Goal: Task Accomplishment & Management: Complete application form

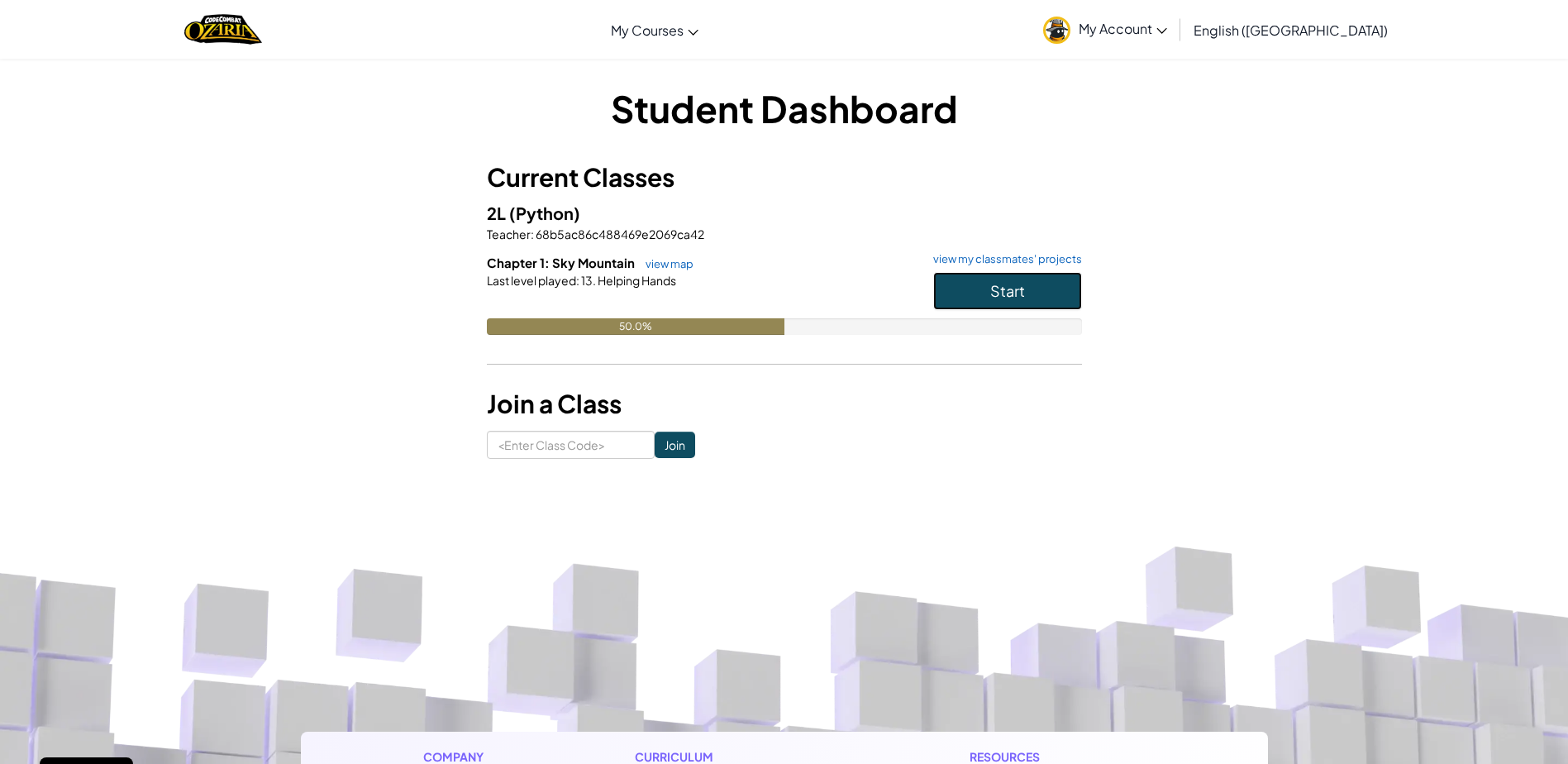
click at [1027, 275] on button "Start" at bounding box center [1008, 291] width 149 height 38
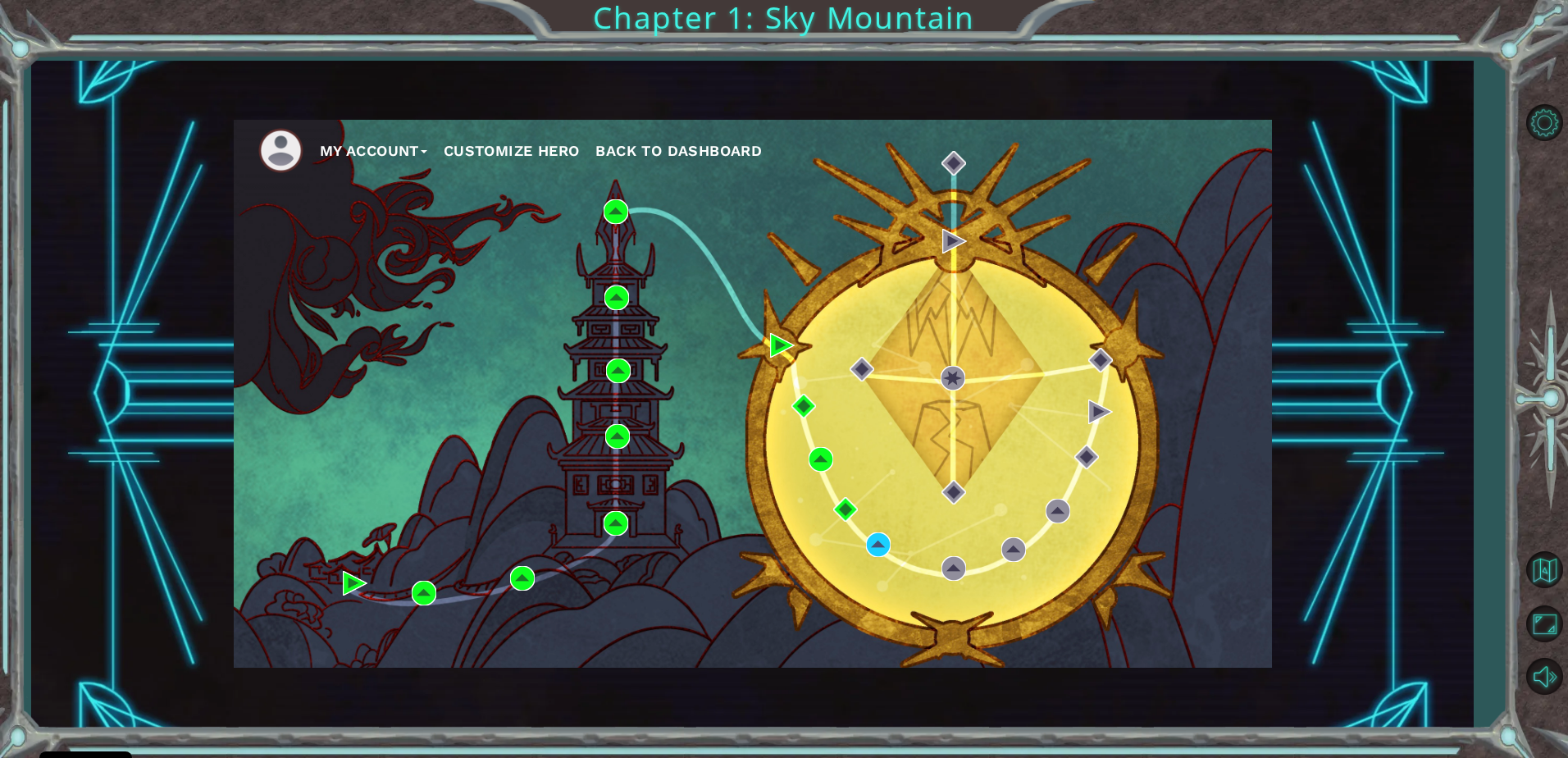
click at [544, 155] on button "Customize Hero" at bounding box center [511, 151] width 136 height 24
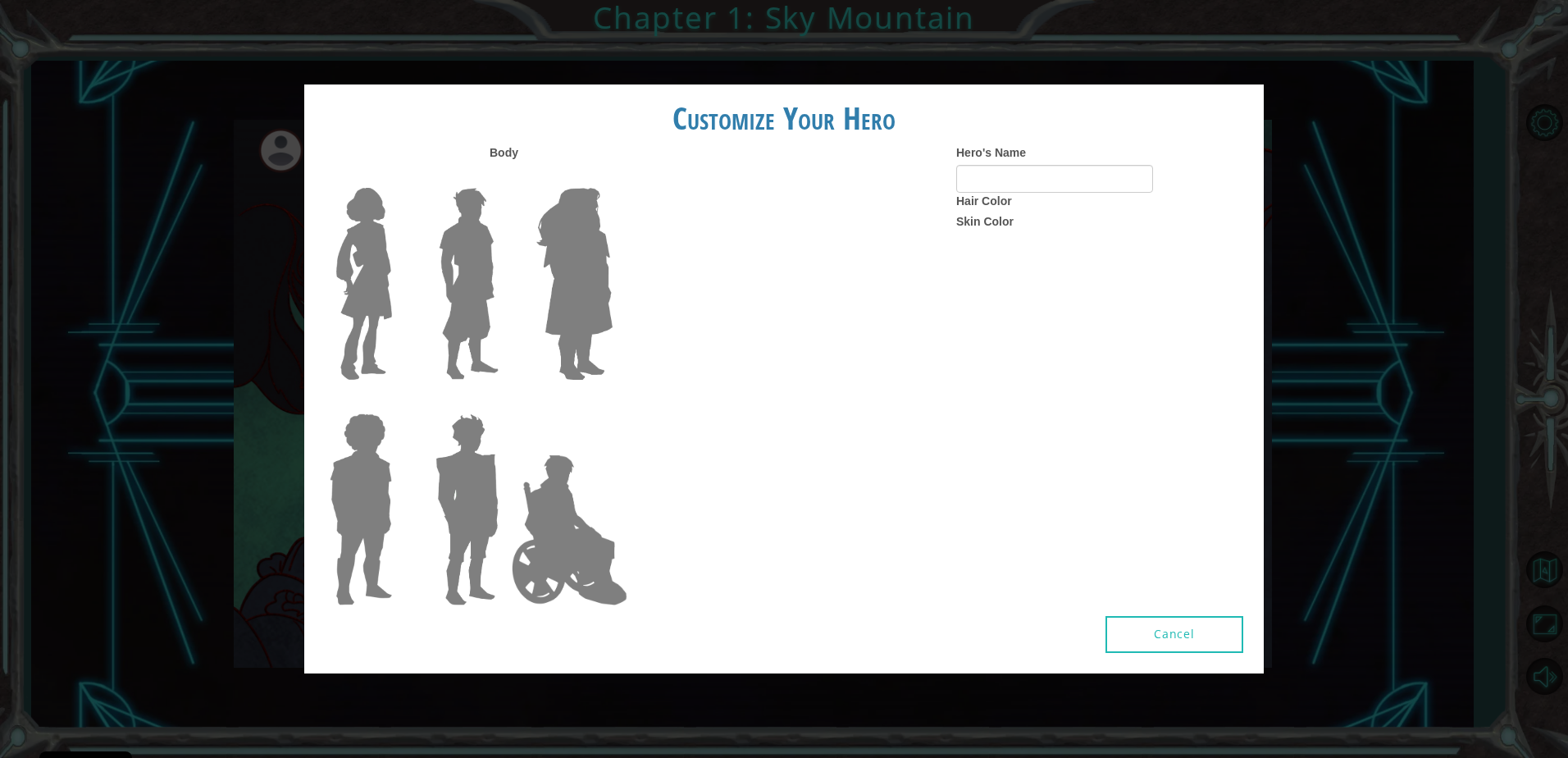
type input "lets go zoooooom"
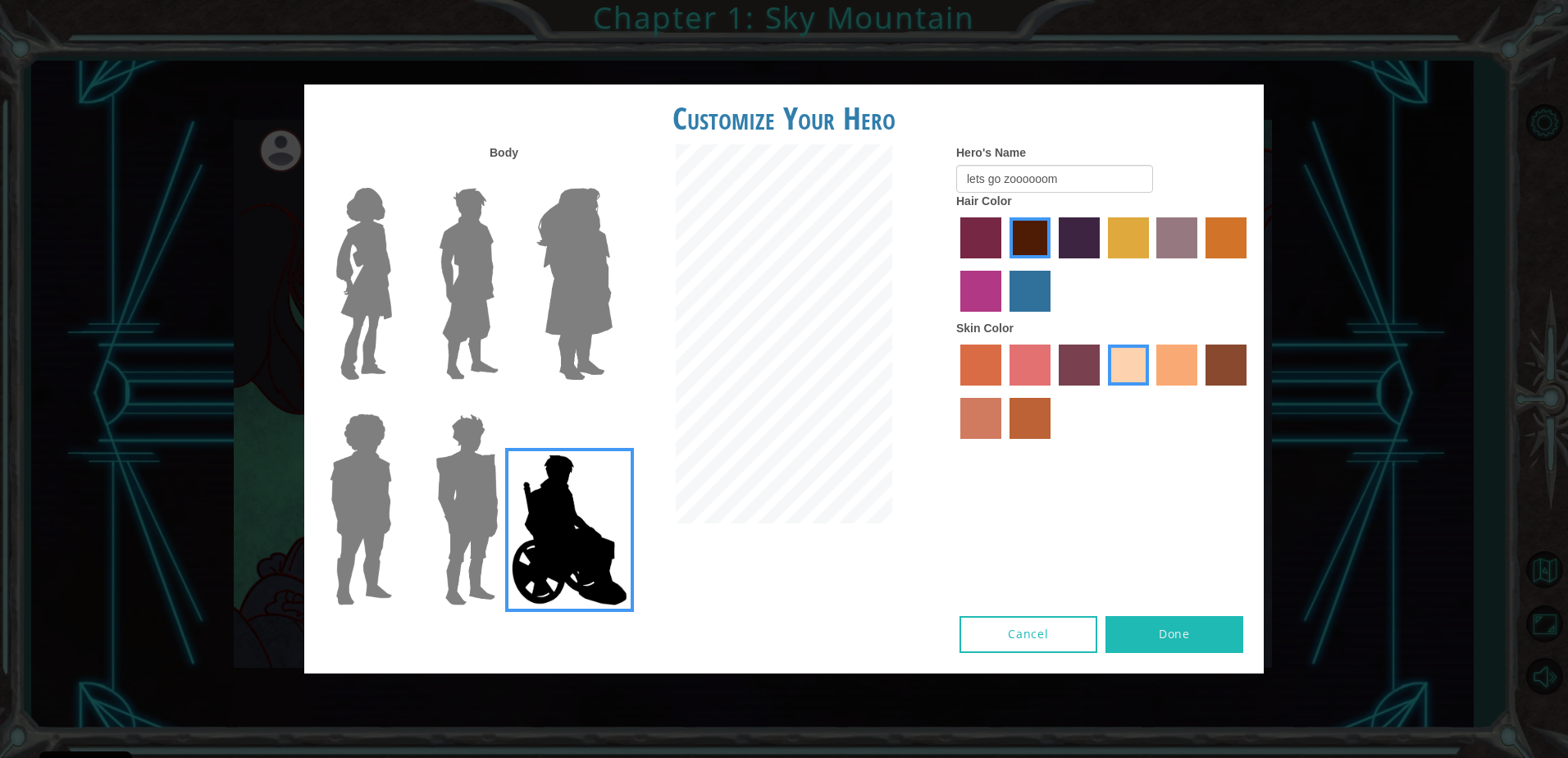
click at [483, 278] on img at bounding box center [468, 284] width 73 height 205
click at [505, 177] on input "Hero Lars" at bounding box center [505, 177] width 0 height 0
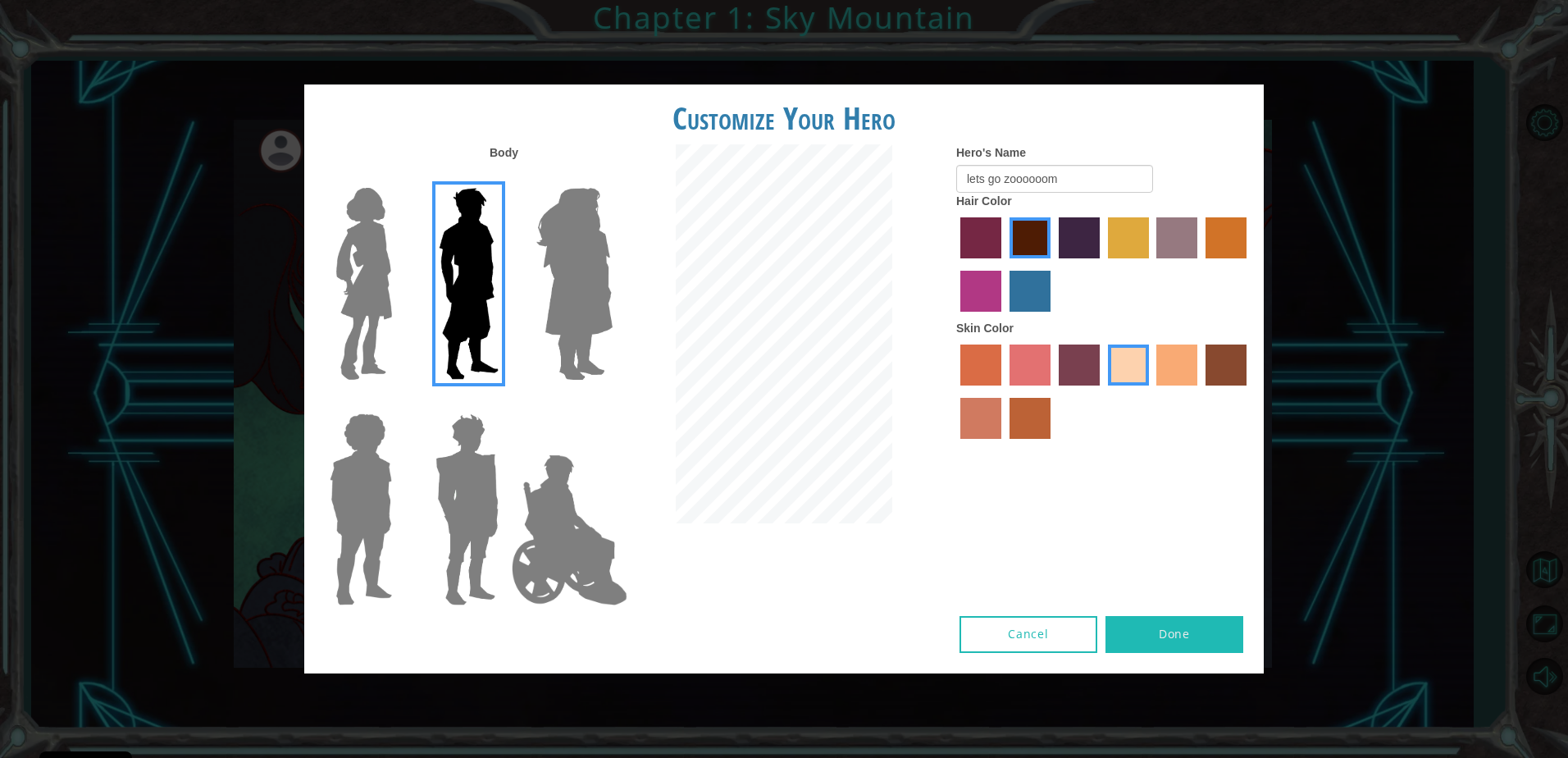
click at [1191, 636] on button "Done" at bounding box center [1174, 634] width 138 height 37
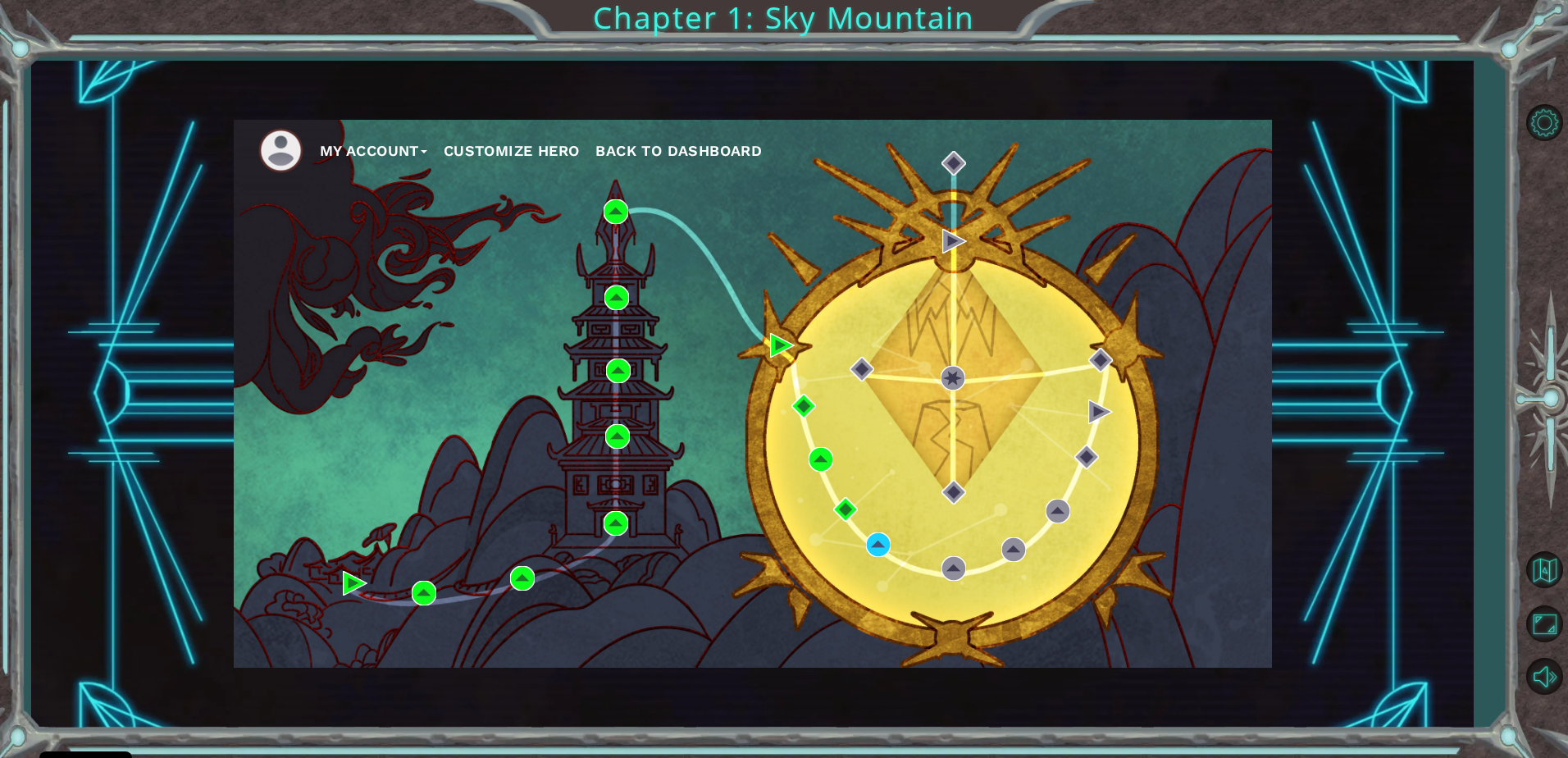
click at [477, 141] on button "Customize Hero" at bounding box center [511, 151] width 136 height 24
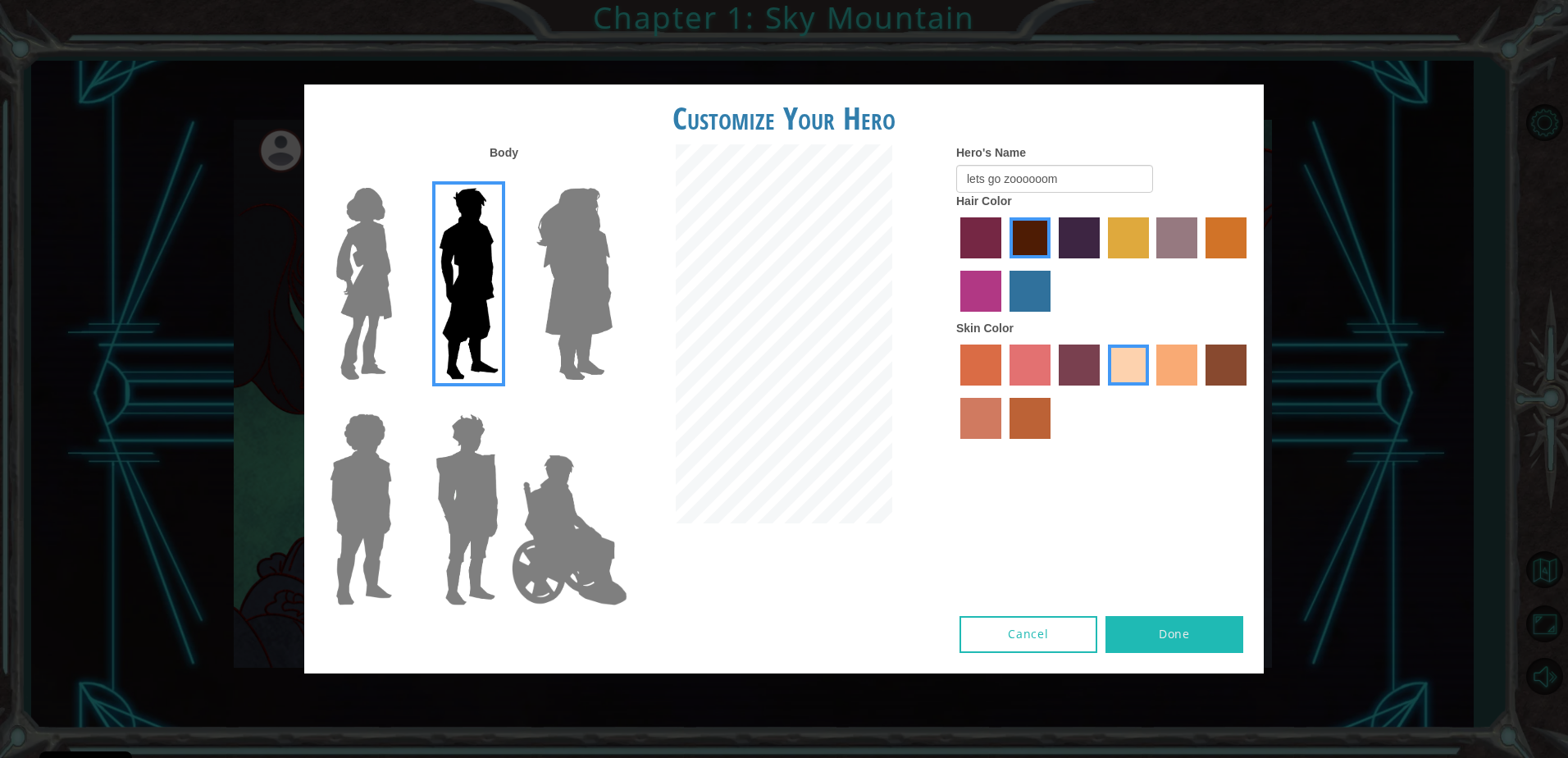
click at [552, 235] on img at bounding box center [574, 284] width 89 height 205
click at [612, 177] on input "Hero Amethyst" at bounding box center [612, 177] width 0 height 0
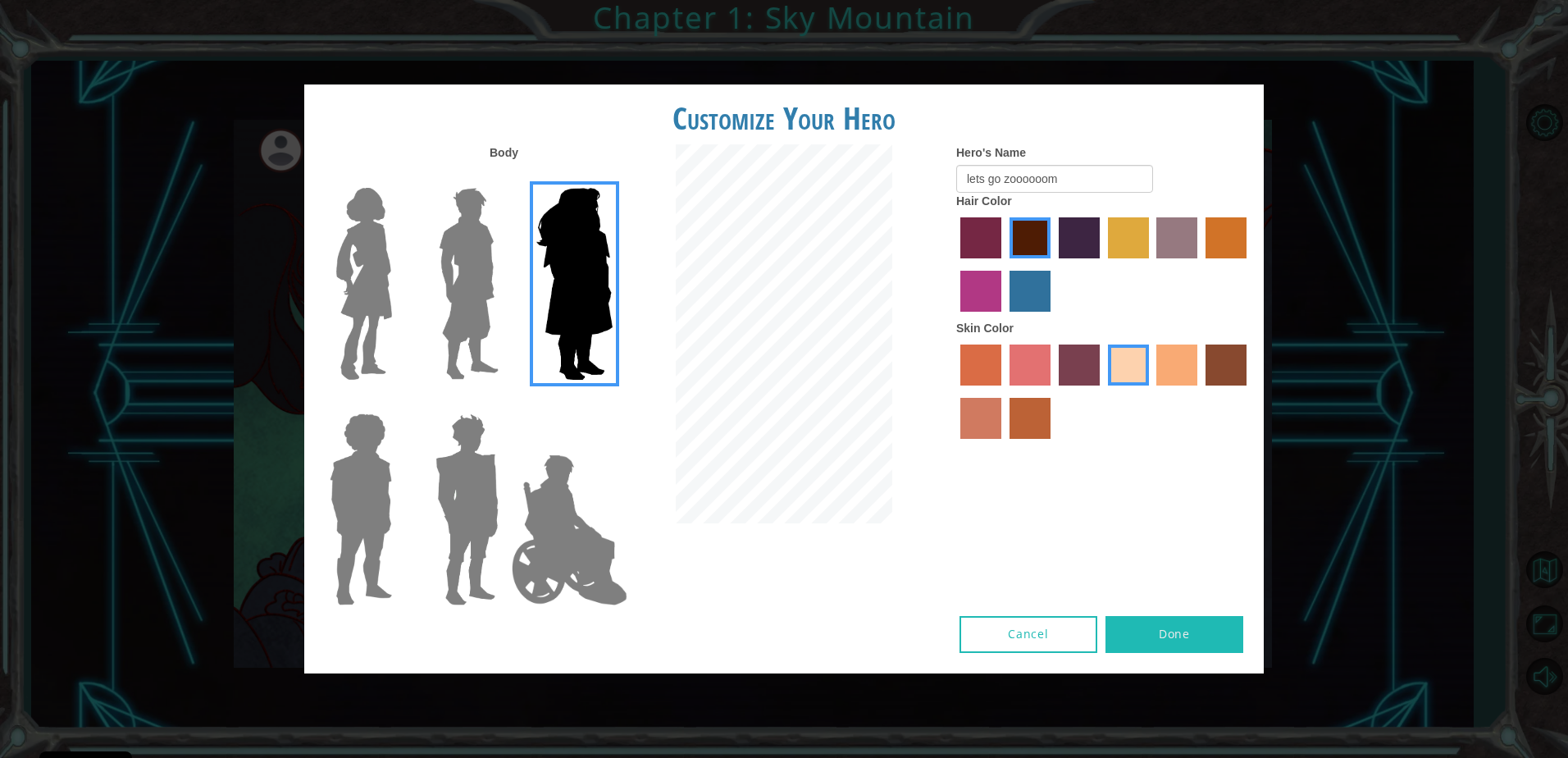
click at [528, 505] on img at bounding box center [569, 529] width 128 height 164
click at [612, 403] on input "Hero Jamie" at bounding box center [612, 403] width 0 height 0
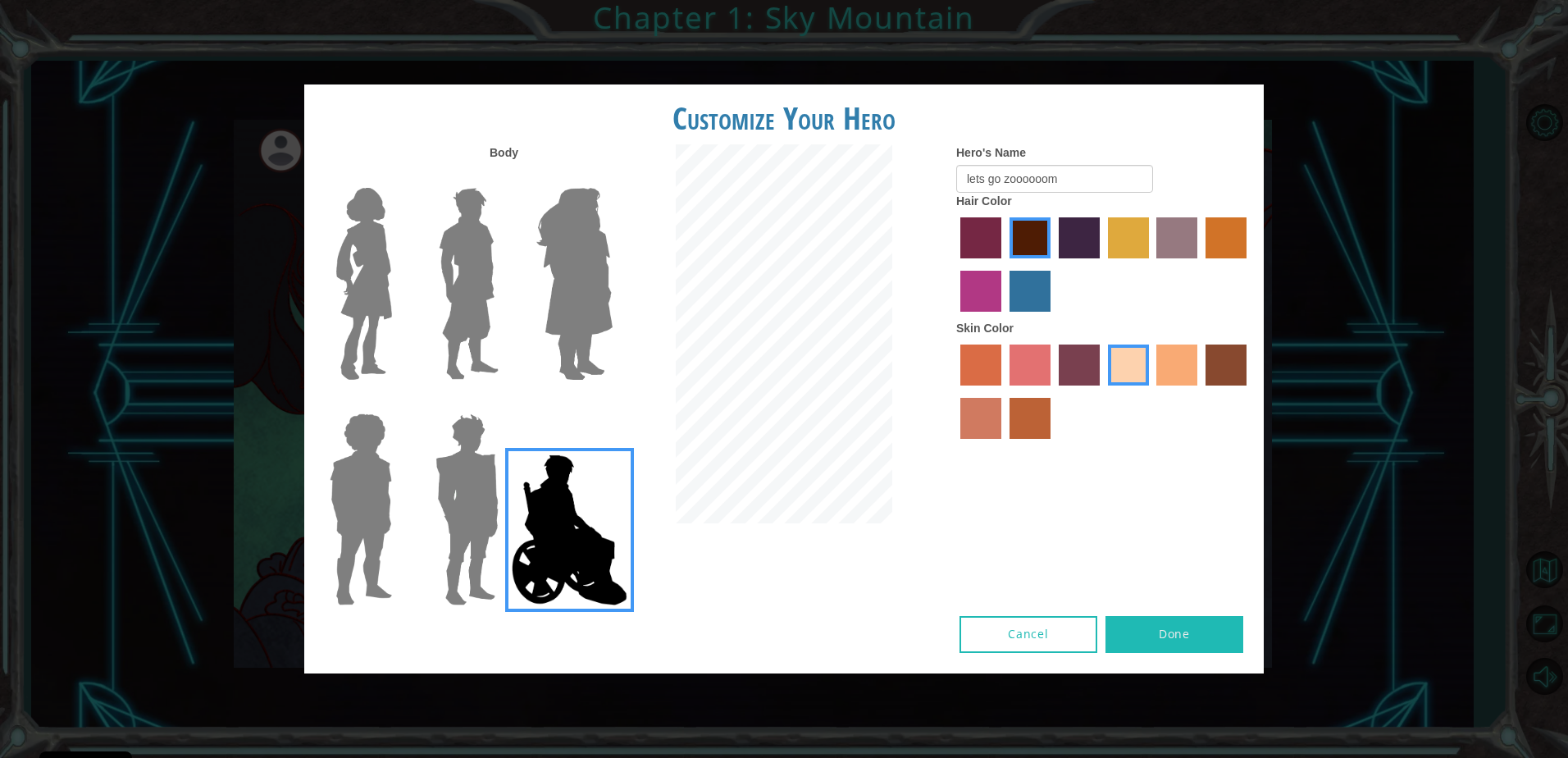
click at [469, 491] on img at bounding box center [466, 509] width 76 height 205
click at [505, 403] on input "Hero Garnet" at bounding box center [505, 403] width 0 height 0
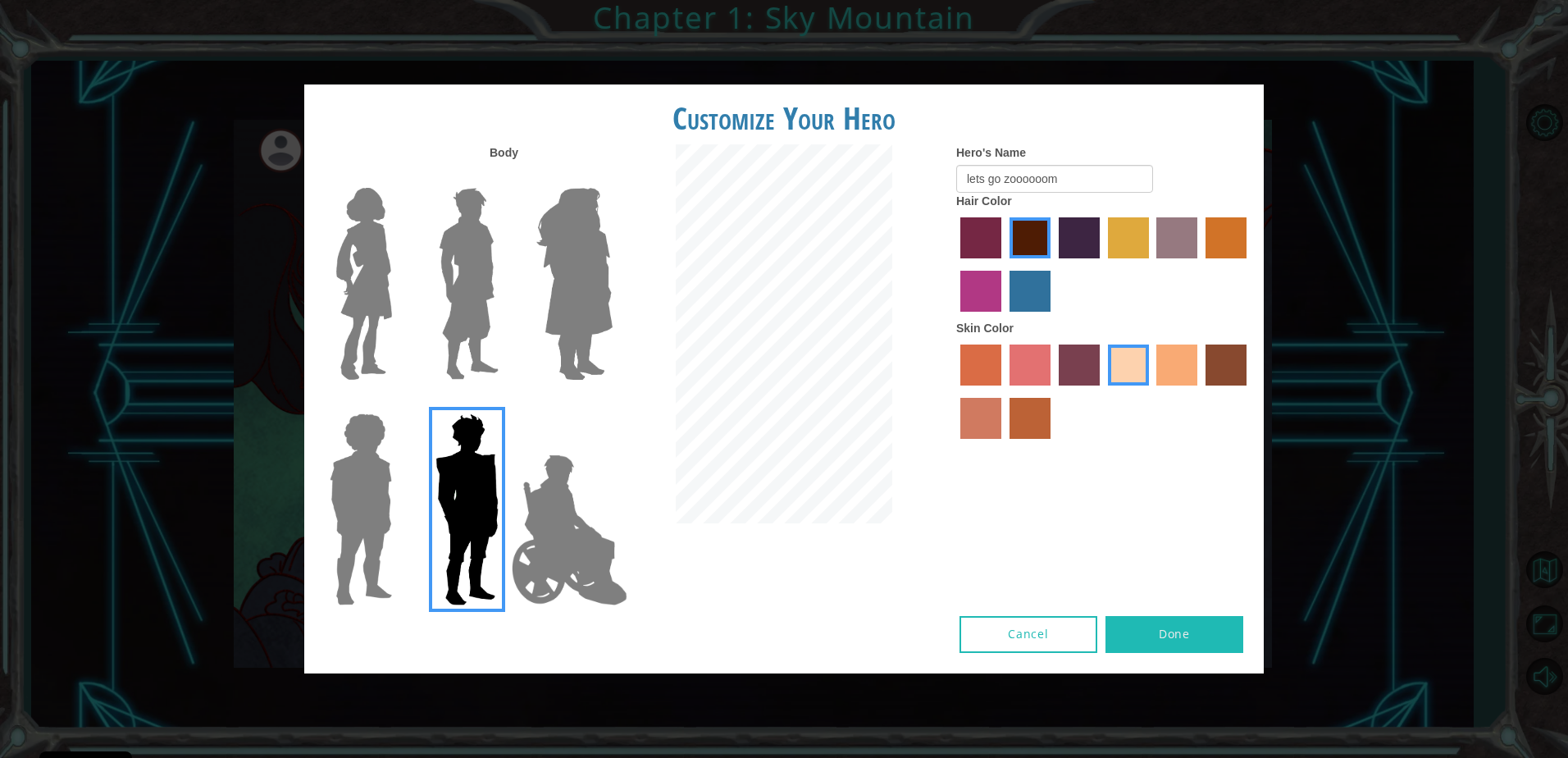
click at [357, 471] on img at bounding box center [361, 509] width 76 height 205
click at [399, 403] on input "Hero Steven" at bounding box center [399, 403] width 0 height 0
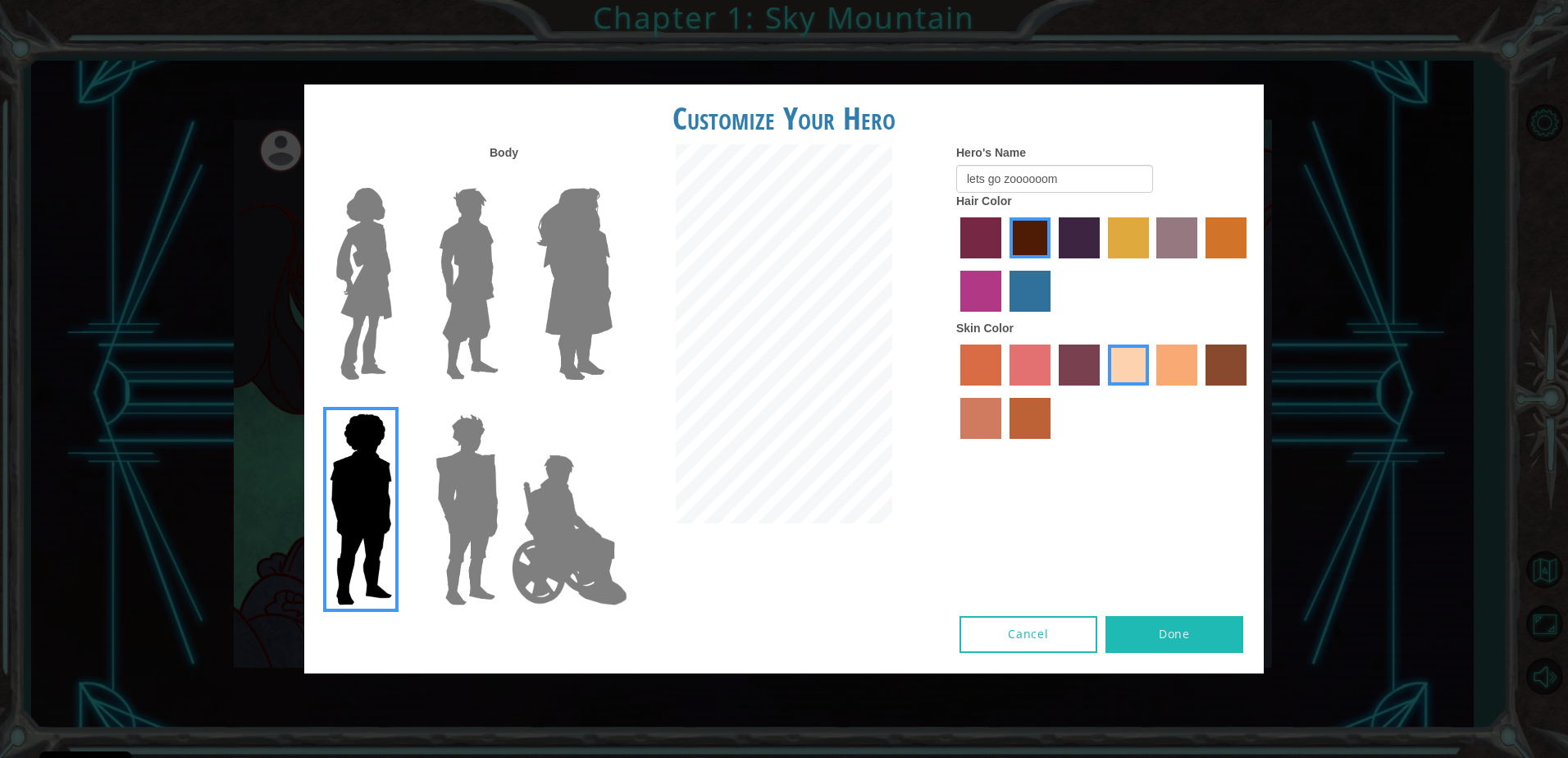
click at [476, 314] on img at bounding box center [468, 284] width 73 height 205
click at [505, 177] on input "Hero Lars" at bounding box center [505, 177] width 0 height 0
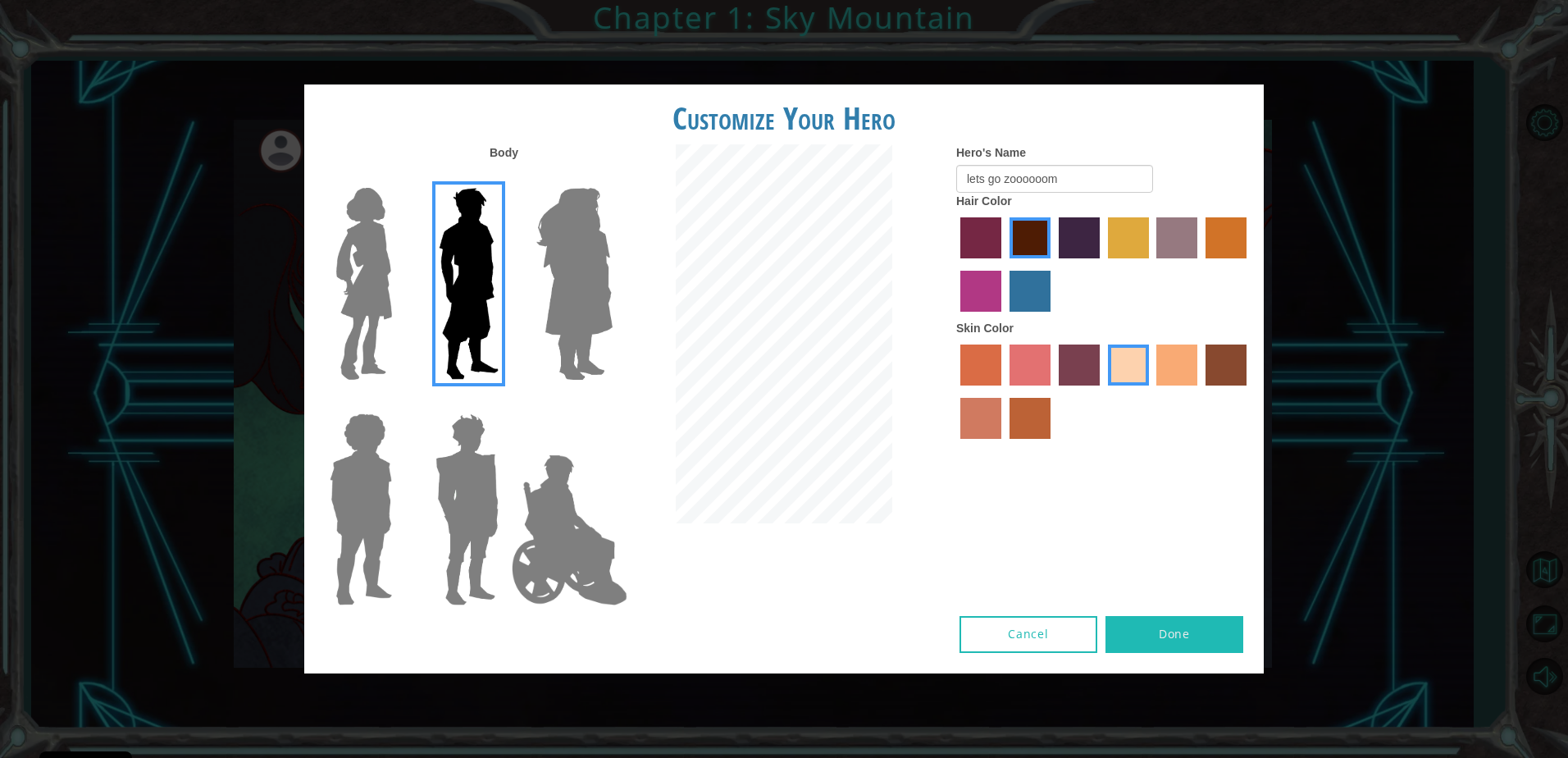
click at [437, 477] on img at bounding box center [466, 509] width 76 height 205
click at [505, 403] on input "Hero Garnet" at bounding box center [505, 403] width 0 height 0
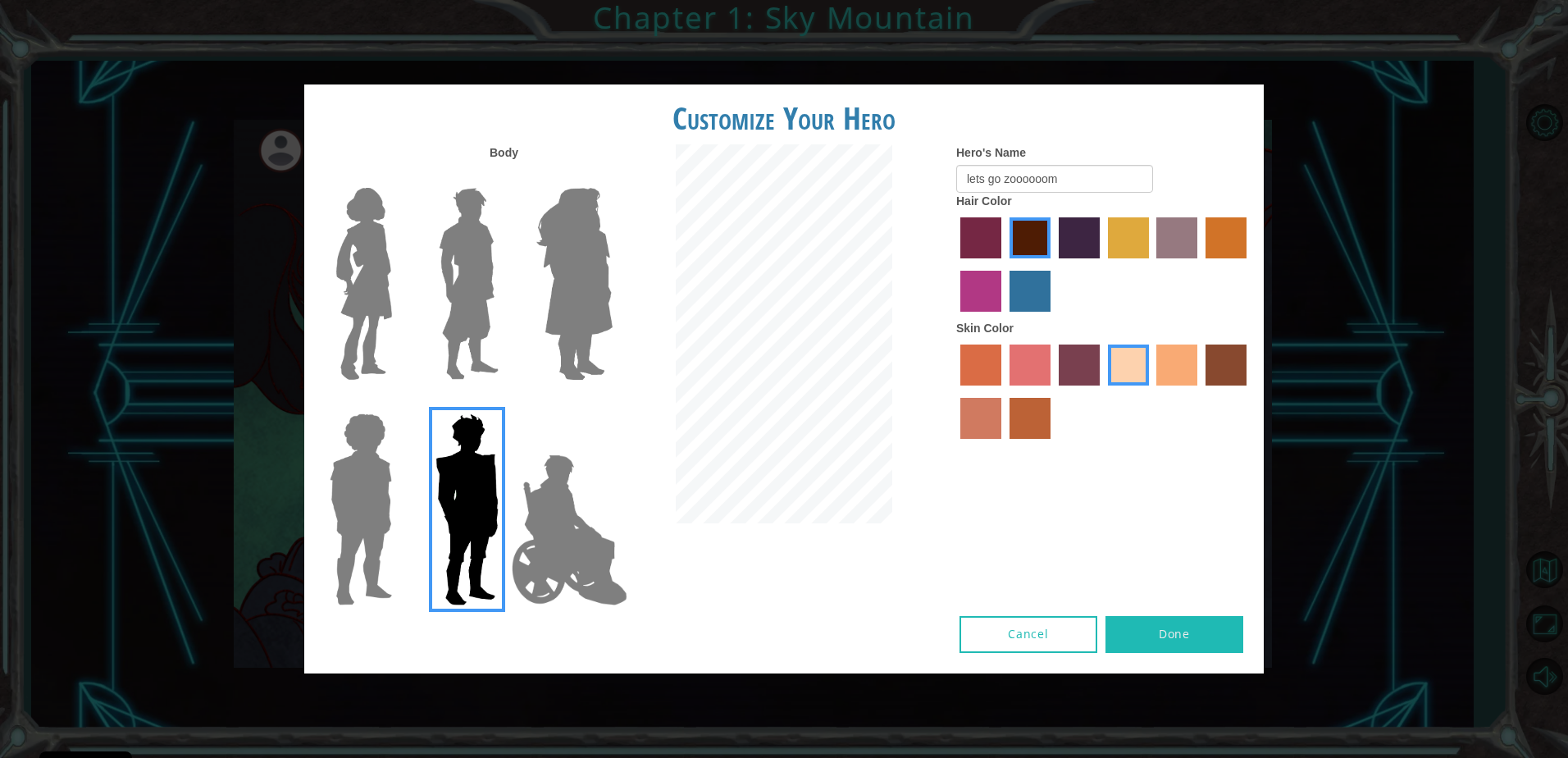
click at [1177, 632] on button "Done" at bounding box center [1174, 634] width 138 height 37
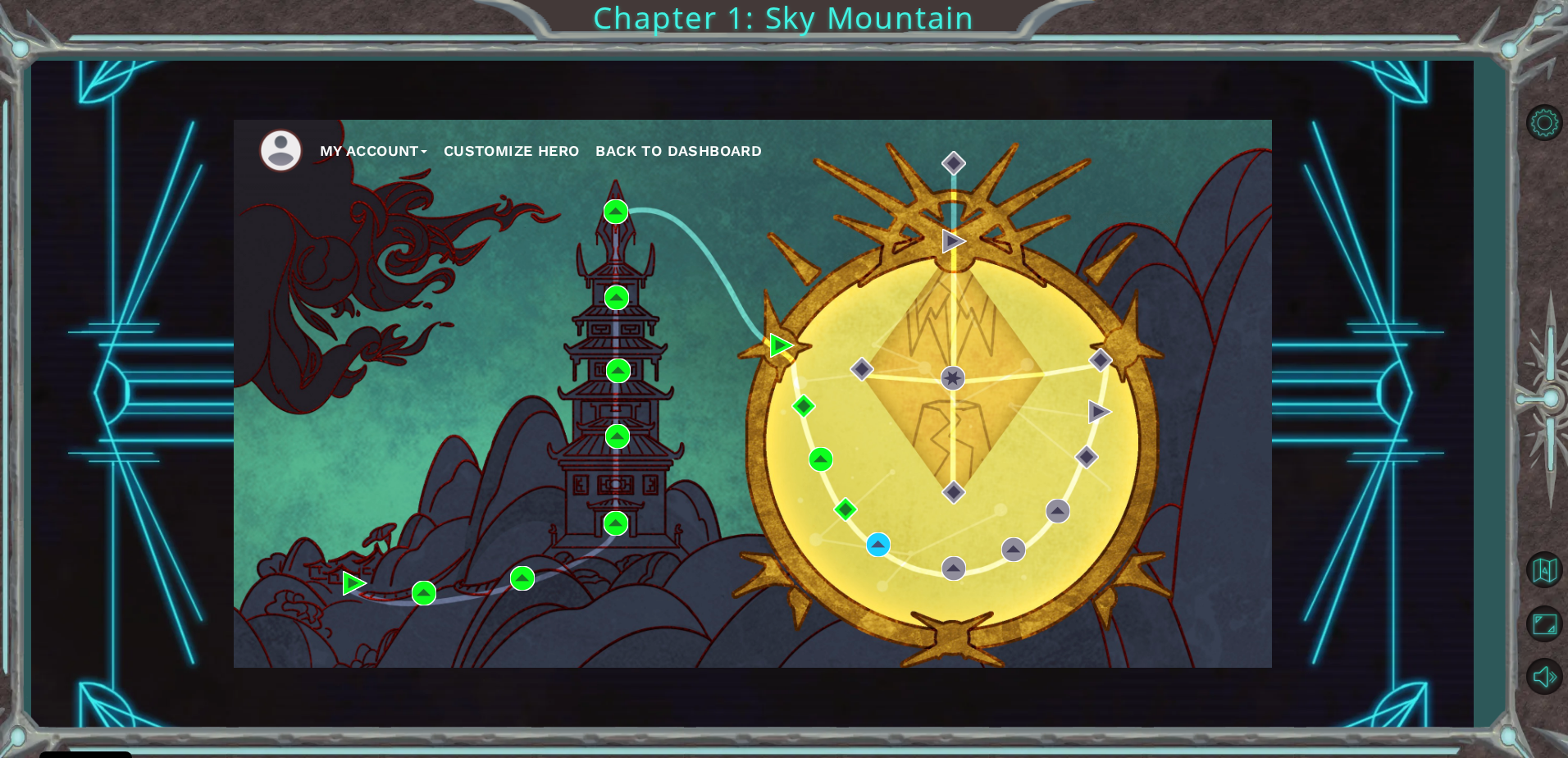
click at [532, 159] on button "Customize Hero" at bounding box center [511, 151] width 136 height 24
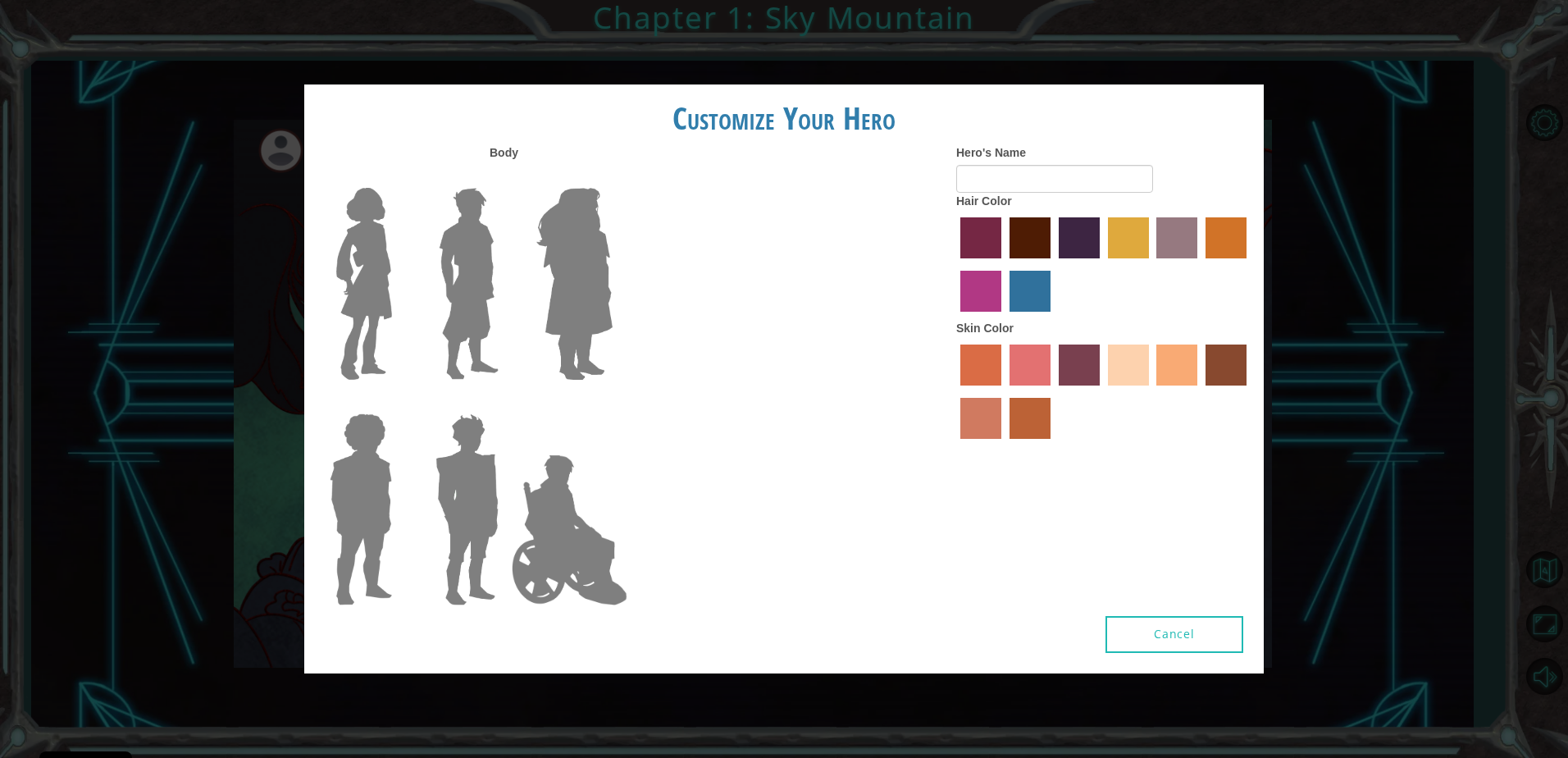
type input "lets go zoooooom"
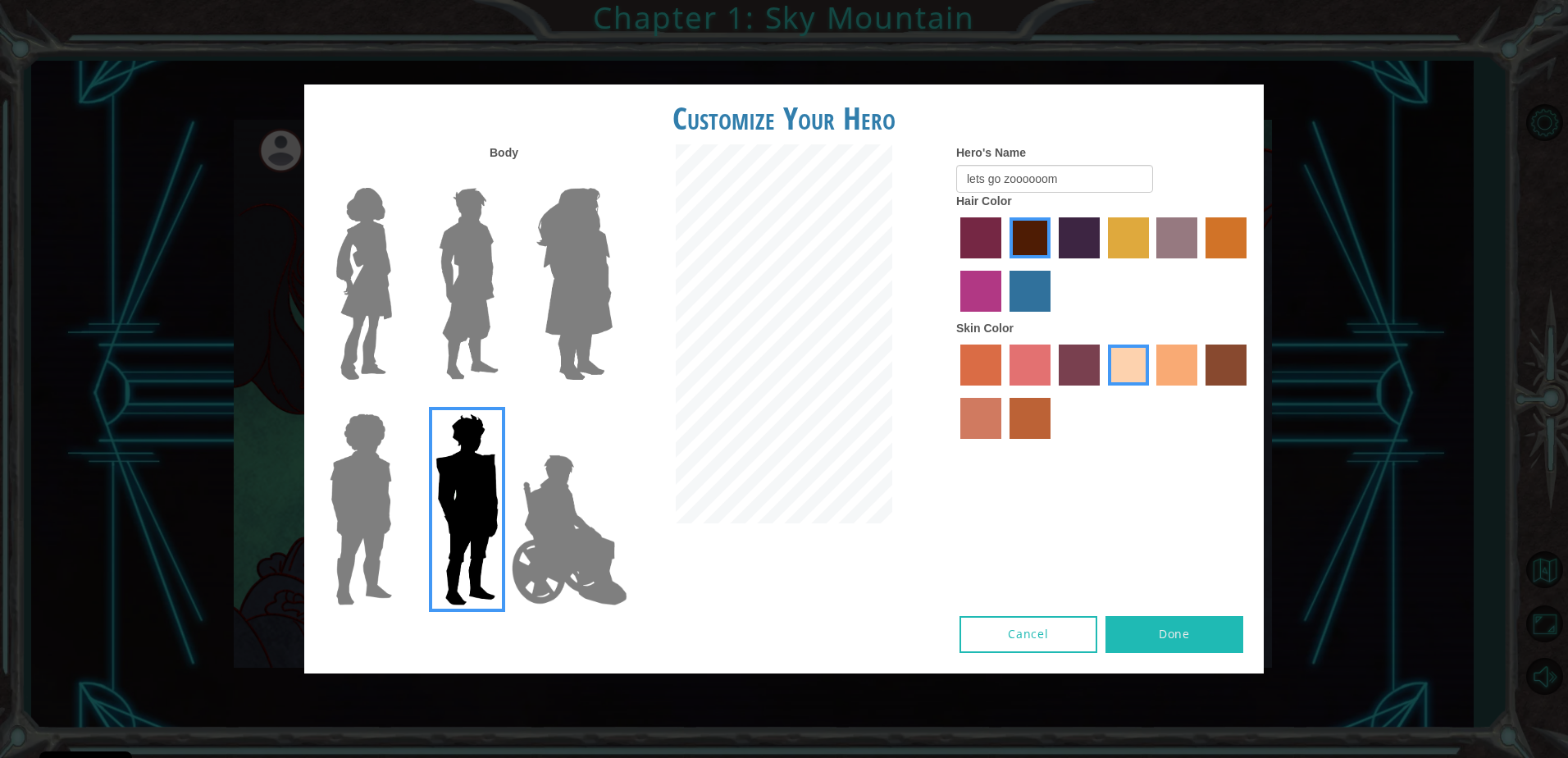
click at [1193, 627] on button "Done" at bounding box center [1174, 634] width 138 height 37
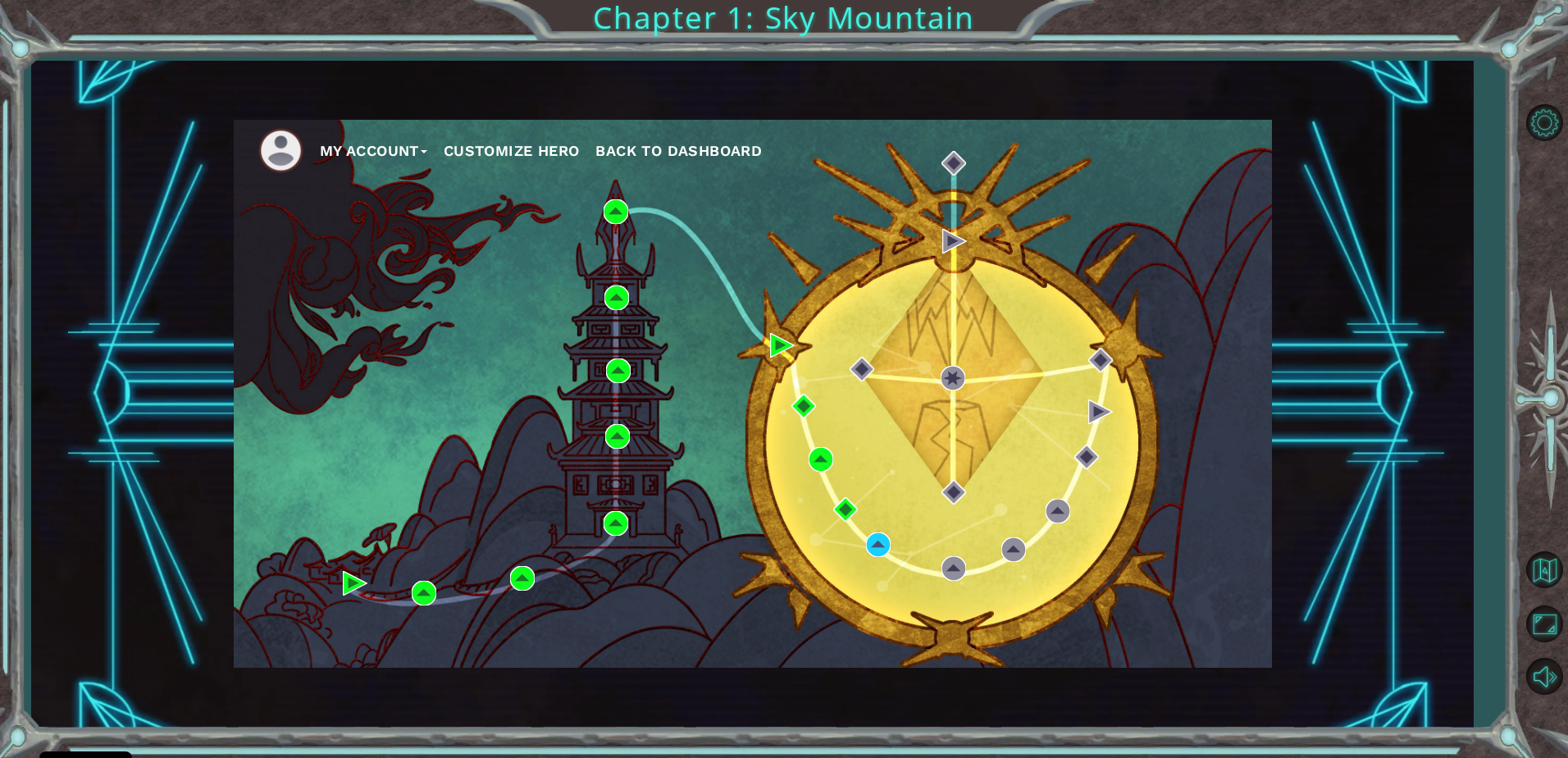
click at [1078, 582] on div "My Account Customize Hero Back to Dashboard" at bounding box center [753, 394] width 1039 height 548
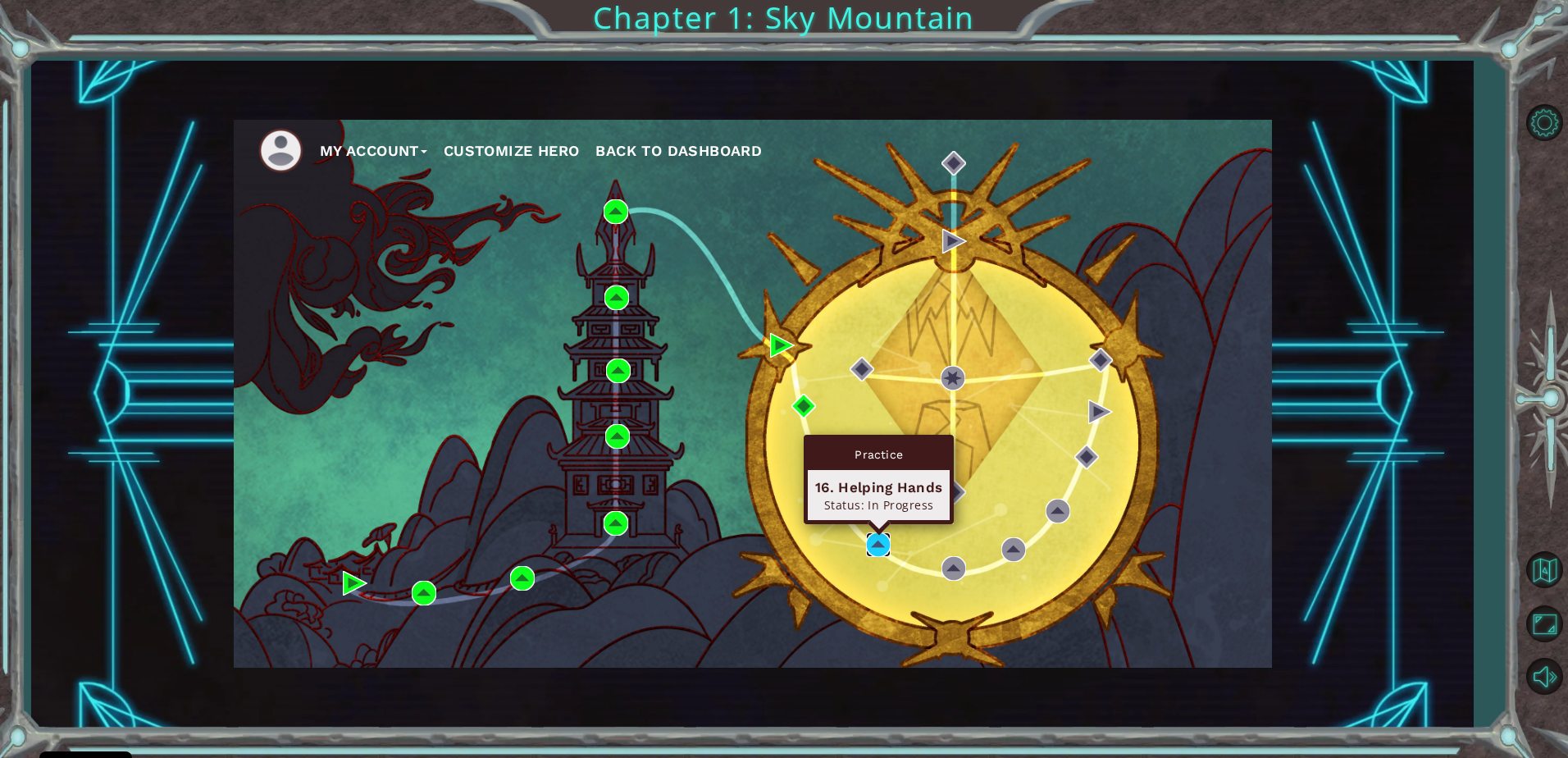
click at [872, 545] on img at bounding box center [879, 544] width 24 height 24
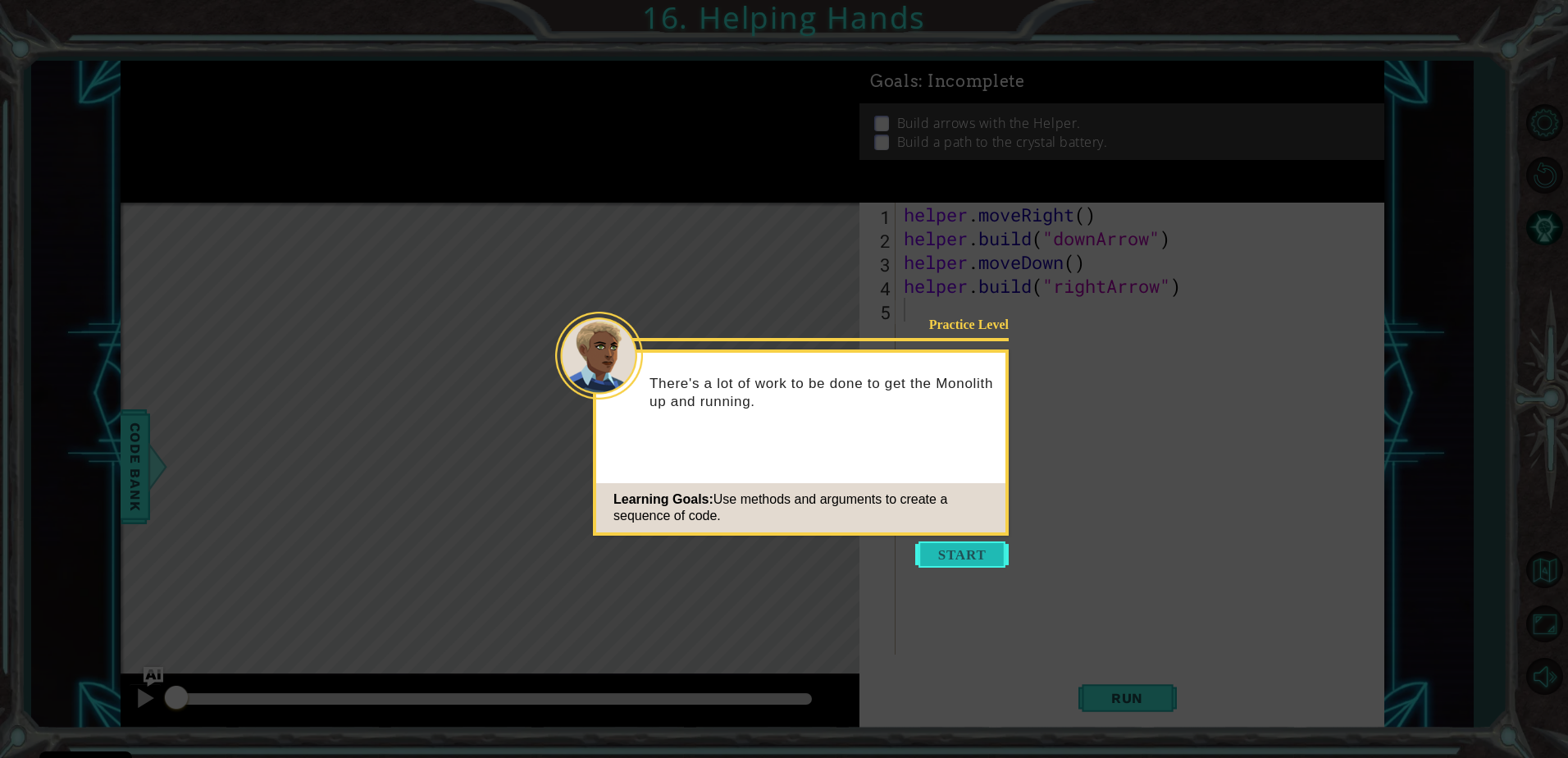
click at [959, 557] on button "Start" at bounding box center [962, 555] width 94 height 26
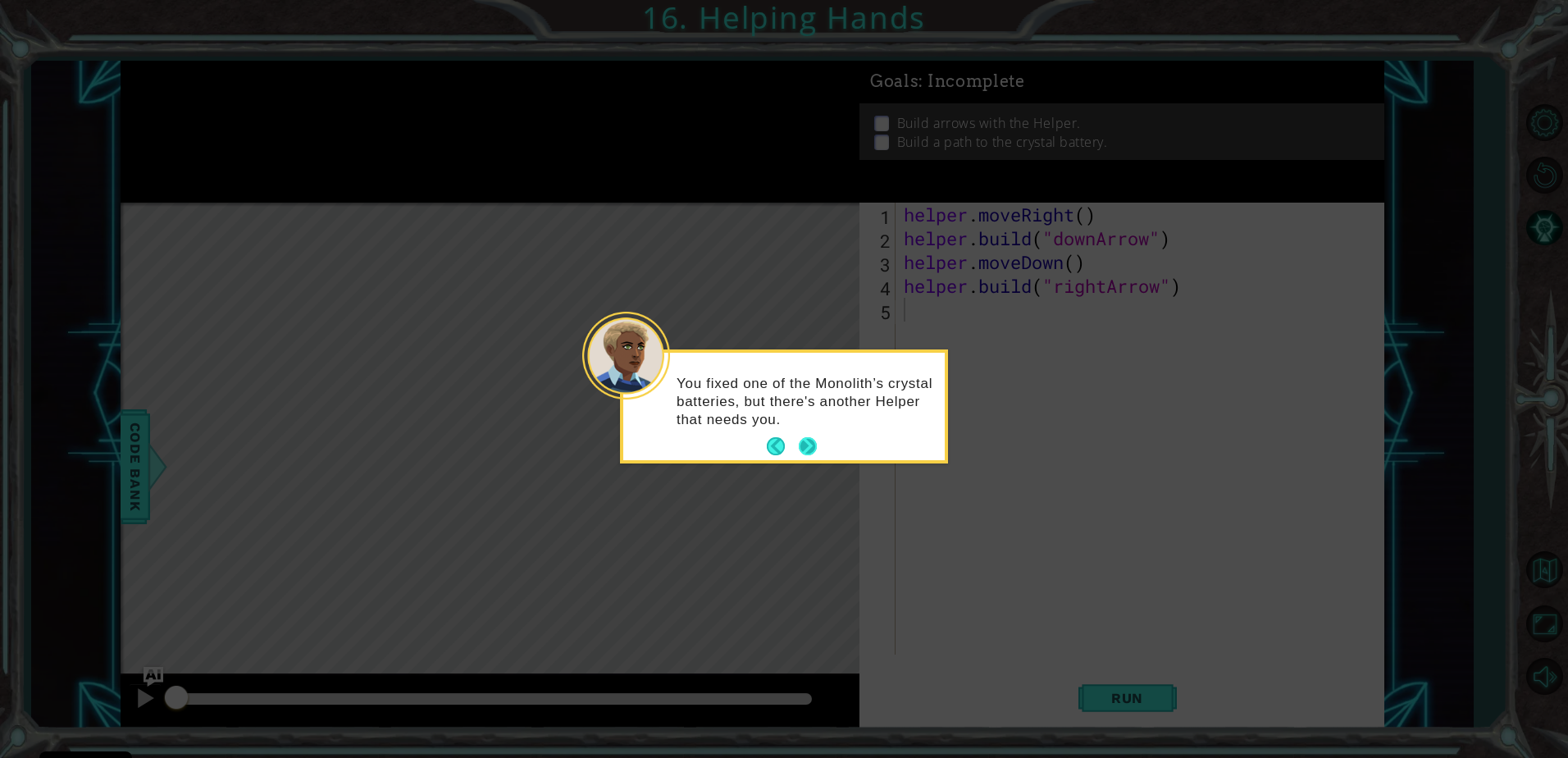
click at [812, 445] on button "Next" at bounding box center [807, 446] width 27 height 27
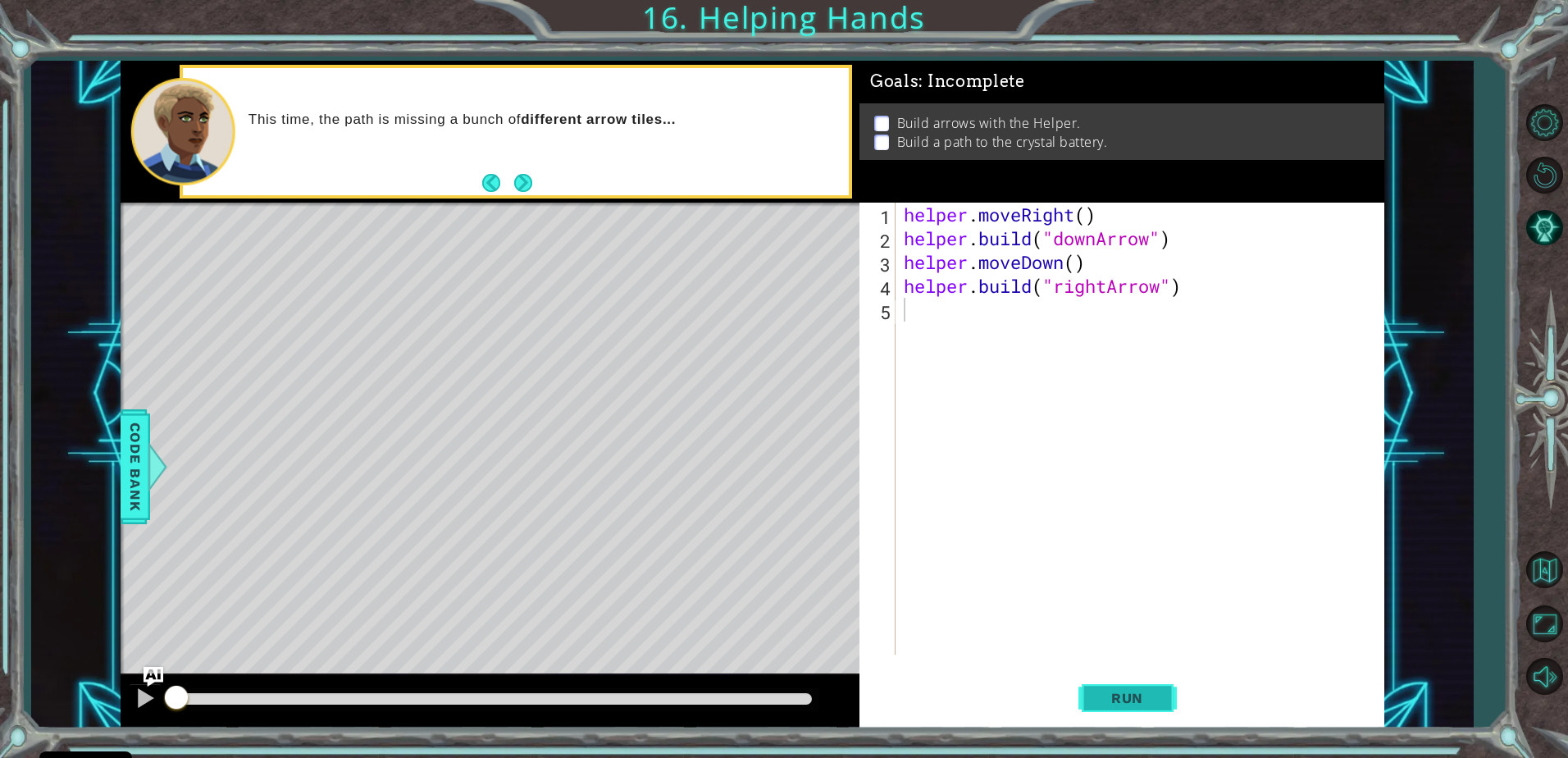
click at [1152, 683] on button "Run" at bounding box center [1127, 698] width 98 height 52
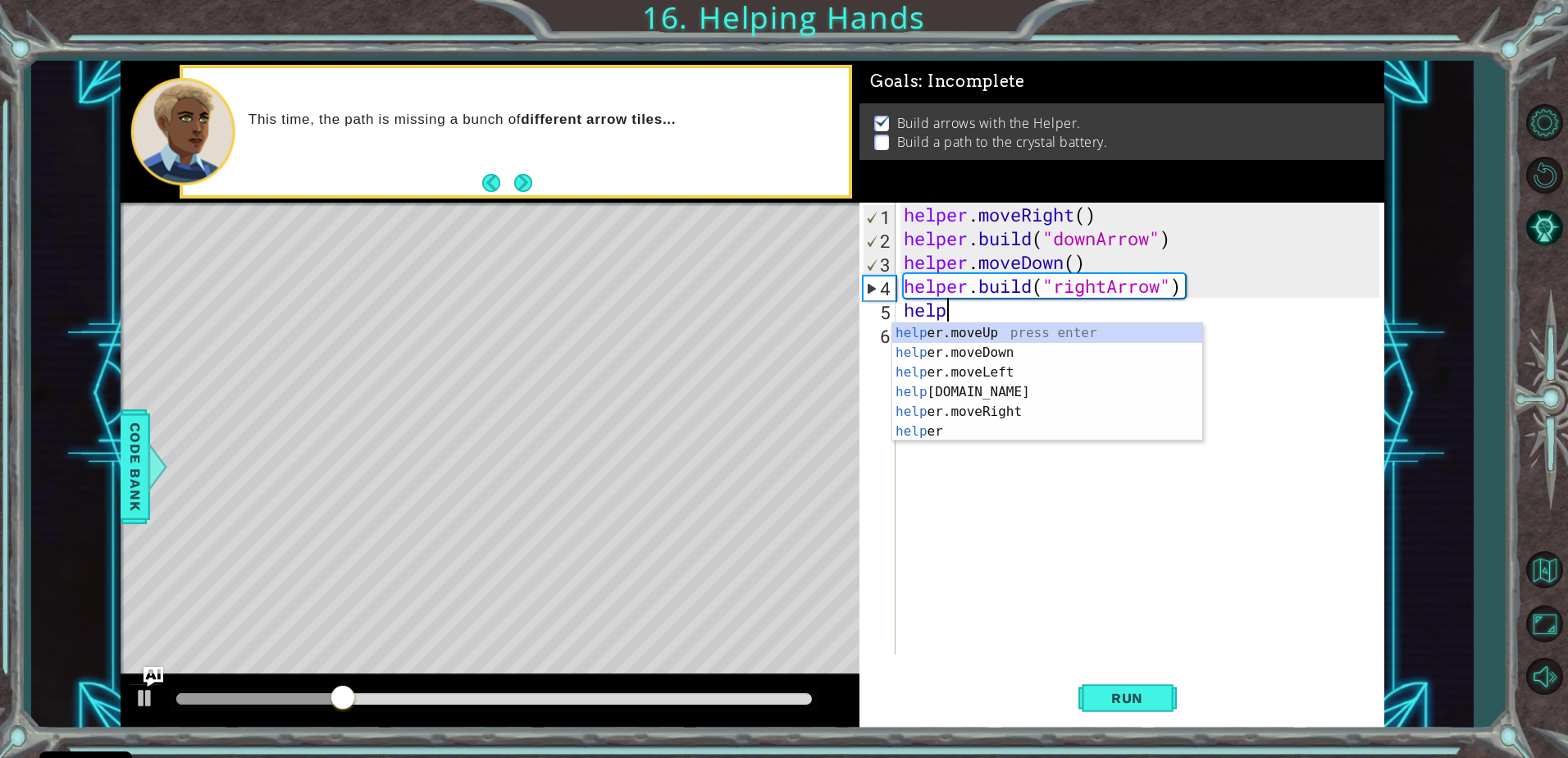
scroll to position [0, 1]
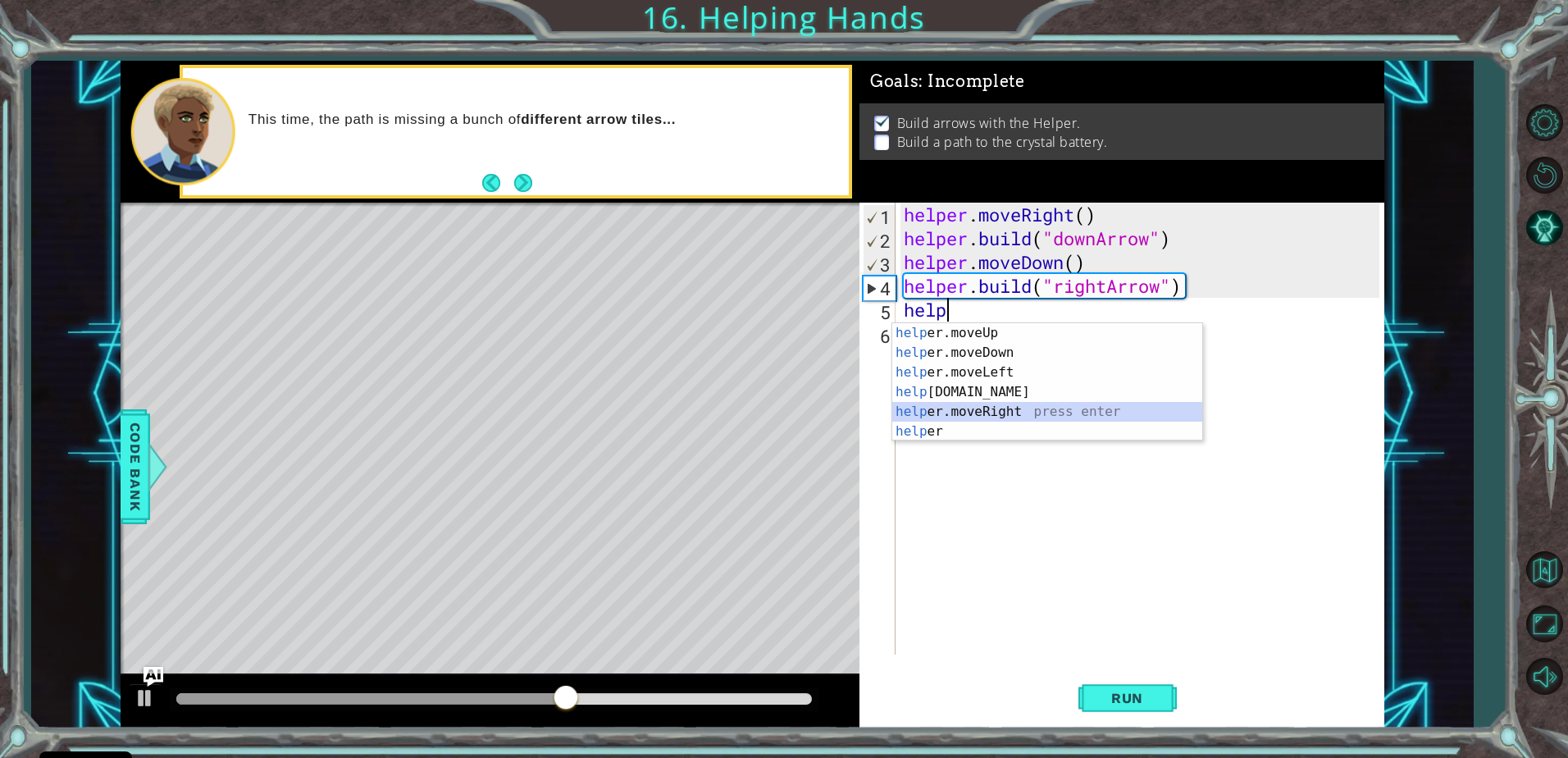
click at [1013, 407] on div "help er.moveUp press enter help er.moveDown press enter help er.moveLeft press …" at bounding box center [1047, 402] width 310 height 157
type textarea "helper.moveRight(1)"
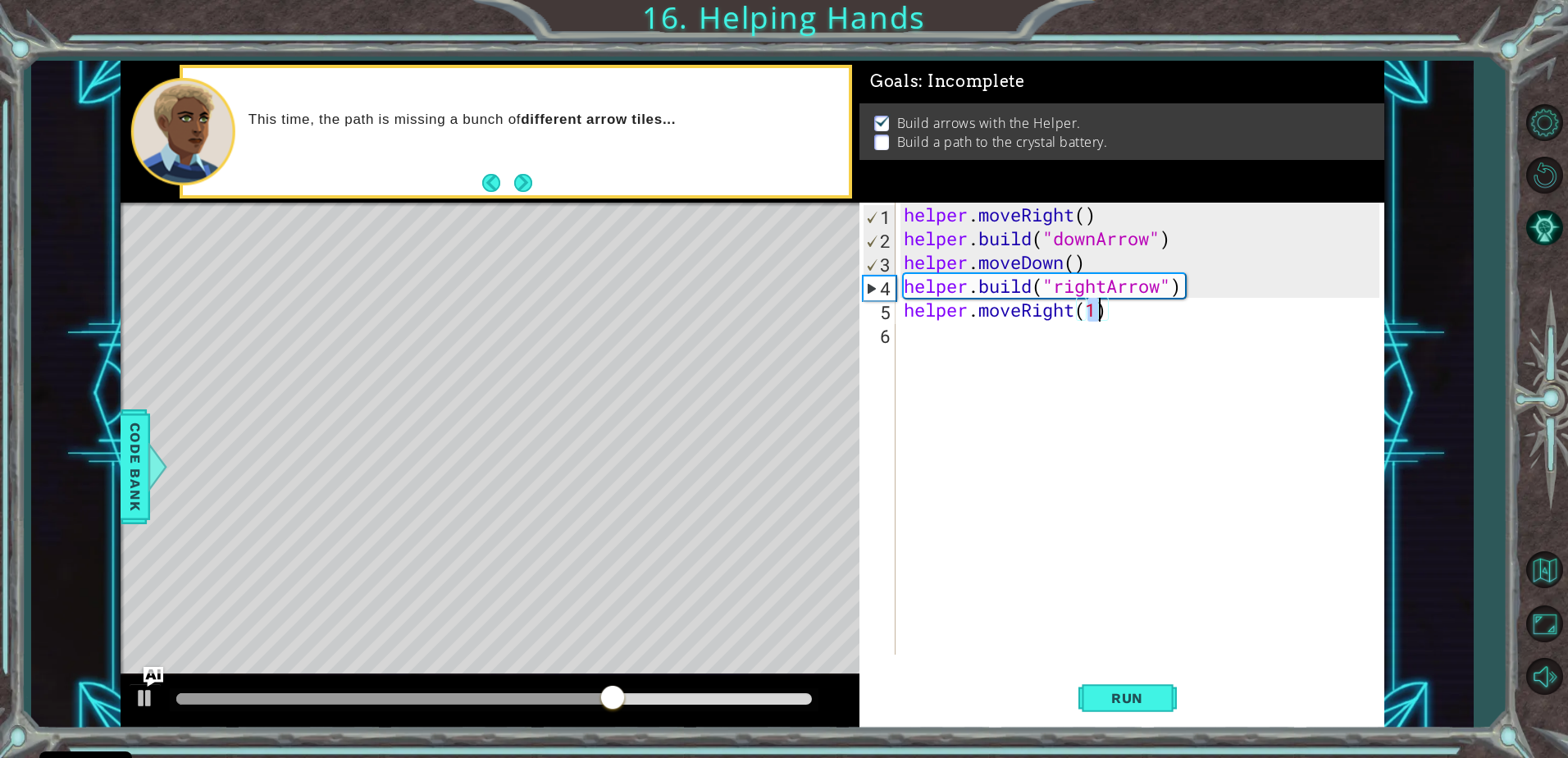
click at [907, 334] on div "helper . moveRight ( ) helper . build ( "downArrow" ) helper . moveDown ( ) hel…" at bounding box center [1144, 452] width 487 height 499
type textarea "j"
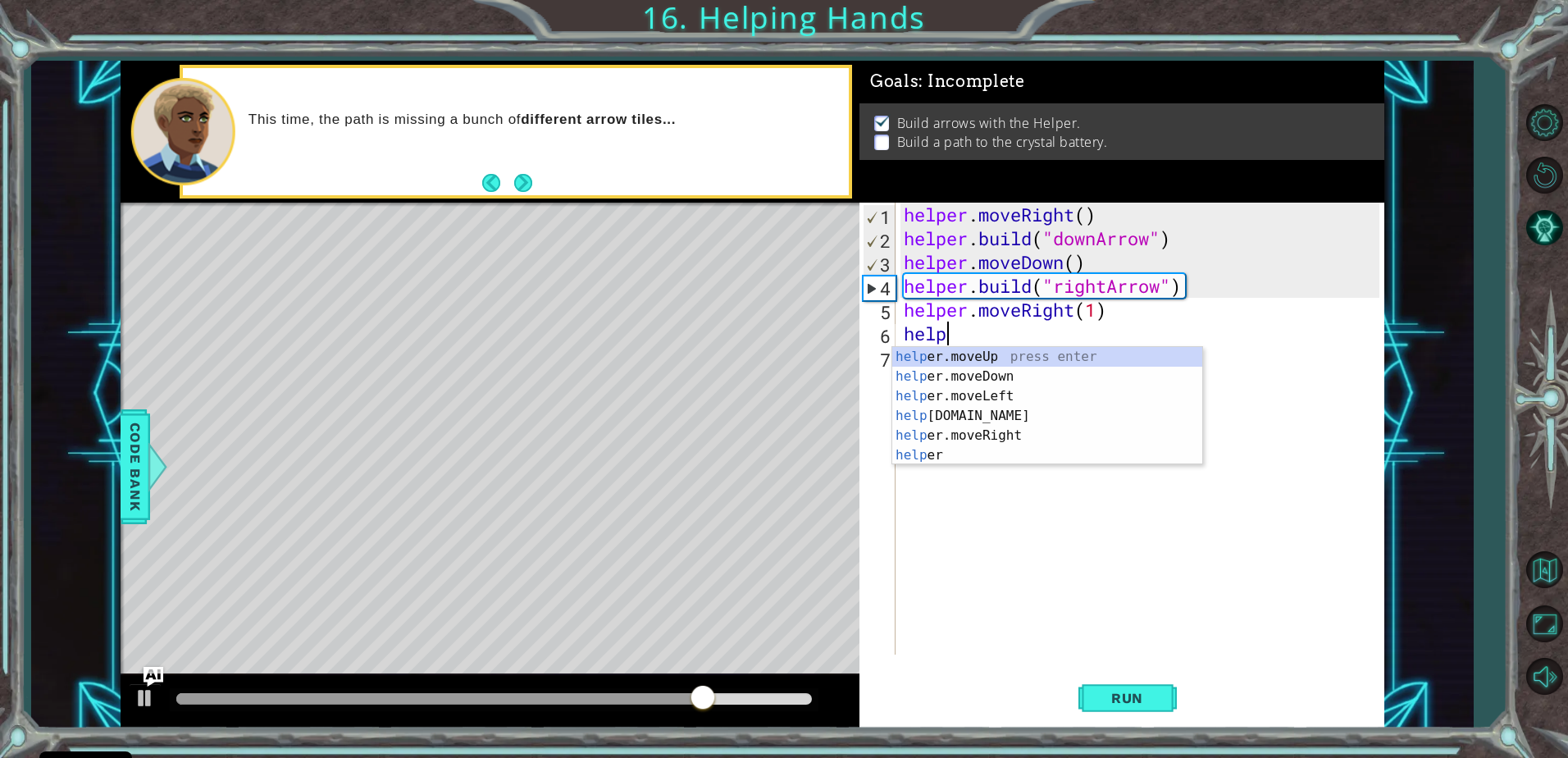
scroll to position [0, 2]
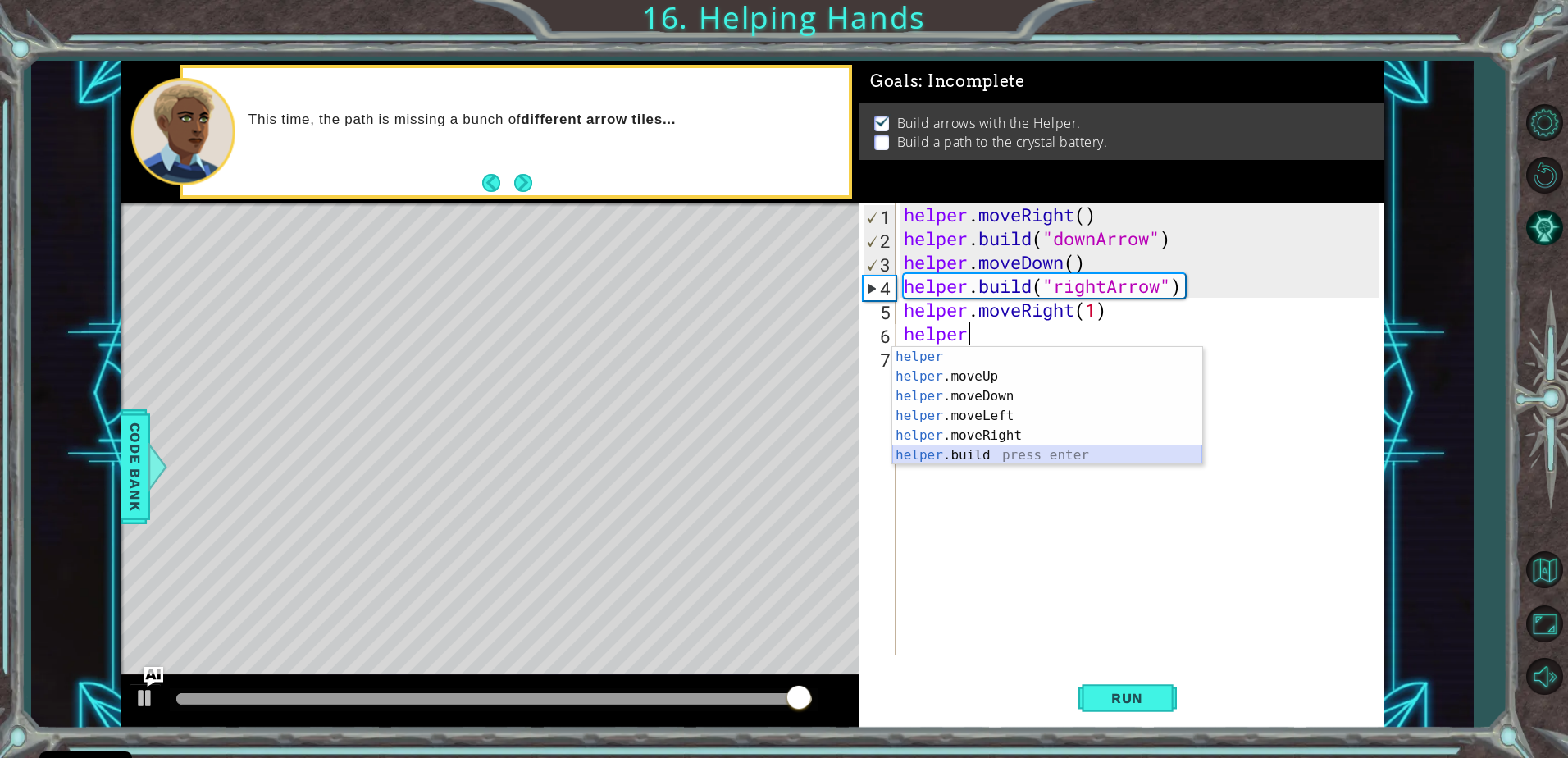
click at [954, 459] on div "helper press enter helper .moveUp press enter helper .moveDown press enter help…" at bounding box center [1047, 425] width 310 height 157
type textarea "helper.build("rightArrow")"
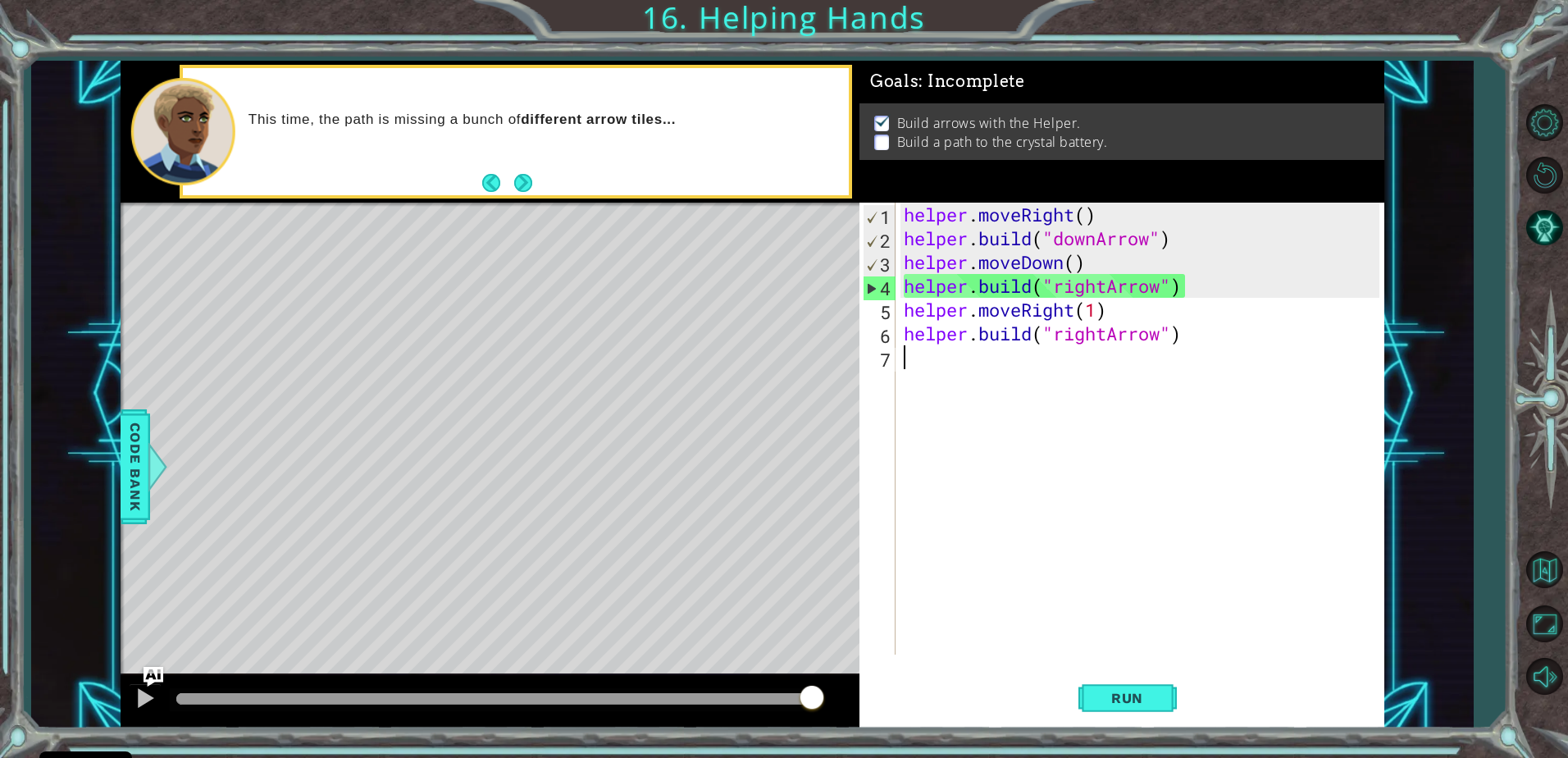
click at [914, 360] on div "helper . moveRight ( ) helper . build ( "downArrow" ) helper . moveDown ( ) hel…" at bounding box center [1144, 452] width 487 height 499
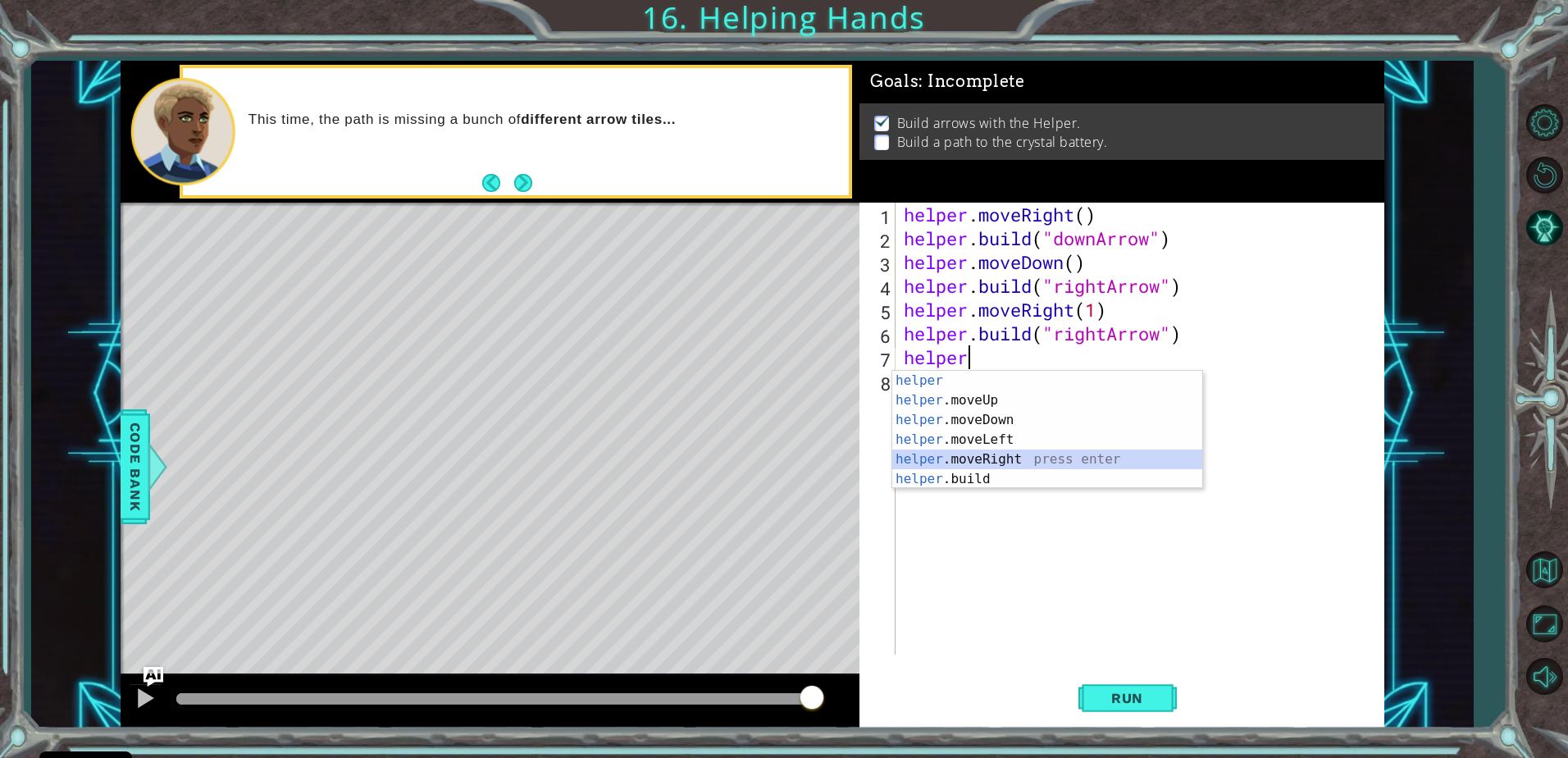
click at [980, 456] on div "helper press enter helper .moveUp press enter helper .moveDown press enter help…" at bounding box center [1047, 450] width 310 height 157
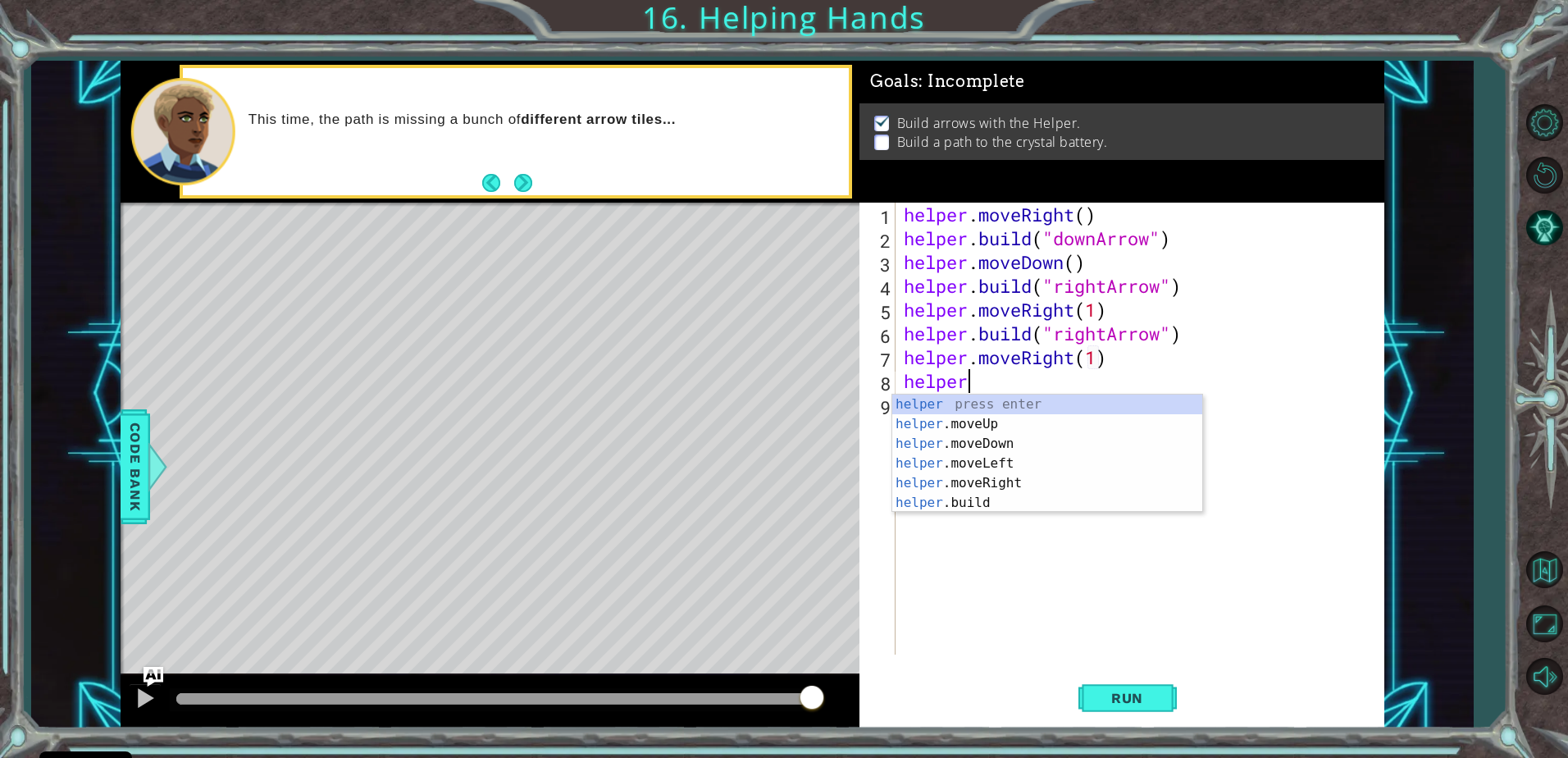
scroll to position [0, 11]
click at [982, 504] on div "helper press enter helper .moveUp press enter helper .moveDown press enter help…" at bounding box center [1047, 473] width 310 height 157
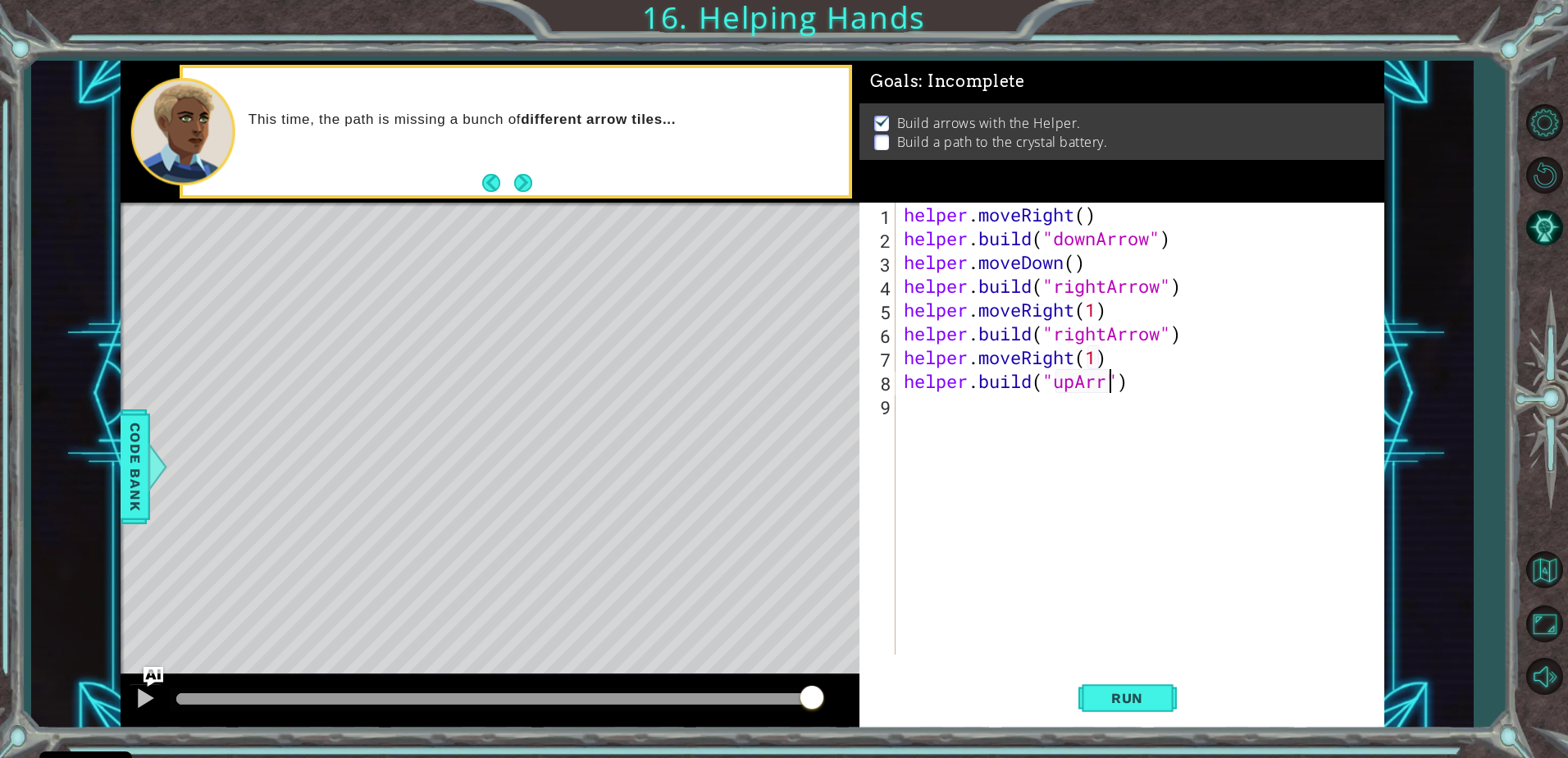
scroll to position [0, 10]
type textarea "helper.build("upArrow")"
click at [1151, 706] on span "Run" at bounding box center [1127, 698] width 65 height 17
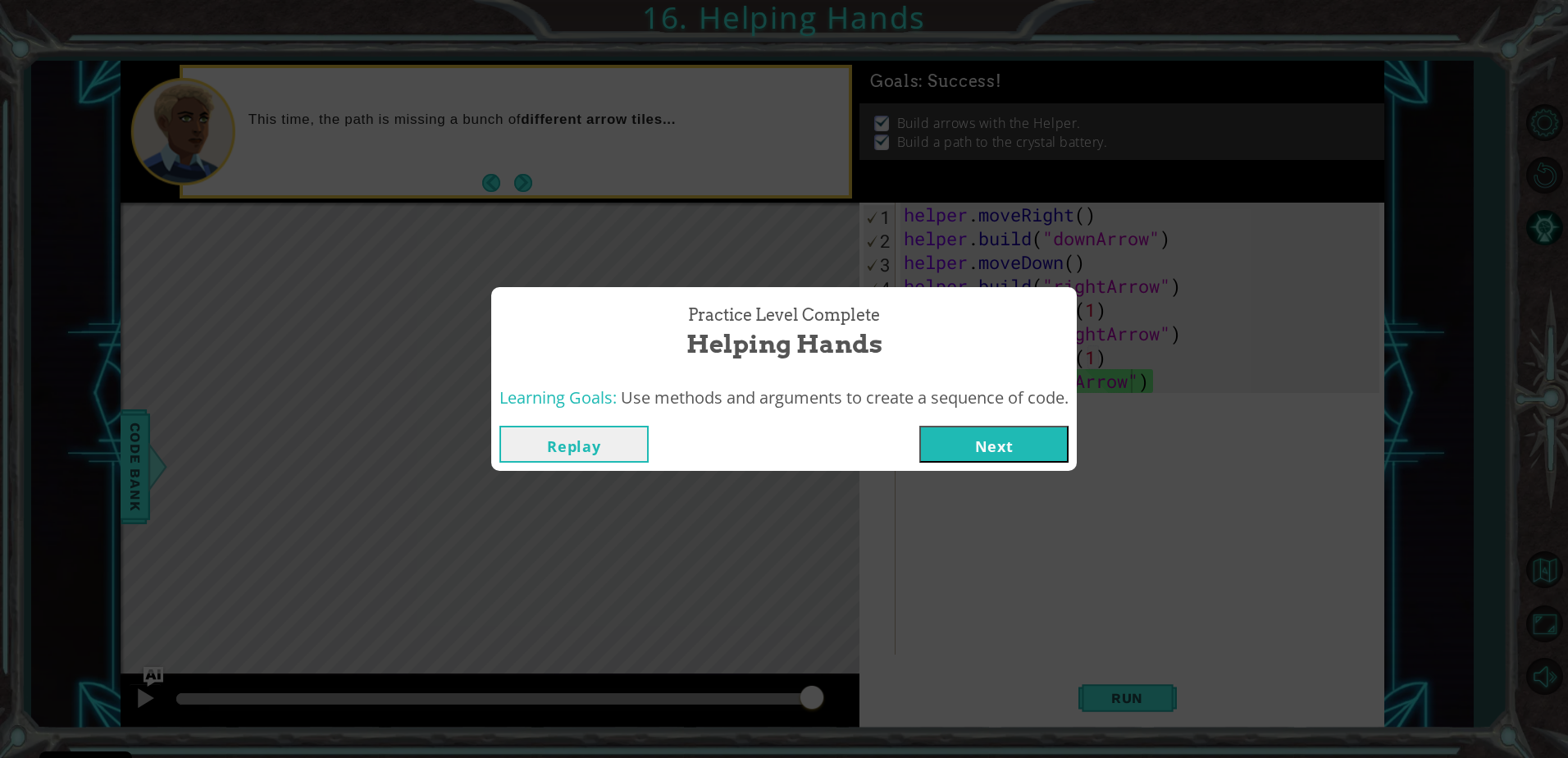
click at [975, 429] on button "Next" at bounding box center [994, 443] width 149 height 37
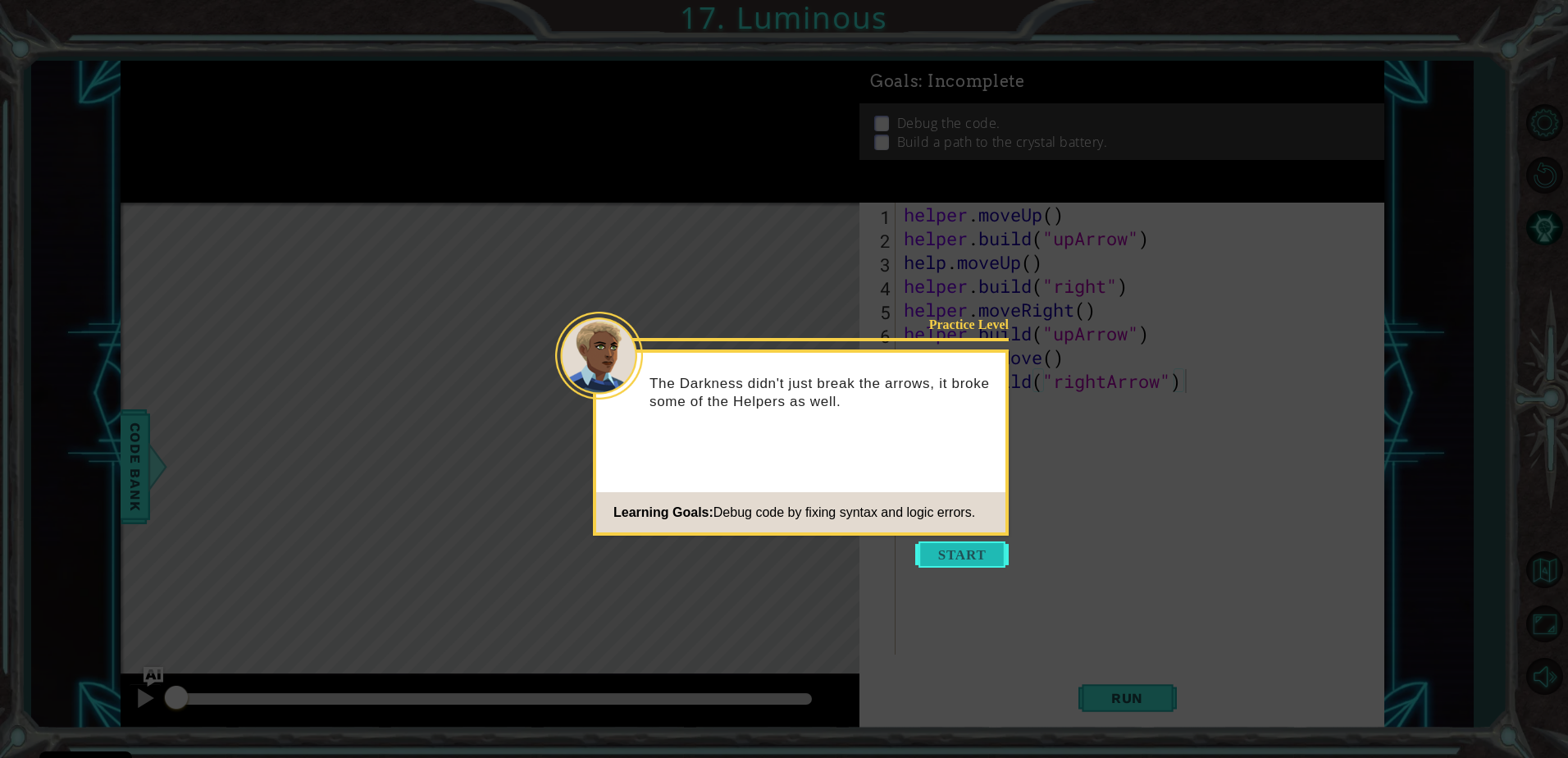
click at [954, 557] on button "Start" at bounding box center [962, 555] width 94 height 26
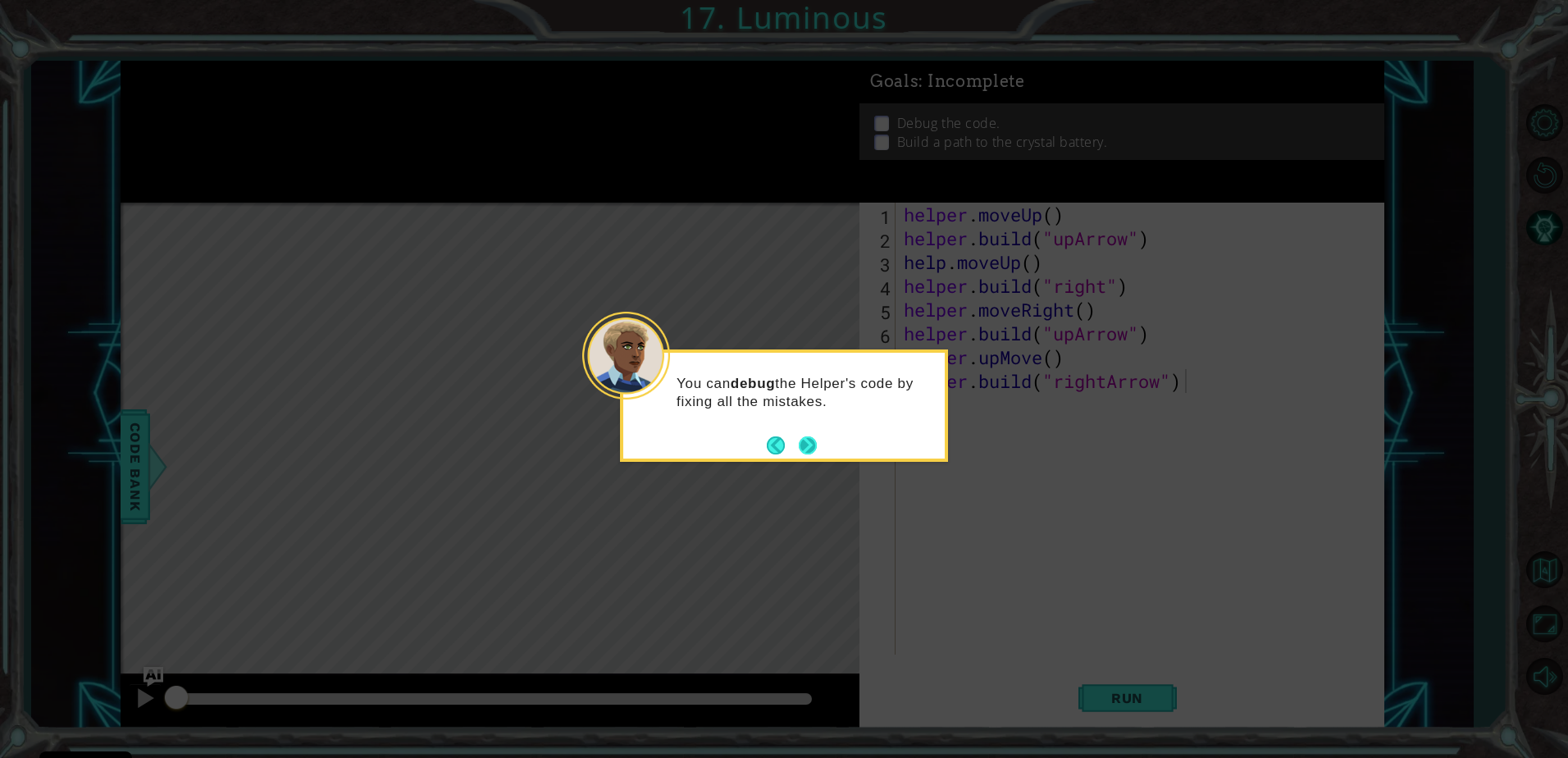
click at [814, 448] on button "Next" at bounding box center [808, 445] width 19 height 19
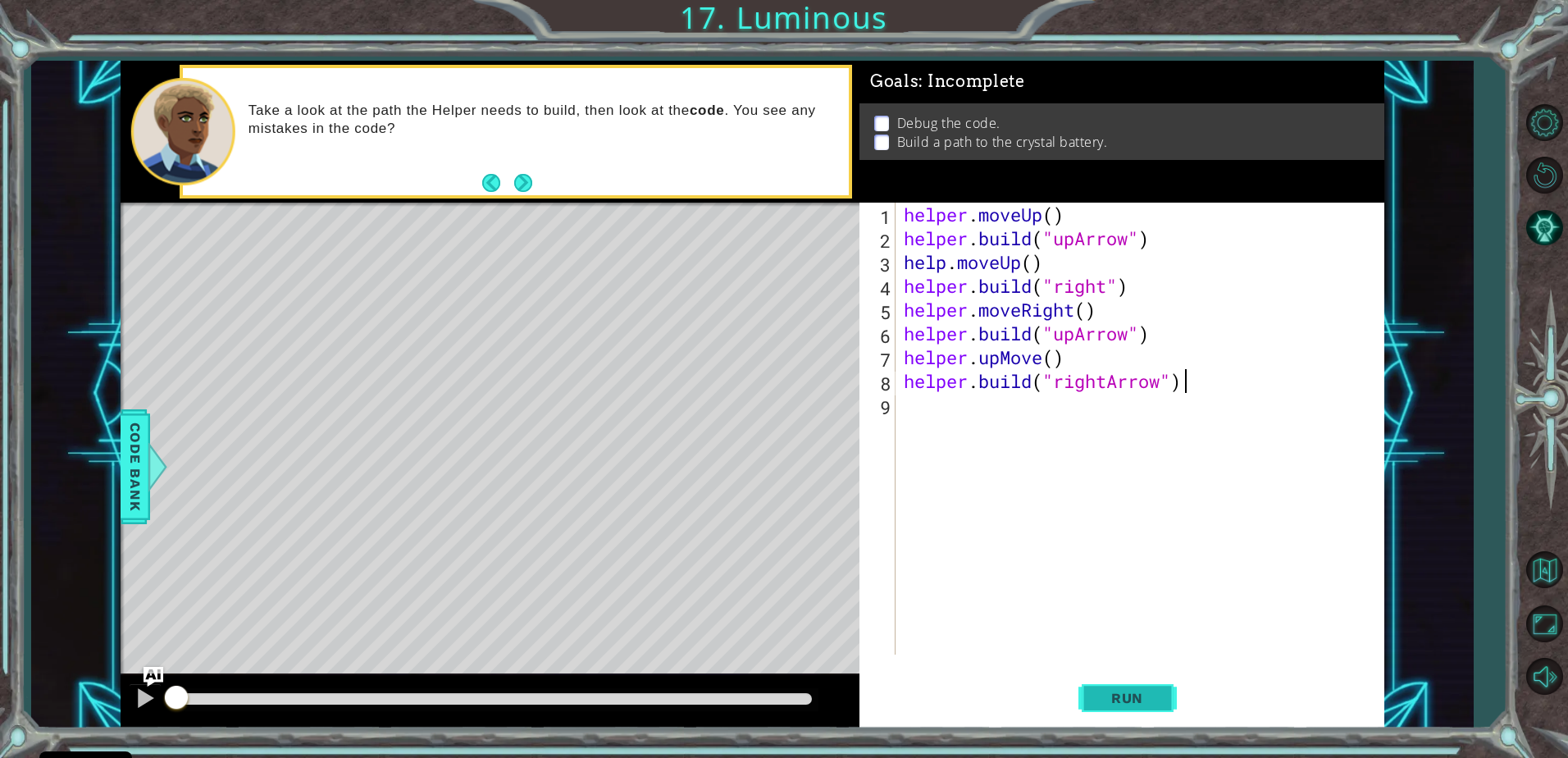
click at [1156, 707] on button "Run" at bounding box center [1127, 698] width 98 height 52
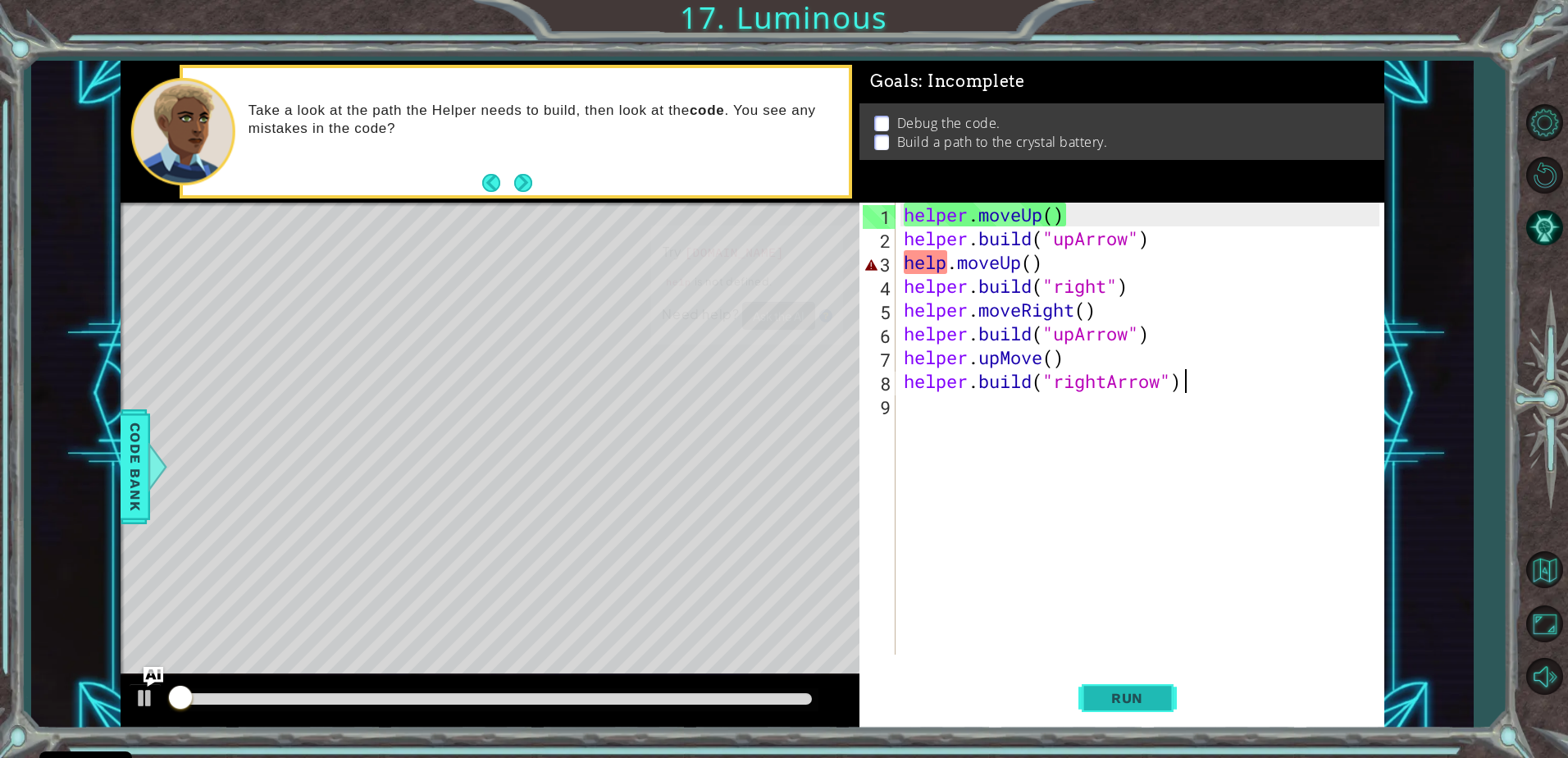
click at [1136, 696] on span "Run" at bounding box center [1127, 698] width 65 height 17
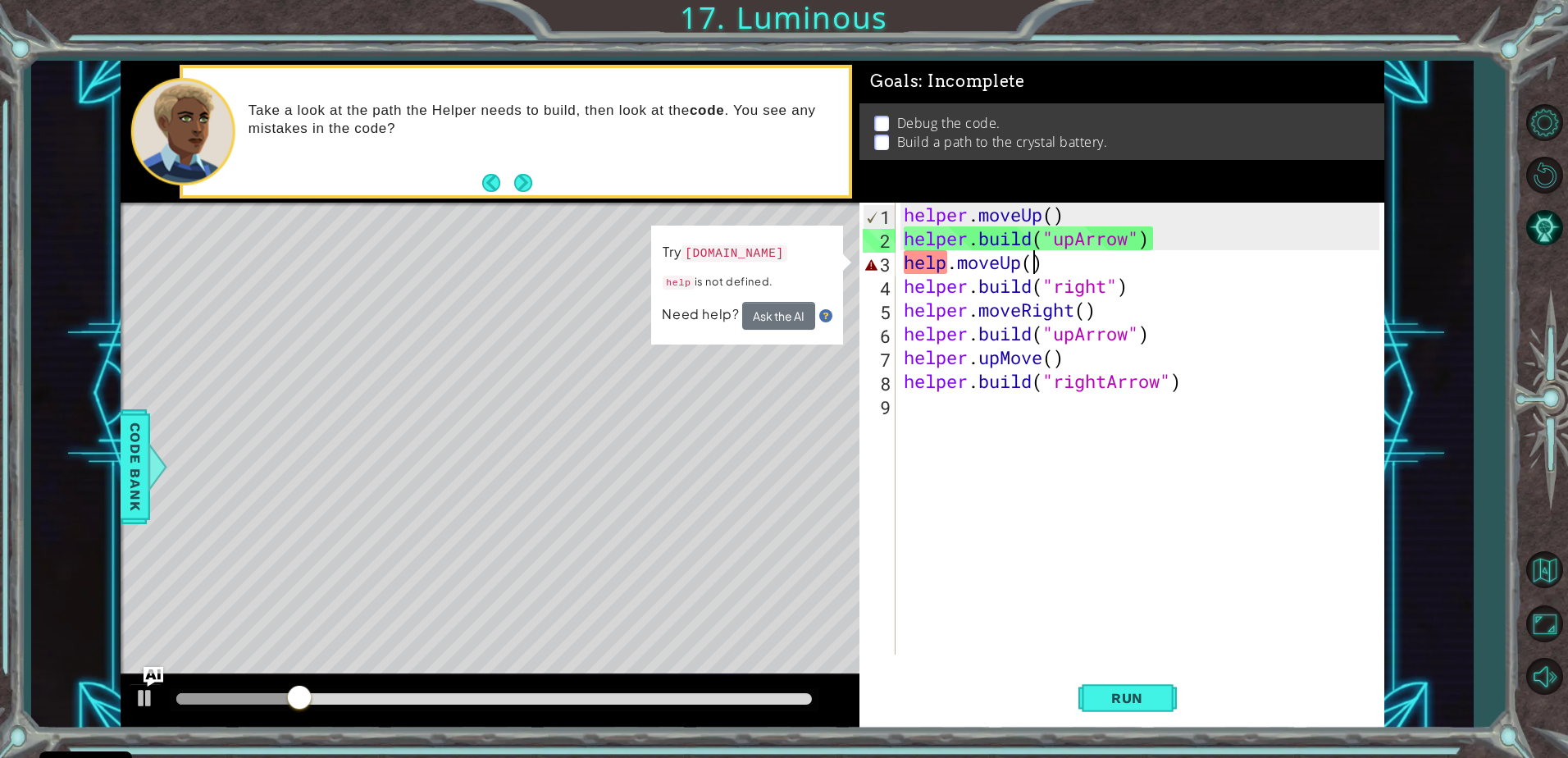
click at [1030, 263] on div "helper . moveUp ( ) helper . build ( "upArrow" ) help . moveUp ( ) helper . bui…" at bounding box center [1144, 452] width 487 height 499
click at [946, 260] on div "helper . moveUp ( ) helper . build ( "upArrow" ) help . moveUp ( ) helper . bui…" at bounding box center [1144, 452] width 487 height 499
type textarea "helper.moveUp()"
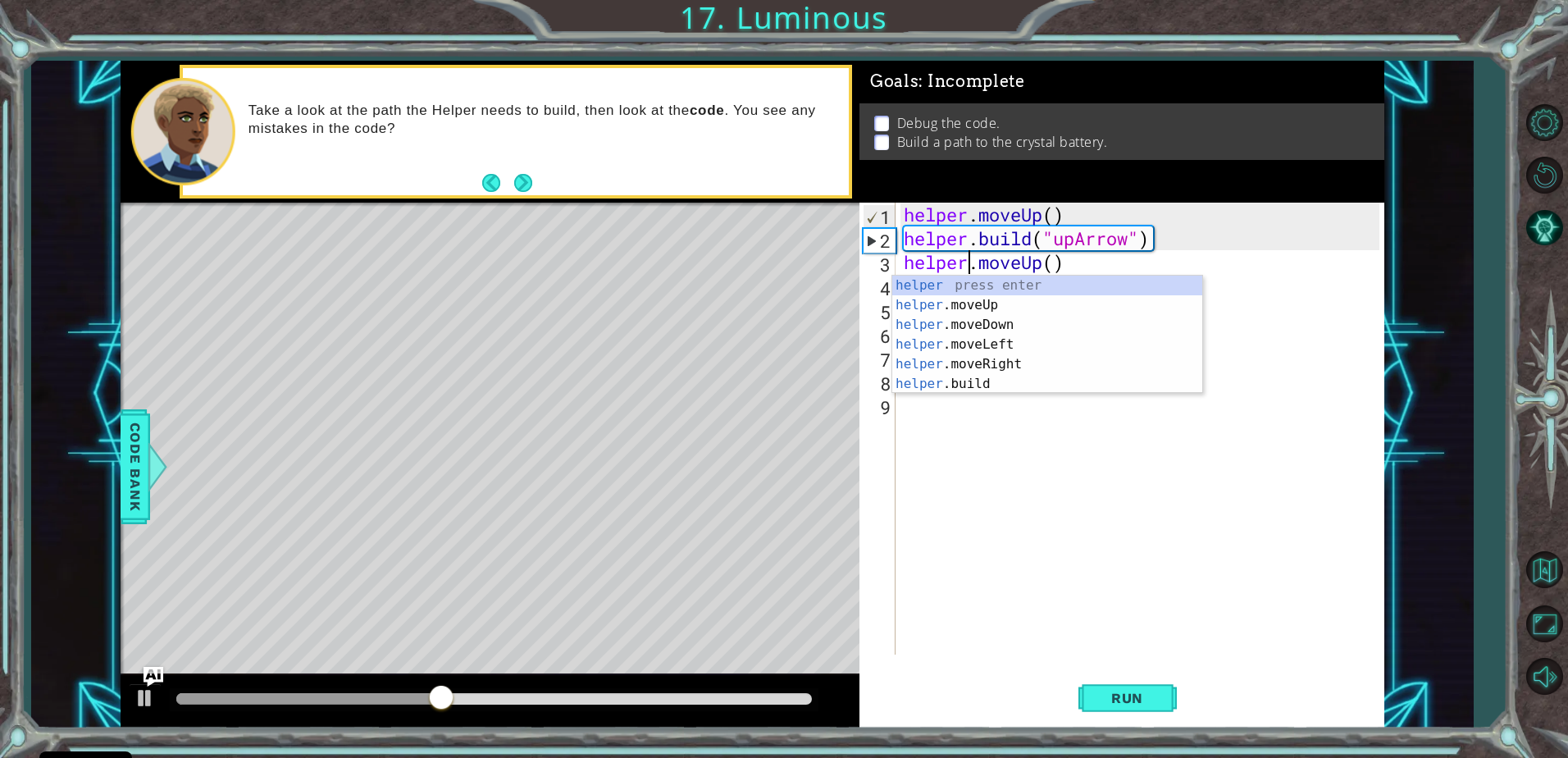
click at [1029, 468] on div "helper . moveUp ( ) helper . build ( "upArrow" ) helper . moveUp ( ) helper . b…" at bounding box center [1144, 452] width 487 height 499
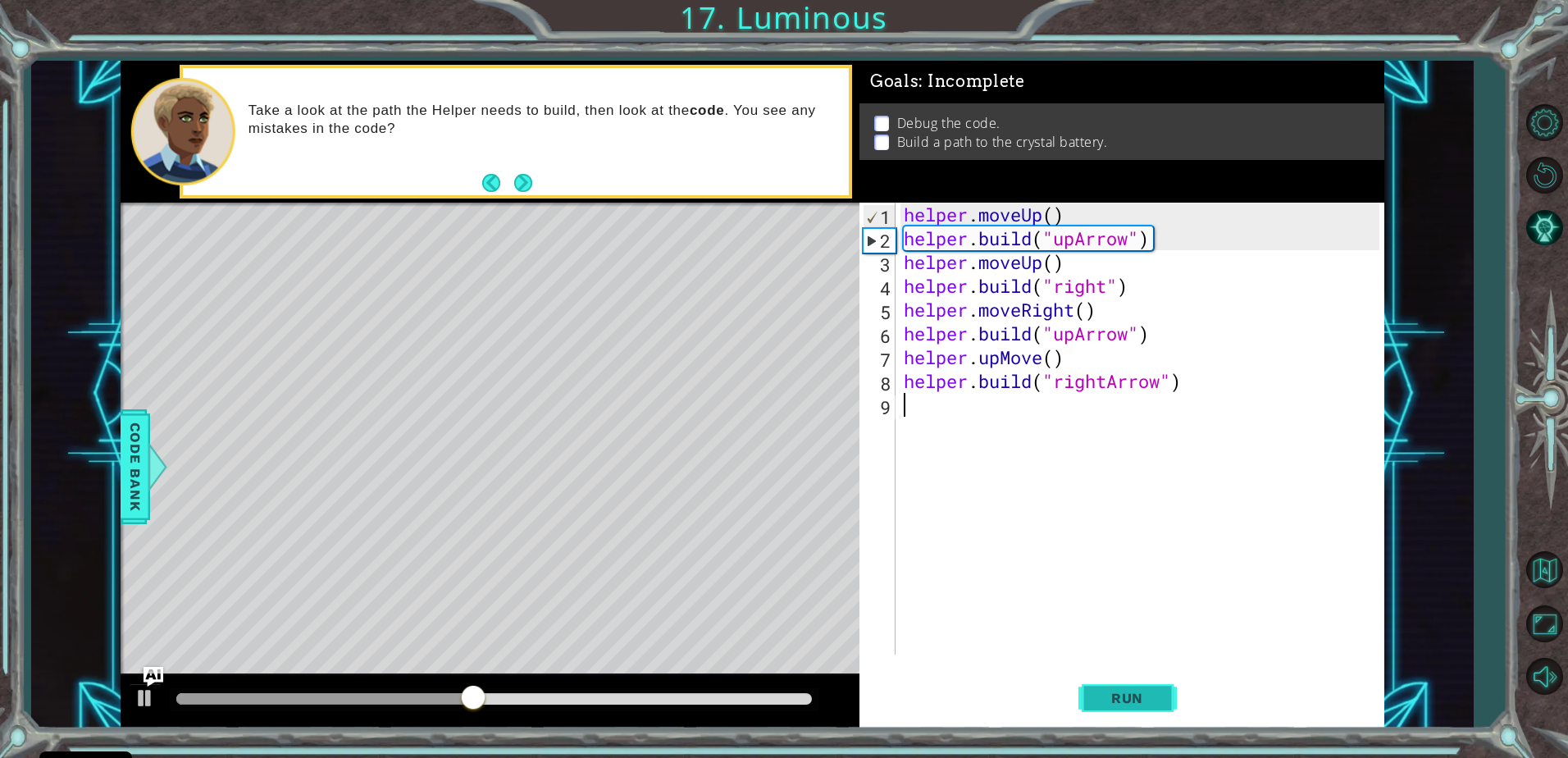
click at [1120, 694] on span "Run" at bounding box center [1127, 698] width 65 height 17
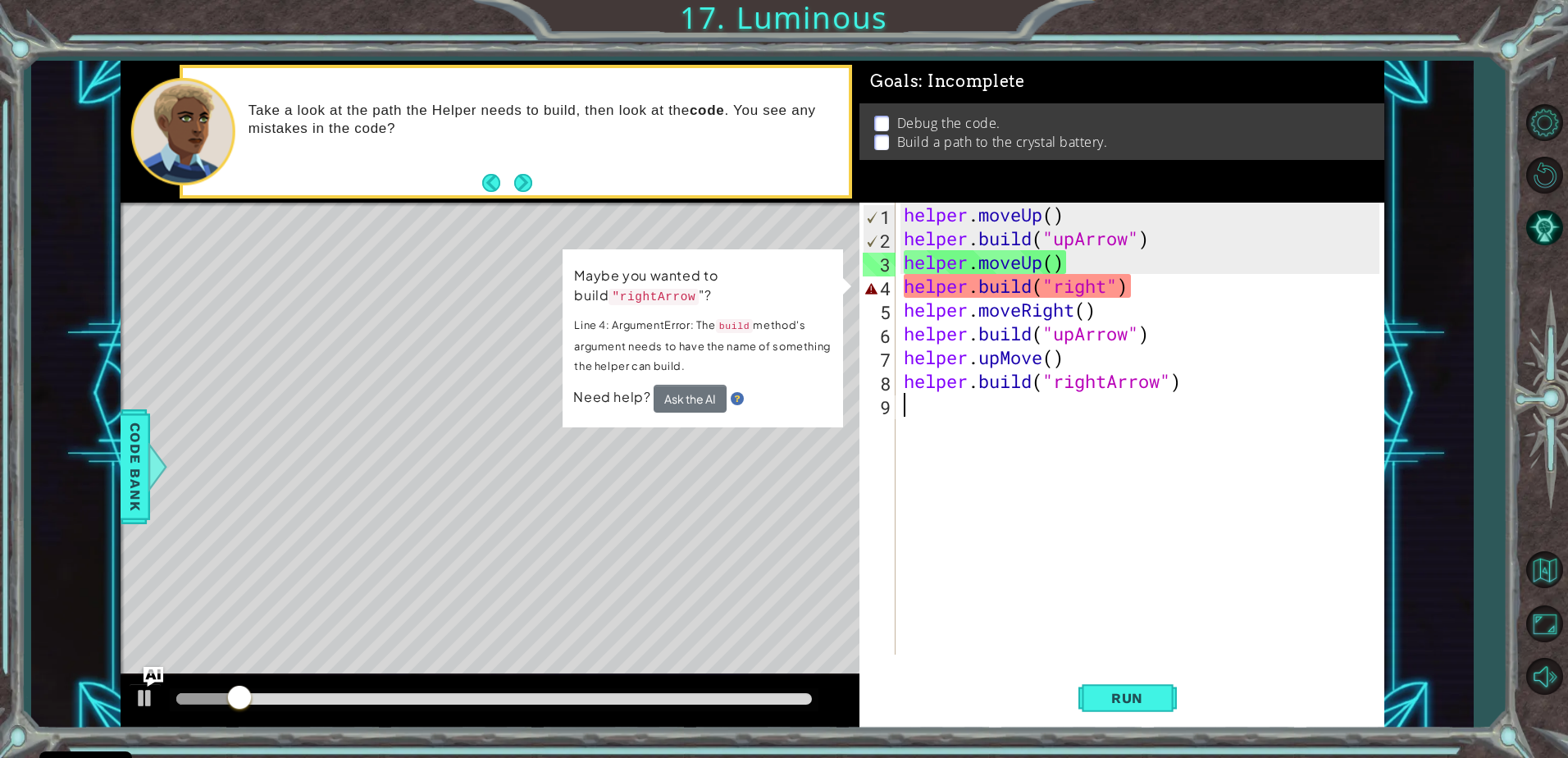
click at [1110, 282] on div "helper . moveUp ( ) helper . build ( "upArrow" ) helper . moveUp ( ) helper . b…" at bounding box center [1144, 452] width 487 height 499
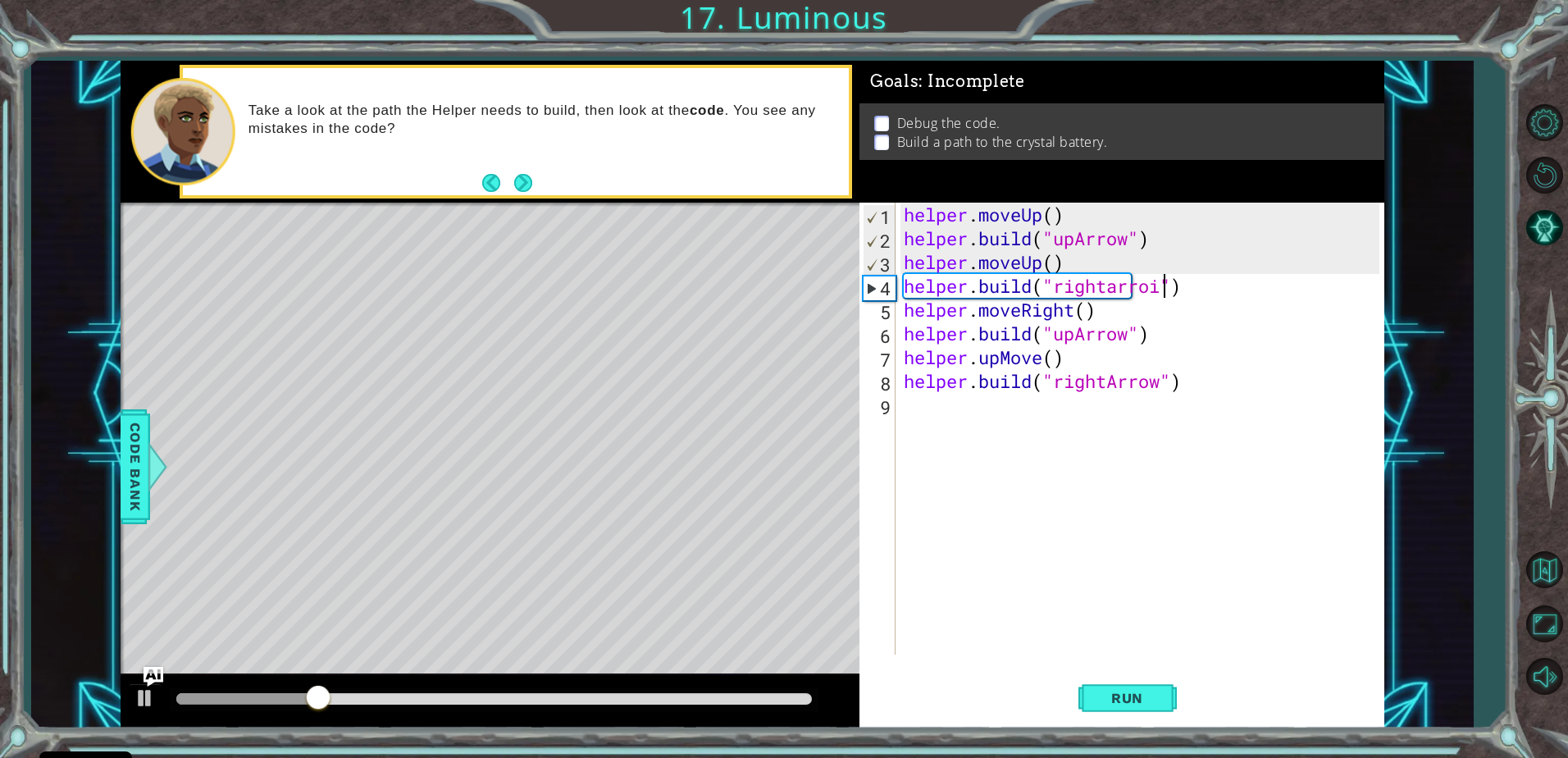
type textarea "helper.build("rightarroiw")"
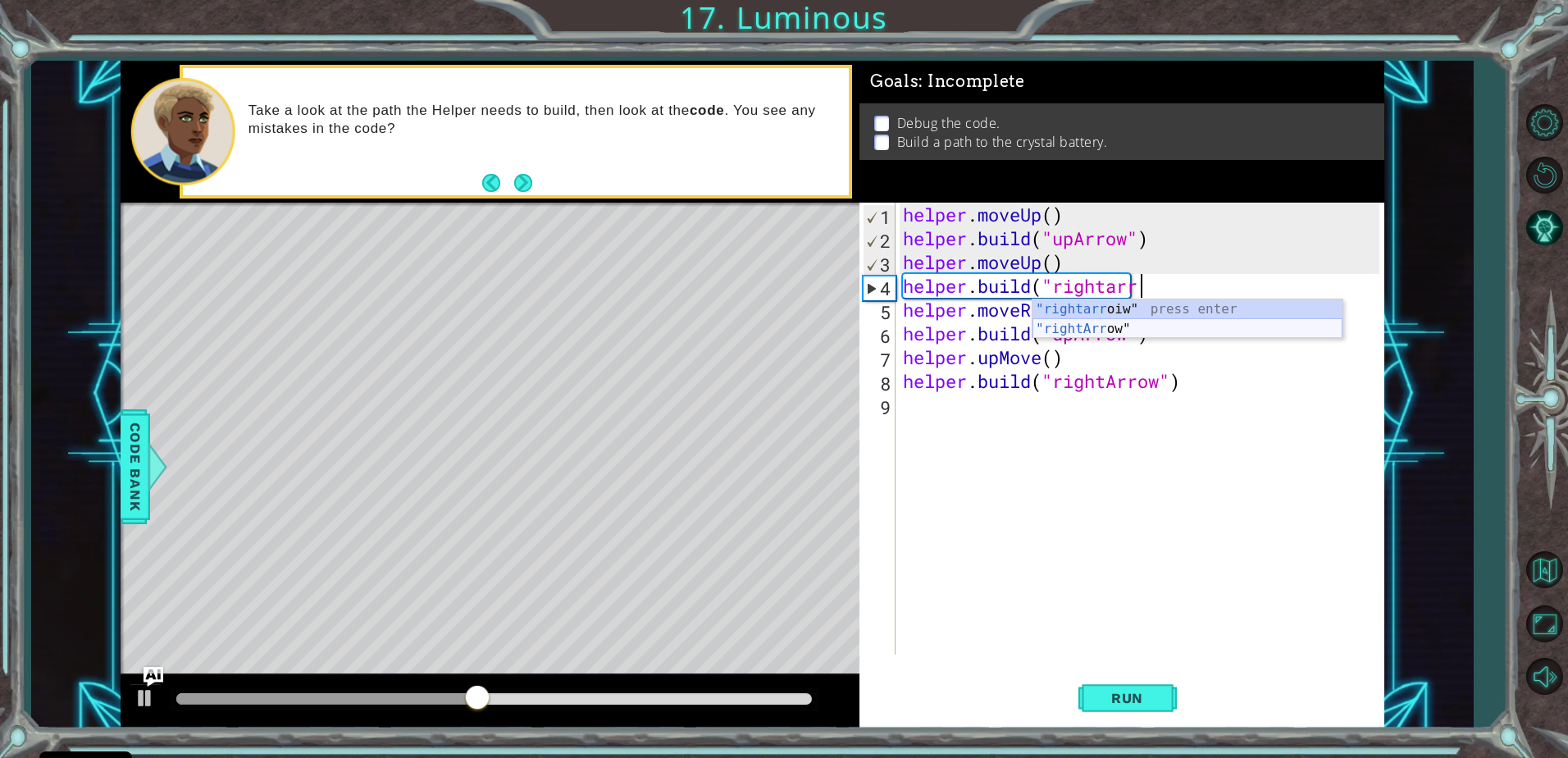
click at [1109, 320] on div ""rightarr oiw" press enter "rightArr ow" press enter" at bounding box center [1187, 339] width 310 height 79
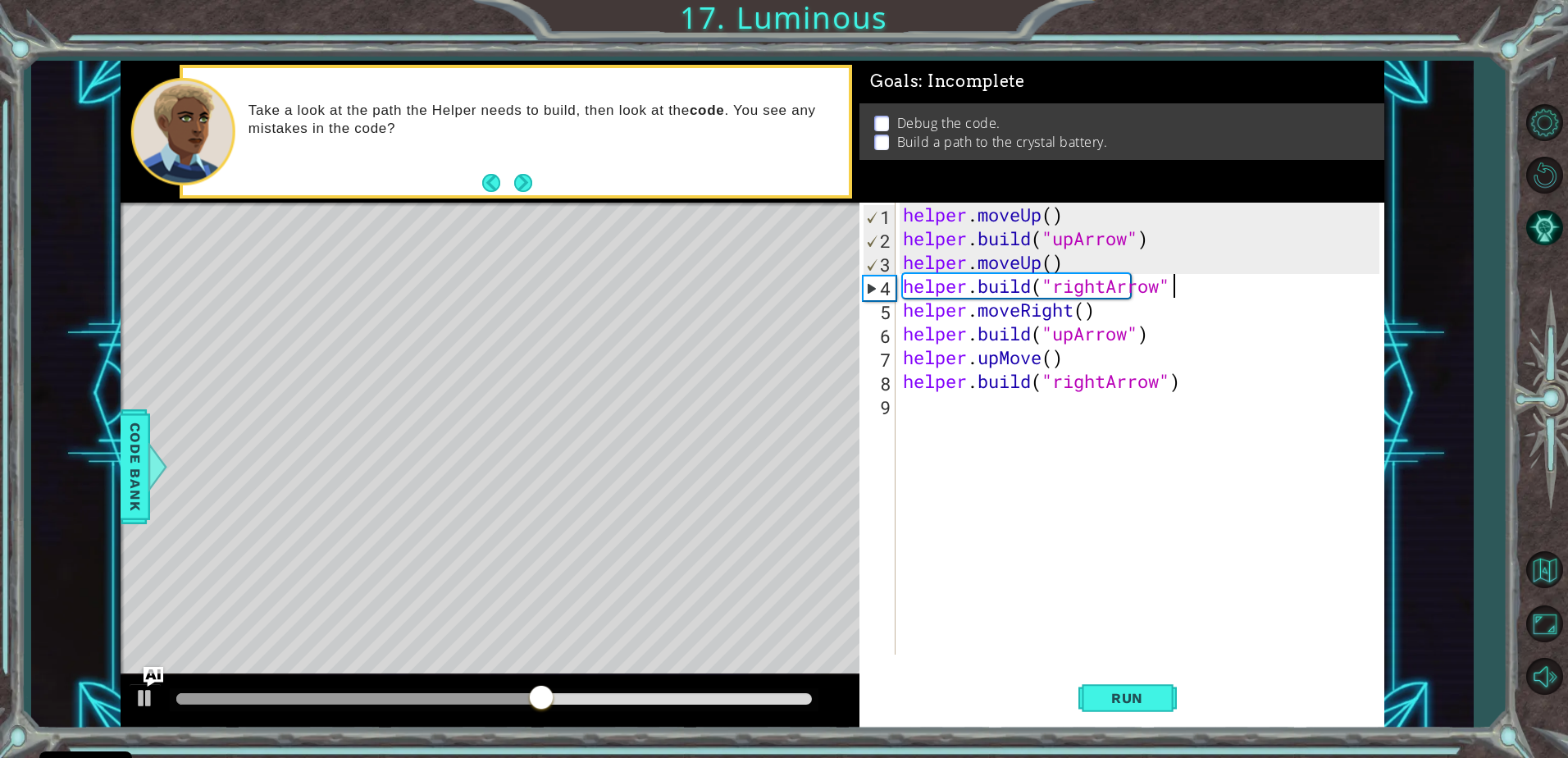
scroll to position [0, 11]
click at [1133, 696] on span "Run" at bounding box center [1127, 698] width 65 height 17
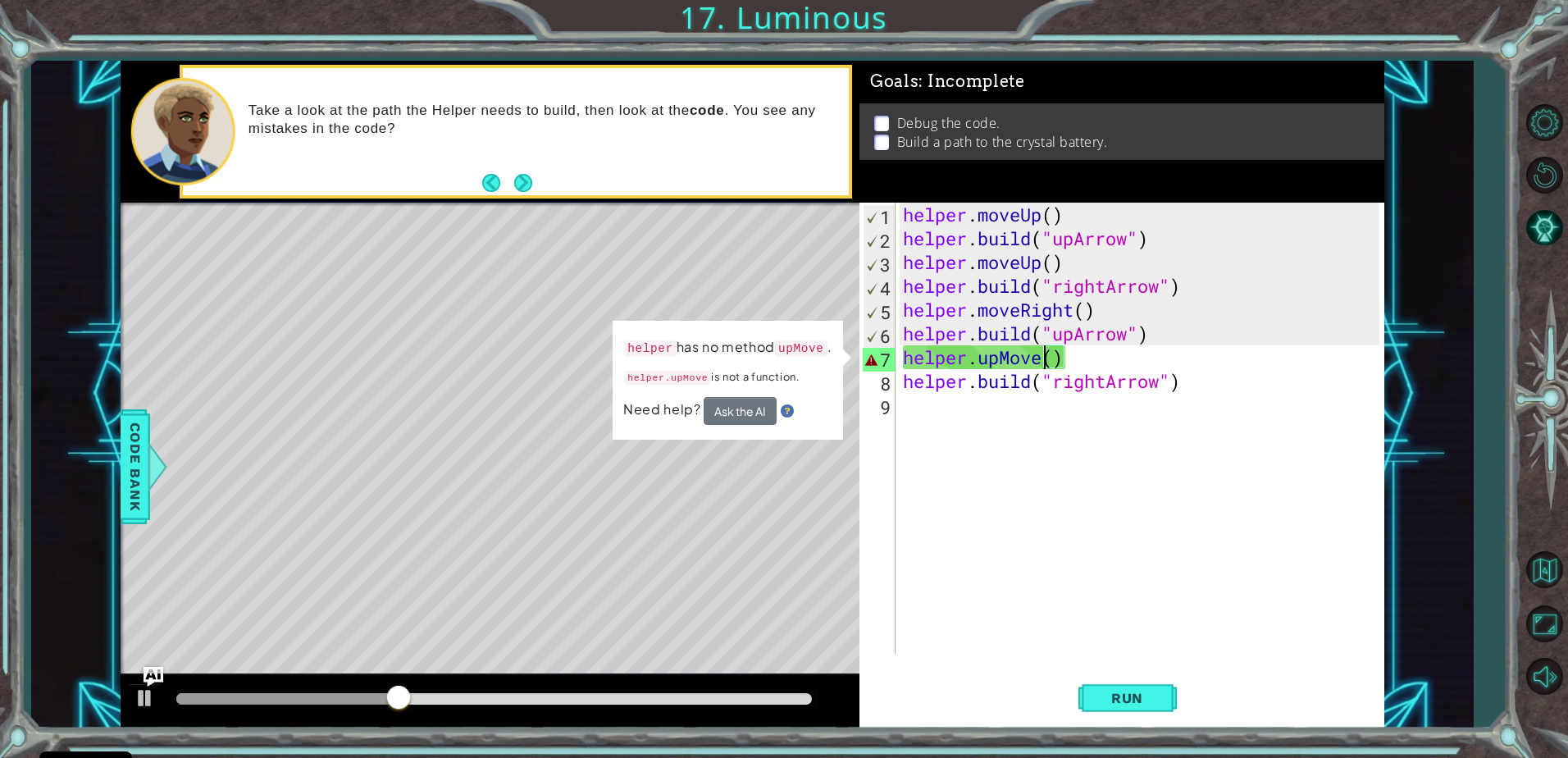
click at [1040, 357] on div "helper . moveUp ( ) helper . build ( "upArrow" ) helper . moveUp ( ) helper . b…" at bounding box center [1144, 452] width 488 height 499
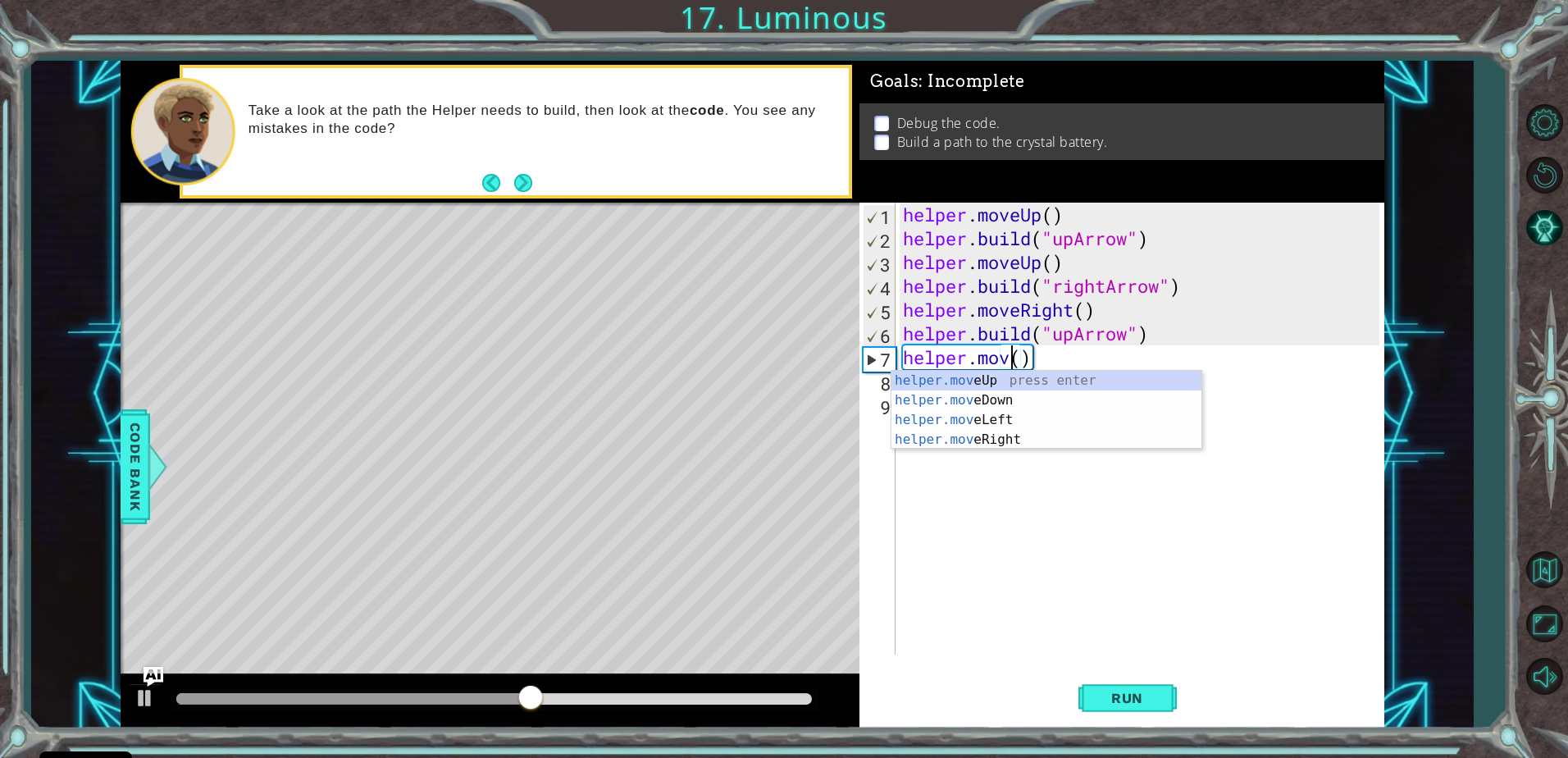
scroll to position [0, 5]
click at [1057, 373] on div "helper.move Up press enter helper.move Down press enter helper.move Left press …" at bounding box center [1046, 430] width 310 height 118
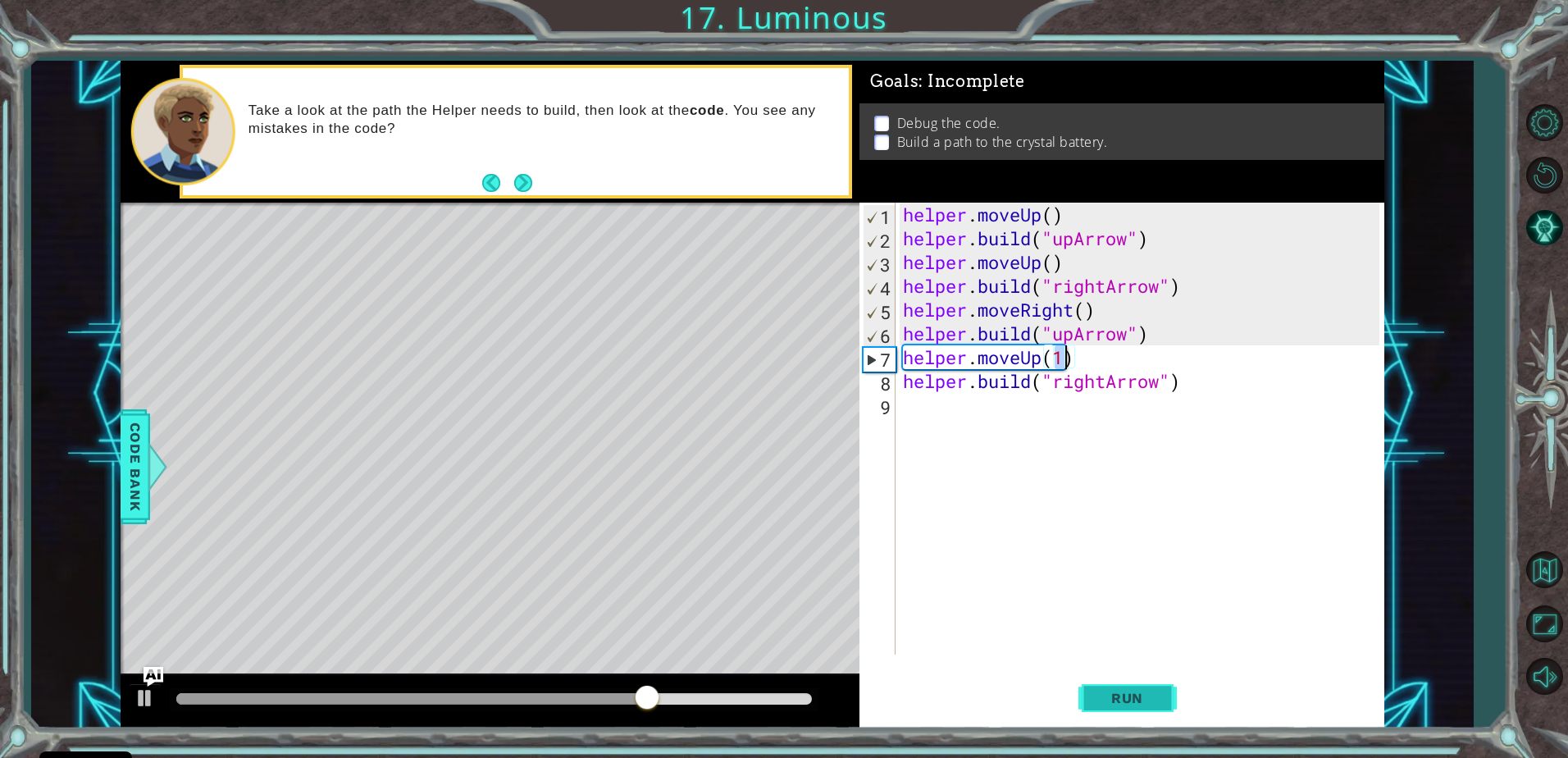
type textarea "helper.moveUp(1)"
click at [1129, 682] on button "Run" at bounding box center [1127, 698] width 98 height 52
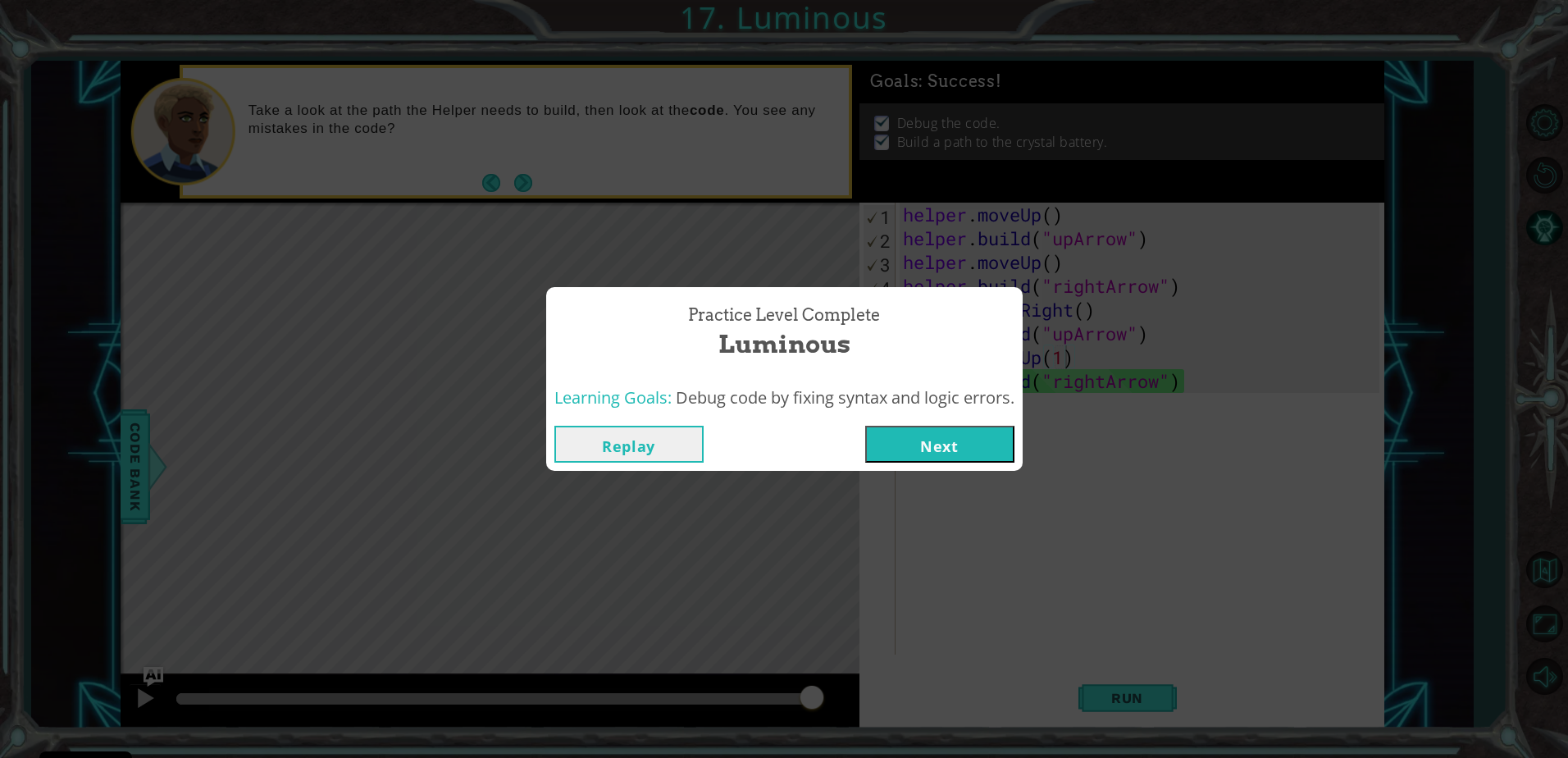
click at [975, 437] on button "Next" at bounding box center [939, 443] width 149 height 37
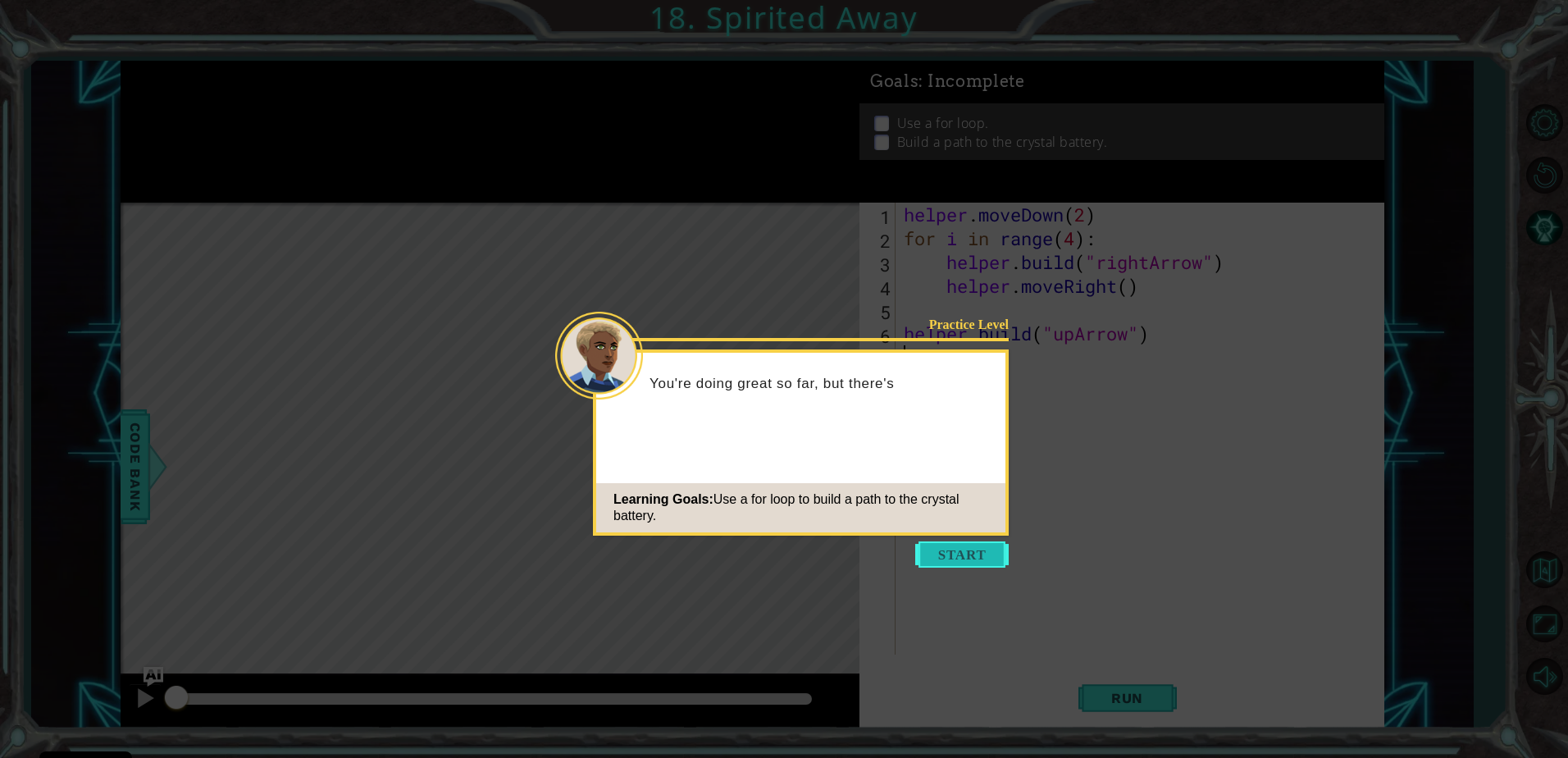
click at [954, 546] on button "Start" at bounding box center [962, 555] width 94 height 26
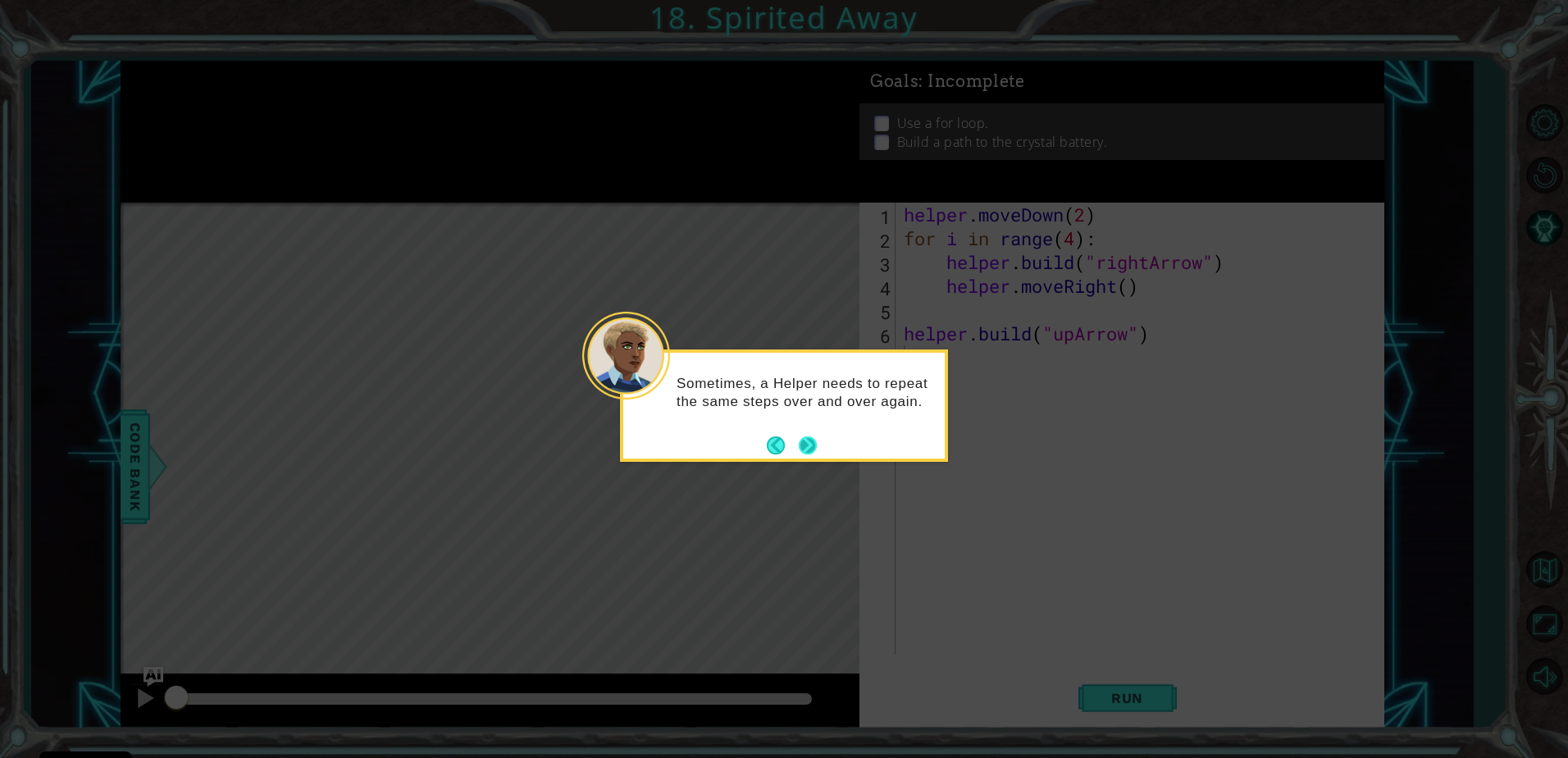
click at [804, 452] on button "Next" at bounding box center [807, 445] width 18 height 18
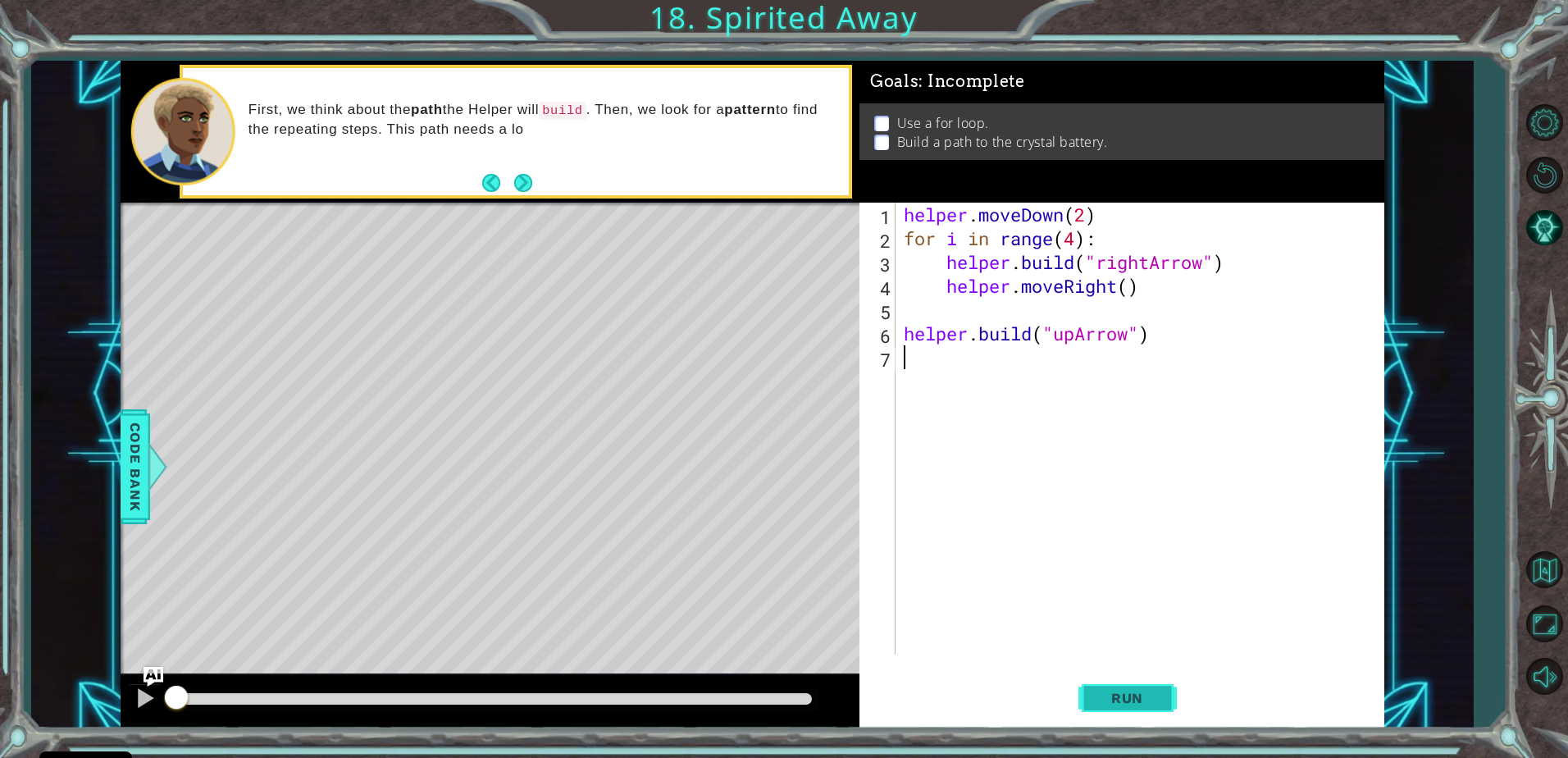
click at [1117, 686] on button "Run" at bounding box center [1127, 698] width 98 height 52
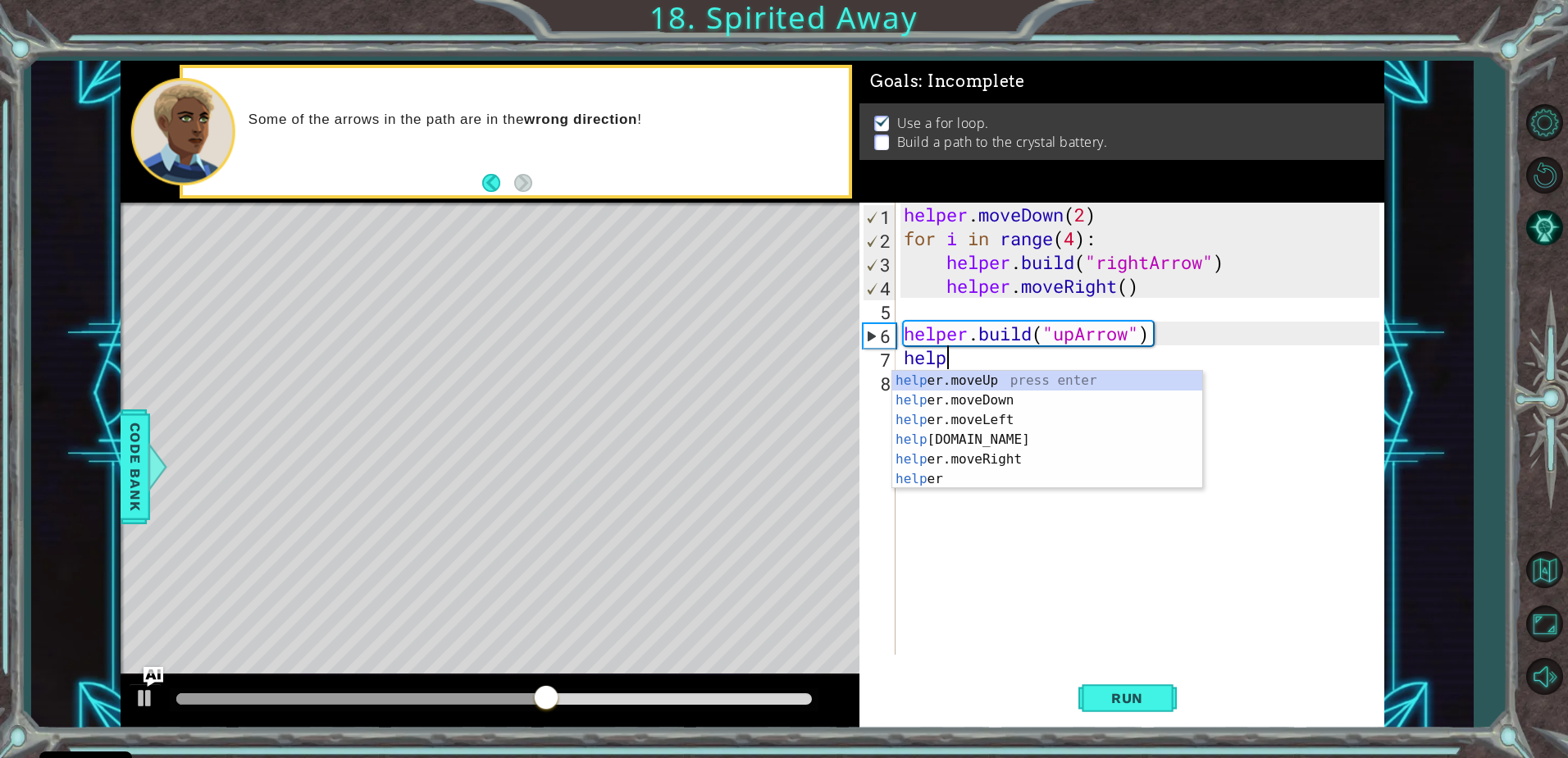
scroll to position [0, 2]
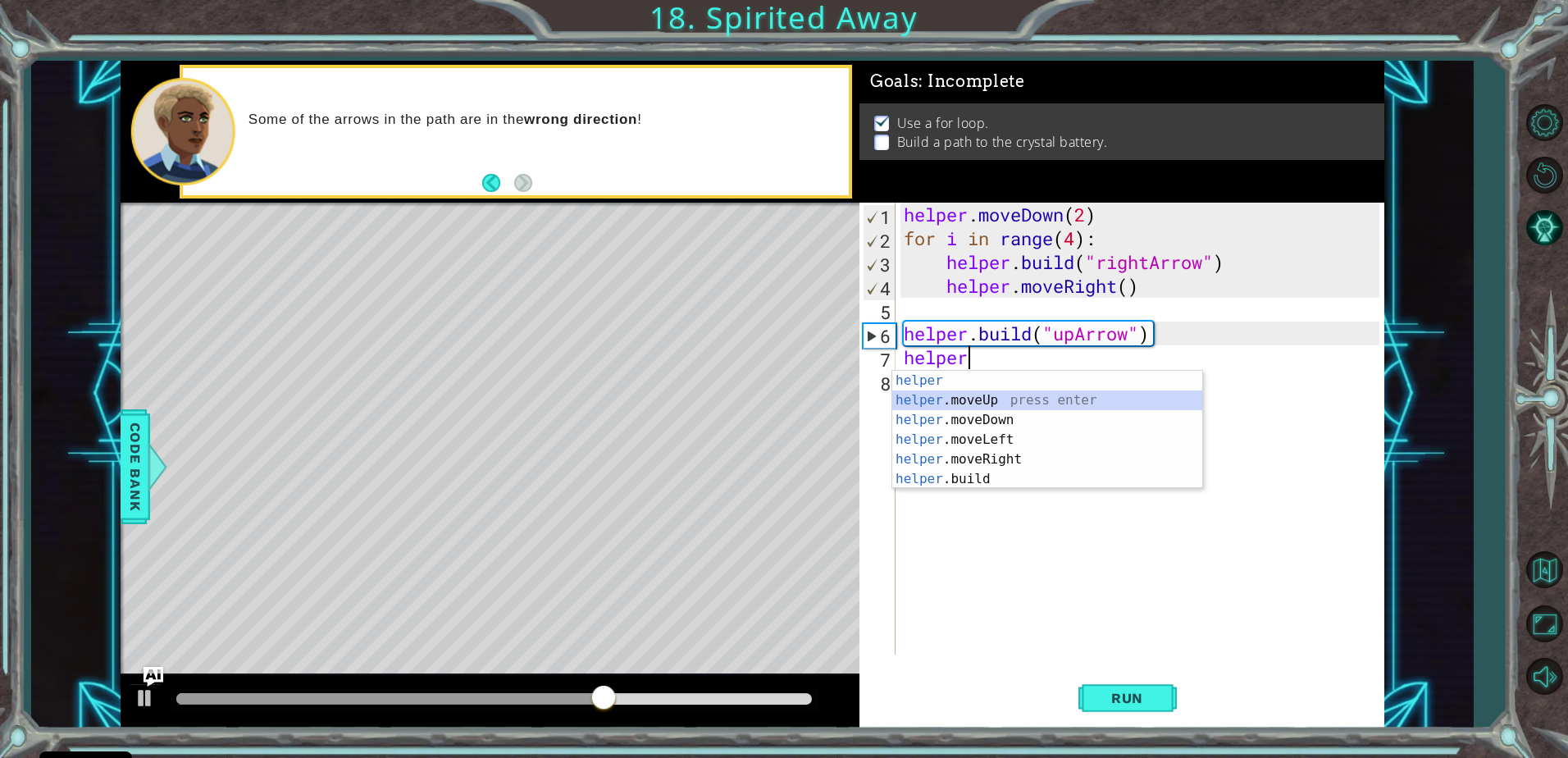
click at [932, 399] on div "helper press enter helper .moveUp press enter helper .moveDown press enter help…" at bounding box center [1047, 450] width 310 height 157
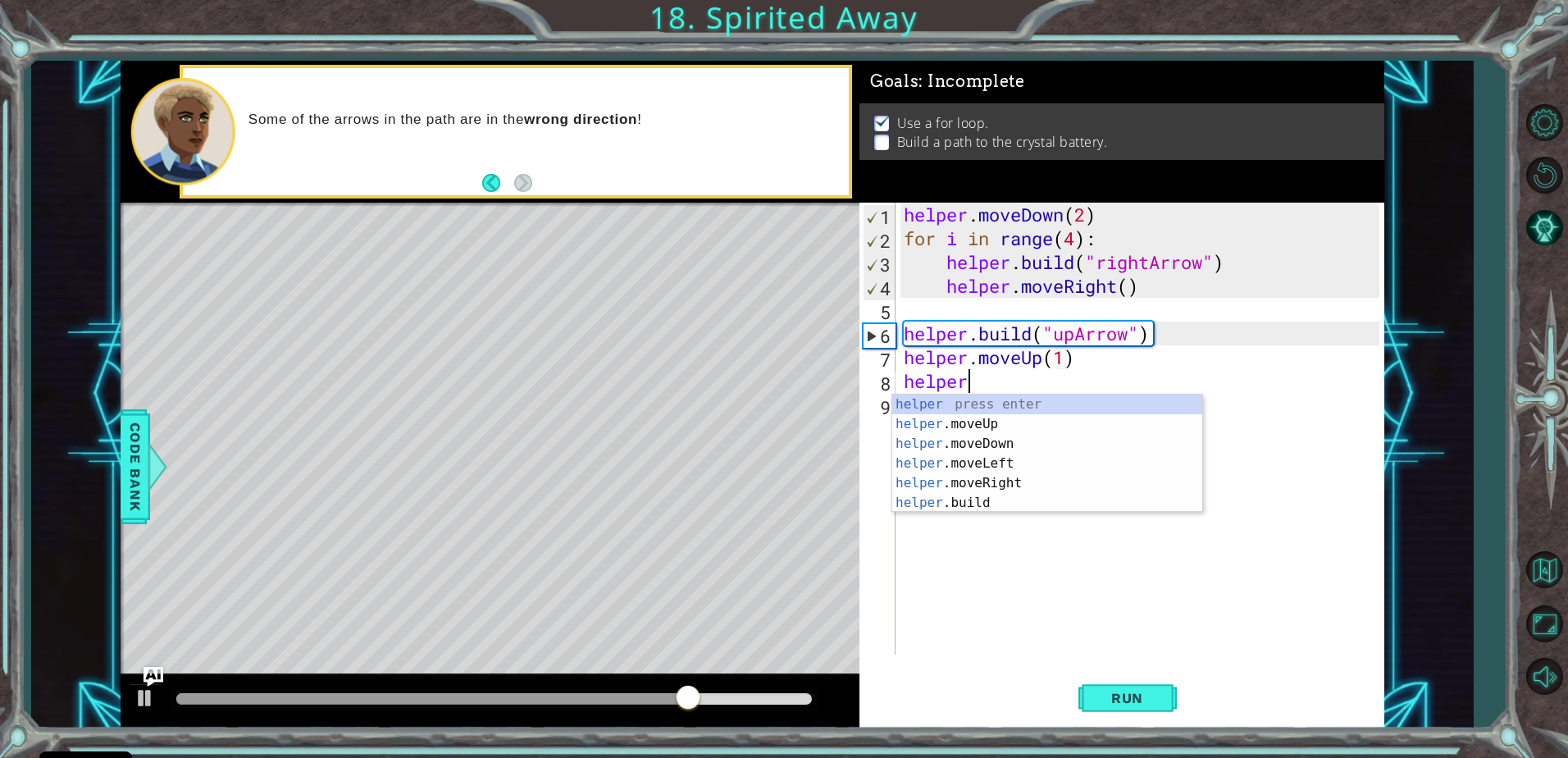
scroll to position [0, 10]
click at [966, 491] on div "helper press enter helper .moveUp press enter helper .moveDown press enter help…" at bounding box center [1047, 473] width 310 height 157
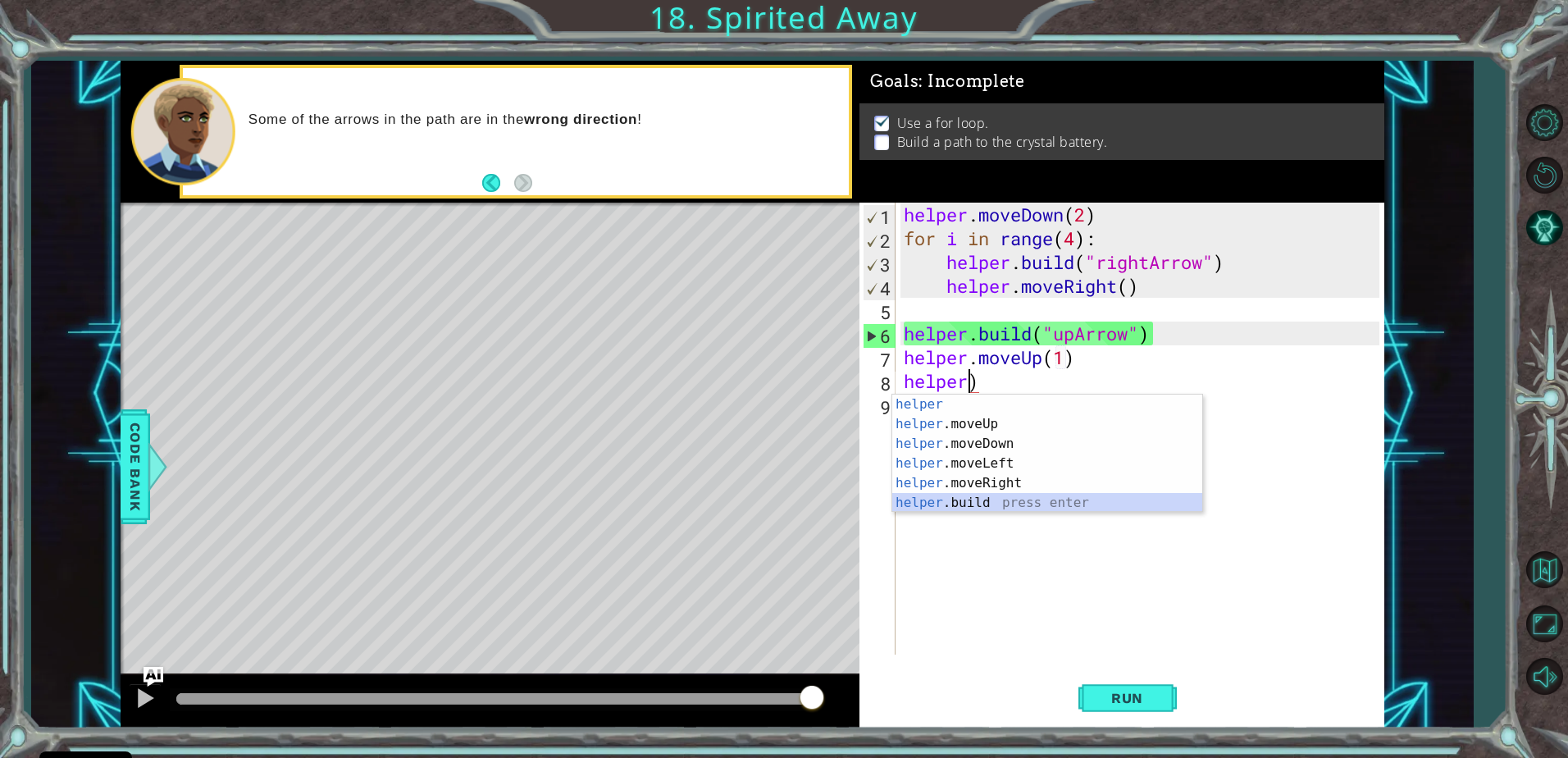
click at [1001, 502] on div "helper press enter helper .moveUp press enter helper .moveDown press enter help…" at bounding box center [1047, 473] width 310 height 157
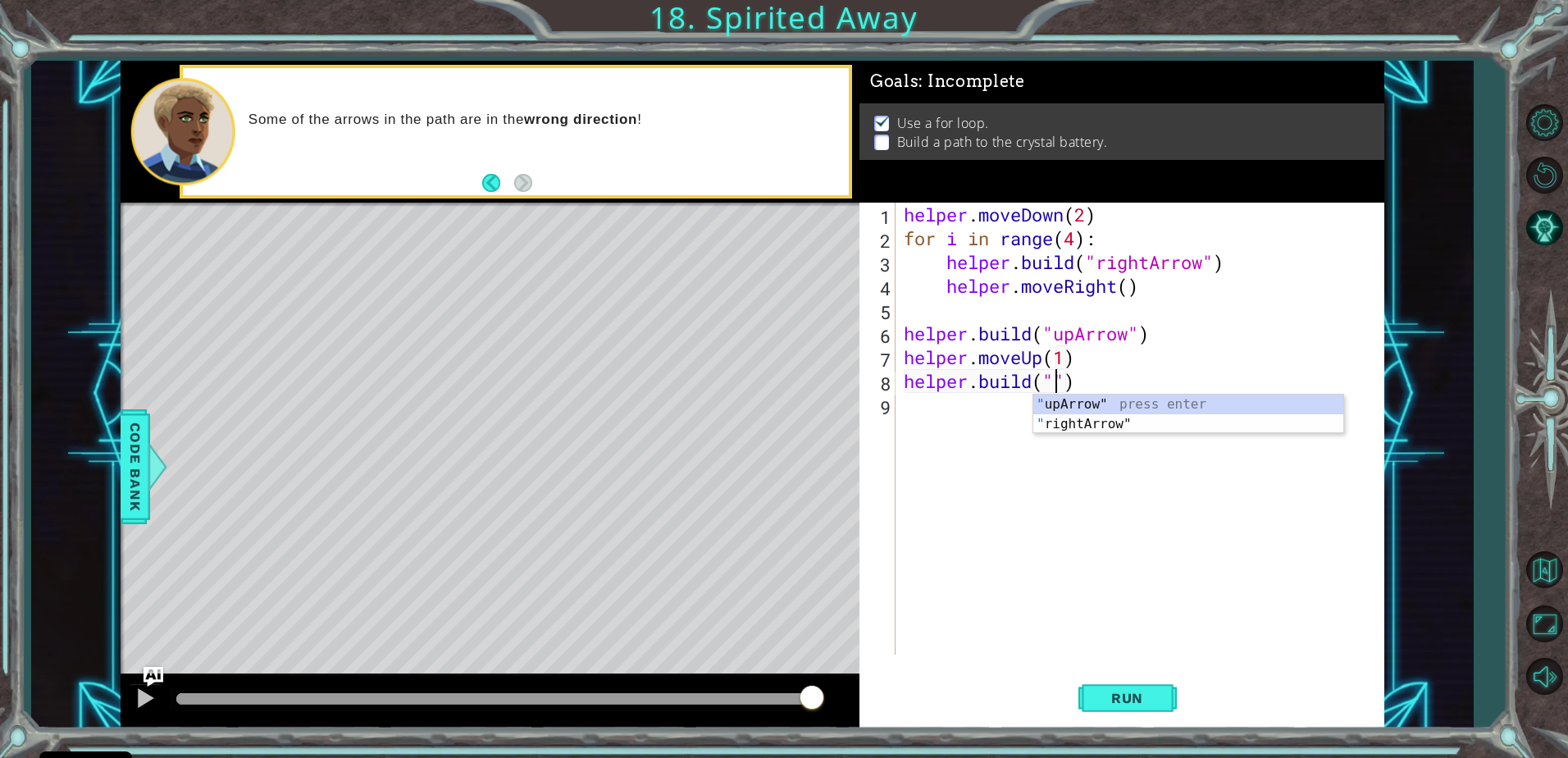
click at [1063, 396] on div "" upArrow" press enter " rightArrow" press enter" at bounding box center [1188, 434] width 310 height 79
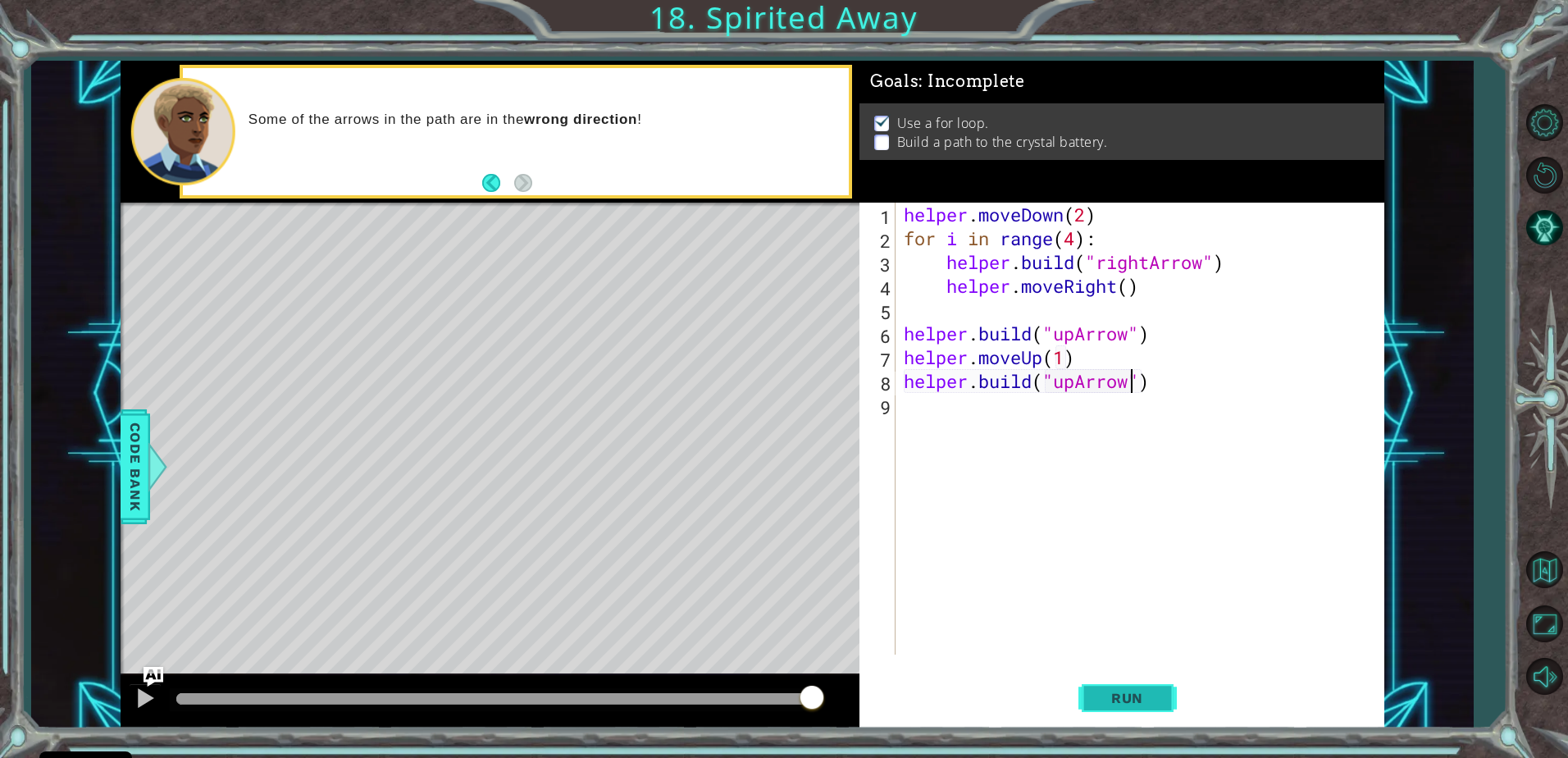
type textarea "helper.build("upArrow")"
click at [1107, 685] on button "Run" at bounding box center [1127, 698] width 98 height 52
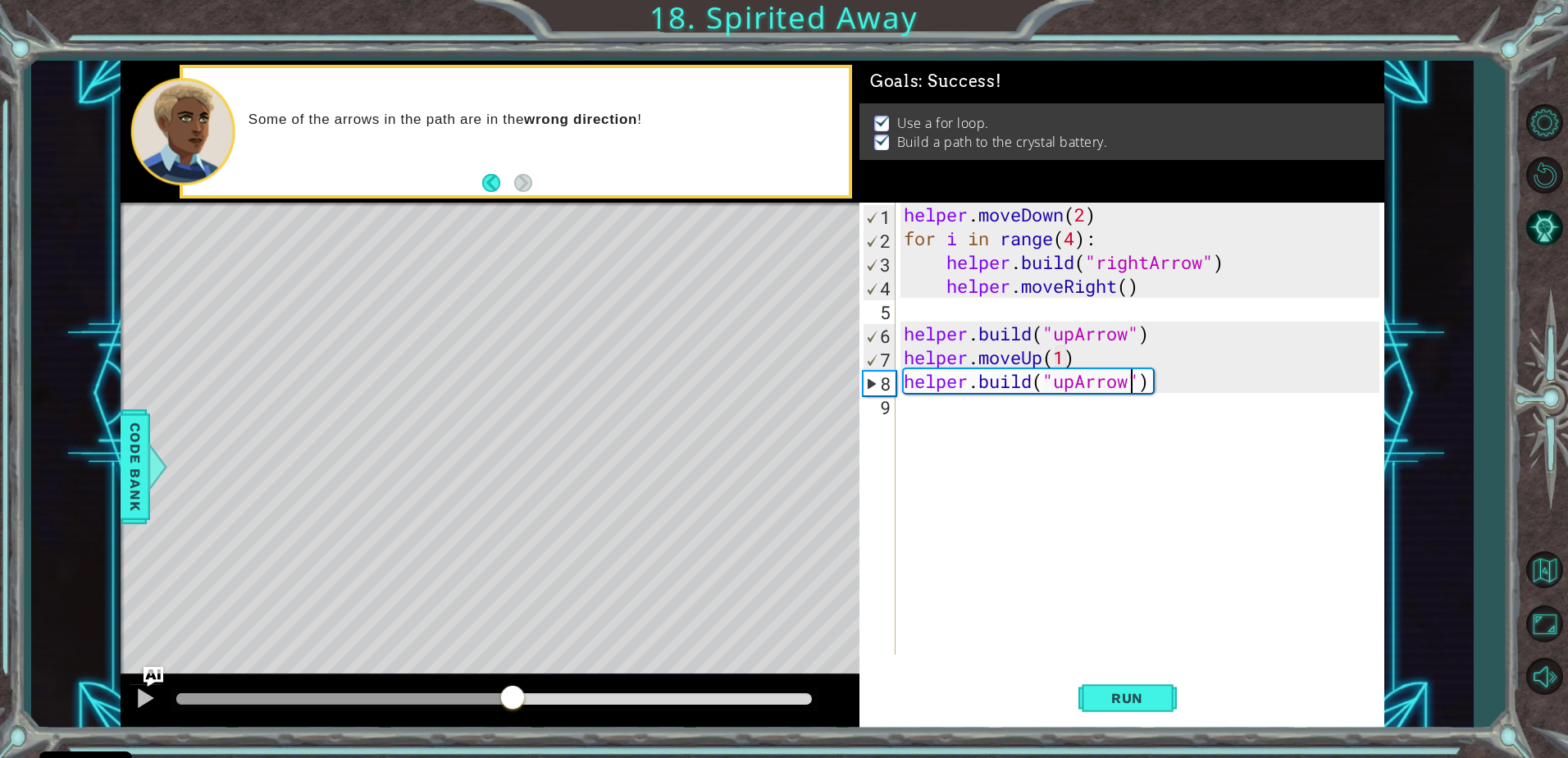
drag, startPoint x: 241, startPoint y: 685, endPoint x: 513, endPoint y: 713, distance: 273.4
click at [513, 713] on div at bounding box center [513, 699] width 30 height 30
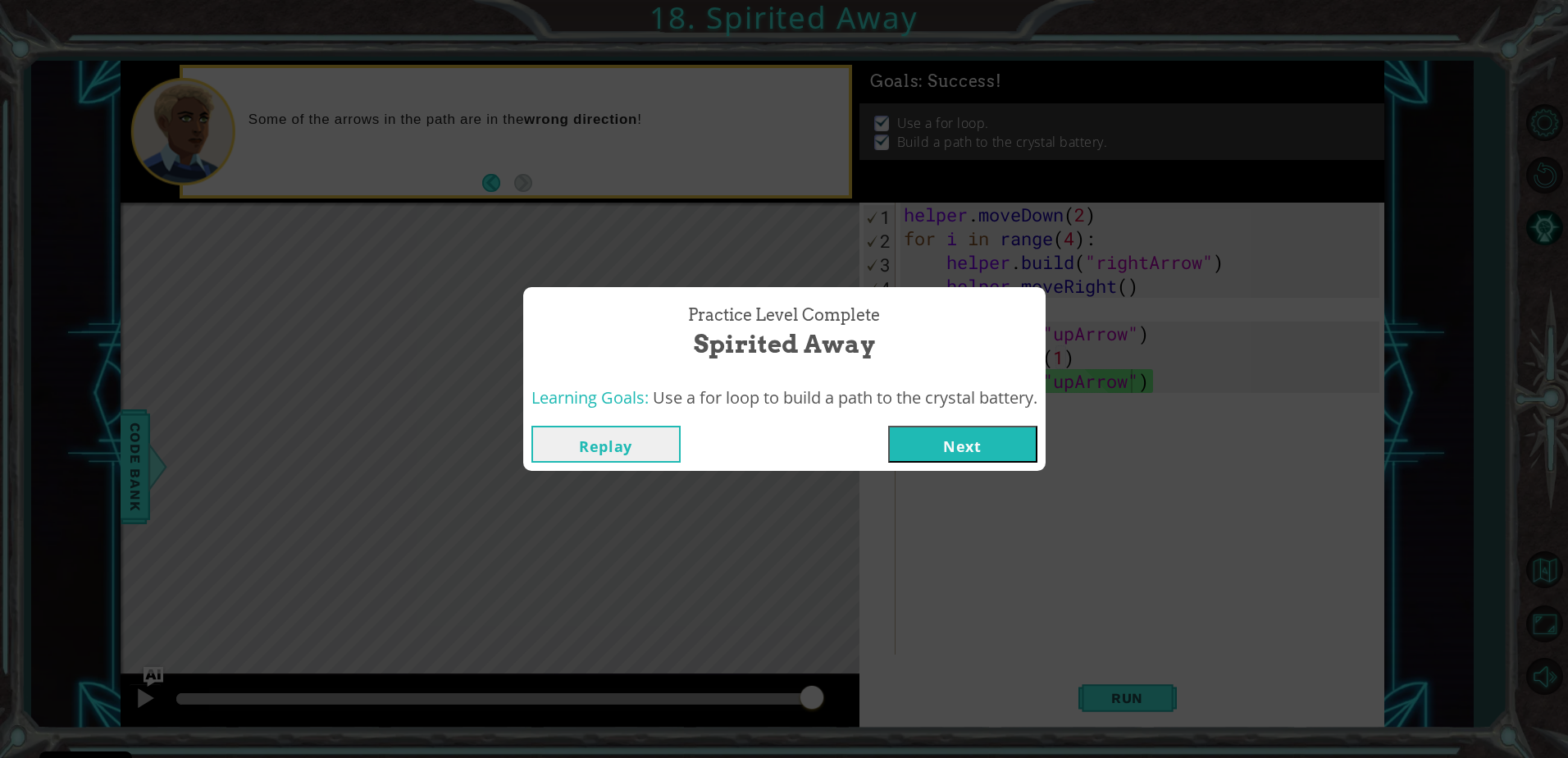
click at [951, 450] on button "Next" at bounding box center [962, 443] width 149 height 37
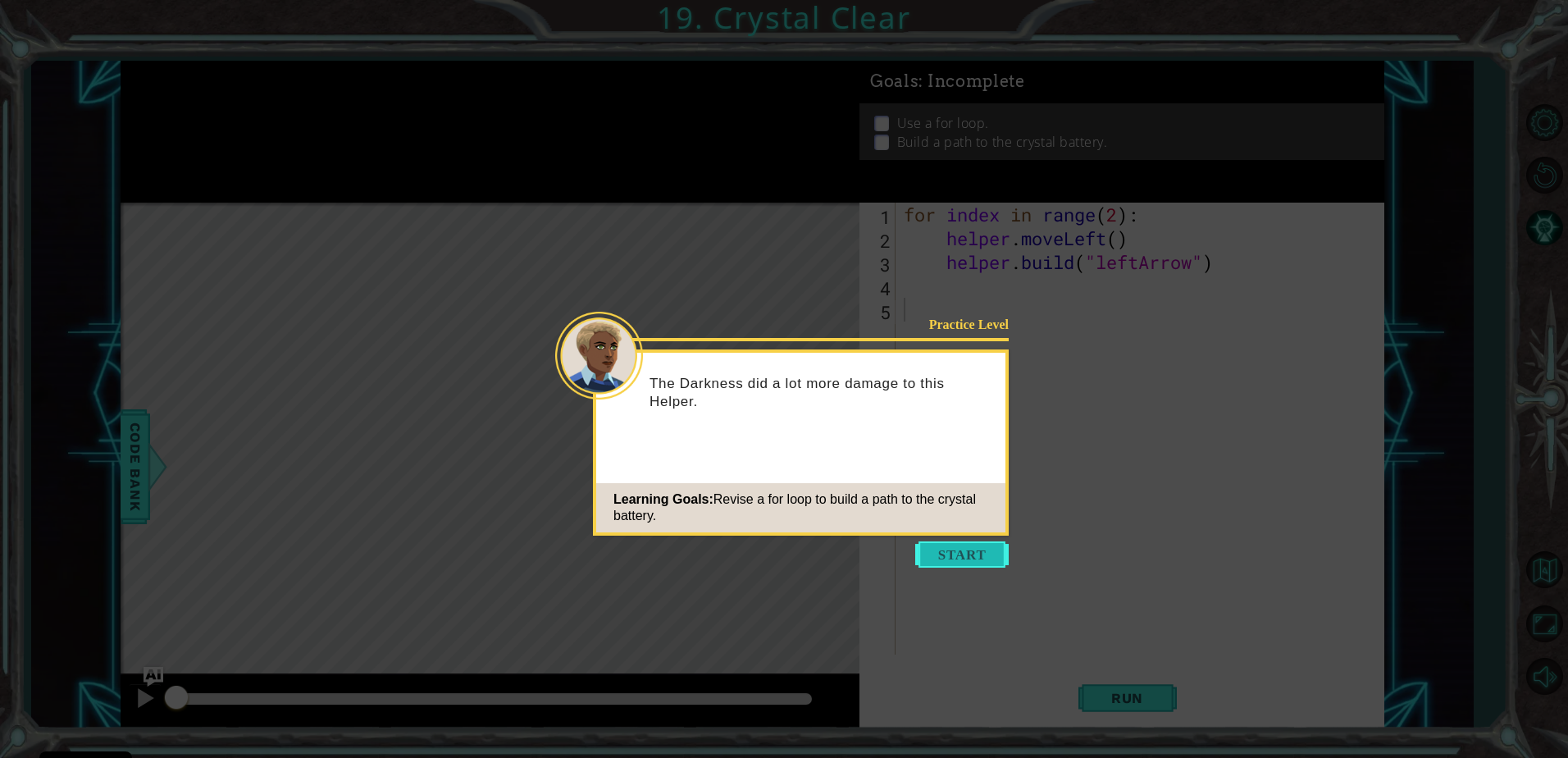
click at [933, 544] on button "Start" at bounding box center [962, 555] width 94 height 26
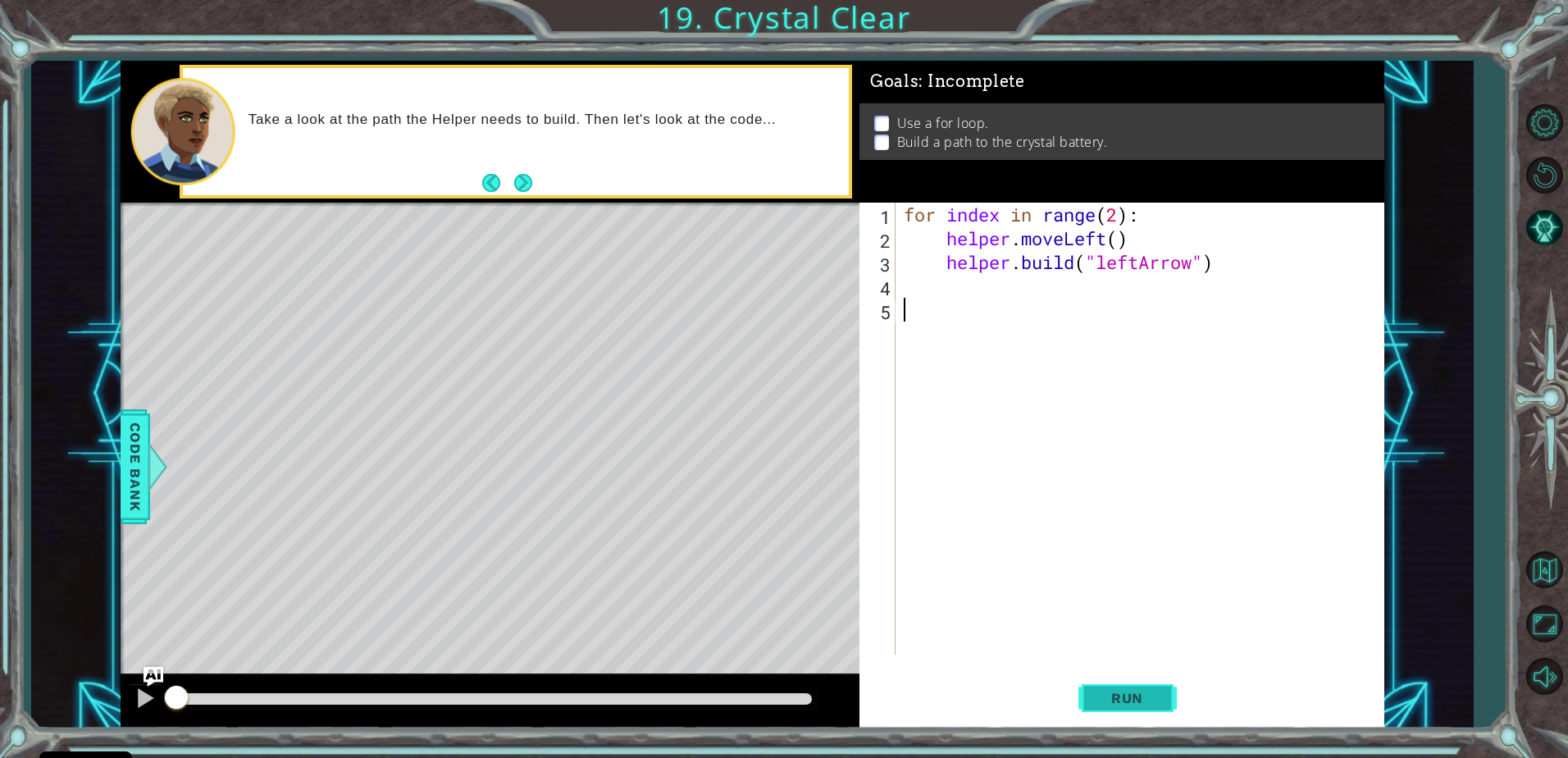
click at [1118, 701] on span "Run" at bounding box center [1127, 698] width 65 height 17
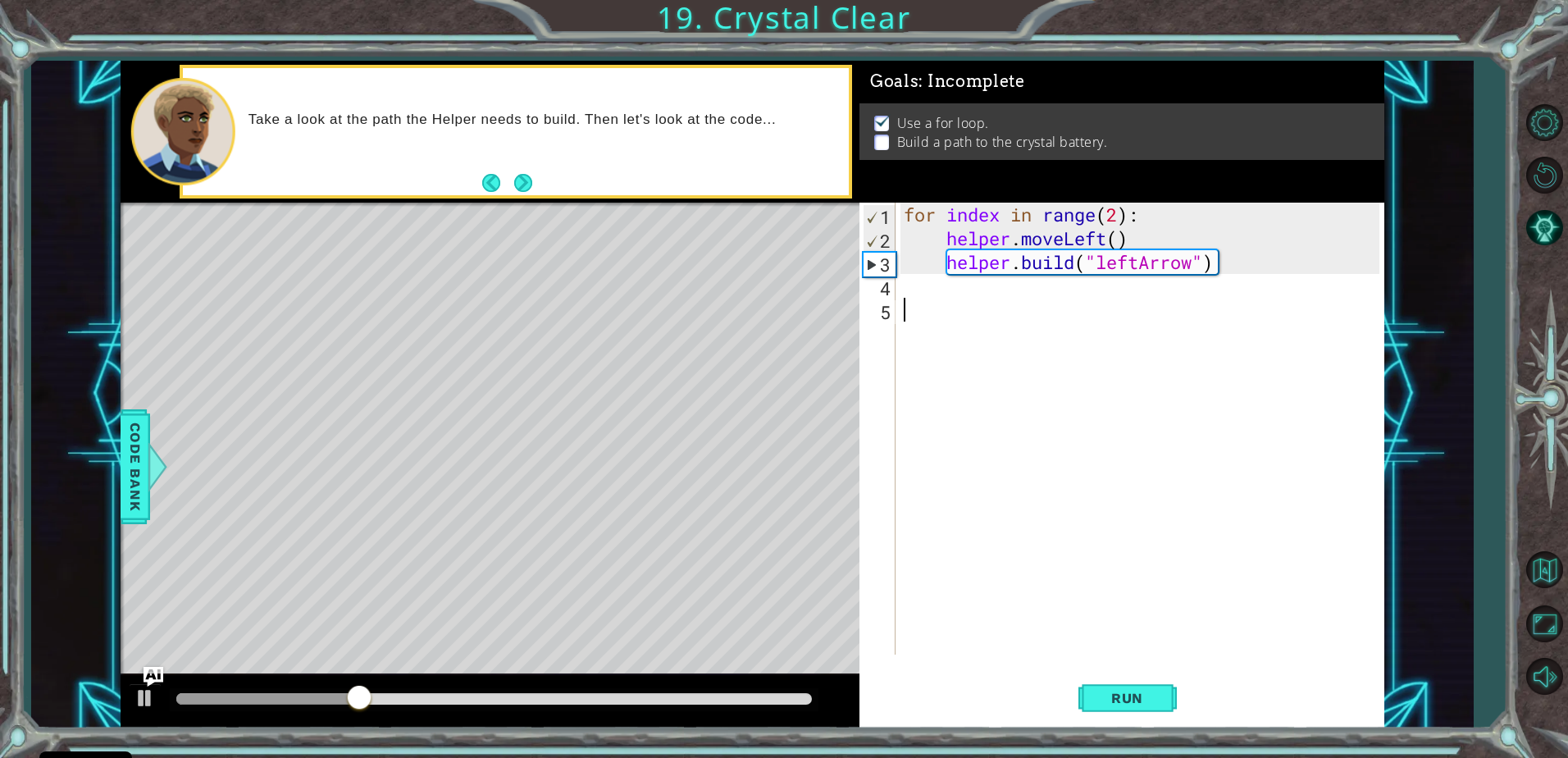
click at [1117, 210] on div "for index in range ( 2 ) : helper . moveLeft ( ) helper . build ( "leftArrow" )" at bounding box center [1144, 452] width 487 height 499
click at [1147, 698] on span "Run" at bounding box center [1127, 698] width 65 height 17
click at [1137, 176] on div "Goals : Success! Use a for loop. Build a path to the crystal battery." at bounding box center [1122, 131] width 525 height 141
click at [1100, 693] on span "Run" at bounding box center [1127, 698] width 65 height 17
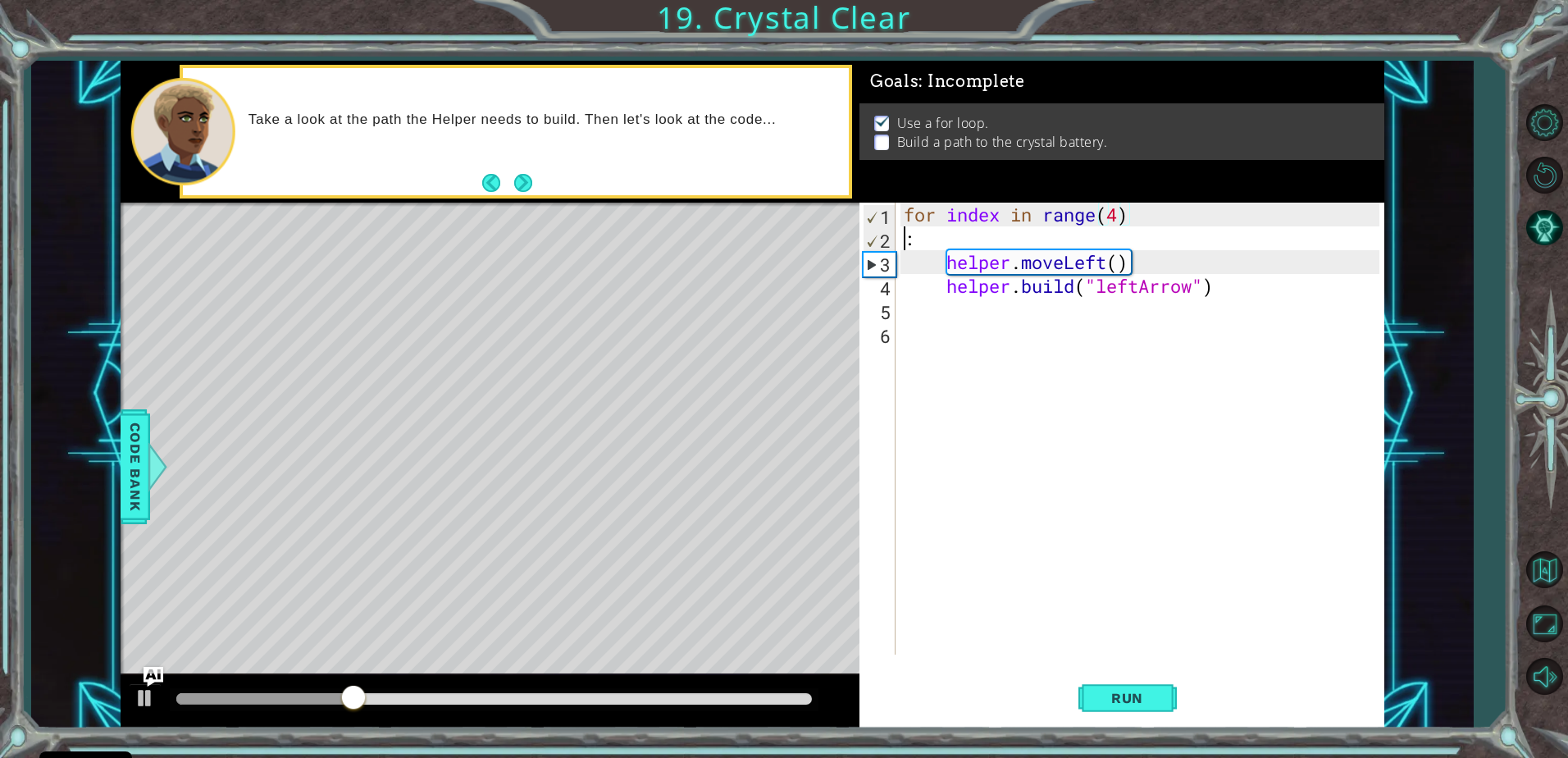
scroll to position [0, 0]
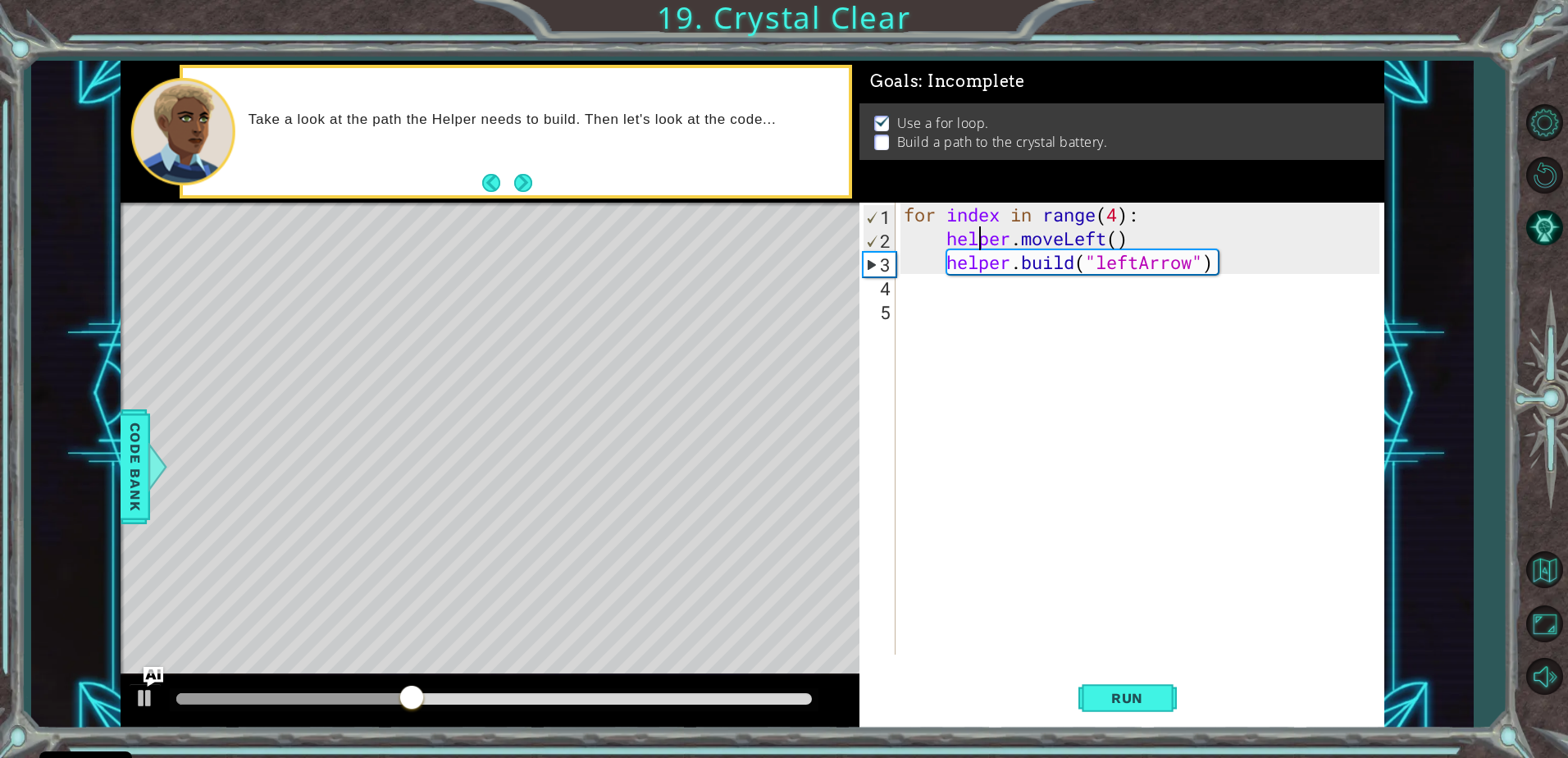
type textarea "helper.moveLeft()"
drag, startPoint x: 984, startPoint y: 247, endPoint x: 1151, endPoint y: 704, distance: 486.6
click at [1151, 704] on span "Run" at bounding box center [1127, 698] width 65 height 17
click at [1136, 698] on span "Run" at bounding box center [1127, 698] width 65 height 17
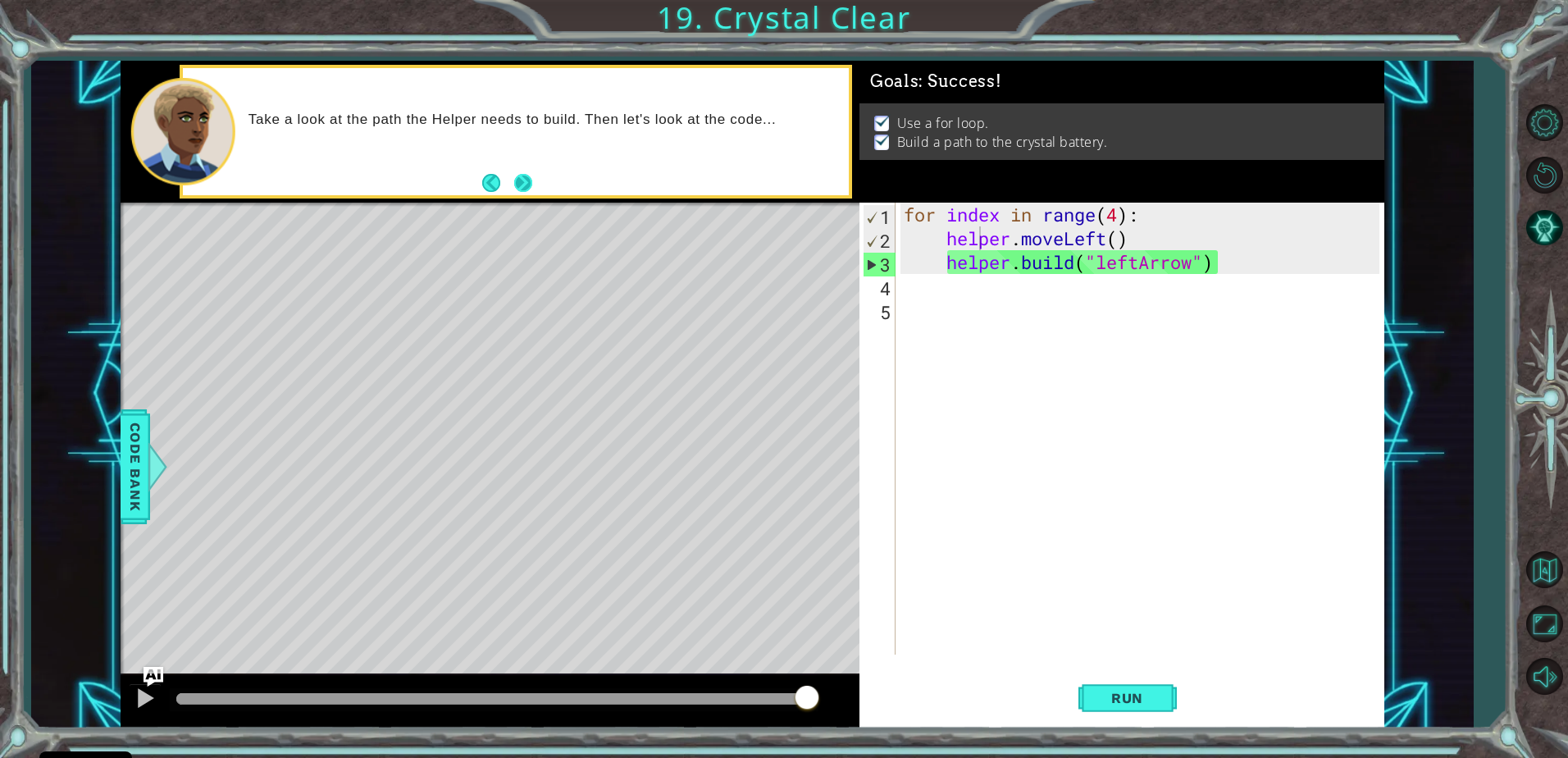
click at [520, 176] on body "Cookie Policy CodeCombat uses a few essential and non-essential cookies. Privac…" at bounding box center [784, 379] width 1568 height 758
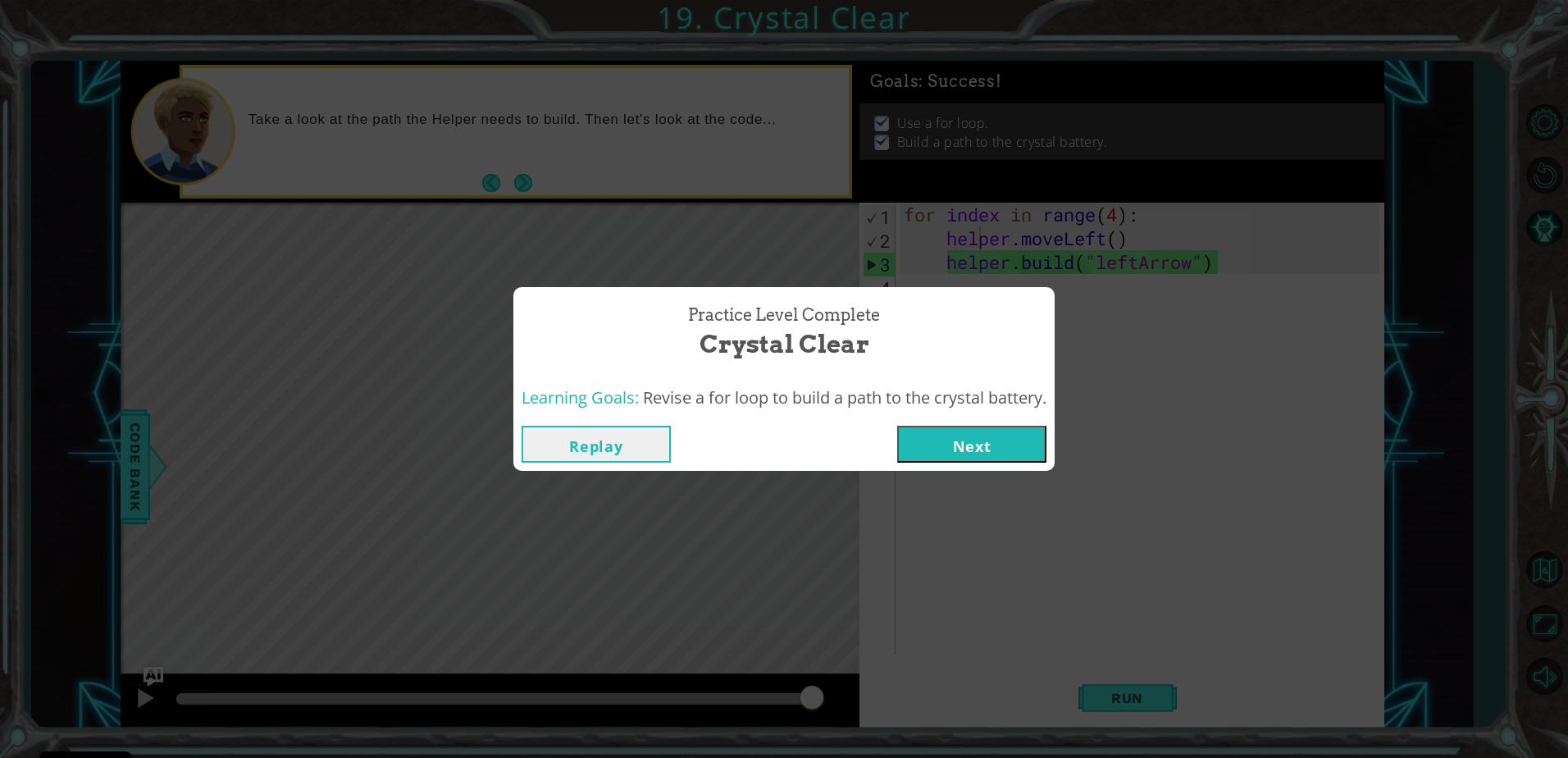
click at [967, 445] on button "Next" at bounding box center [971, 443] width 149 height 37
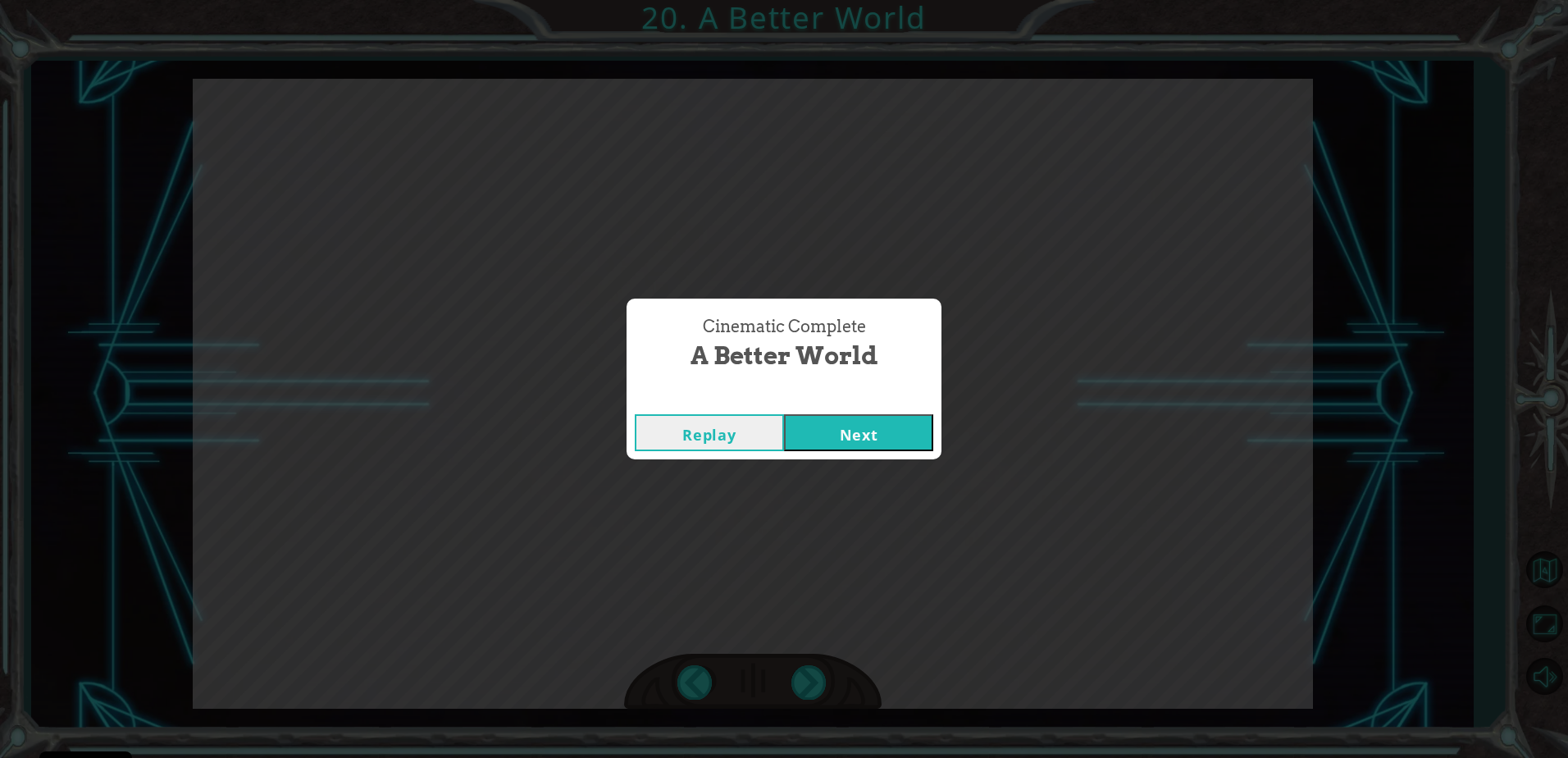
click at [887, 429] on button "Next" at bounding box center [858, 432] width 149 height 37
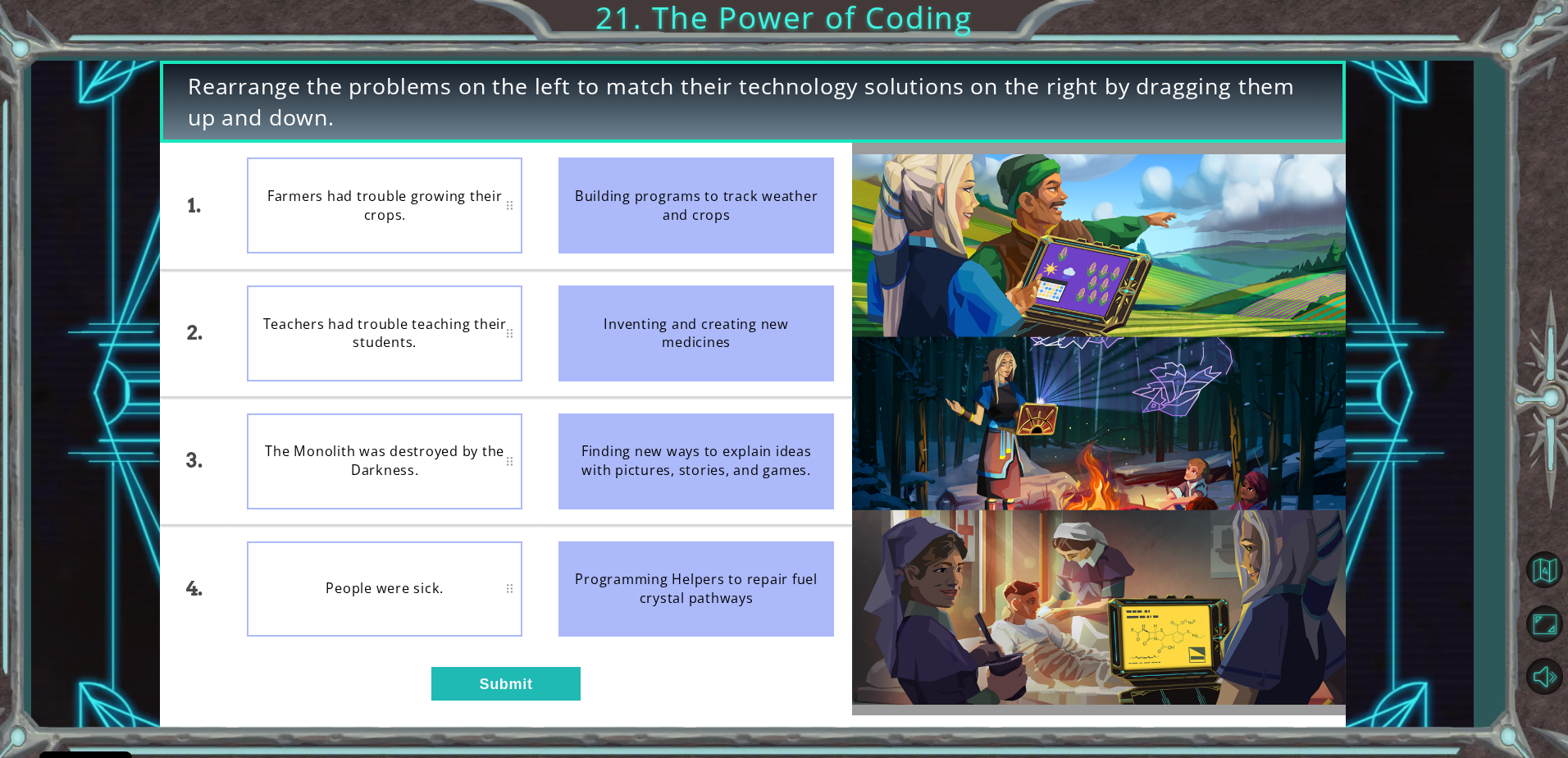
drag, startPoint x: 686, startPoint y: 481, endPoint x: 688, endPoint y: 445, distance: 36.1
click at [688, 445] on div "Finding new ways to explain ideas with pictures, stories, and games." at bounding box center [696, 461] width 275 height 96
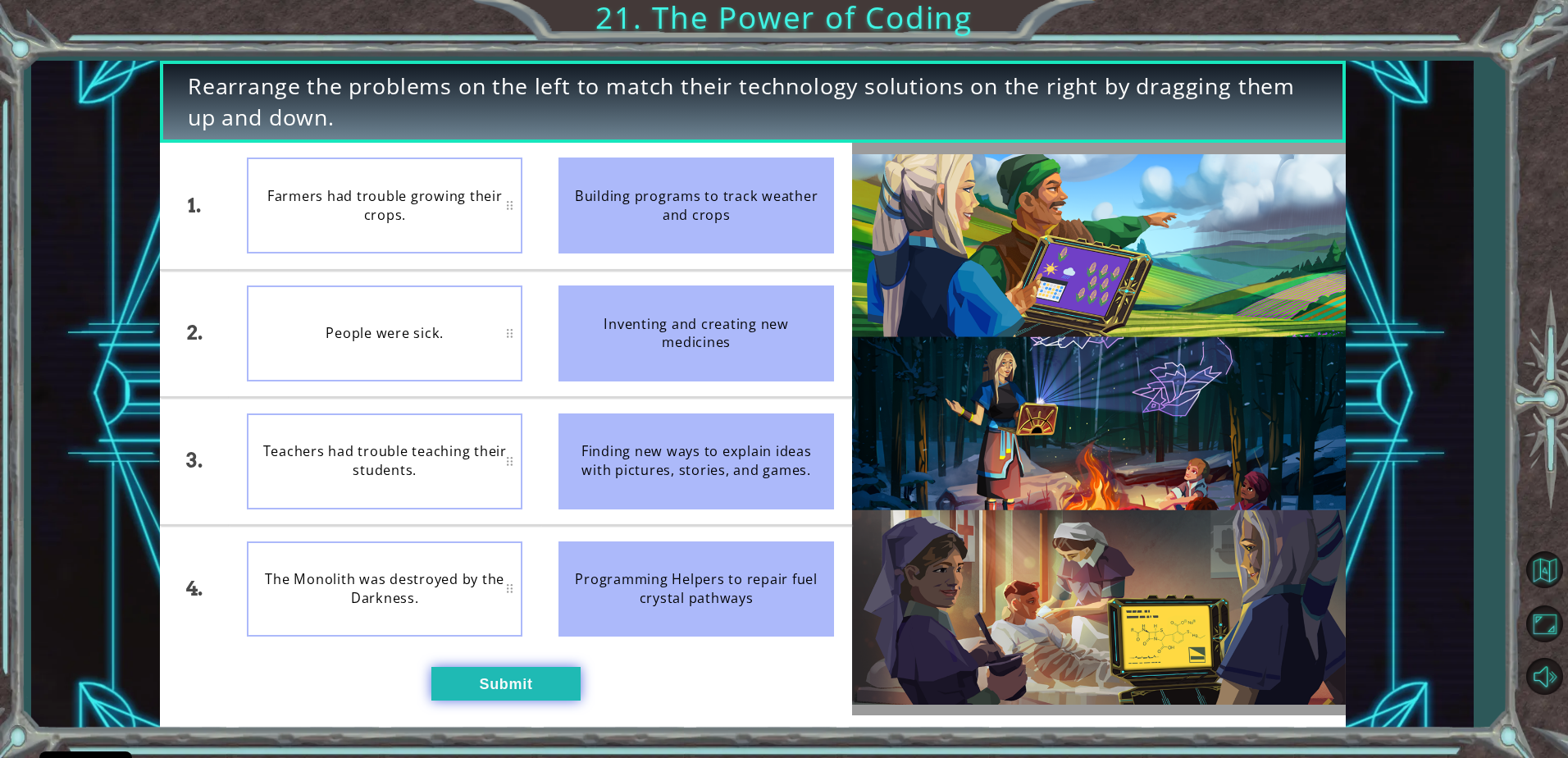
click at [542, 680] on button "Submit" at bounding box center [506, 683] width 149 height 33
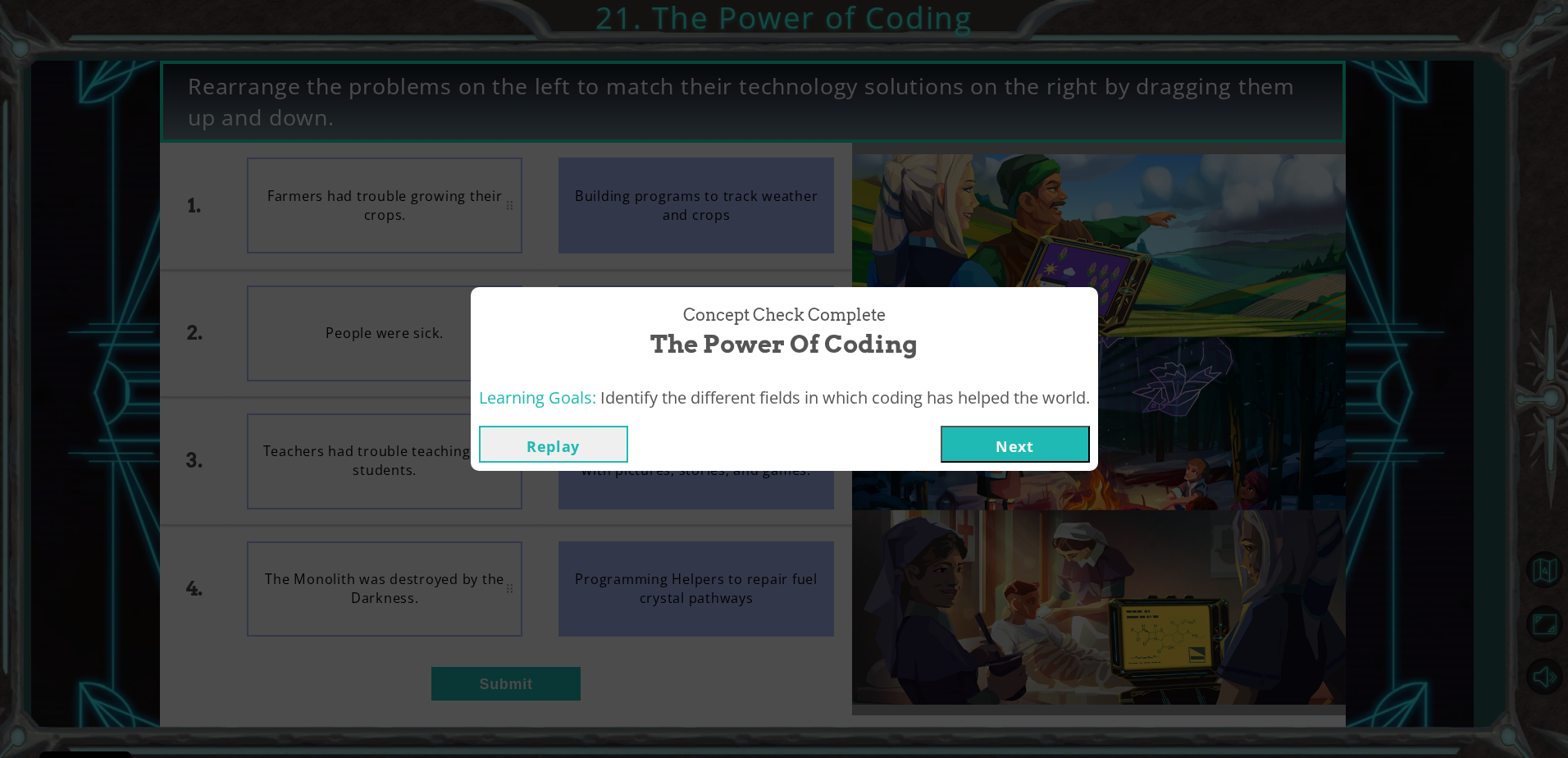
drag, startPoint x: 984, startPoint y: 498, endPoint x: 1042, endPoint y: 445, distance: 78.6
click at [1042, 445] on div "Concept Check Complete The Power of Coding Learning Goals: Identify the differe…" at bounding box center [784, 379] width 1568 height 758
drag, startPoint x: 1042, startPoint y: 445, endPoint x: 1031, endPoint y: 444, distance: 11.0
click at [1031, 444] on button "Next" at bounding box center [1014, 443] width 149 height 37
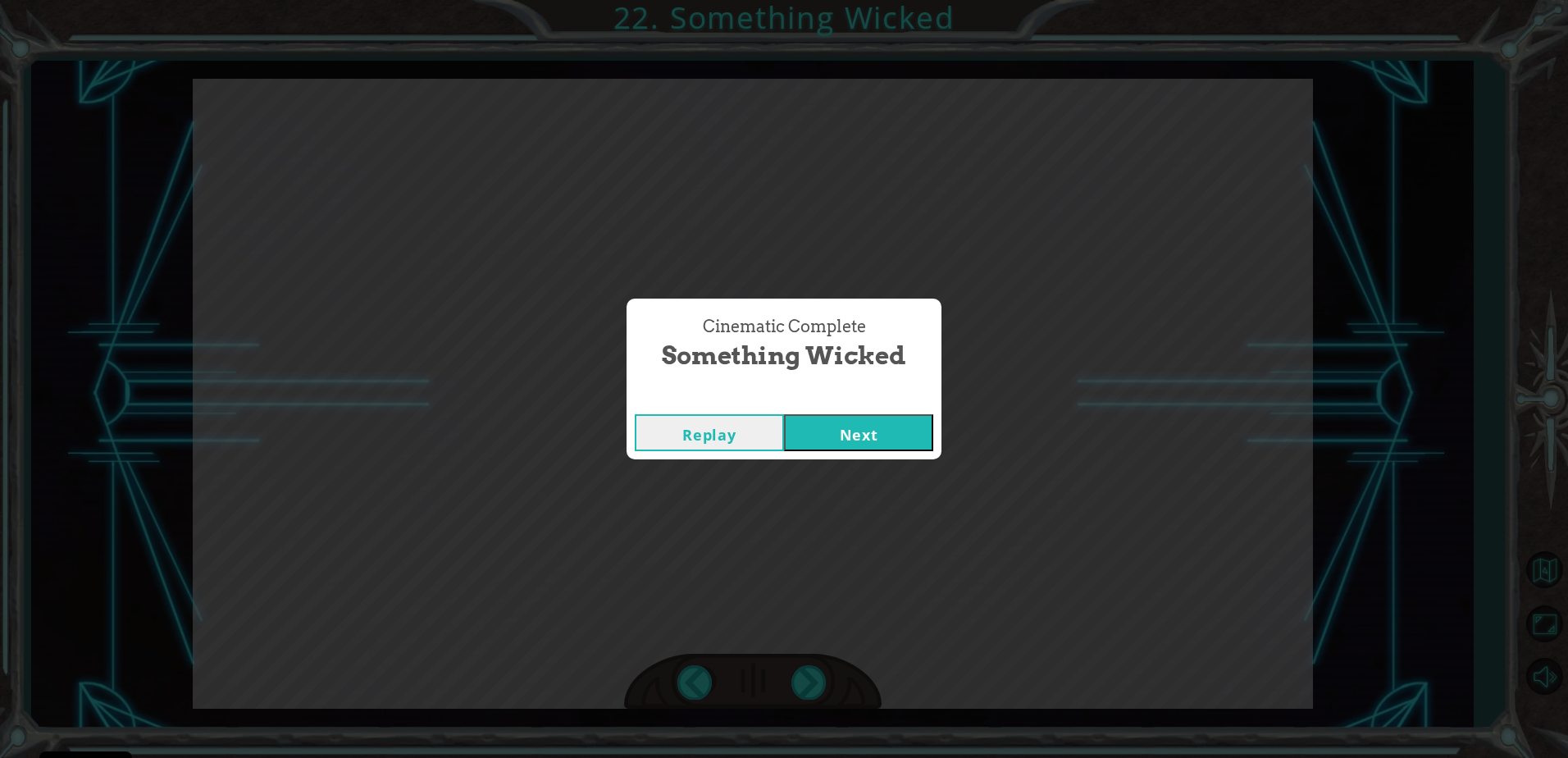
click at [857, 428] on button "Next" at bounding box center [858, 432] width 149 height 37
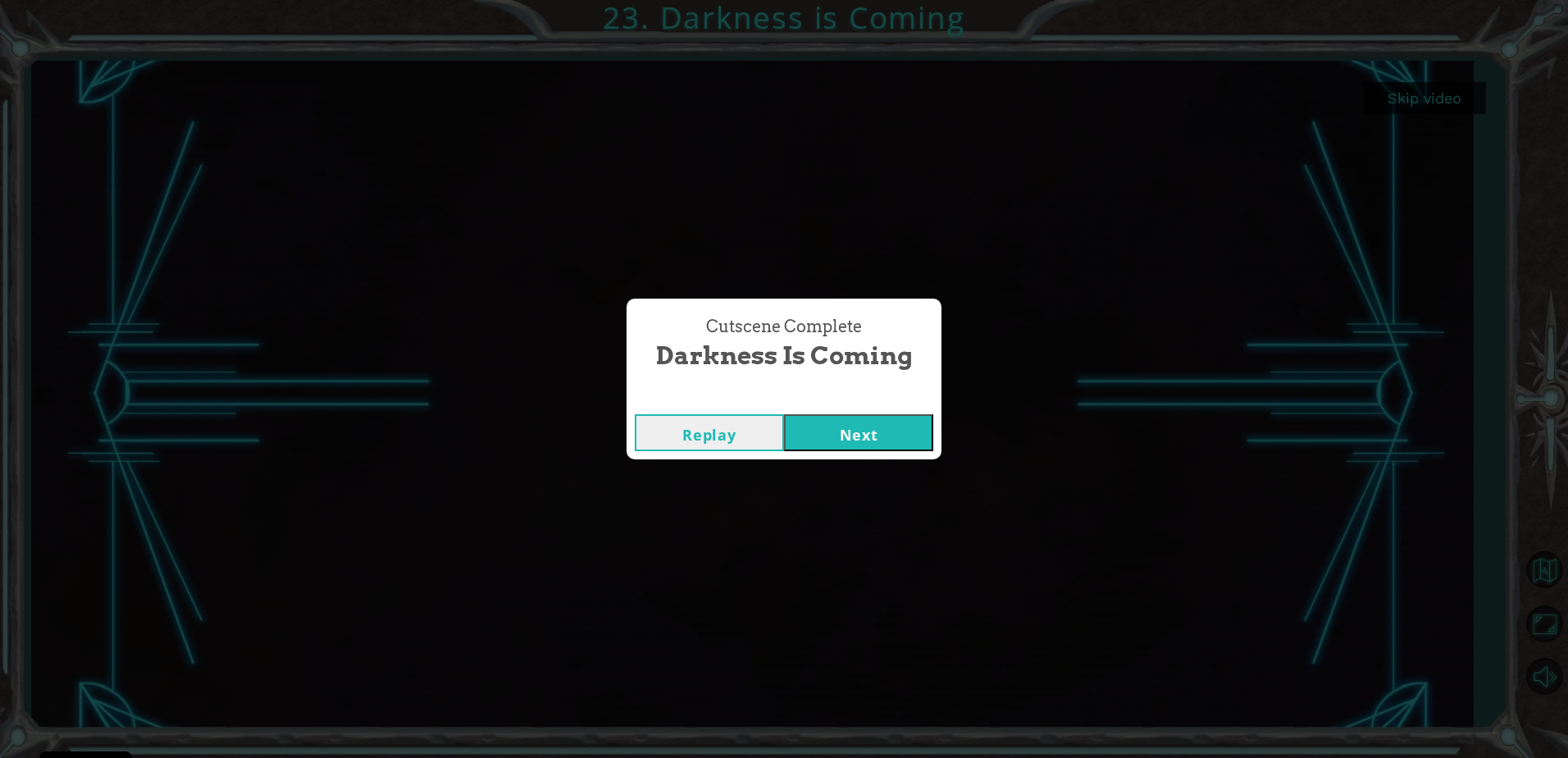
click at [881, 438] on button "Next" at bounding box center [858, 432] width 149 height 37
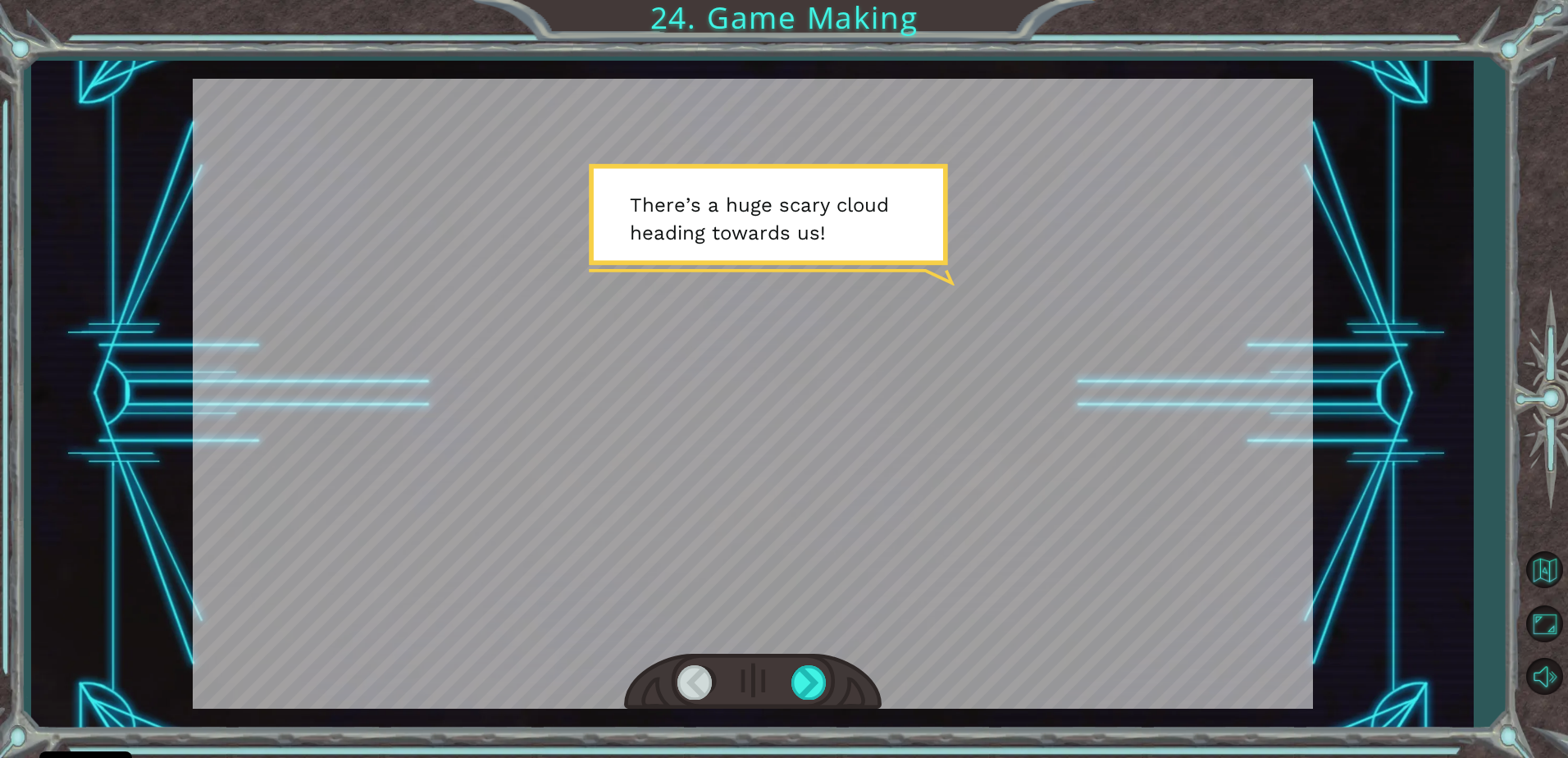
click at [879, 417] on div at bounding box center [753, 394] width 1120 height 630
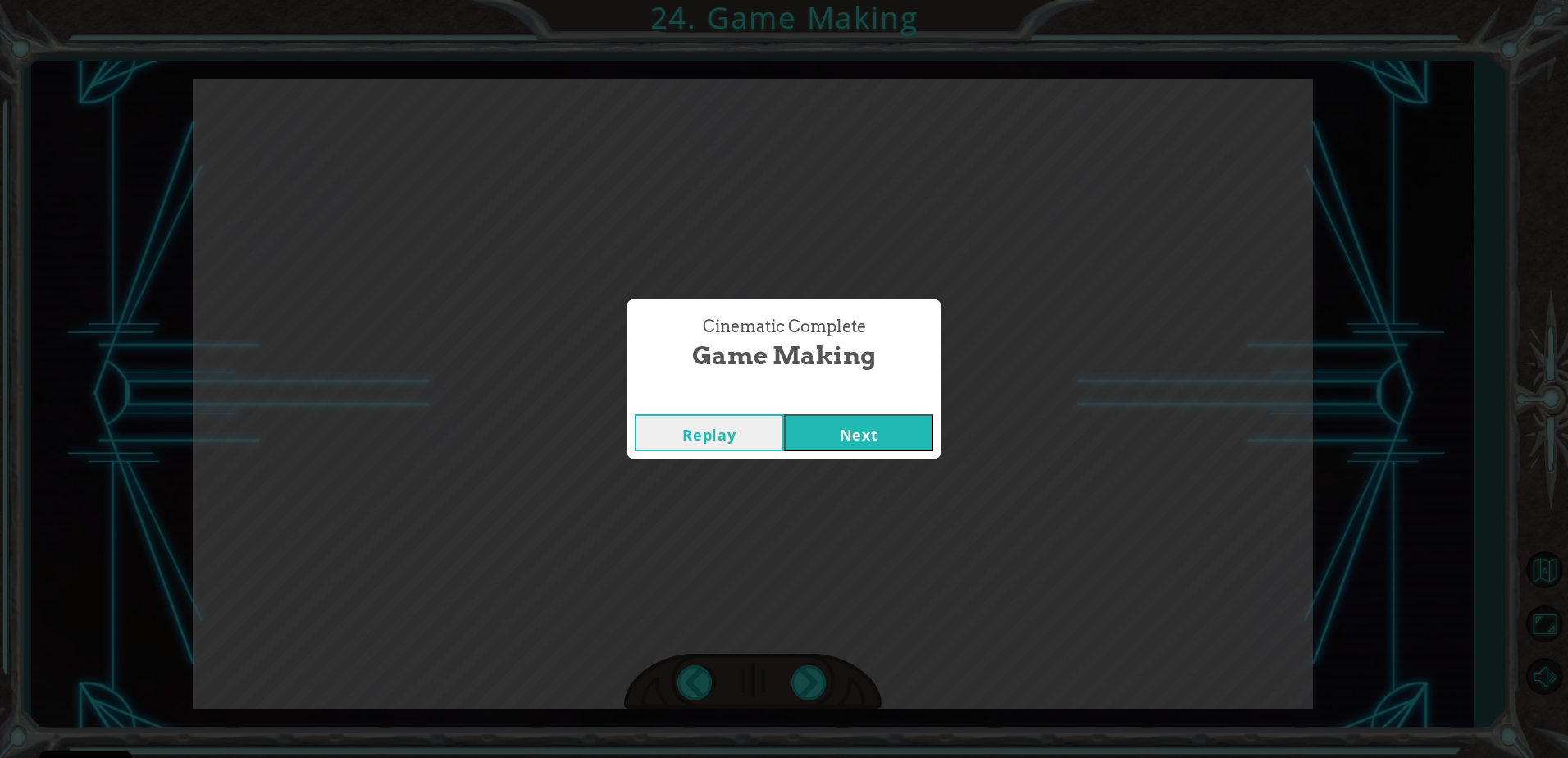
click at [858, 437] on button "Next" at bounding box center [858, 432] width 149 height 37
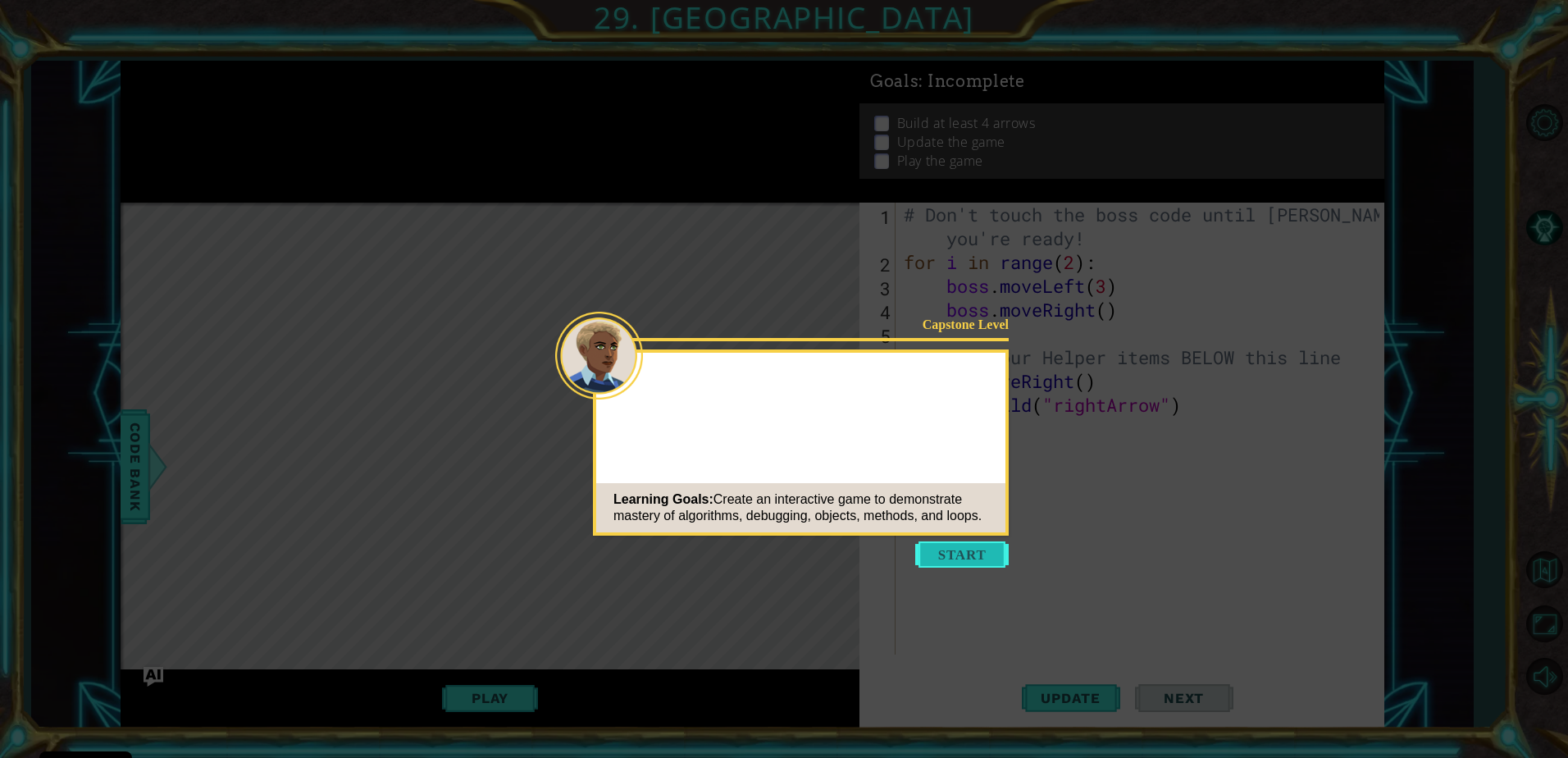
click at [936, 548] on button "Start" at bounding box center [962, 555] width 94 height 26
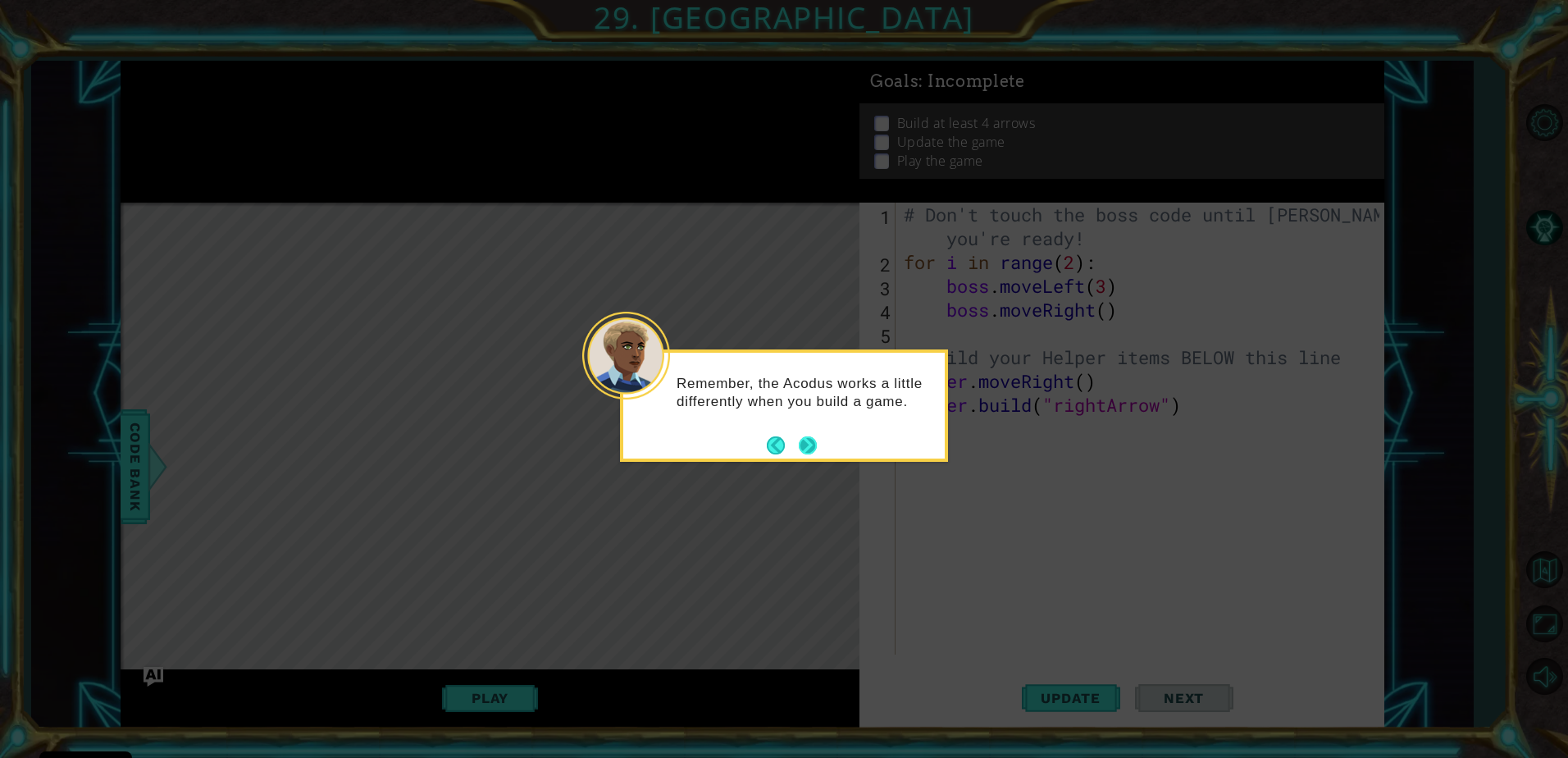
click at [813, 443] on button "Next" at bounding box center [808, 445] width 30 height 30
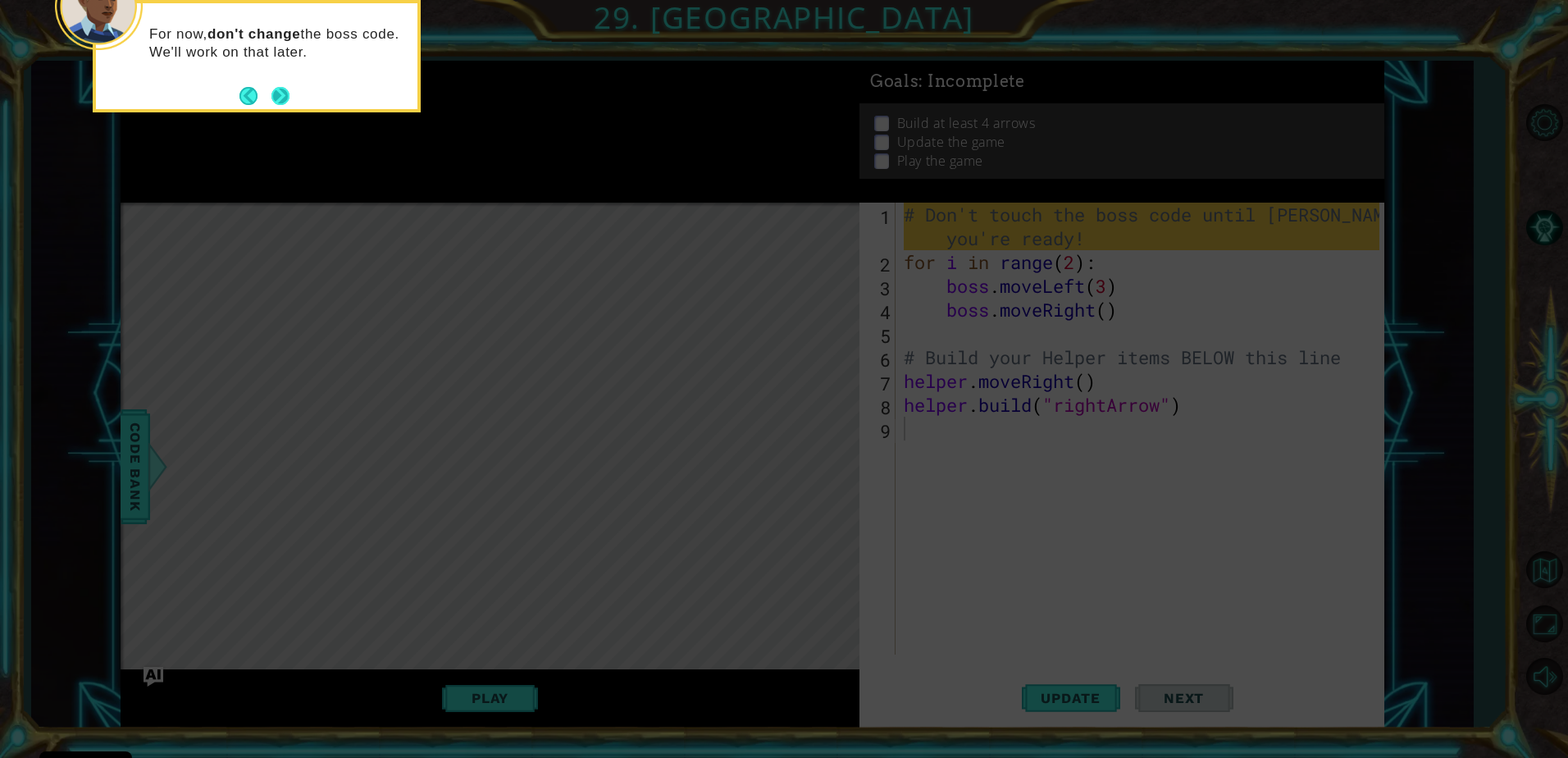
click at [285, 86] on button "Next" at bounding box center [281, 96] width 19 height 19
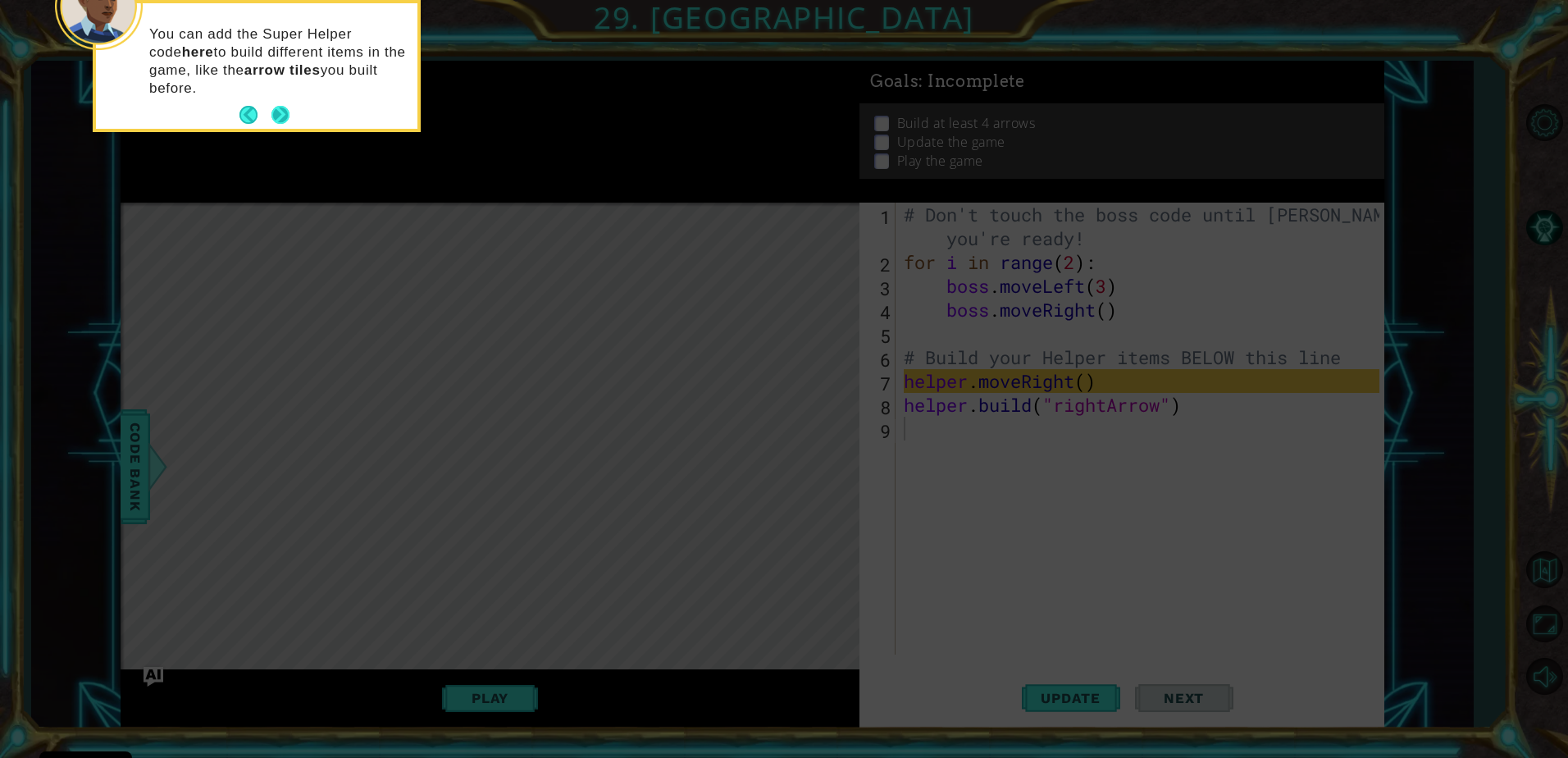
click at [278, 90] on div "You can add the Super Helper code here to build different items in the game, li…" at bounding box center [256, 67] width 321 height 126
click at [280, 107] on button "Next" at bounding box center [280, 115] width 27 height 27
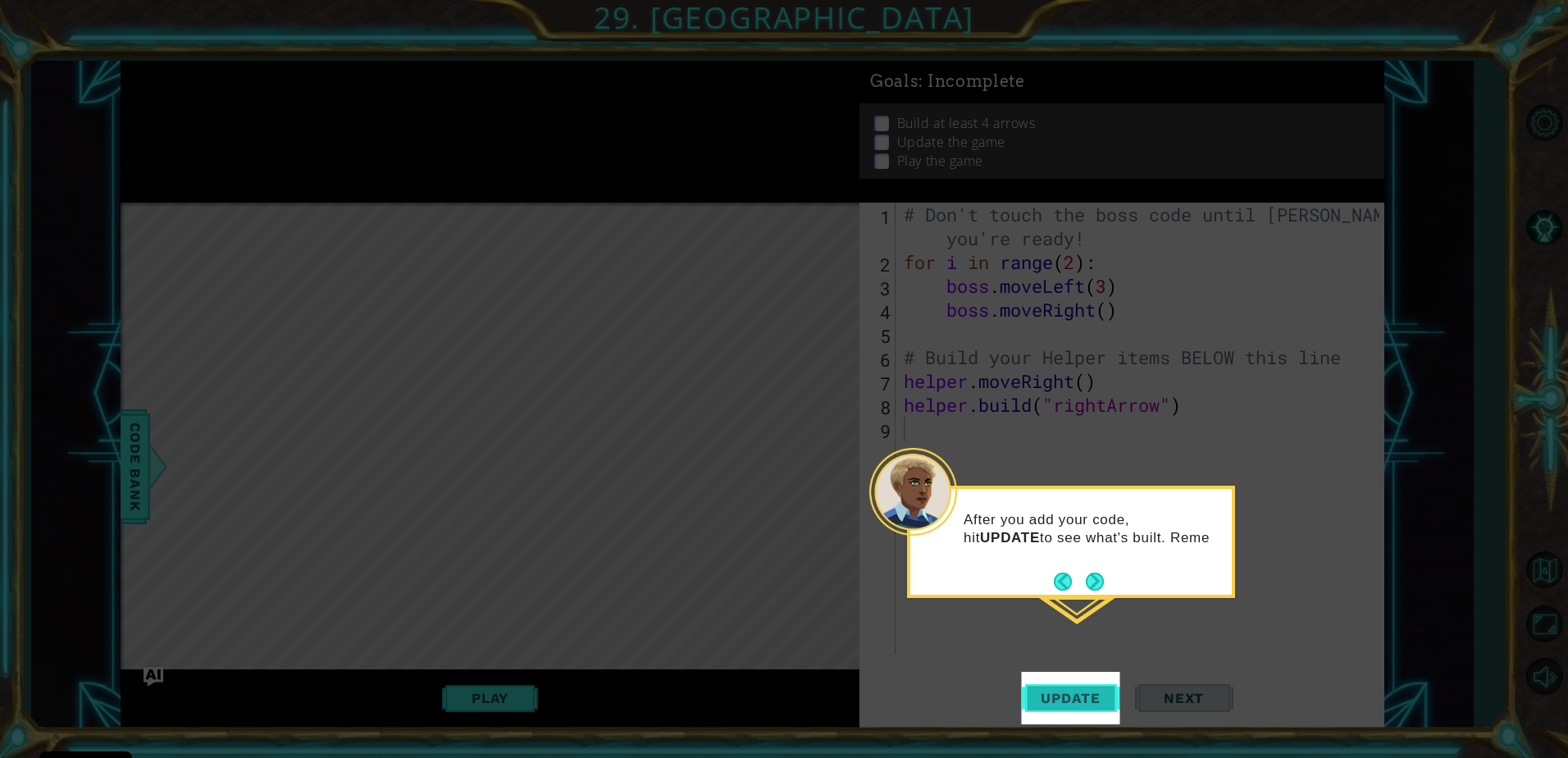
click at [1091, 684] on button "Update" at bounding box center [1071, 698] width 98 height 52
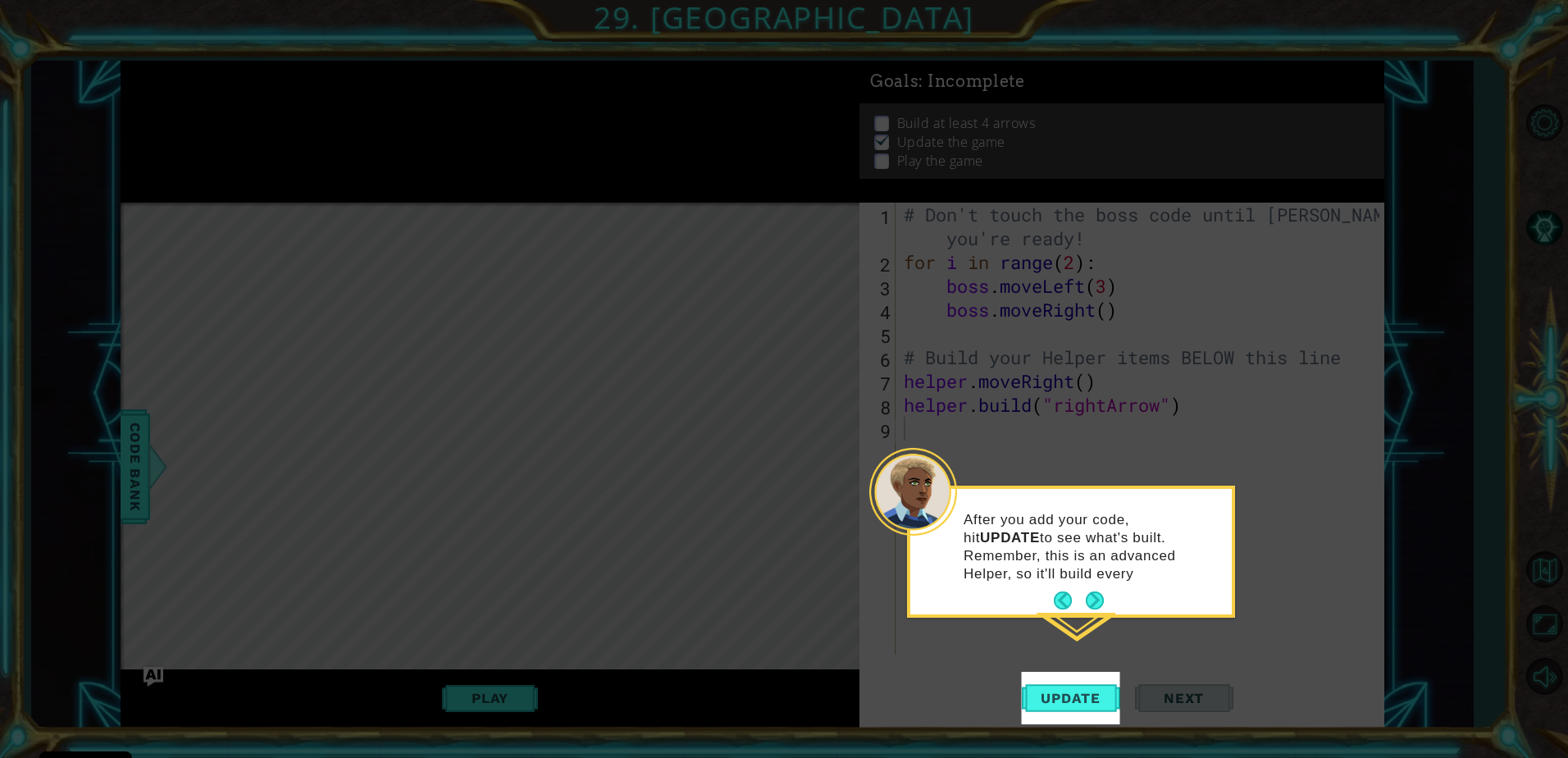
click at [1100, 579] on div "After you add your code, hit UPDATE to see what's built. Remember, this is an a…" at bounding box center [1071, 552] width 321 height 126
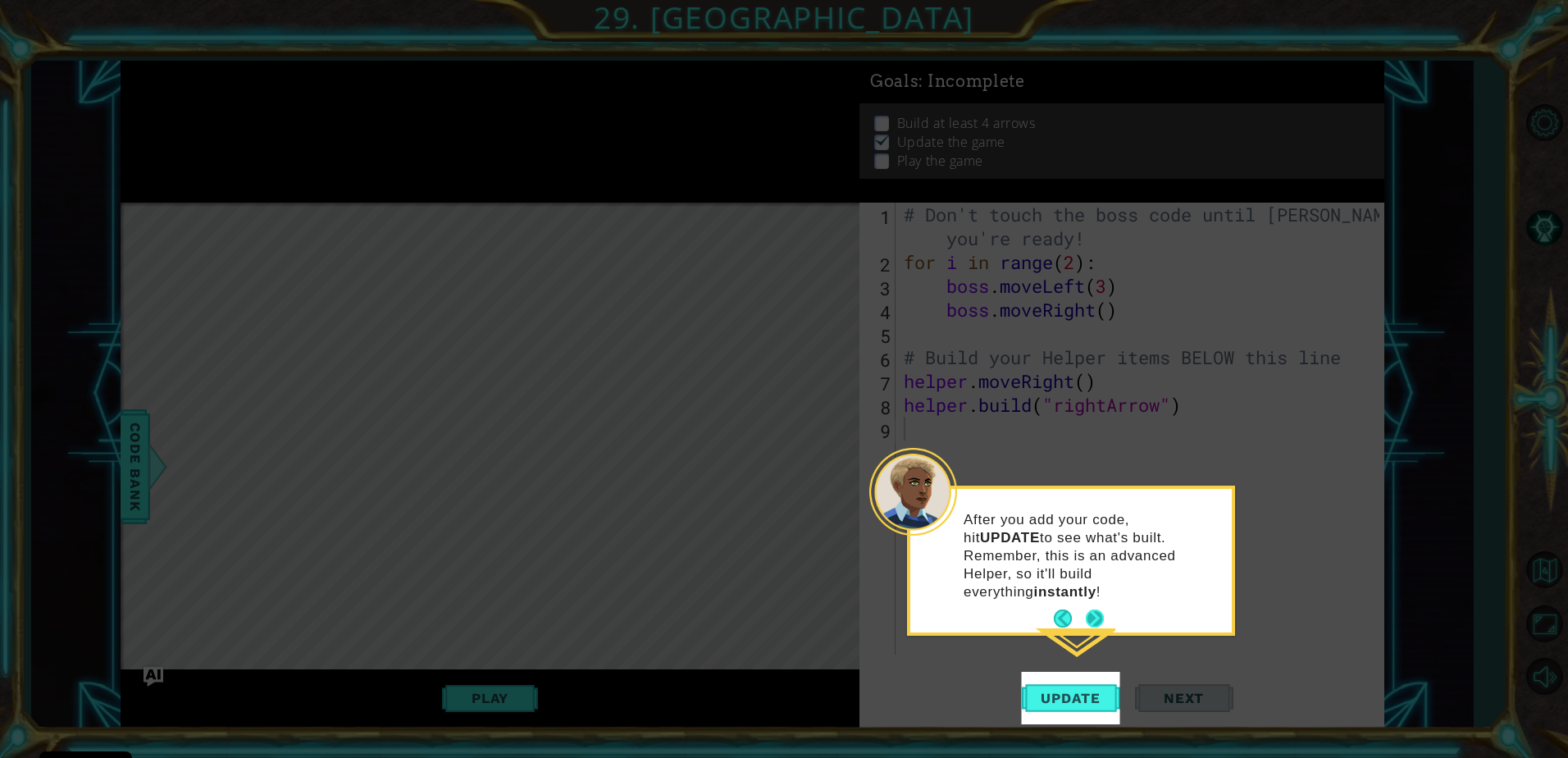
click at [1092, 605] on button "Next" at bounding box center [1094, 618] width 27 height 27
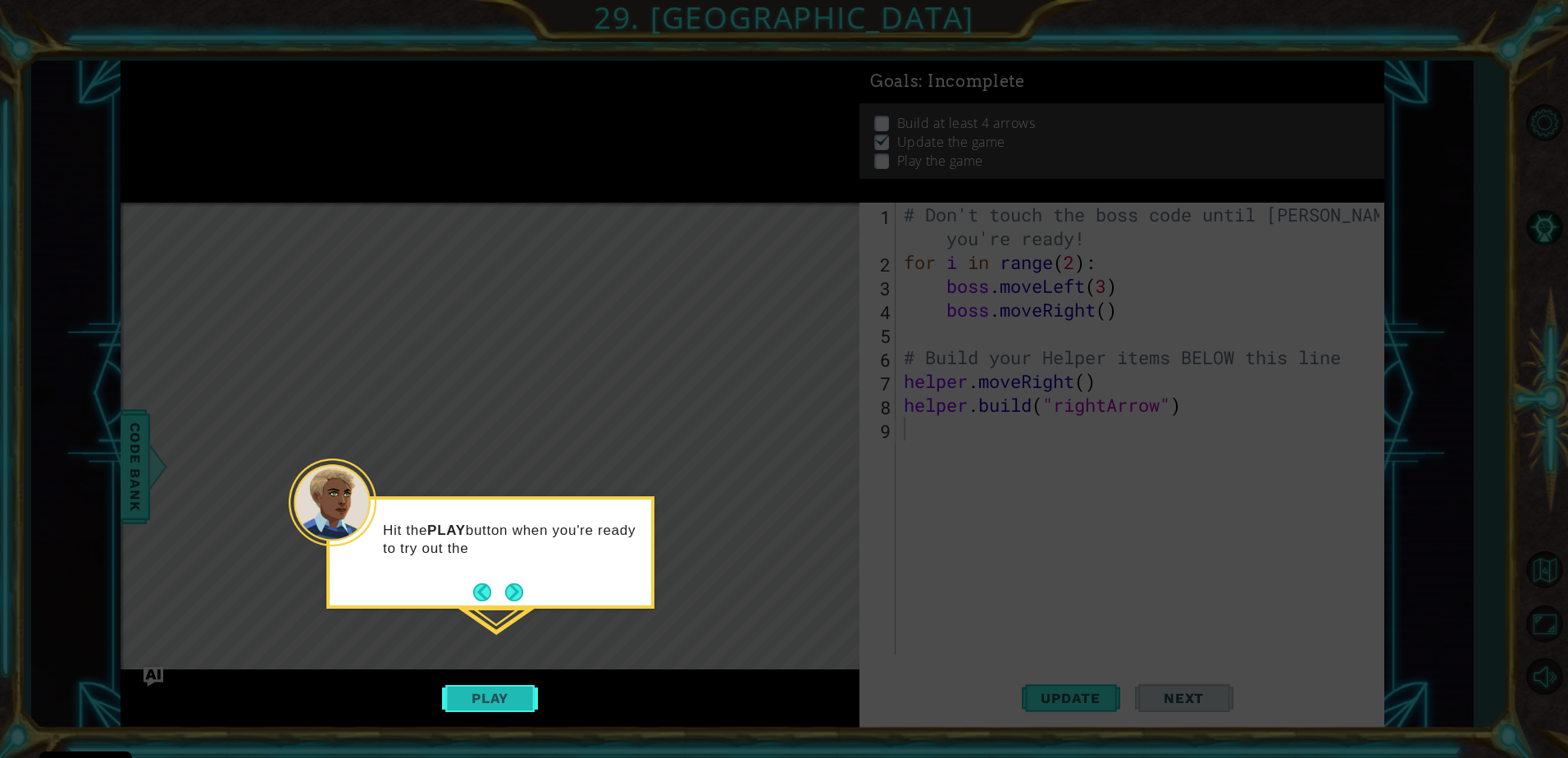
click at [520, 693] on button "Play" at bounding box center [490, 698] width 96 height 31
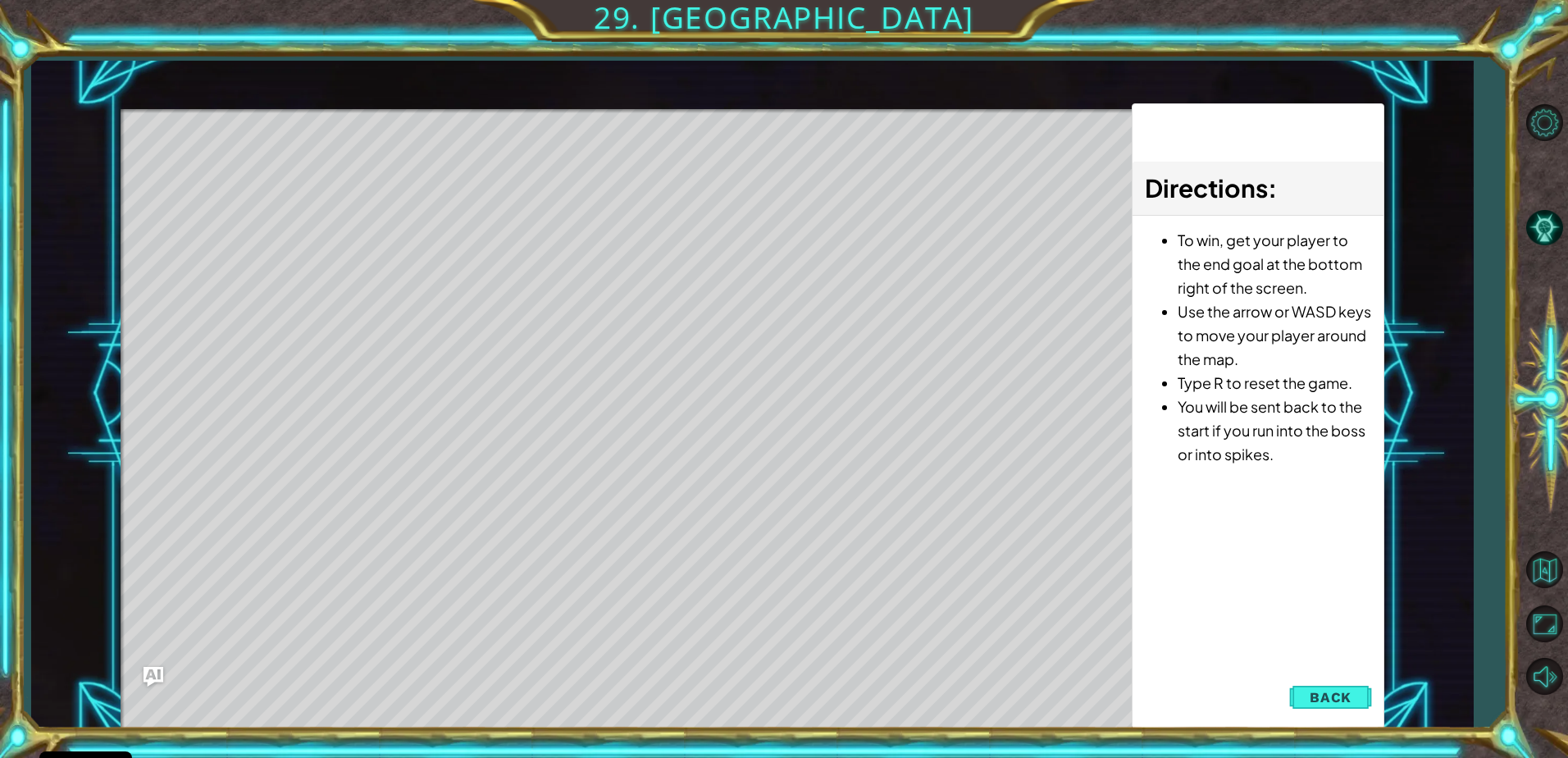
drag, startPoint x: 535, startPoint y: 462, endPoint x: 602, endPoint y: 577, distance: 133.1
click at [602, 577] on div "Level Map" at bounding box center [499, 350] width 758 height 483
drag, startPoint x: 371, startPoint y: 170, endPoint x: 736, endPoint y: 432, distance: 449.3
click at [643, 338] on div "Level Map" at bounding box center [499, 350] width 758 height 483
click at [1340, 691] on span "Back" at bounding box center [1330, 698] width 42 height 17
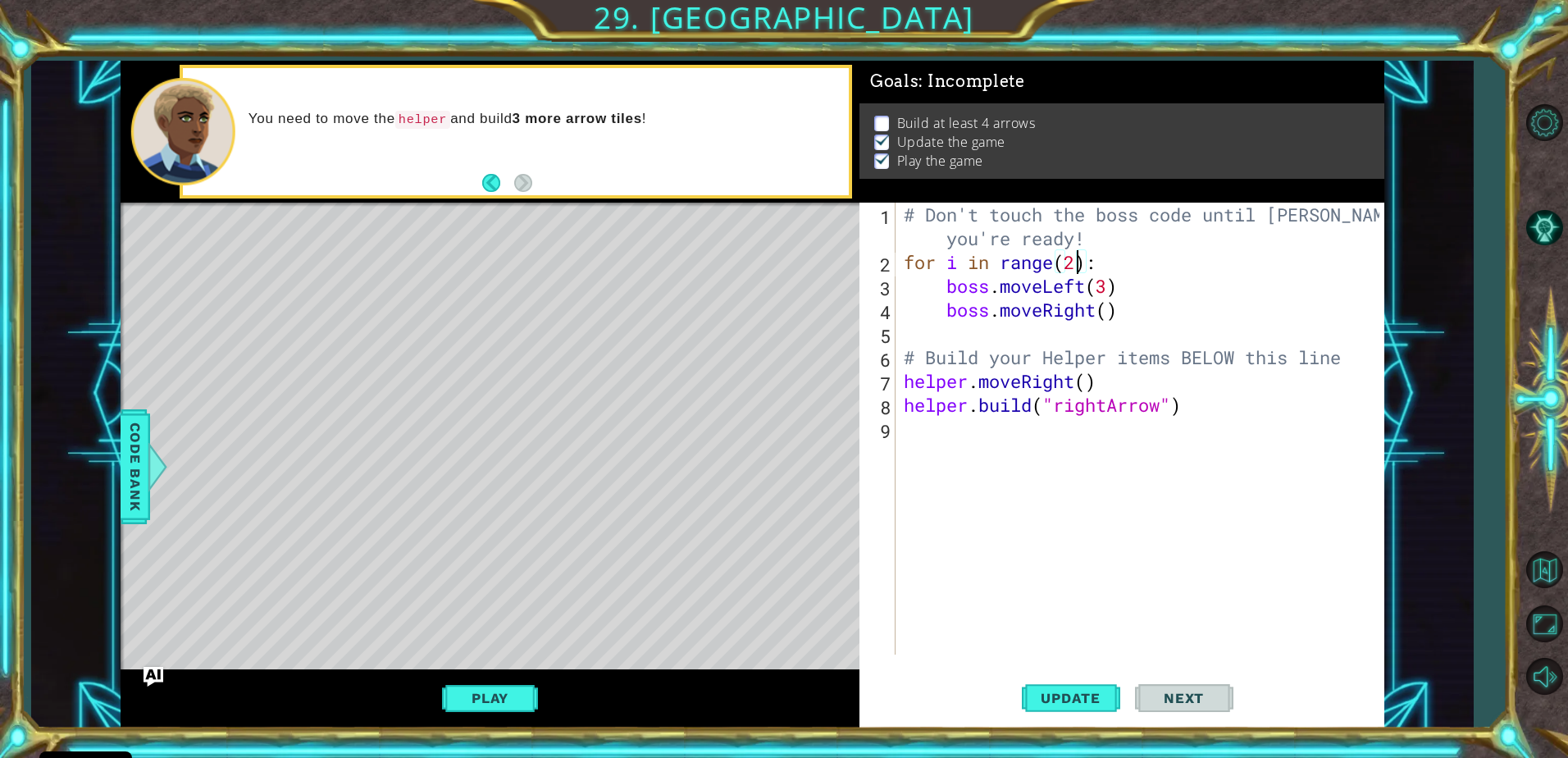
click at [1078, 260] on div "# Don't touch the boss code until Vega says you're ready! for i in range ( 2 ) …" at bounding box center [1144, 464] width 487 height 524
click at [1192, 404] on div "# Don't touch the boss code until Vega says you're ready! for i in range ( 9 ) …" at bounding box center [1144, 464] width 487 height 524
type textarea "helper.build("rightArrow")"
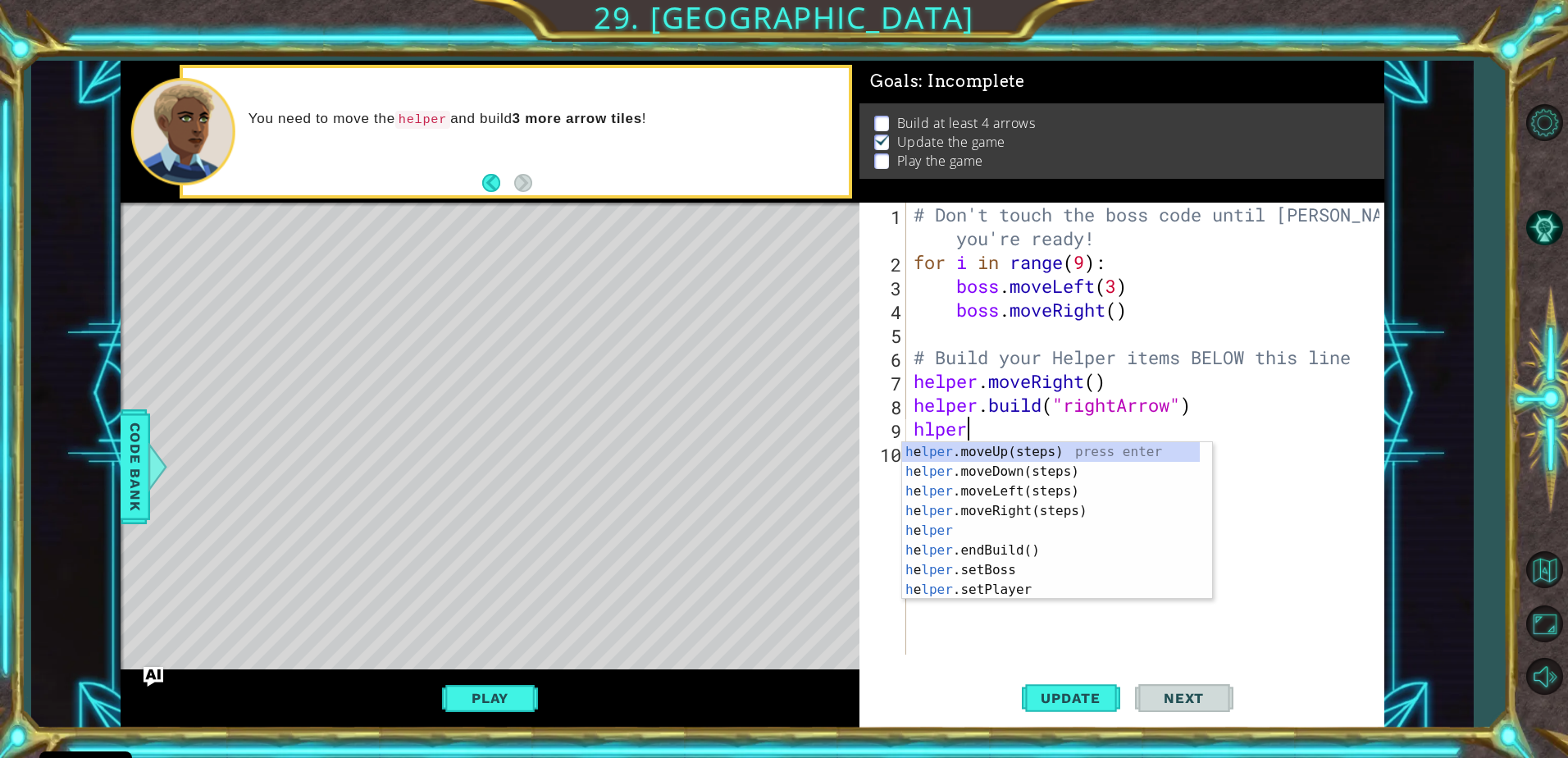
scroll to position [0, 2]
click at [1030, 575] on div "h e lper .moveUp(steps) press enter h e lper .moveDown(steps) press enter h e l…" at bounding box center [1051, 541] width 298 height 197
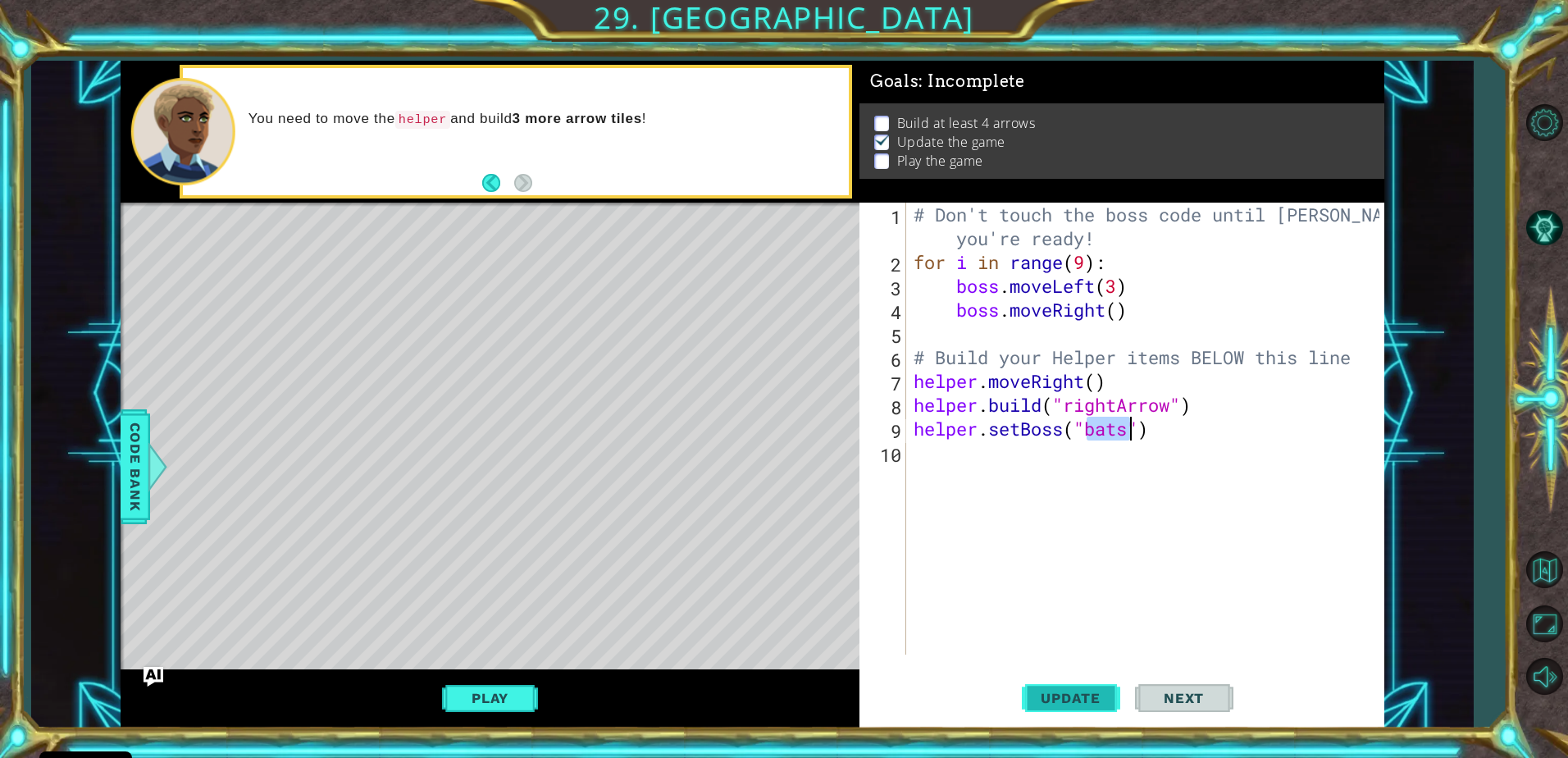
type textarea "helper.setBoss("bats")"
click at [1060, 709] on button "Update" at bounding box center [1071, 698] width 98 height 52
click at [930, 446] on div "# Don't touch the boss code until Vega says you're ready! for i in range ( 9 ) …" at bounding box center [1149, 464] width 478 height 524
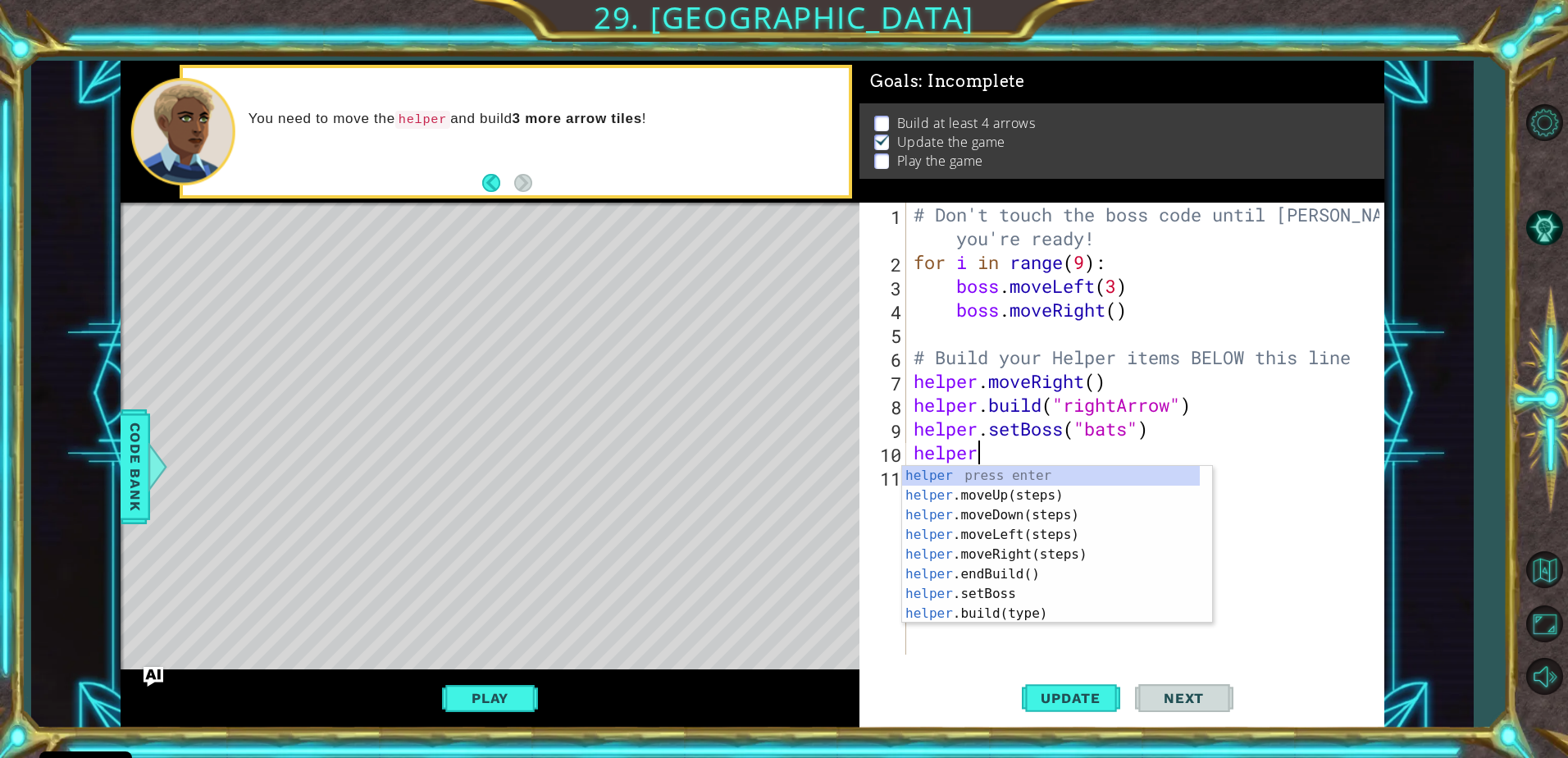
type textarea "helper."
click at [989, 532] on div "helper. moveUp(steps) press enter helper. moveDown(steps) press enter helper. m…" at bounding box center [1051, 564] width 298 height 197
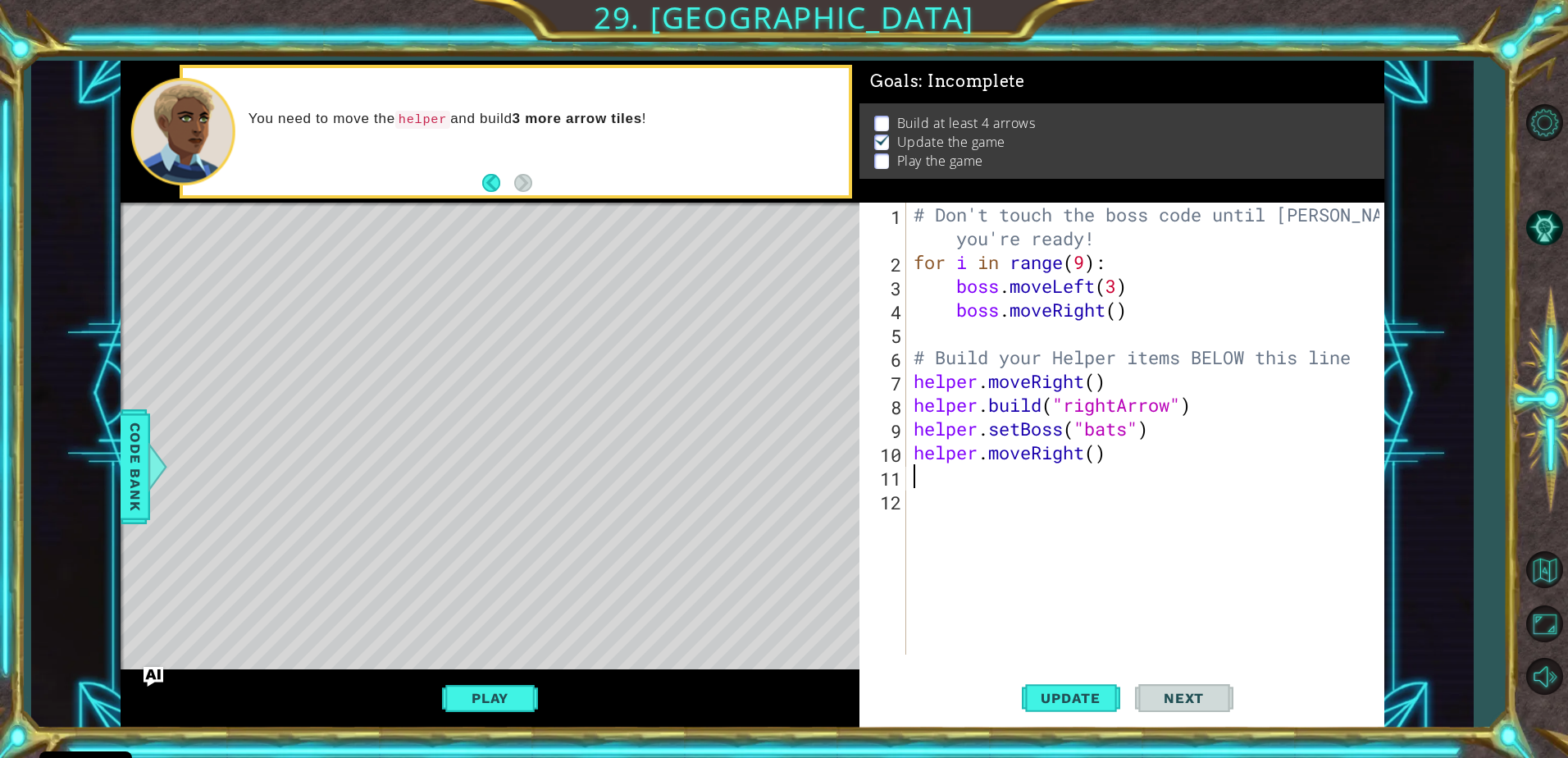
scroll to position [0, 0]
type textarea "h"
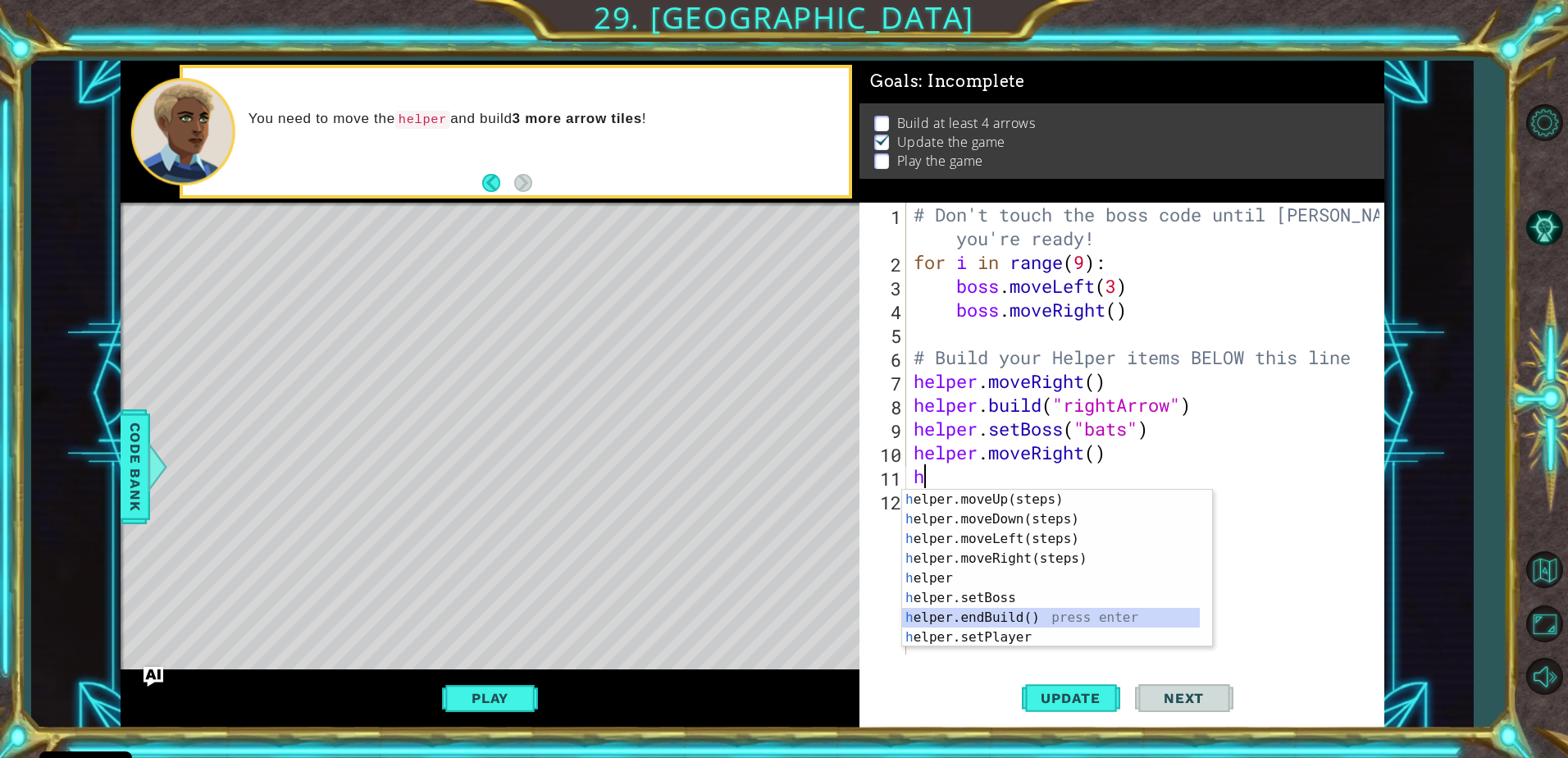
click at [1002, 617] on div "h elper.moveUp(steps) press enter h elper.moveDown(steps) press enter h elper.m…" at bounding box center [1051, 588] width 298 height 197
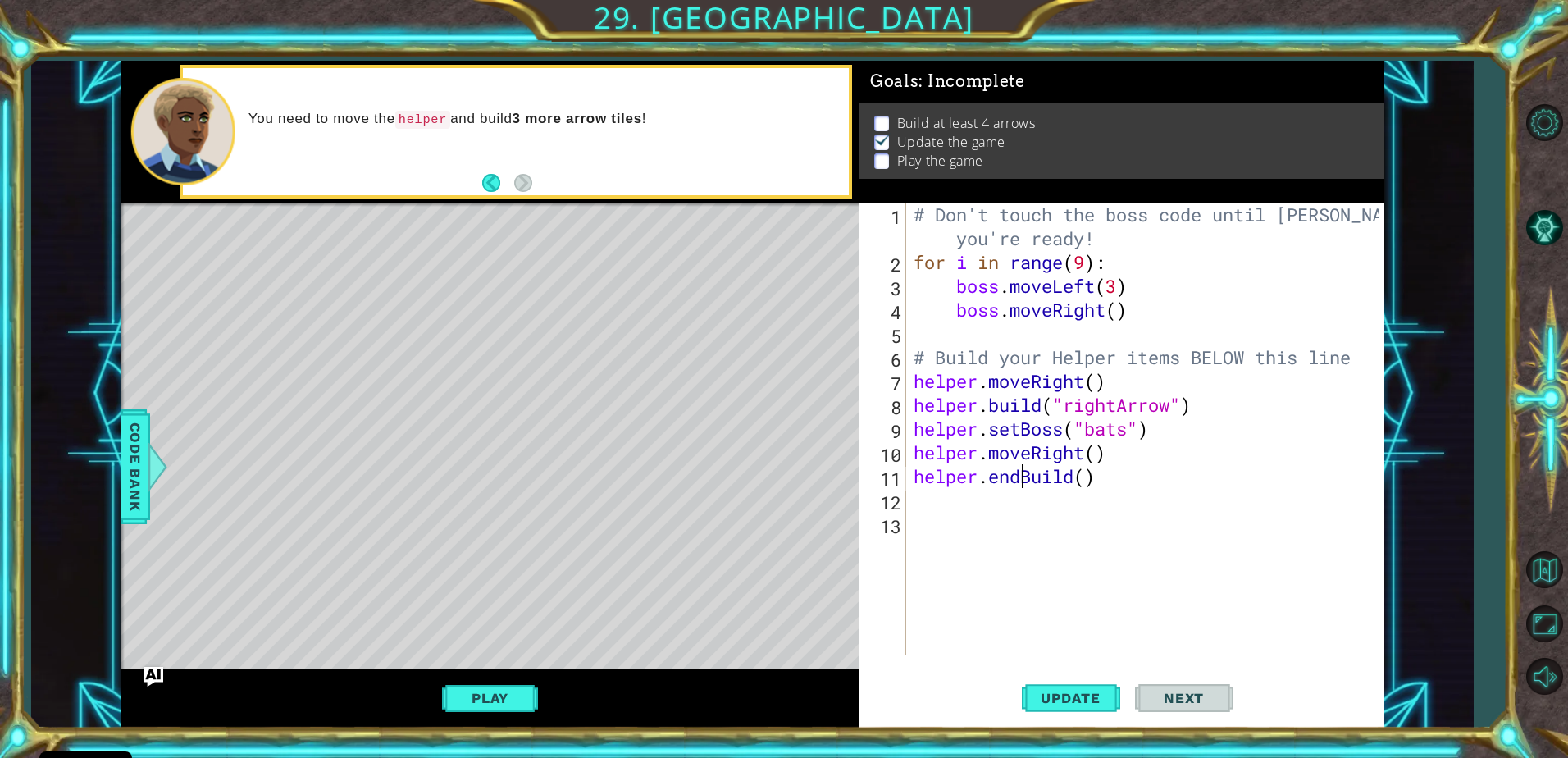
click at [1023, 477] on div "# Don't touch the boss code until Vega says you're ready! for i in range ( 9 ) …" at bounding box center [1149, 464] width 478 height 524
click at [1055, 477] on div "# Don't touch the boss code until Vega says you're ready! for i in range ( 9 ) …" at bounding box center [1149, 464] width 478 height 524
click at [1081, 498] on div "" rightArrow" press enter" at bounding box center [1198, 519] width 310 height 59
type textarea "helper.Build("rightArrow")"
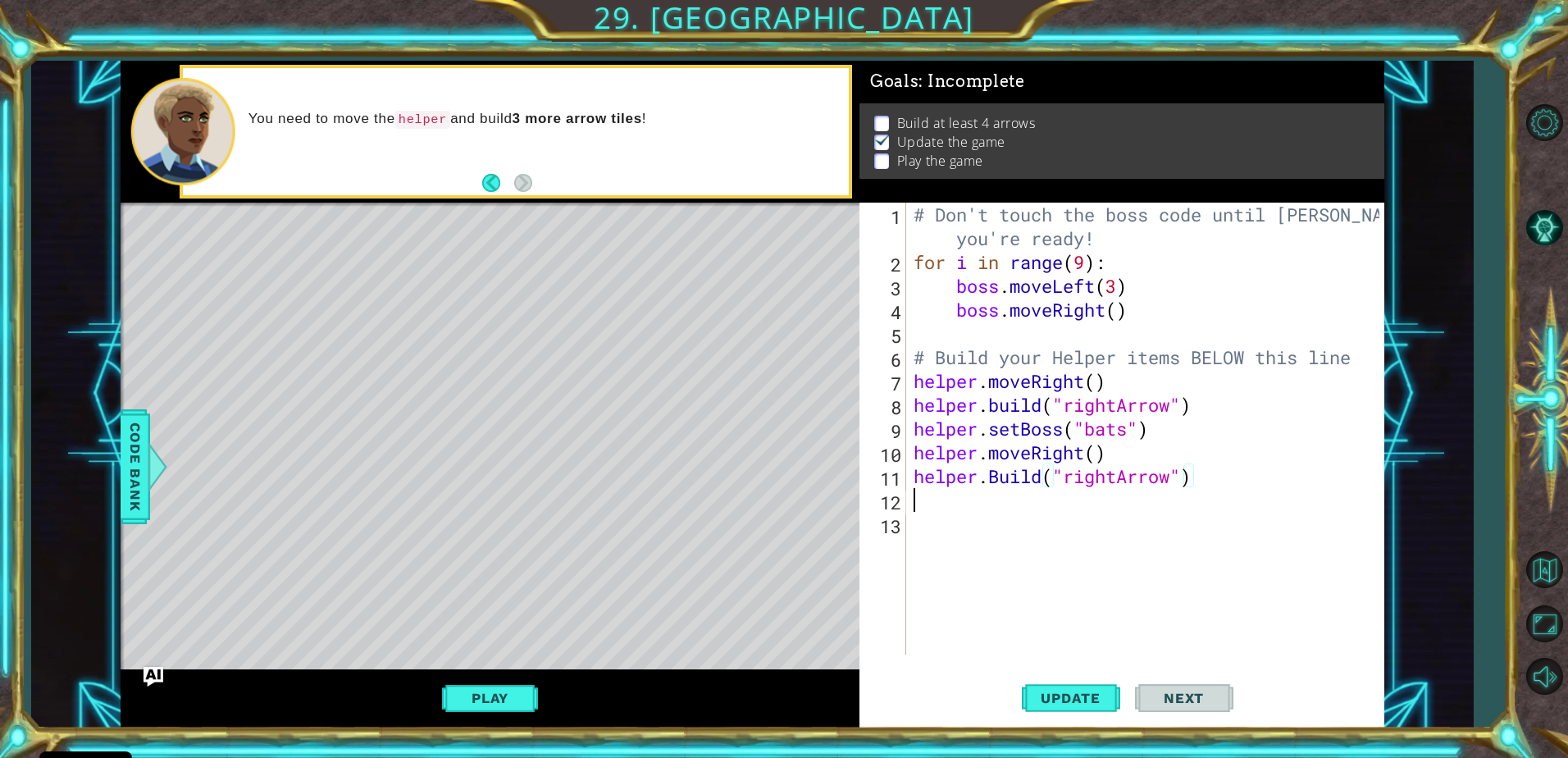
click at [928, 499] on div "# Don't touch the boss code until Vega says you're ready! for i in range ( 9 ) …" at bounding box center [1149, 464] width 478 height 524
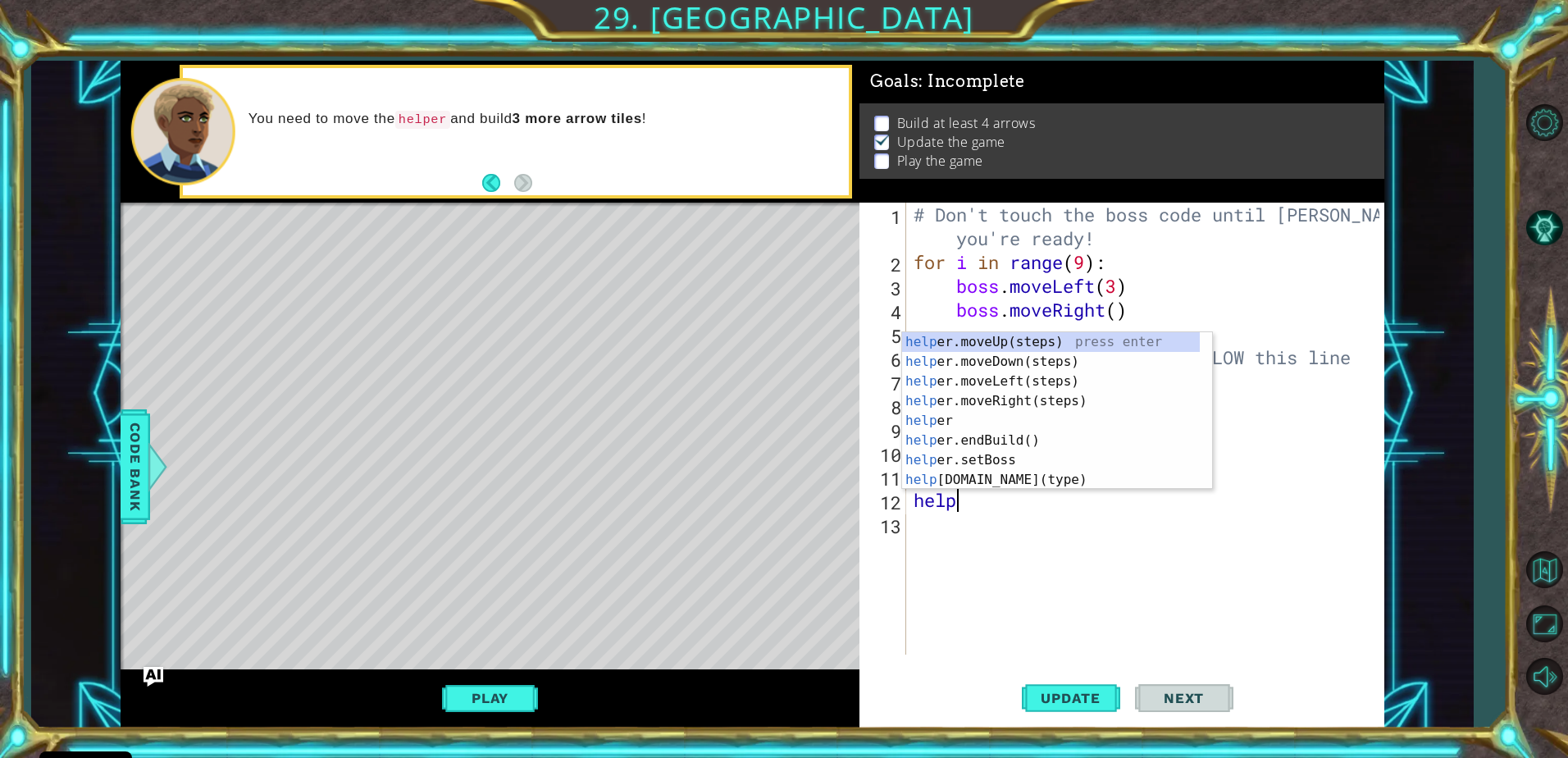
scroll to position [0, 2]
click at [983, 471] on div "helper press enter helper .moveUp(steps) press enter helper .moveDown(steps) pr…" at bounding box center [1051, 431] width 298 height 197
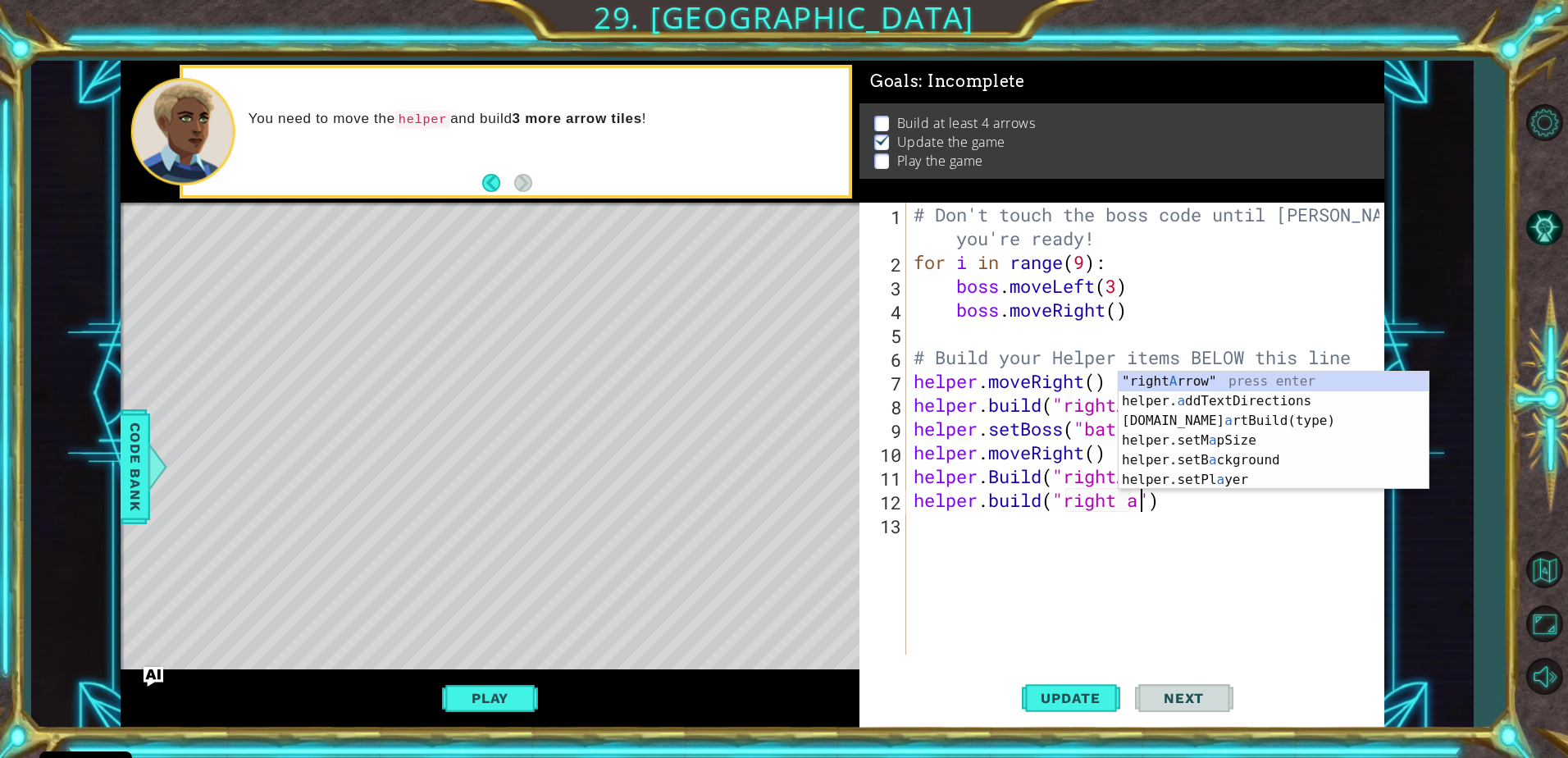
scroll to position [0, 10]
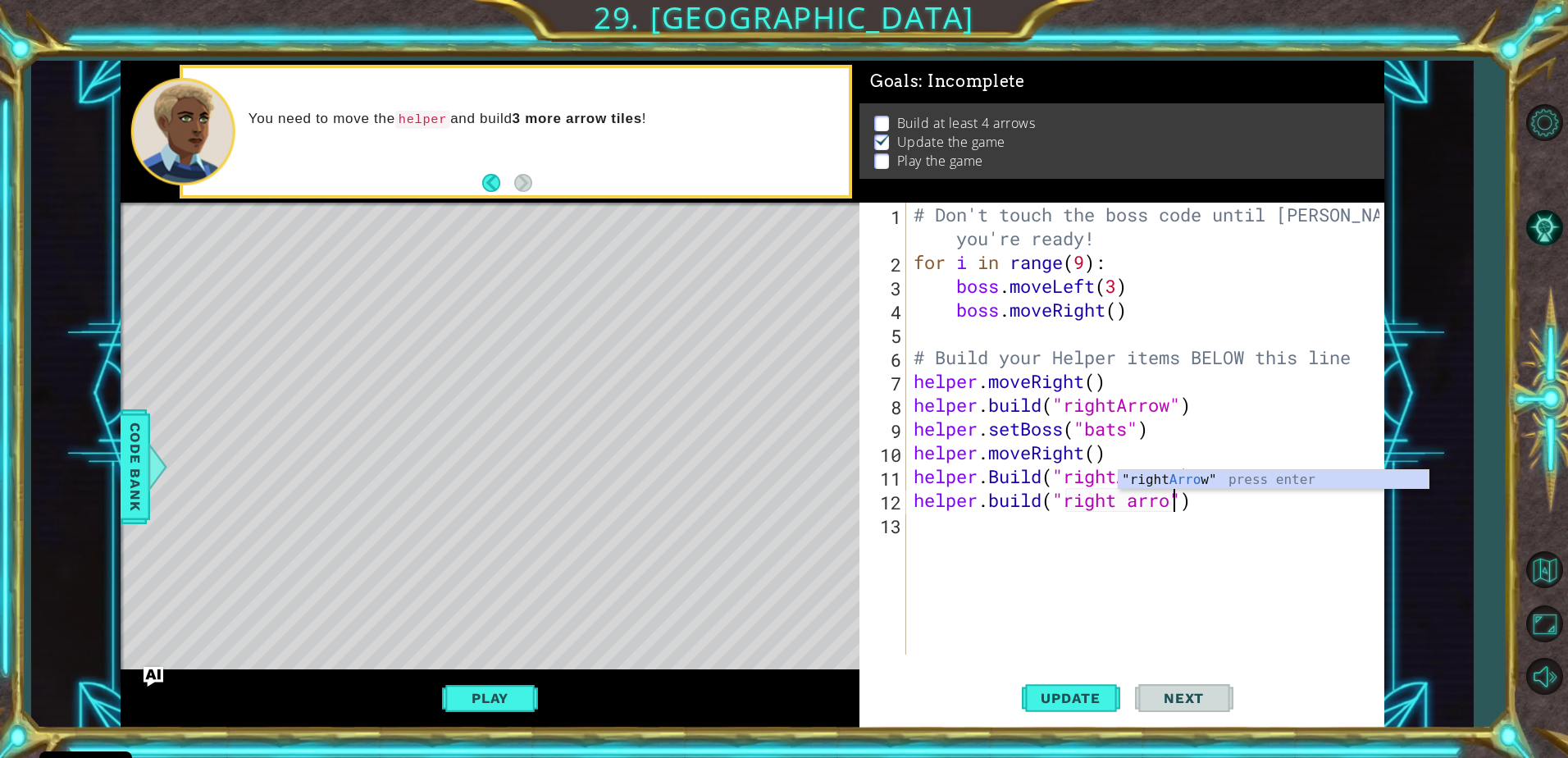
type textarea "helper.build("right arrow")"
click at [920, 537] on div "# Don't touch the boss code until Vega says you're ready! for i in range ( 9 ) …" at bounding box center [1149, 464] width 478 height 524
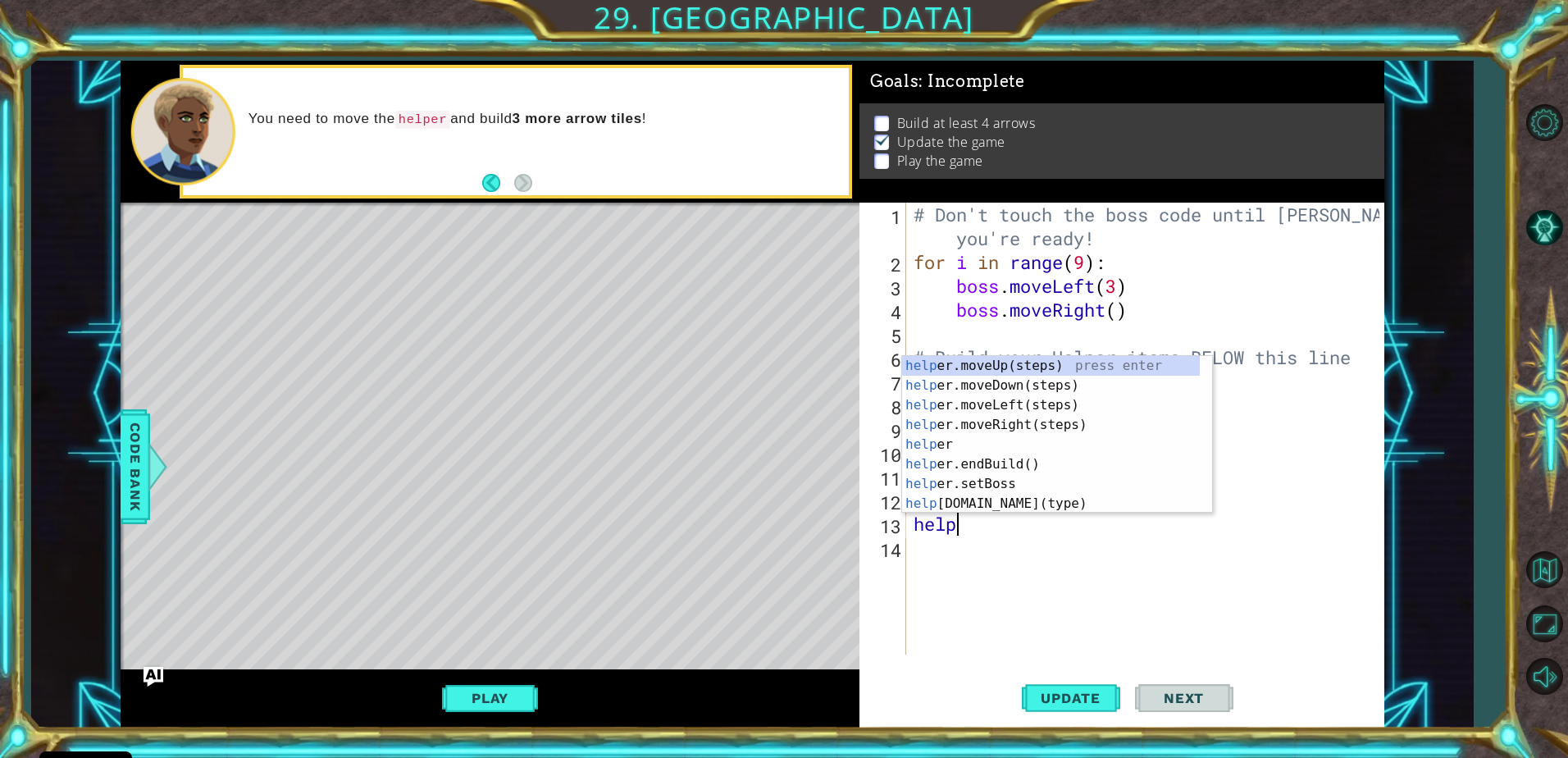
scroll to position [0, 2]
type textarea "helper"
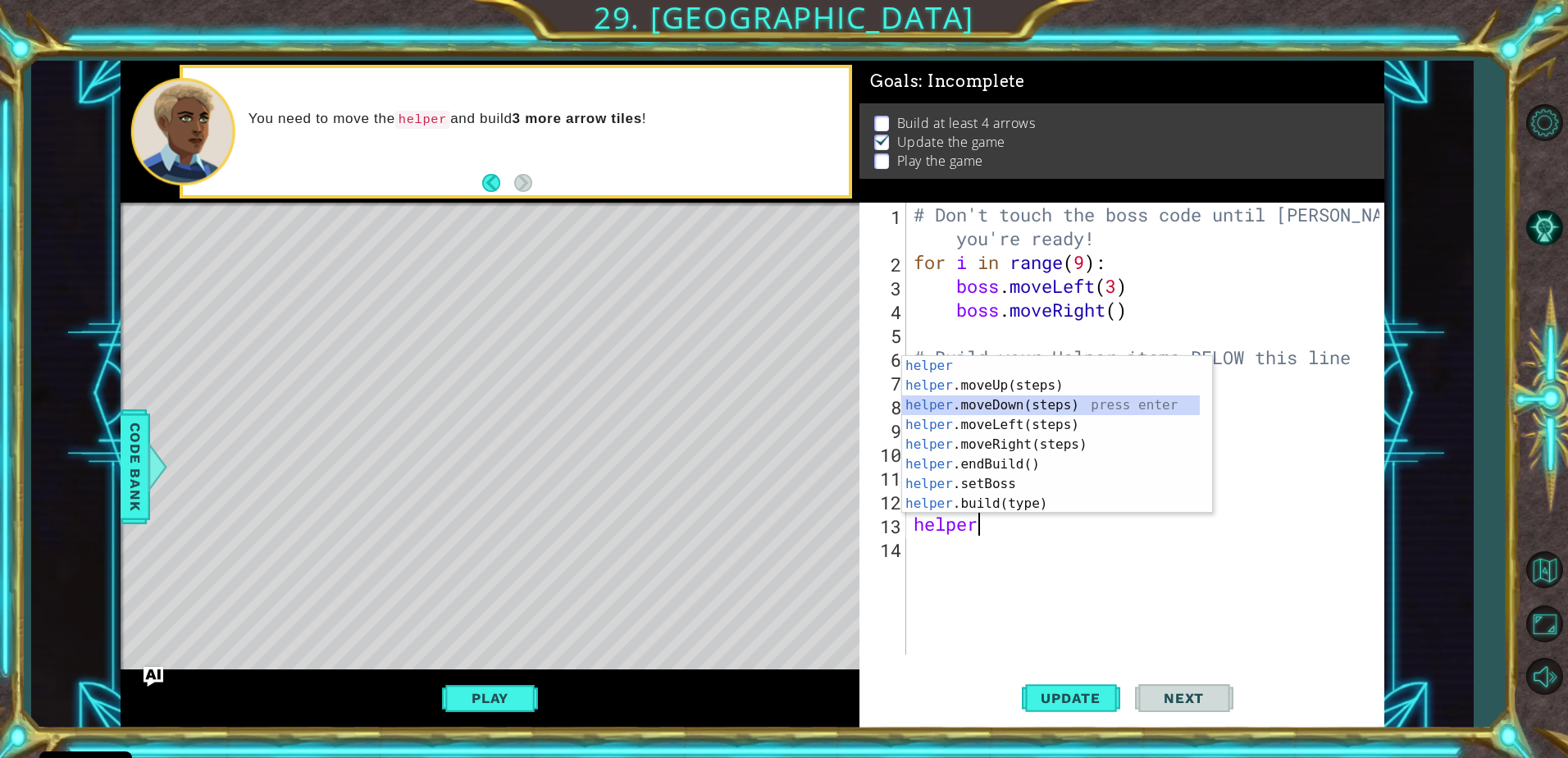
click at [1052, 406] on div "helper press enter helper .moveUp(steps) press enter helper .moveDown(steps) pr…" at bounding box center [1051, 454] width 298 height 197
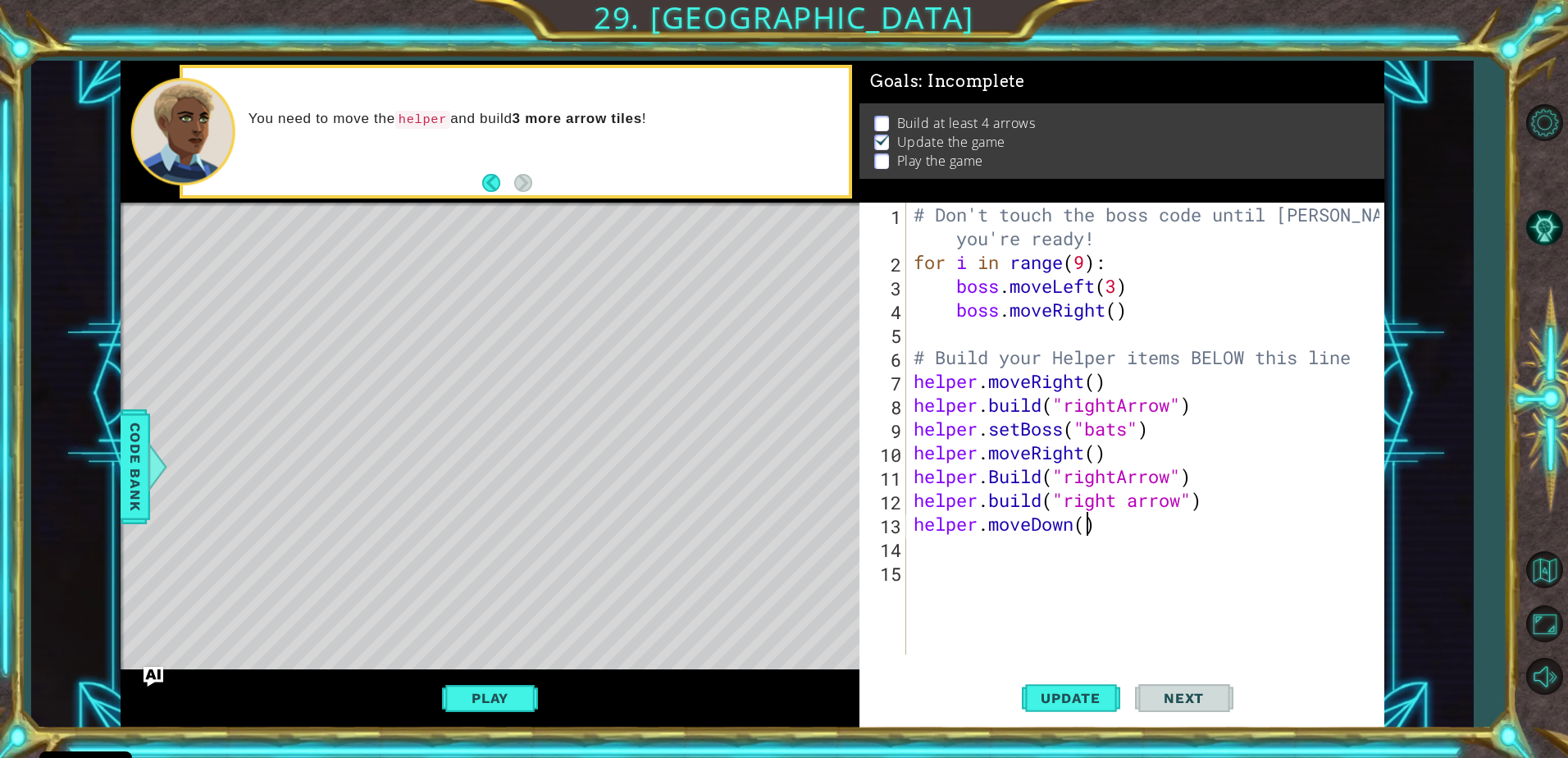
click at [1088, 517] on div "# Don't touch the boss code until Vega says you're ready! for i in range ( 9 ) …" at bounding box center [1149, 464] width 478 height 524
click at [1082, 691] on span "Update" at bounding box center [1071, 698] width 93 height 17
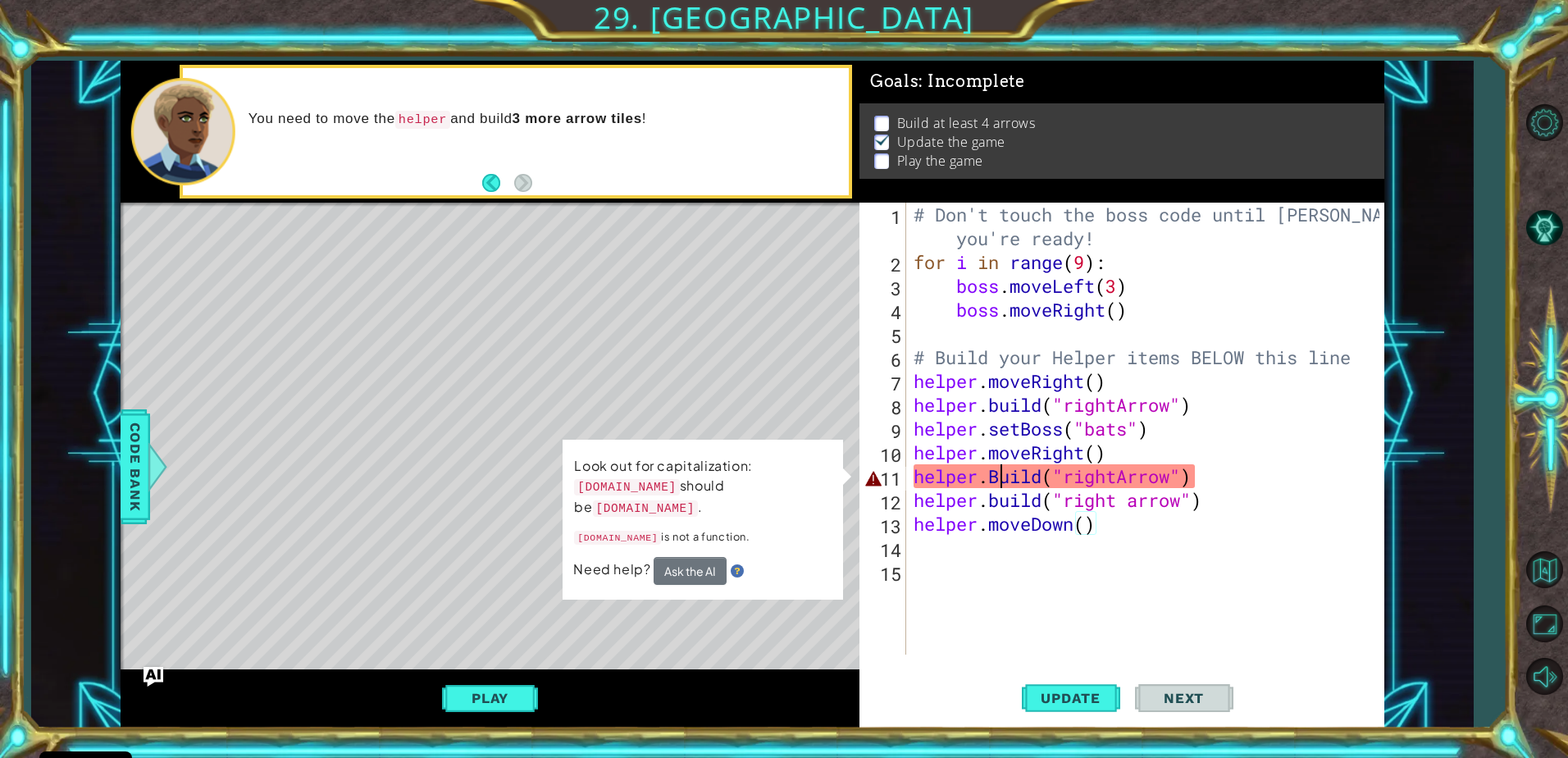
click at [1003, 477] on div "# Don't touch the boss code until Vega says you're ready! for i in range ( 9 ) …" at bounding box center [1149, 464] width 478 height 524
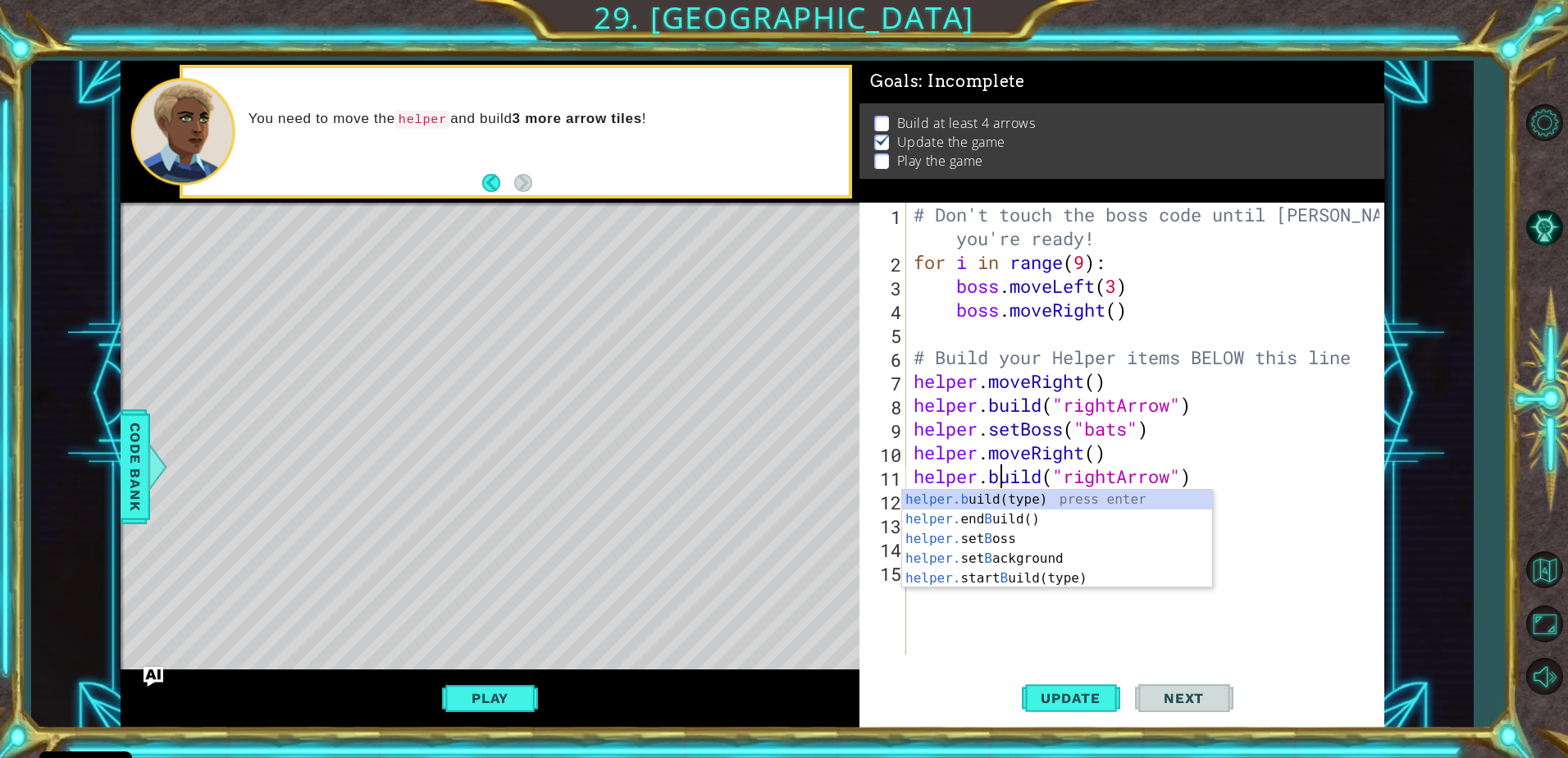
scroll to position [0, 4]
click at [1072, 690] on span "Update" at bounding box center [1071, 698] width 93 height 17
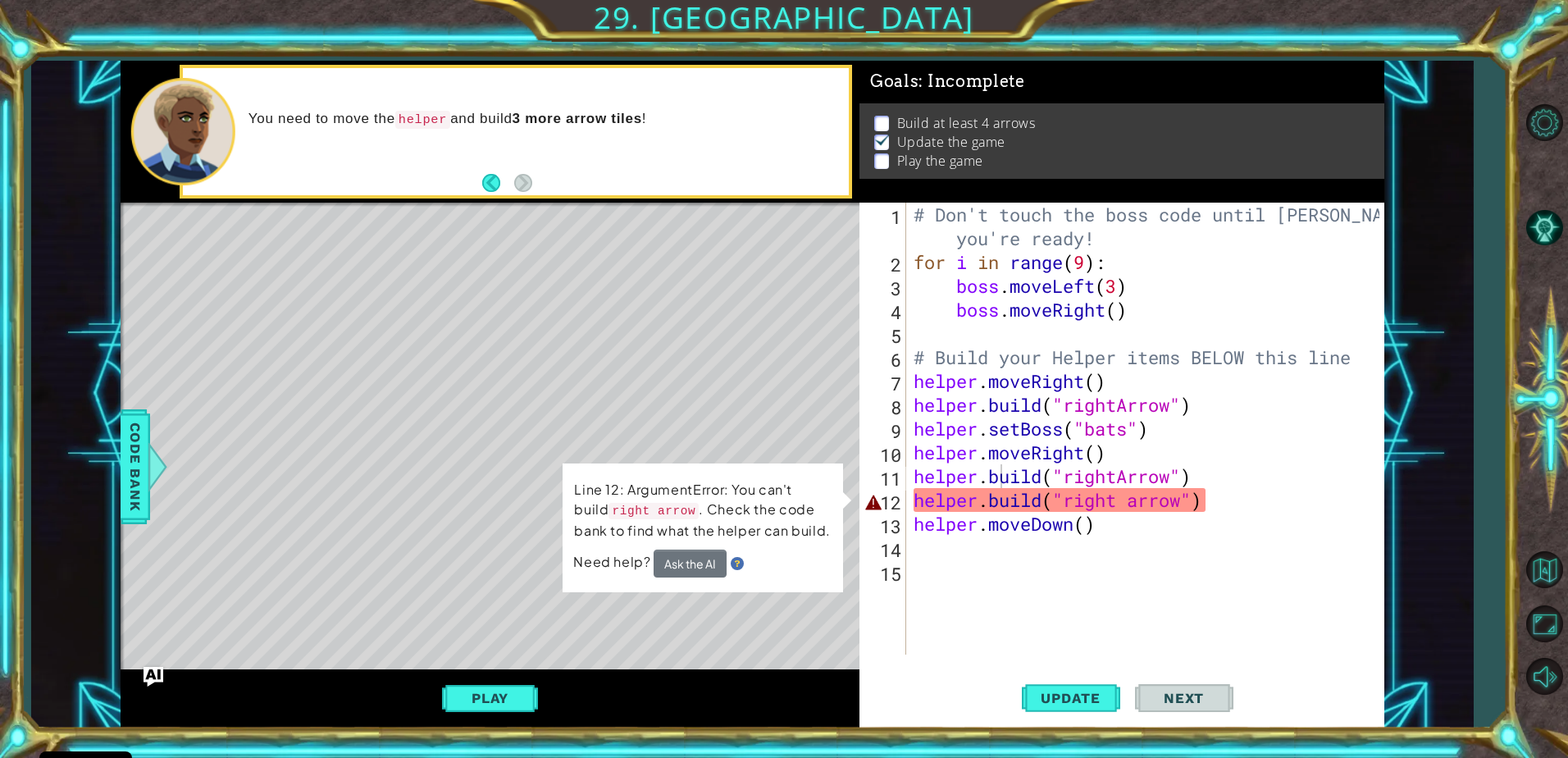
click at [909, 492] on div "helper.build("rightArrow") 1 2 3 4 5 6 7 8 9 10 11 12 13 14 15 # Don't touch th…" at bounding box center [1119, 428] width 520 height 452
click at [910, 502] on div "# Don't touch the boss code until Vega says you're ready! for i in range ( 9 ) …" at bounding box center [1149, 464] width 478 height 524
type textarea "helper.build("right arrow")"
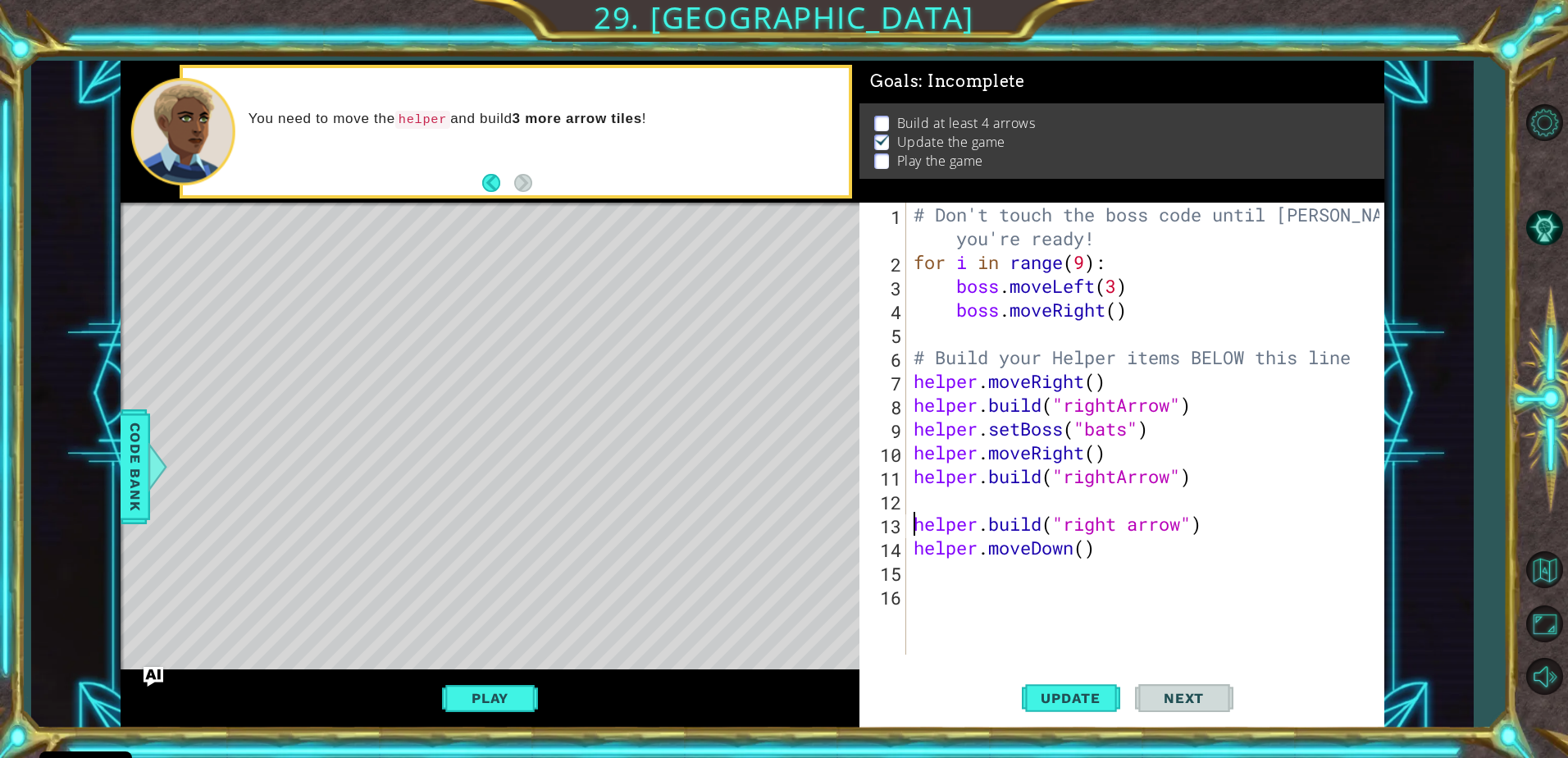
click at [916, 499] on div "# Don't touch the boss code until Vega says you're ready! for i in range ( 9 ) …" at bounding box center [1149, 464] width 478 height 524
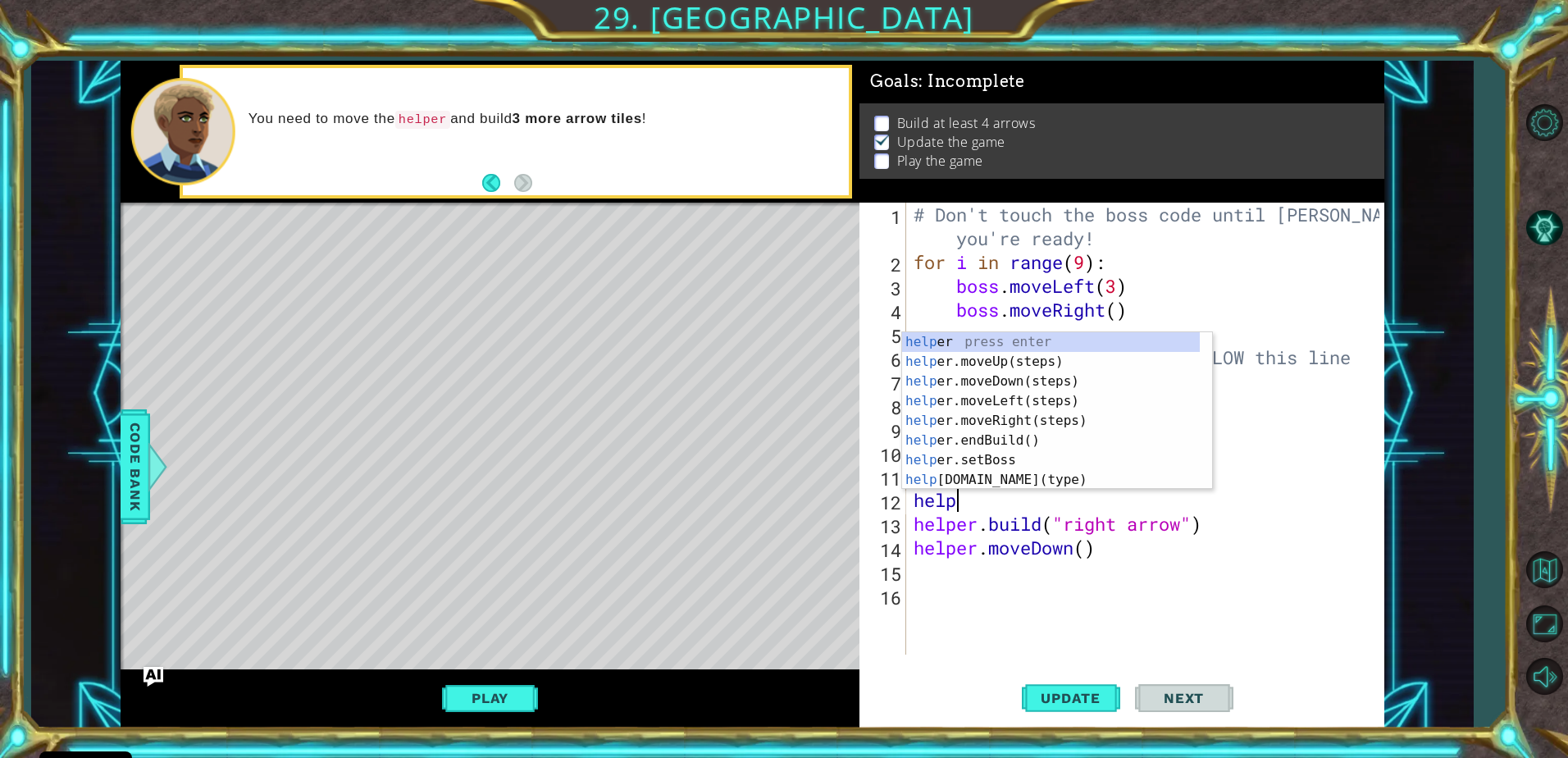
scroll to position [0, 2]
type textarea "helper"
click at [1011, 414] on div "helper press enter helper .moveUp(steps) press enter helper .moveDown(steps) pr…" at bounding box center [1051, 431] width 298 height 197
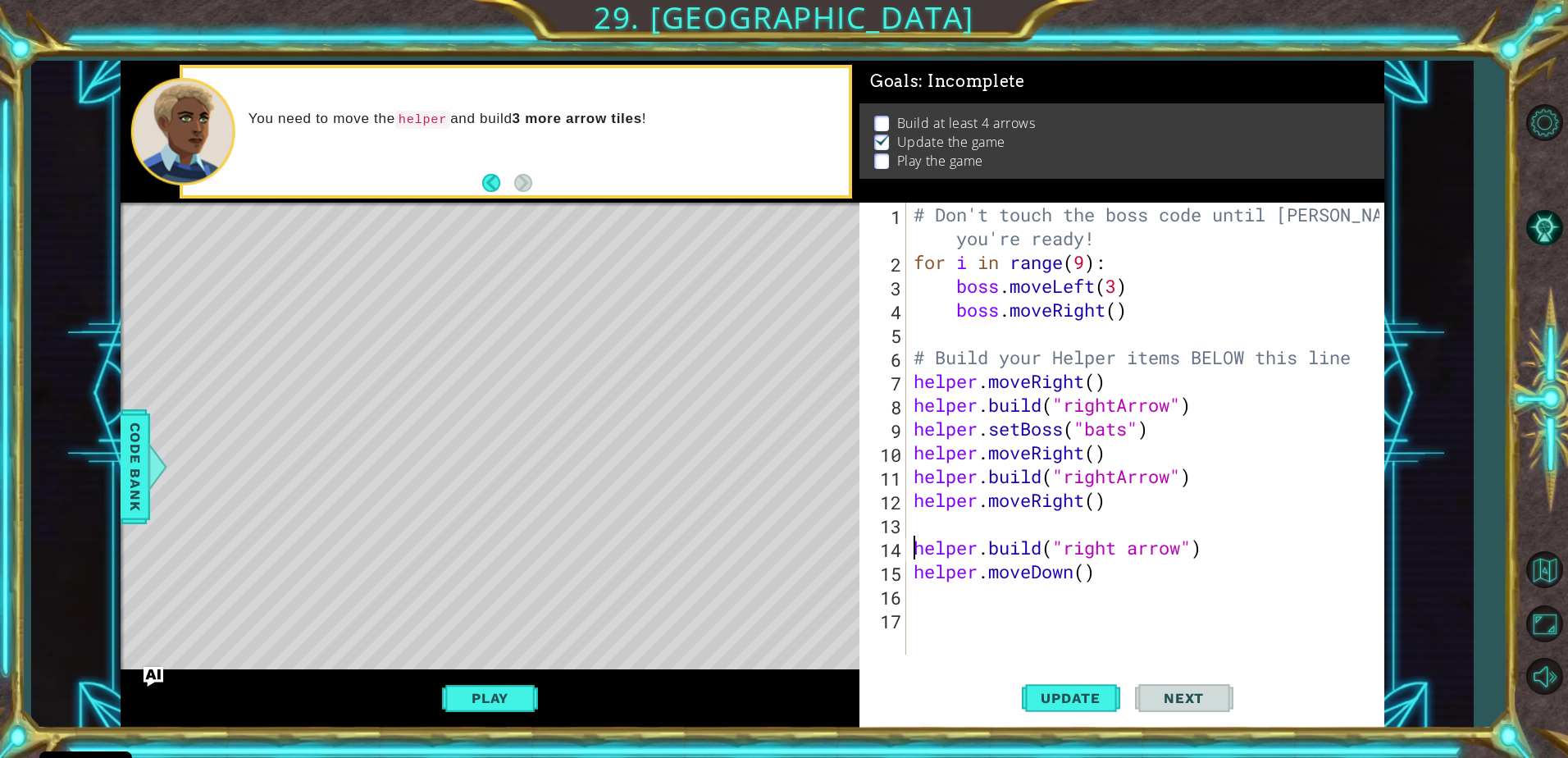
click at [912, 550] on div "# Don't touch the boss code until Vega says you're ready! for i in range ( 9 ) …" at bounding box center [1149, 464] width 478 height 524
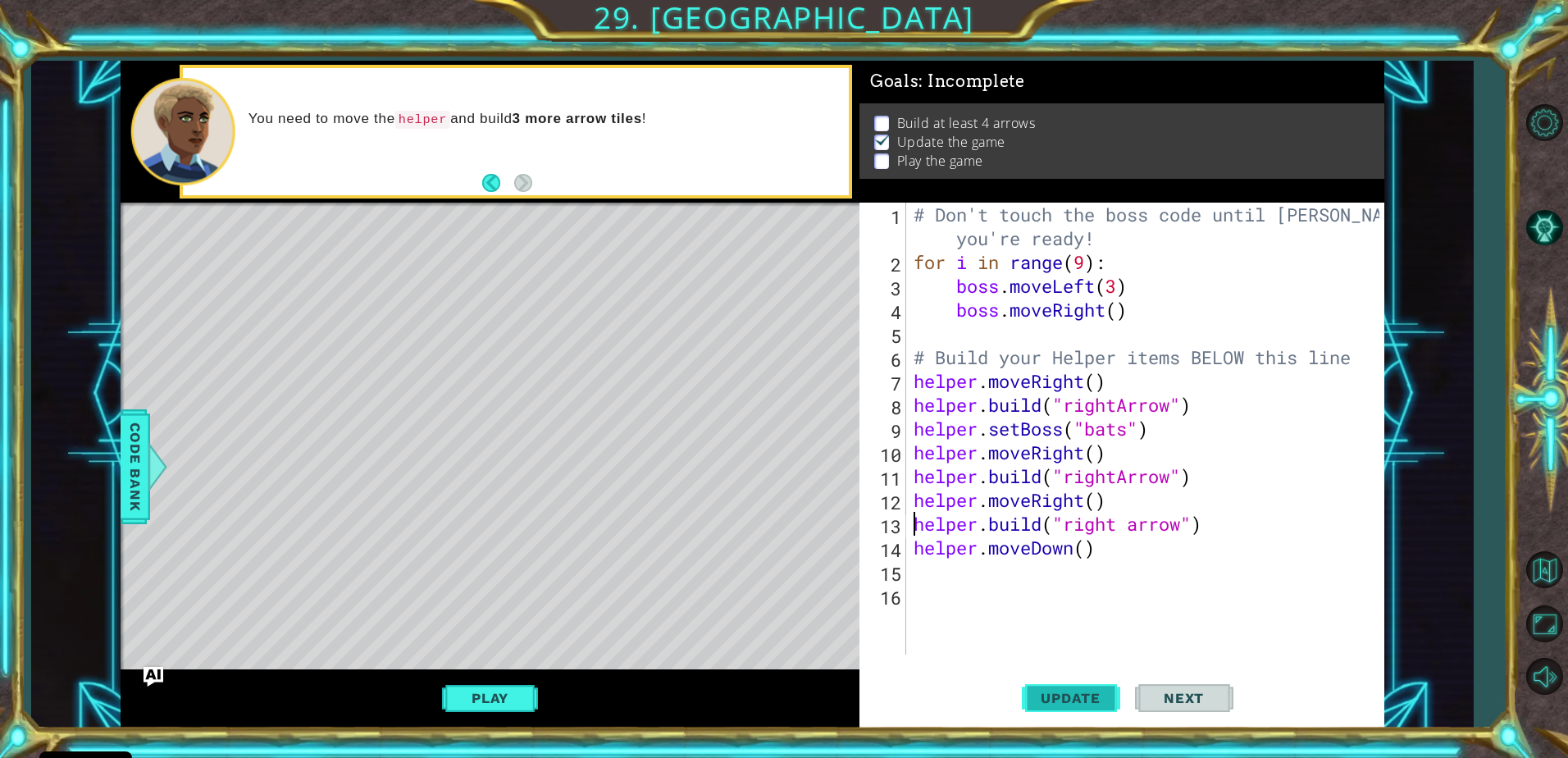
click at [1060, 695] on span "Update" at bounding box center [1071, 698] width 93 height 17
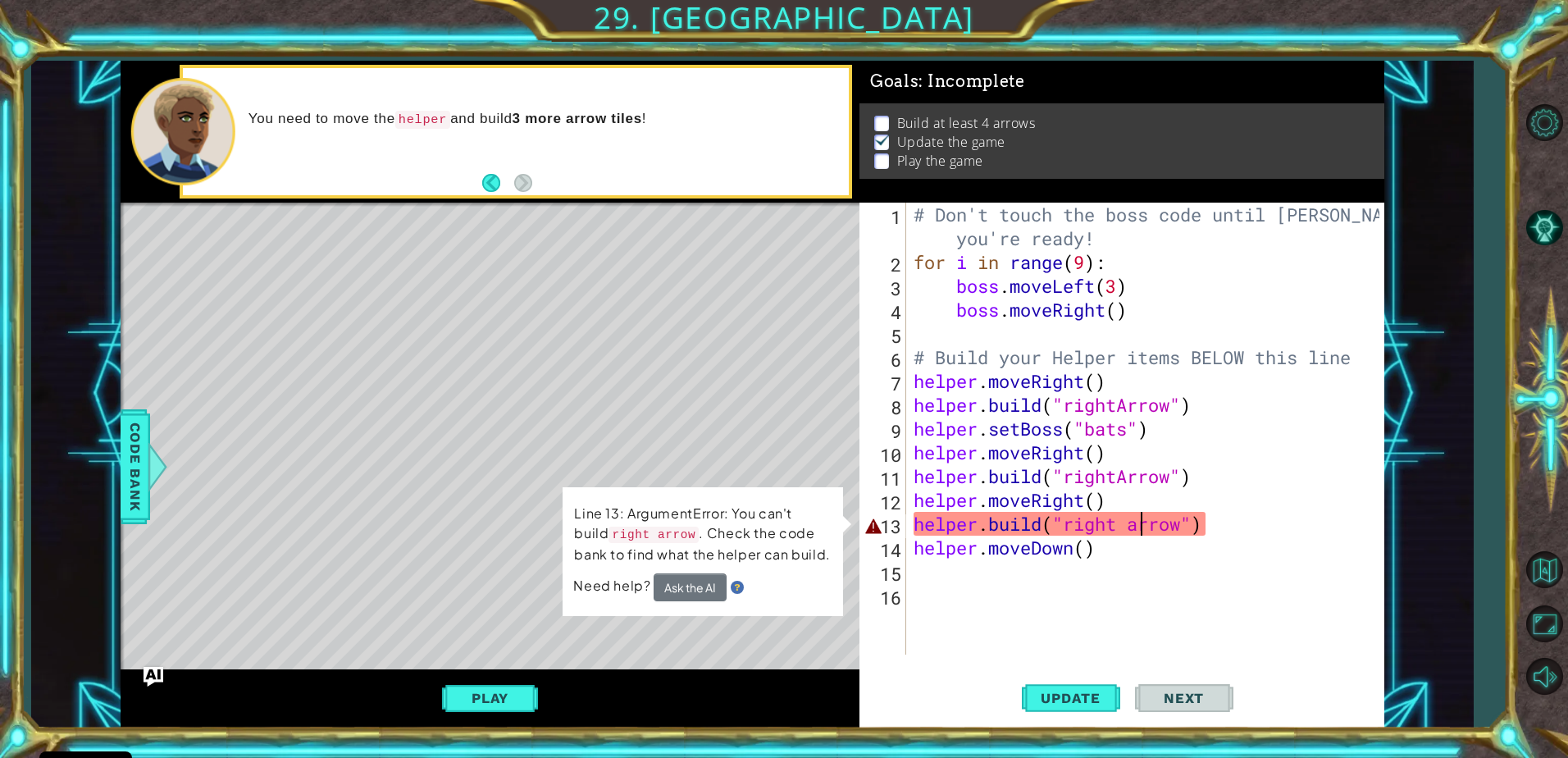
click at [1146, 526] on div "# Don't touch the boss code until Vega says you're ready! for i in range ( 9 ) …" at bounding box center [1149, 464] width 478 height 524
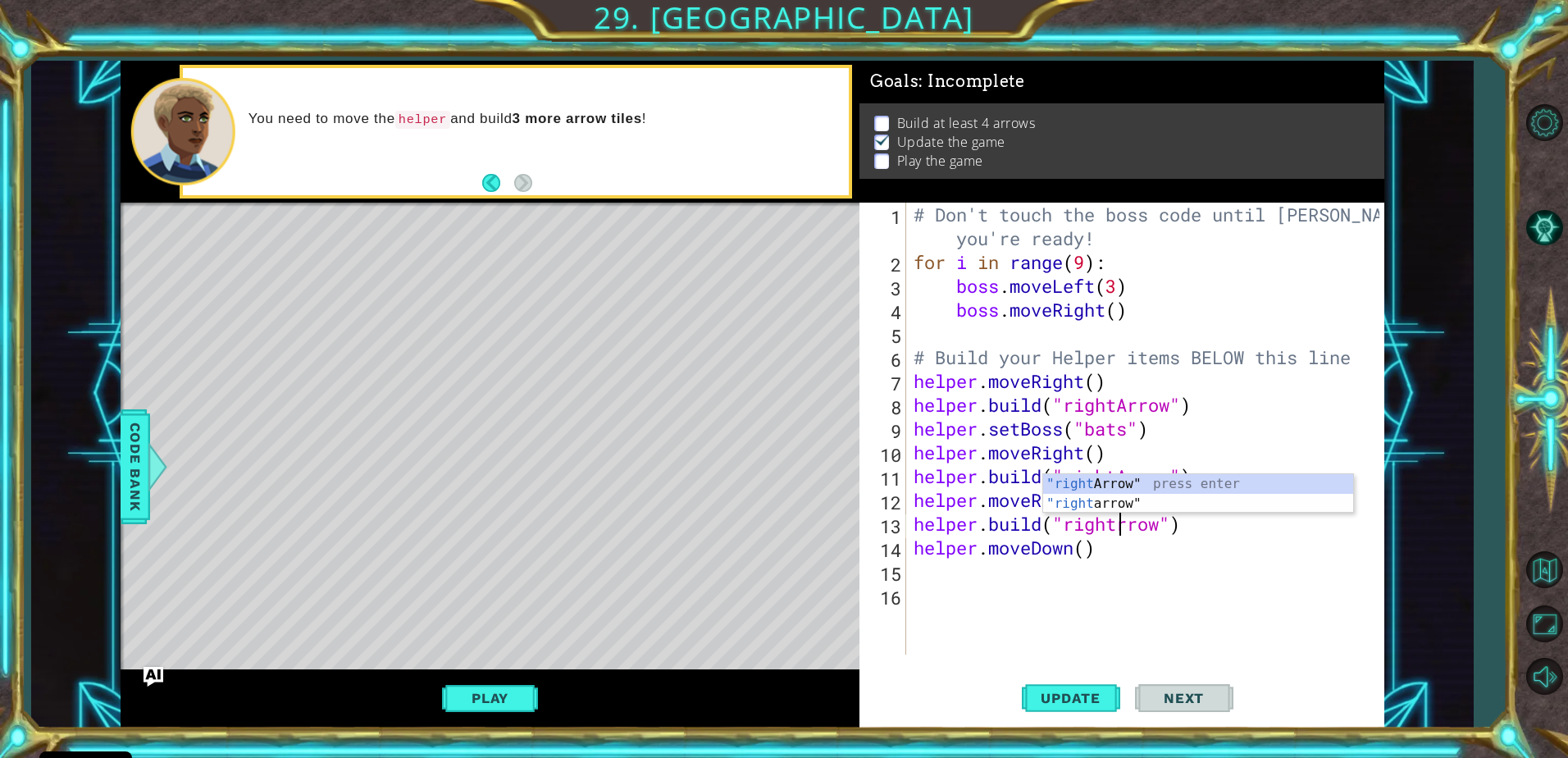
scroll to position [0, 10]
click at [1147, 487] on div ""rightA rrow" press enter "right a rrow" press enter" at bounding box center [1198, 513] width 310 height 79
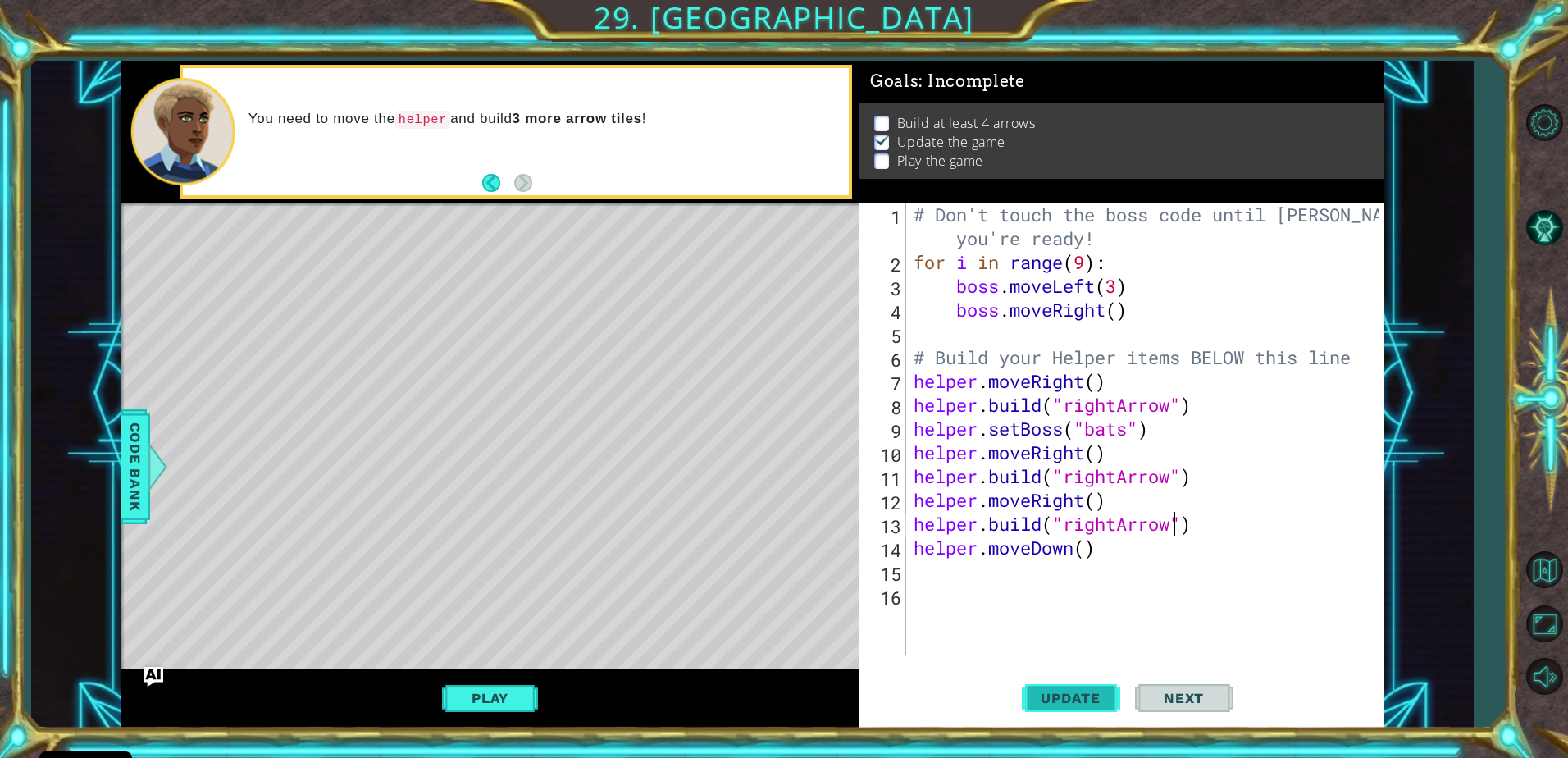
type textarea "helper.build("rightArrow")"
click at [1091, 700] on span "Update" at bounding box center [1071, 698] width 93 height 17
click at [521, 703] on button "Play" at bounding box center [490, 698] width 96 height 31
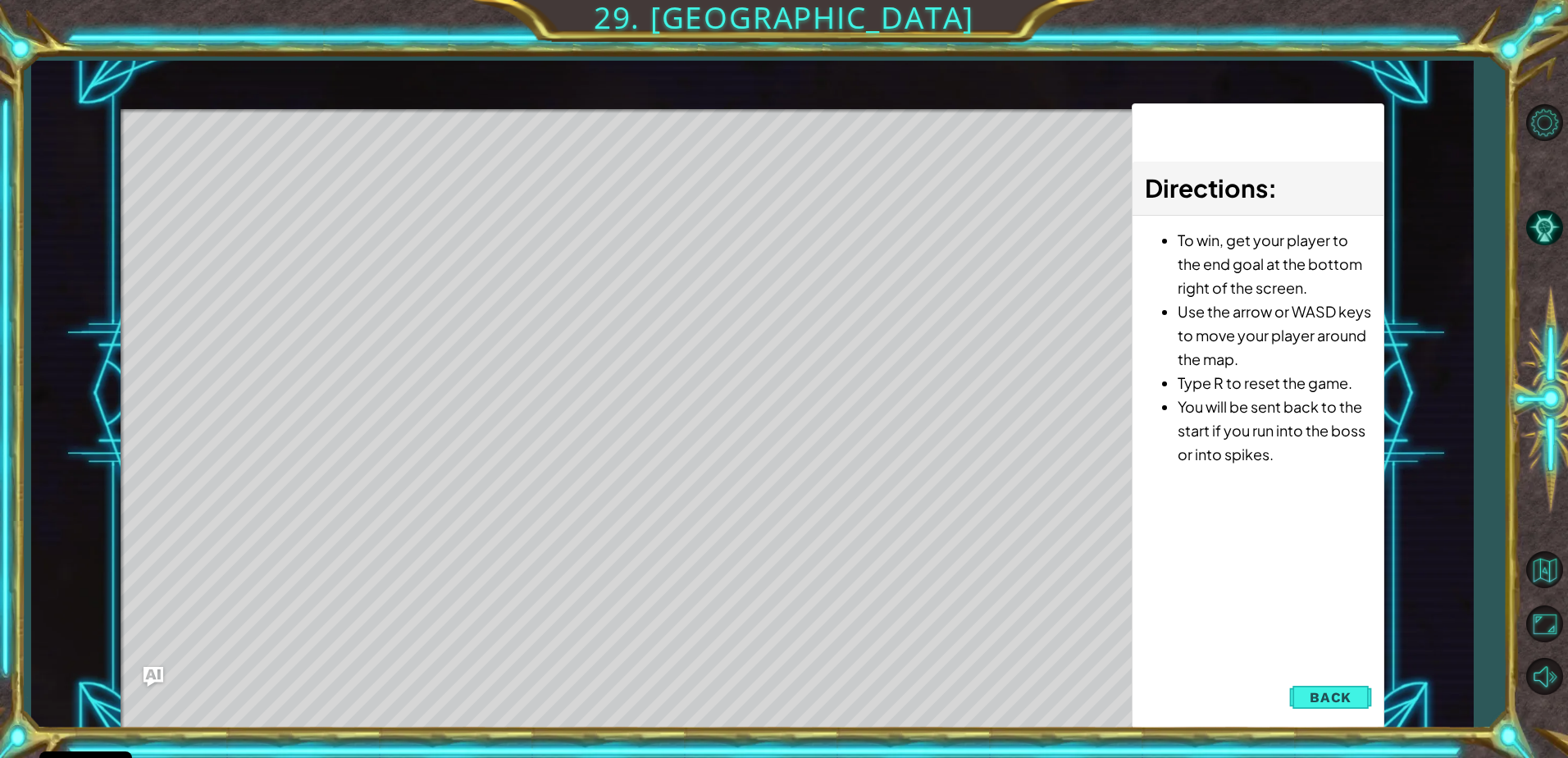
drag, startPoint x: 408, startPoint y: 211, endPoint x: 644, endPoint y: 186, distance: 237.3
click at [644, 186] on div "Level Map" at bounding box center [499, 350] width 758 height 483
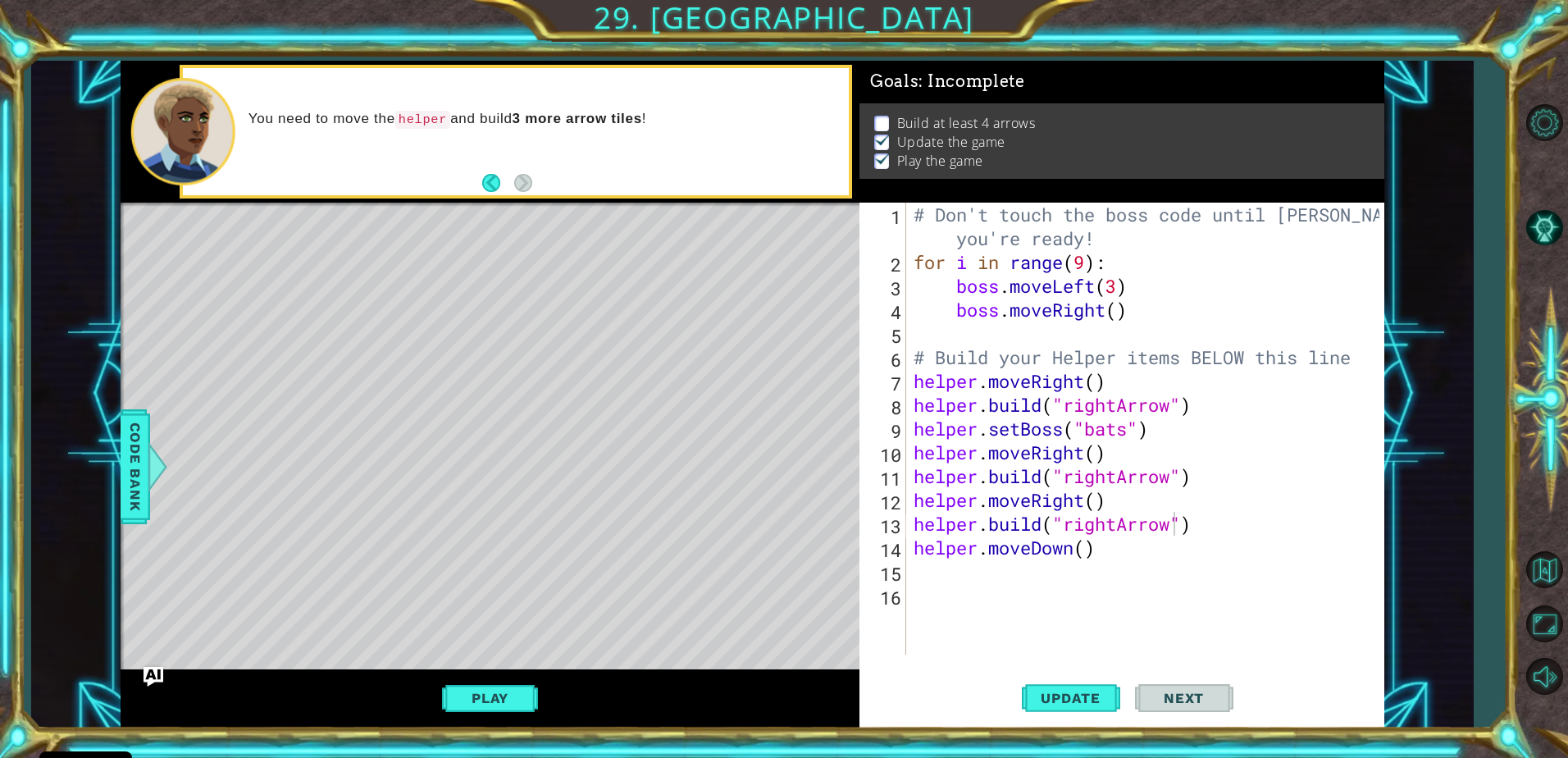
scroll to position [0, 0]
click at [920, 576] on div "# Don't touch the boss code until Vega says you're ready! for i in range ( 9 ) …" at bounding box center [1149, 464] width 478 height 524
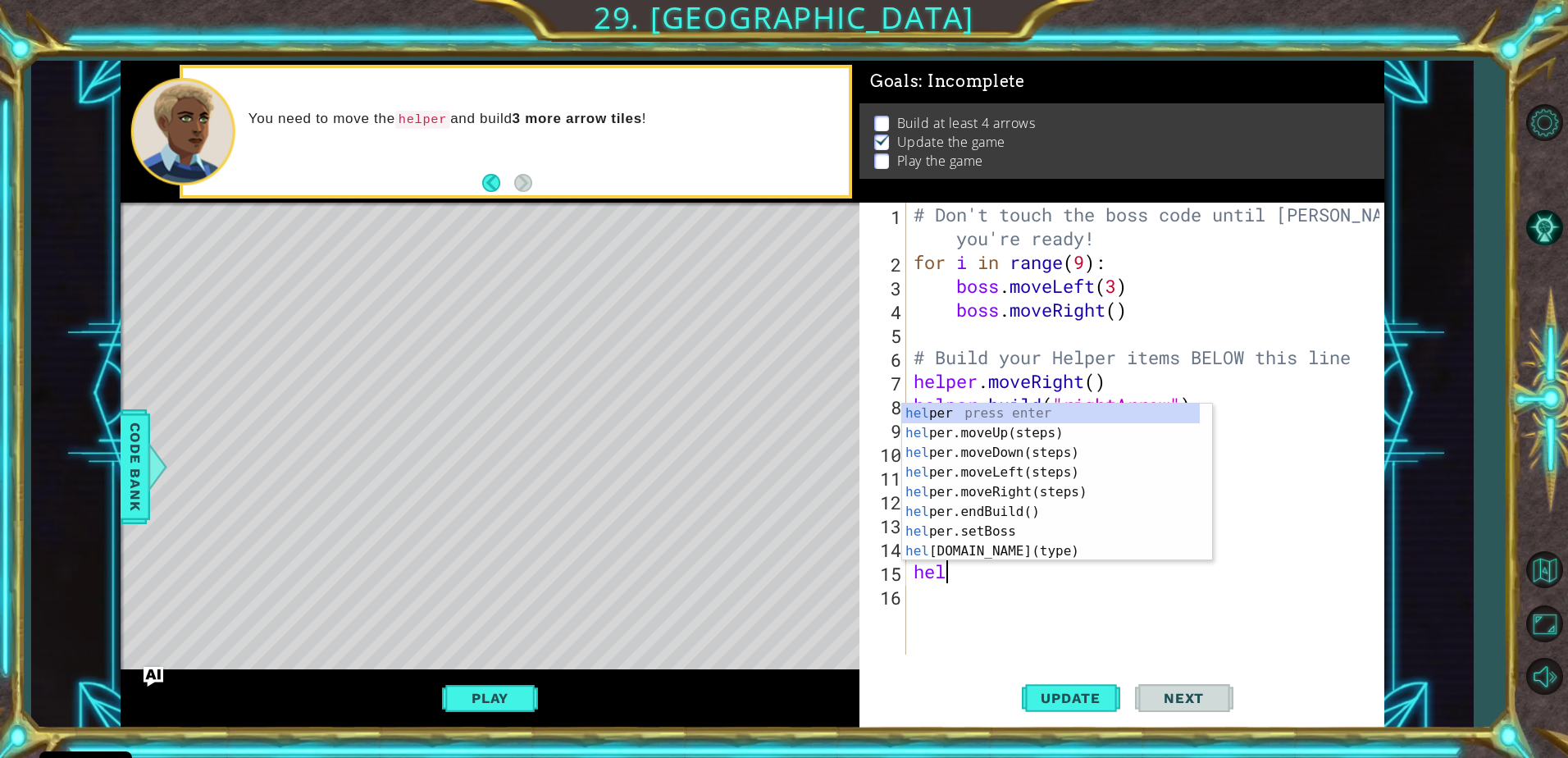
scroll to position [0, 2]
type textarea "helper"
click at [1004, 512] on div "helper press enter helper .moveUp(steps) press enter helper .moveDown(steps) pr…" at bounding box center [1051, 502] width 298 height 197
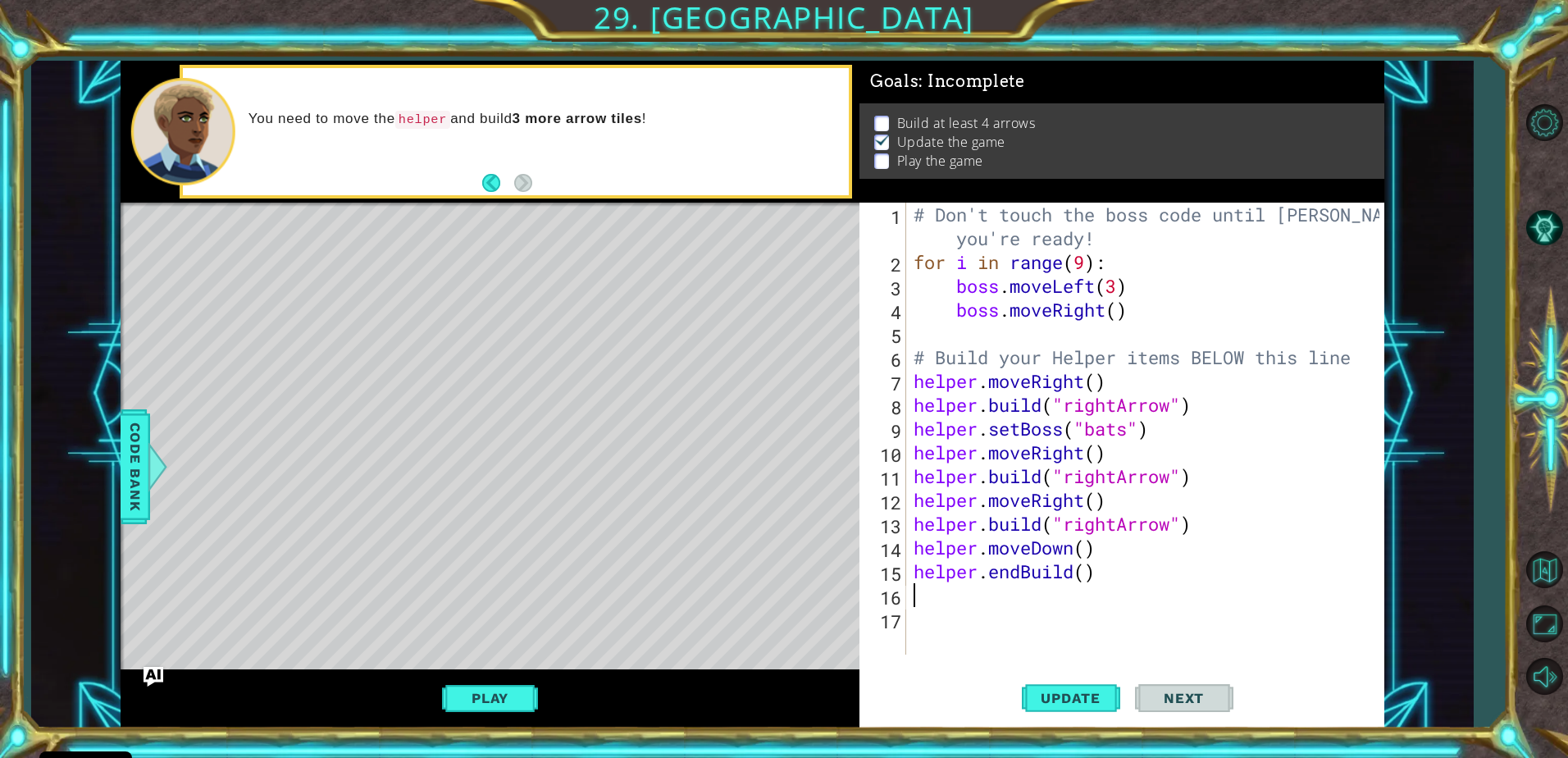
scroll to position [0, 0]
click at [1087, 574] on div "# Don't touch the boss code until Vega says you're ready! for i in range ( 9 ) …" at bounding box center [1149, 464] width 478 height 524
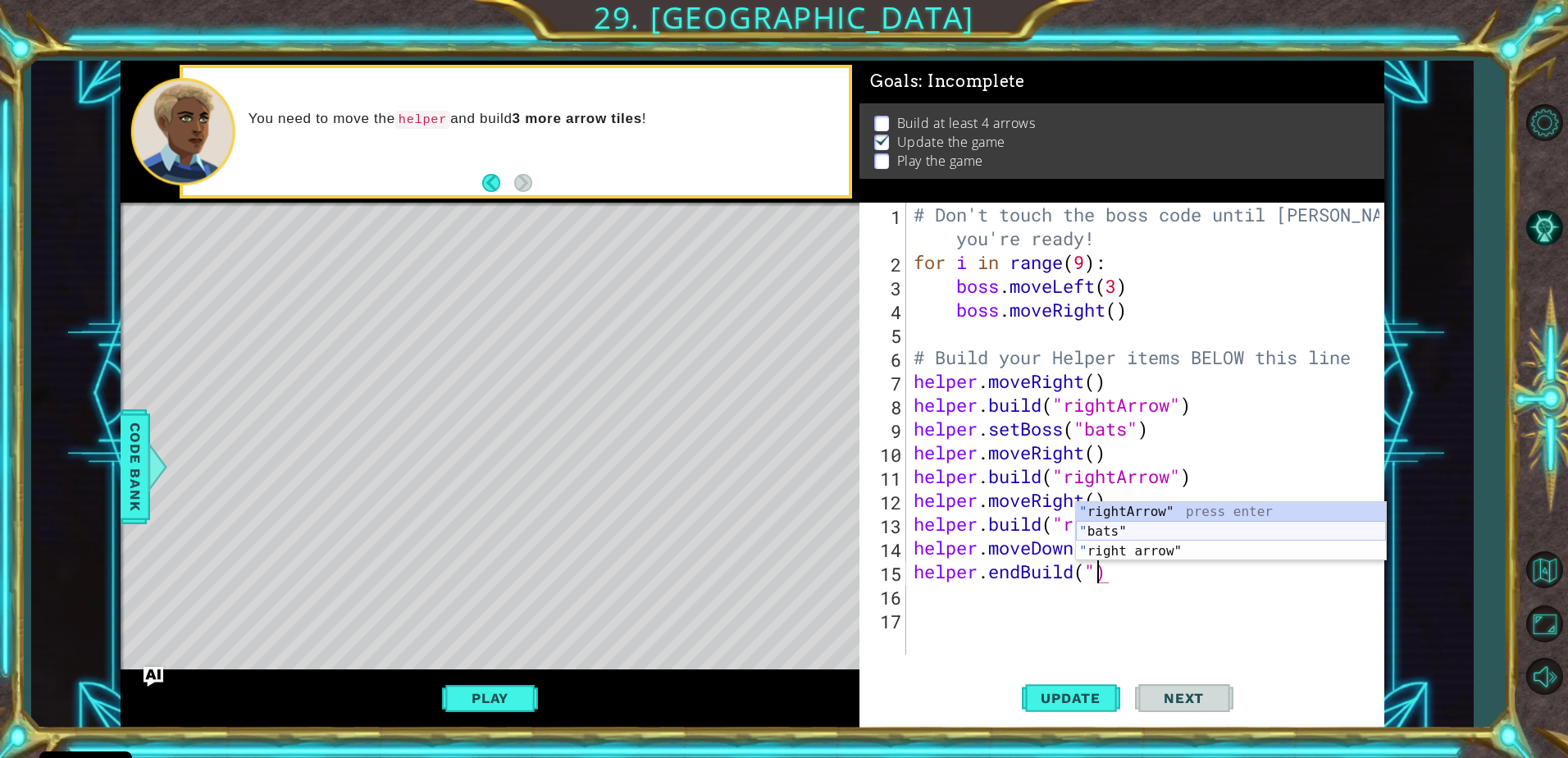
click at [1144, 526] on div "" rightArrow" press enter " bats" press enter " right arrow" press enter" at bounding box center [1231, 551] width 310 height 98
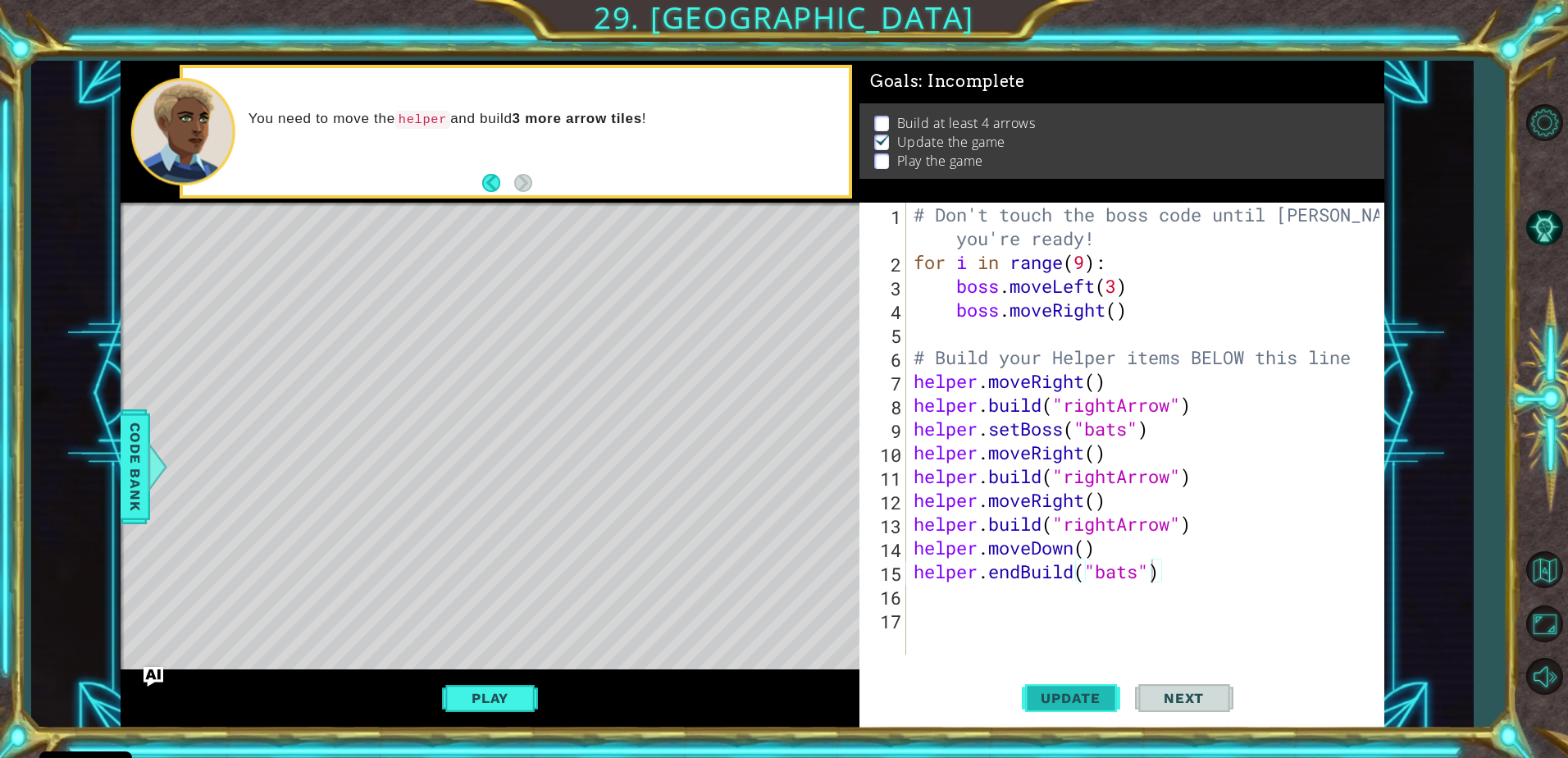
click at [1072, 690] on span "Update" at bounding box center [1071, 698] width 93 height 17
click at [1176, 696] on span "Next" at bounding box center [1184, 698] width 73 height 17
click at [1184, 698] on span "Next" at bounding box center [1184, 698] width 73 height 17
click at [513, 689] on button "Play" at bounding box center [490, 698] width 96 height 31
click at [512, 689] on button "Play" at bounding box center [490, 698] width 96 height 31
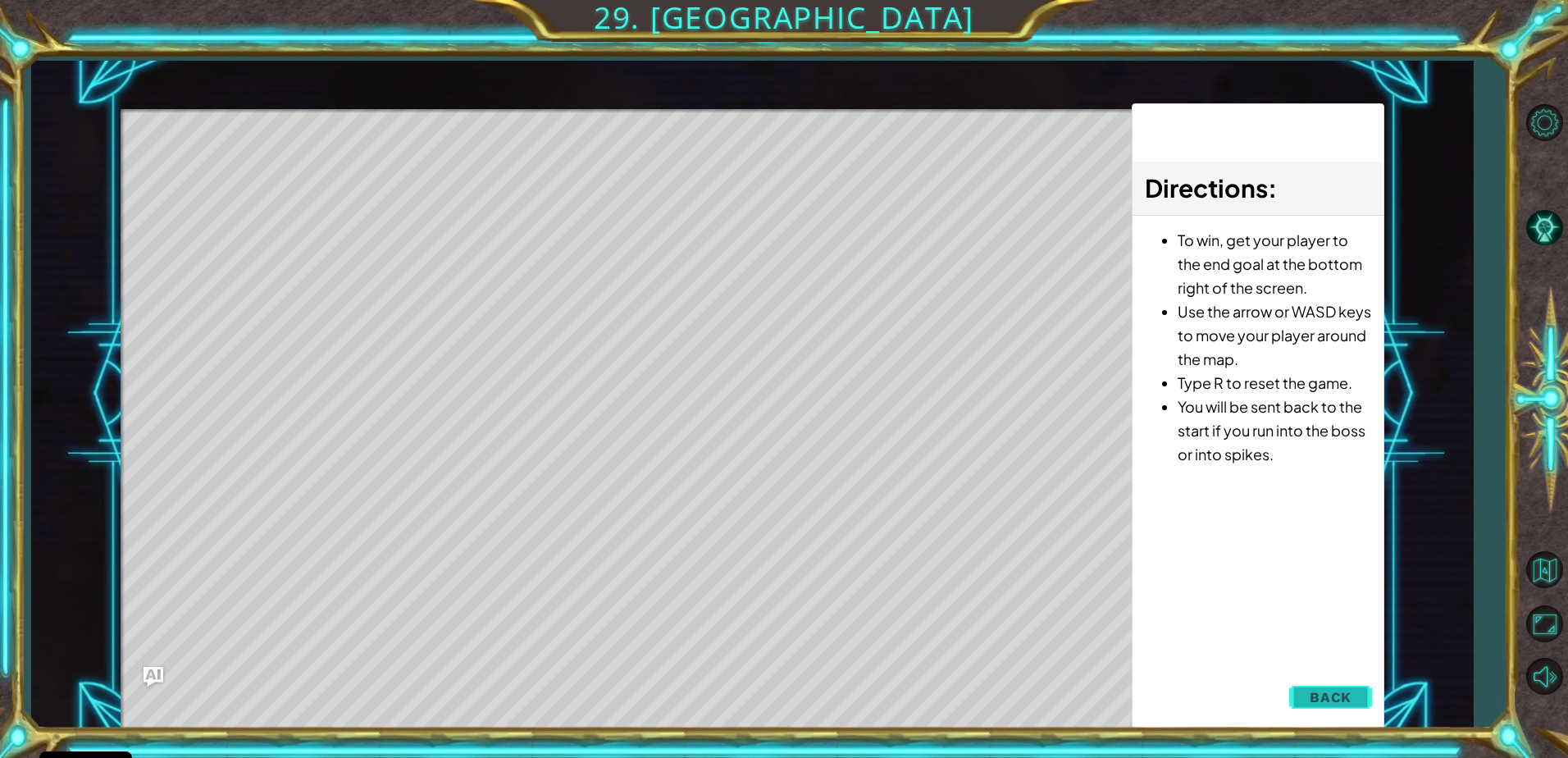
click at [1349, 703] on span "Back" at bounding box center [1330, 698] width 42 height 17
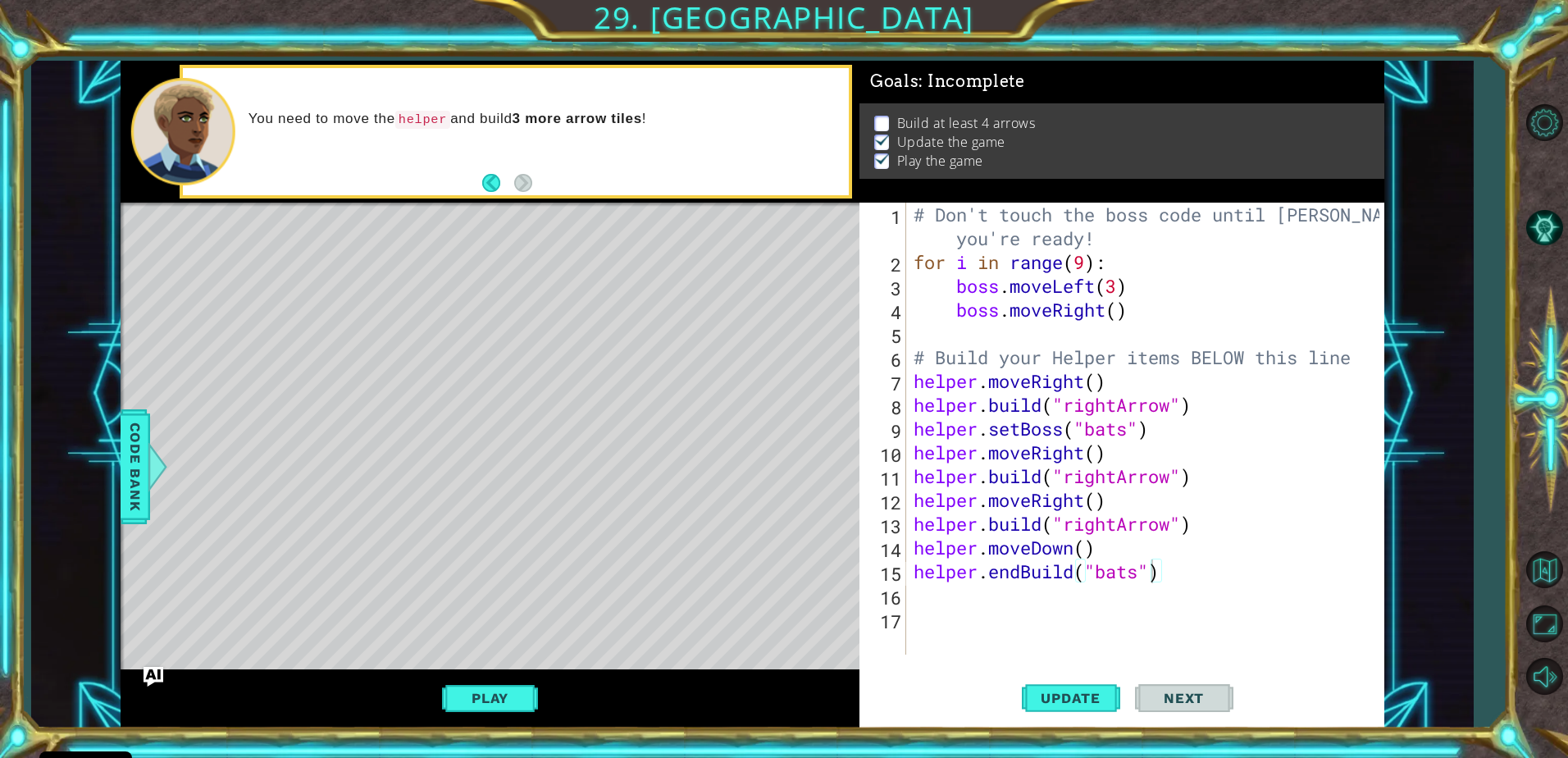
type textarea "helper.moveDown()"
click at [1099, 551] on div "# Don't touch the boss code until Vega says you're ready! for i in range ( 9 ) …" at bounding box center [1149, 464] width 478 height 524
click at [1217, 588] on div "# Don't touch the boss code until Vega says you're ready! for i in range ( 9 ) …" at bounding box center [1149, 464] width 478 height 524
click at [954, 575] on div "# Don't touch the boss code until Vega says you're ready! for i in range ( 9 ) …" at bounding box center [1149, 464] width 478 height 524
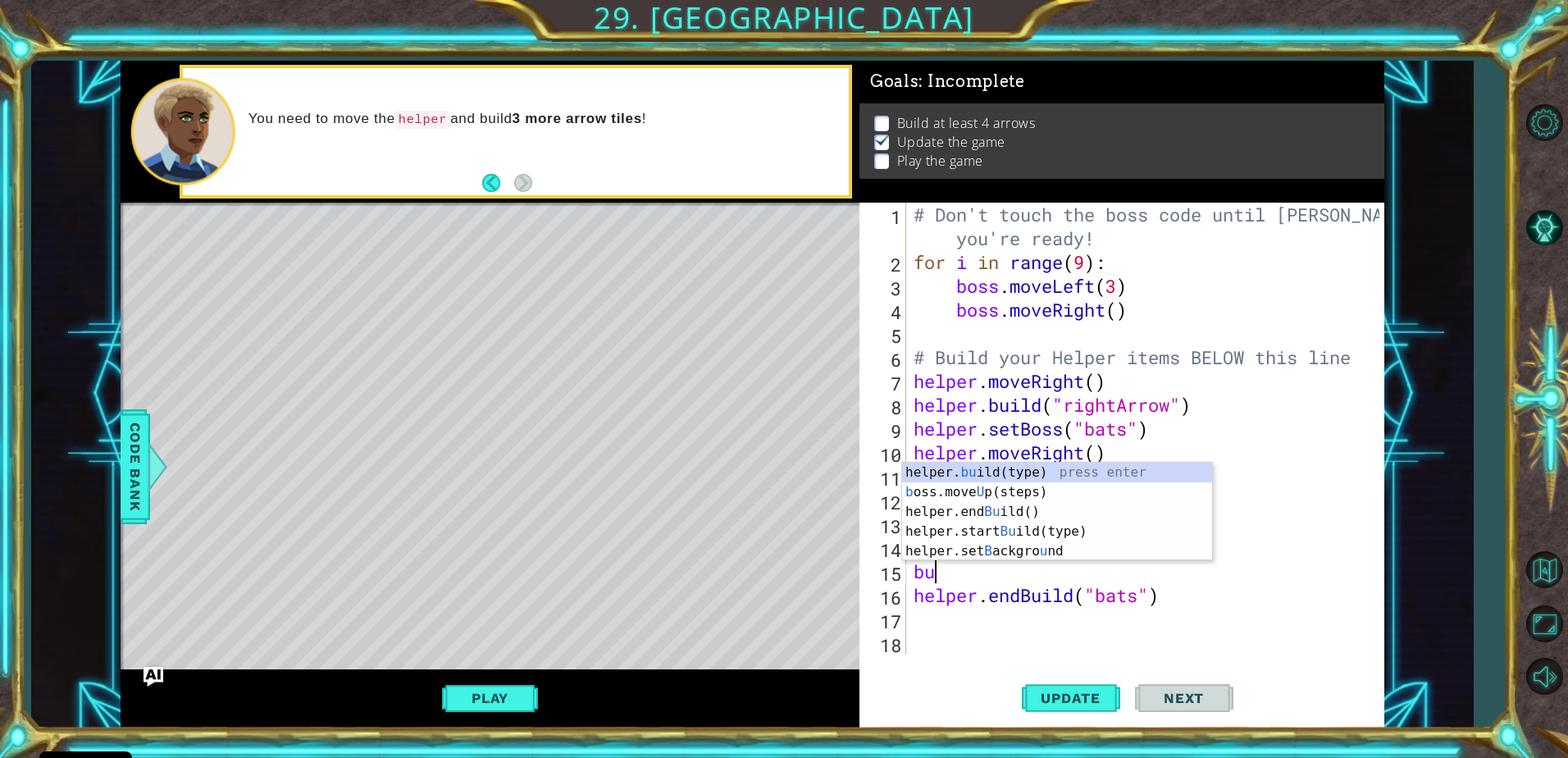
type textarea "b"
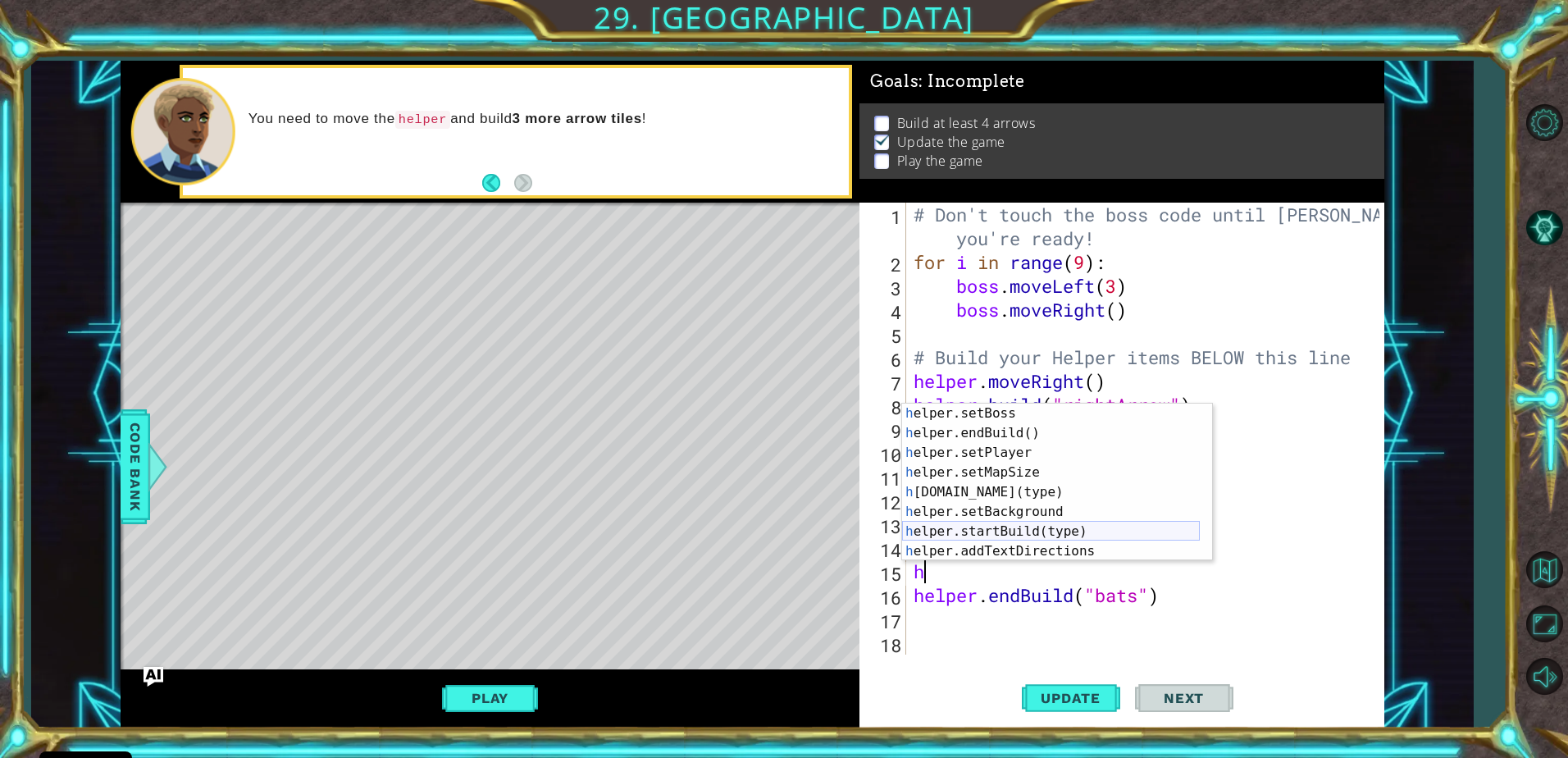
scroll to position [118, 0]
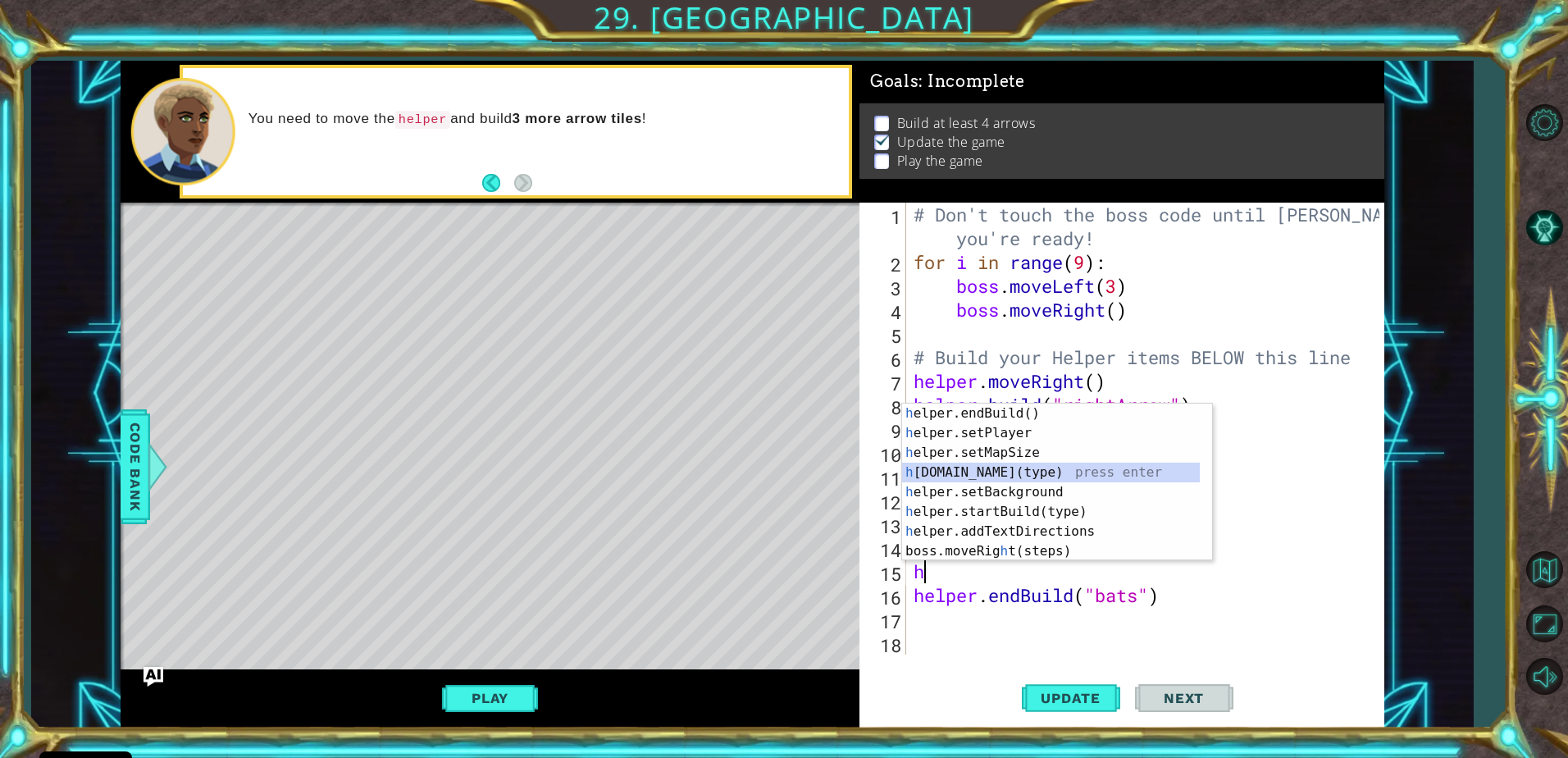
click at [990, 476] on div "h elper.endBuild() press enter h elper.setPlayer press enter h elper.setMapSize…" at bounding box center [1051, 502] width 298 height 197
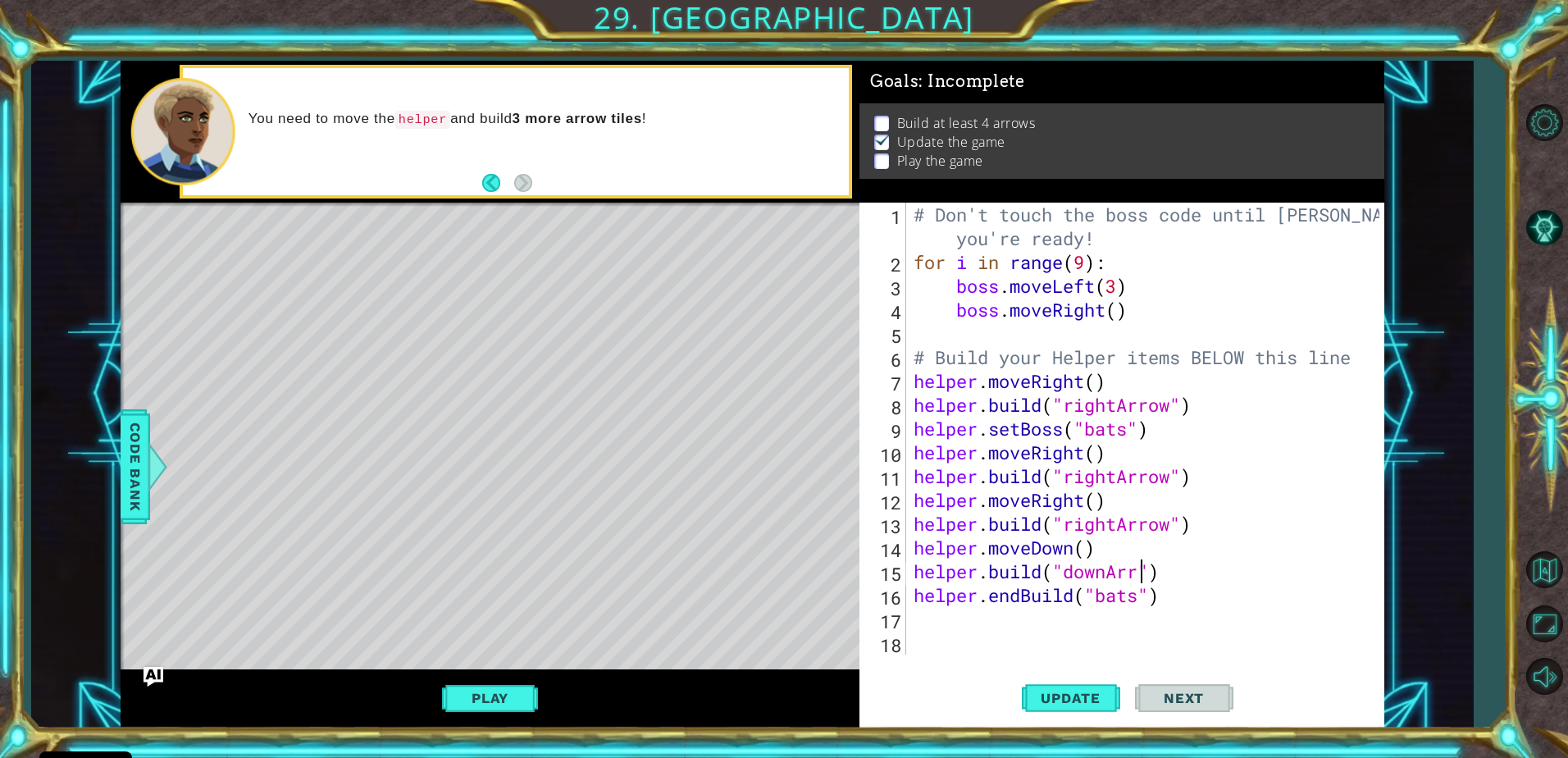
scroll to position [0, 10]
type textarea "helper.build("downArrow")"
click at [1080, 692] on span "Update" at bounding box center [1071, 698] width 93 height 17
click at [524, 690] on button "Play" at bounding box center [490, 698] width 96 height 31
click at [607, 632] on div "Level Map" at bounding box center [499, 444] width 758 height 483
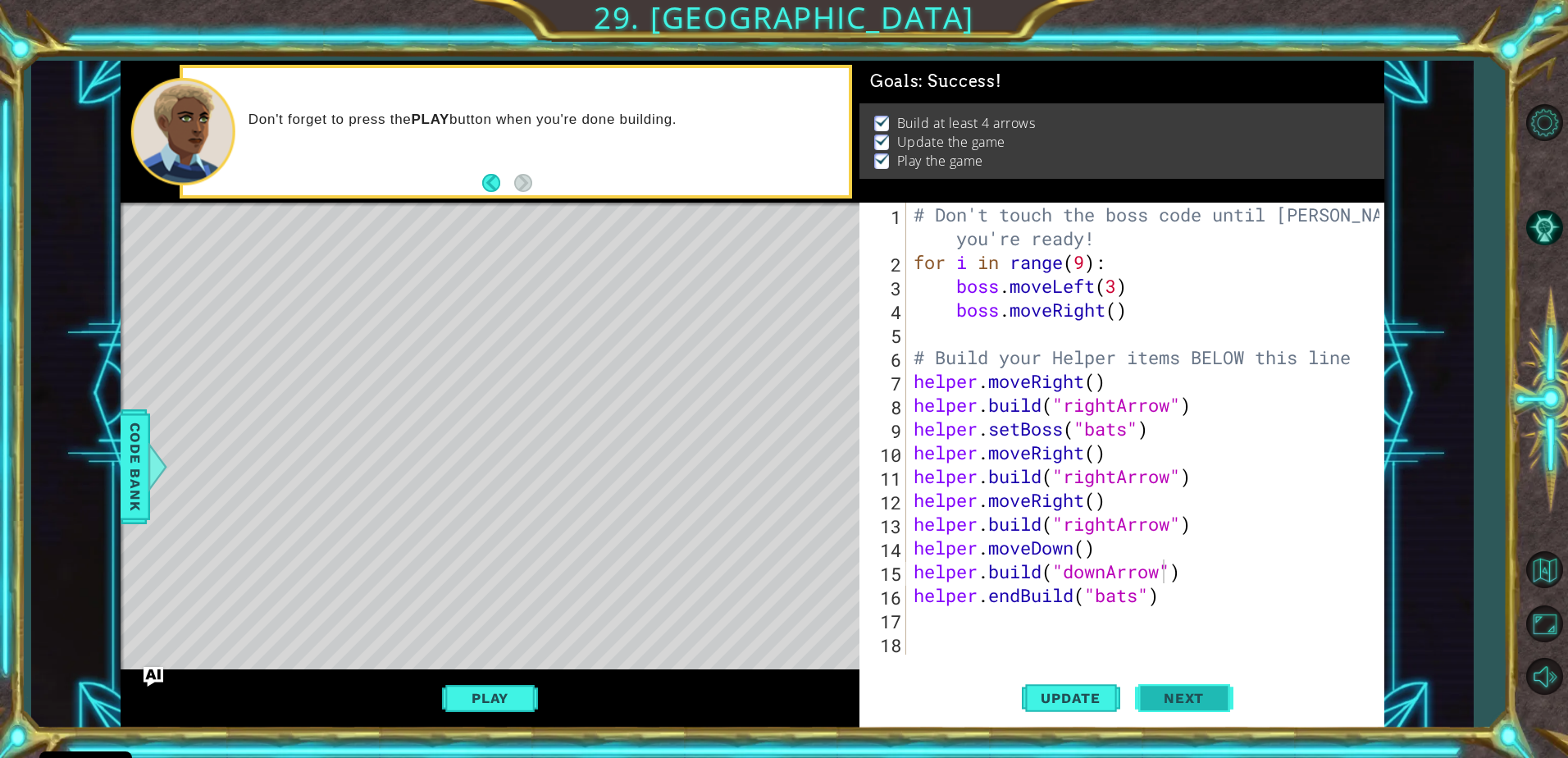
click at [1179, 698] on span "Next" at bounding box center [1184, 698] width 73 height 17
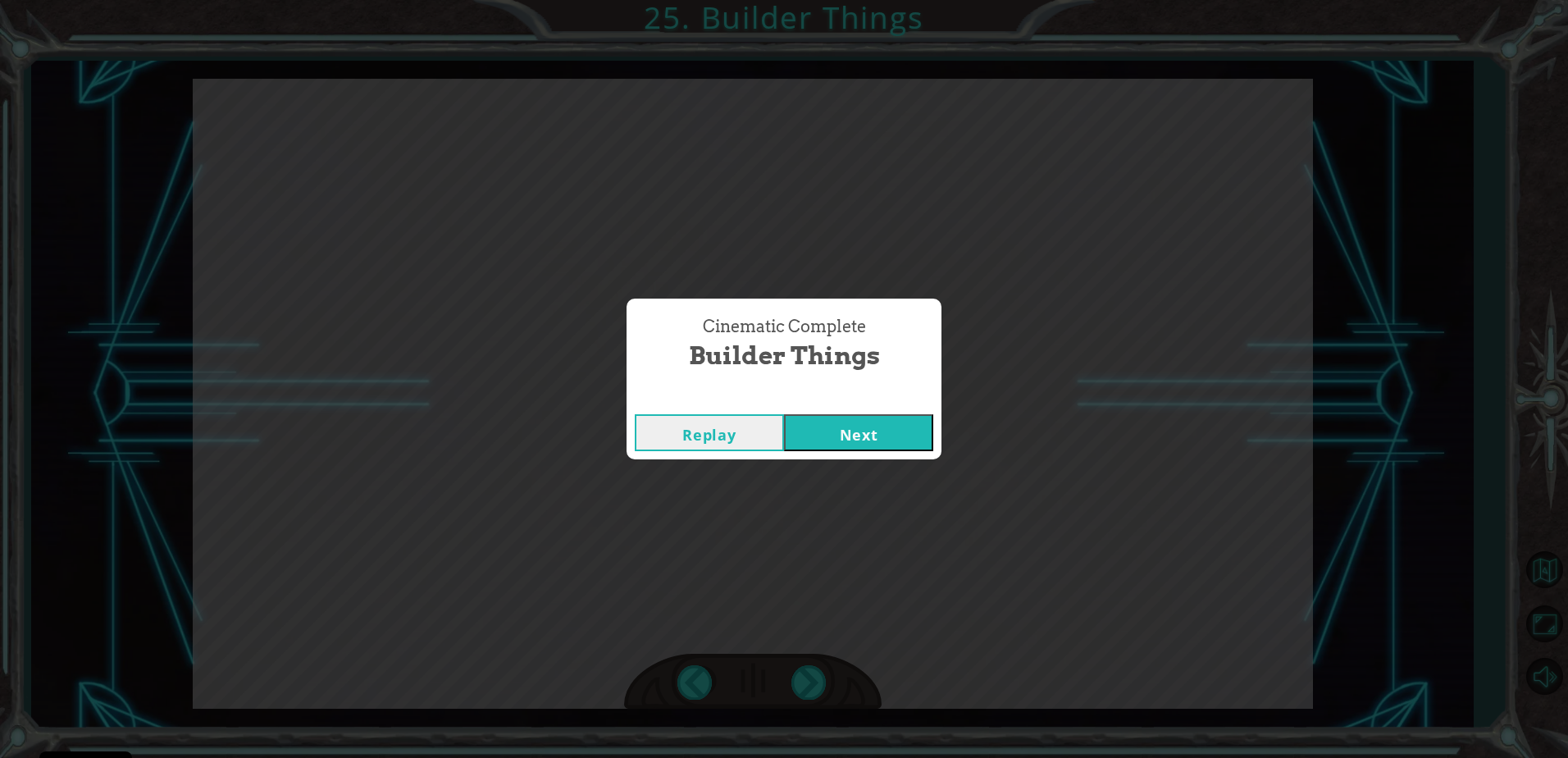
click at [1175, 698] on div "Cinematic Complete Builder Things Replay Next" at bounding box center [784, 379] width 1568 height 758
drag, startPoint x: 1173, startPoint y: 696, endPoint x: 839, endPoint y: 428, distance: 428.2
click at [839, 428] on button "Next" at bounding box center [858, 432] width 149 height 37
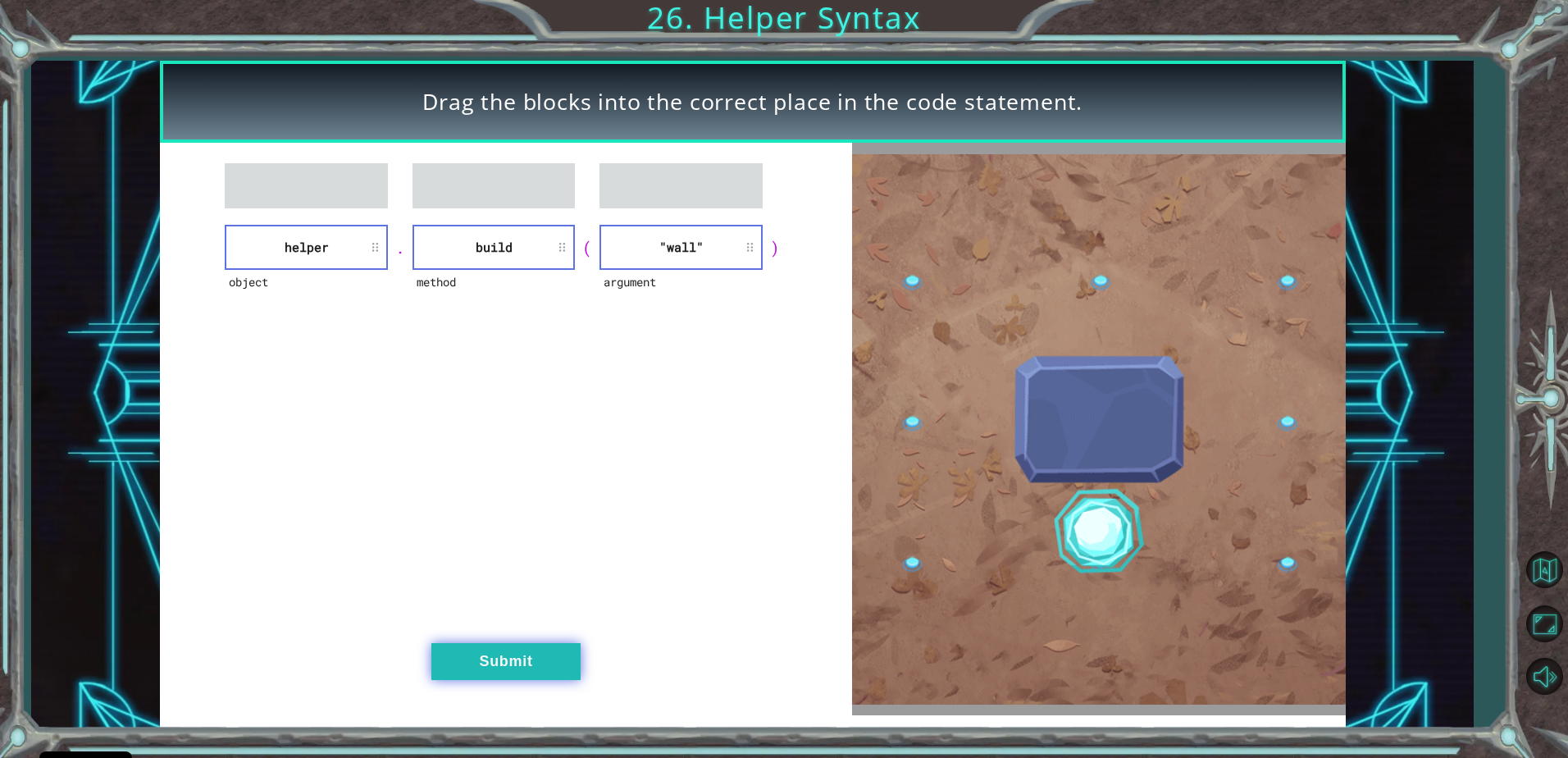
click at [508, 654] on button "Submit" at bounding box center [506, 661] width 149 height 37
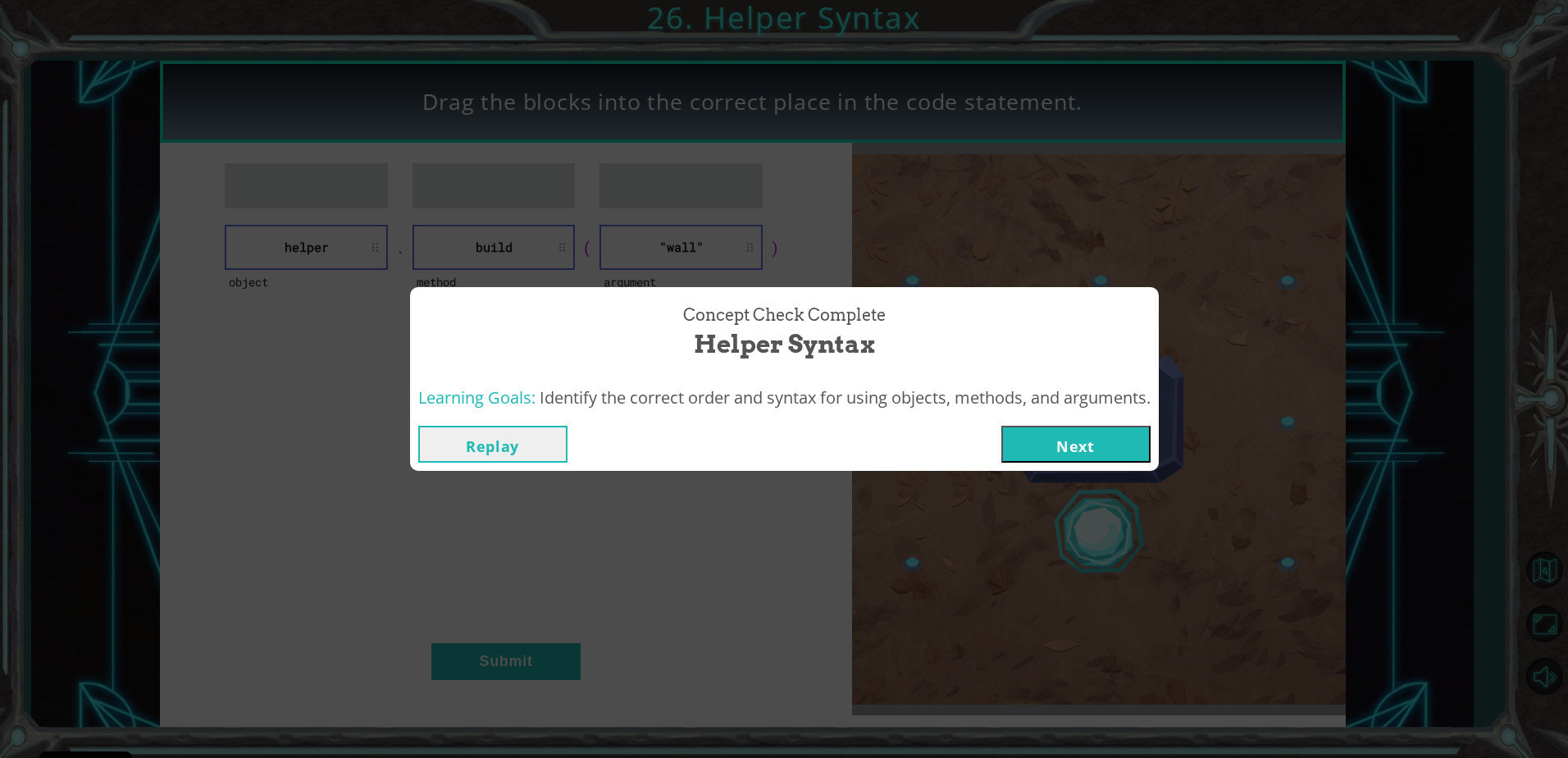
click at [1087, 445] on button "Next" at bounding box center [1075, 443] width 149 height 37
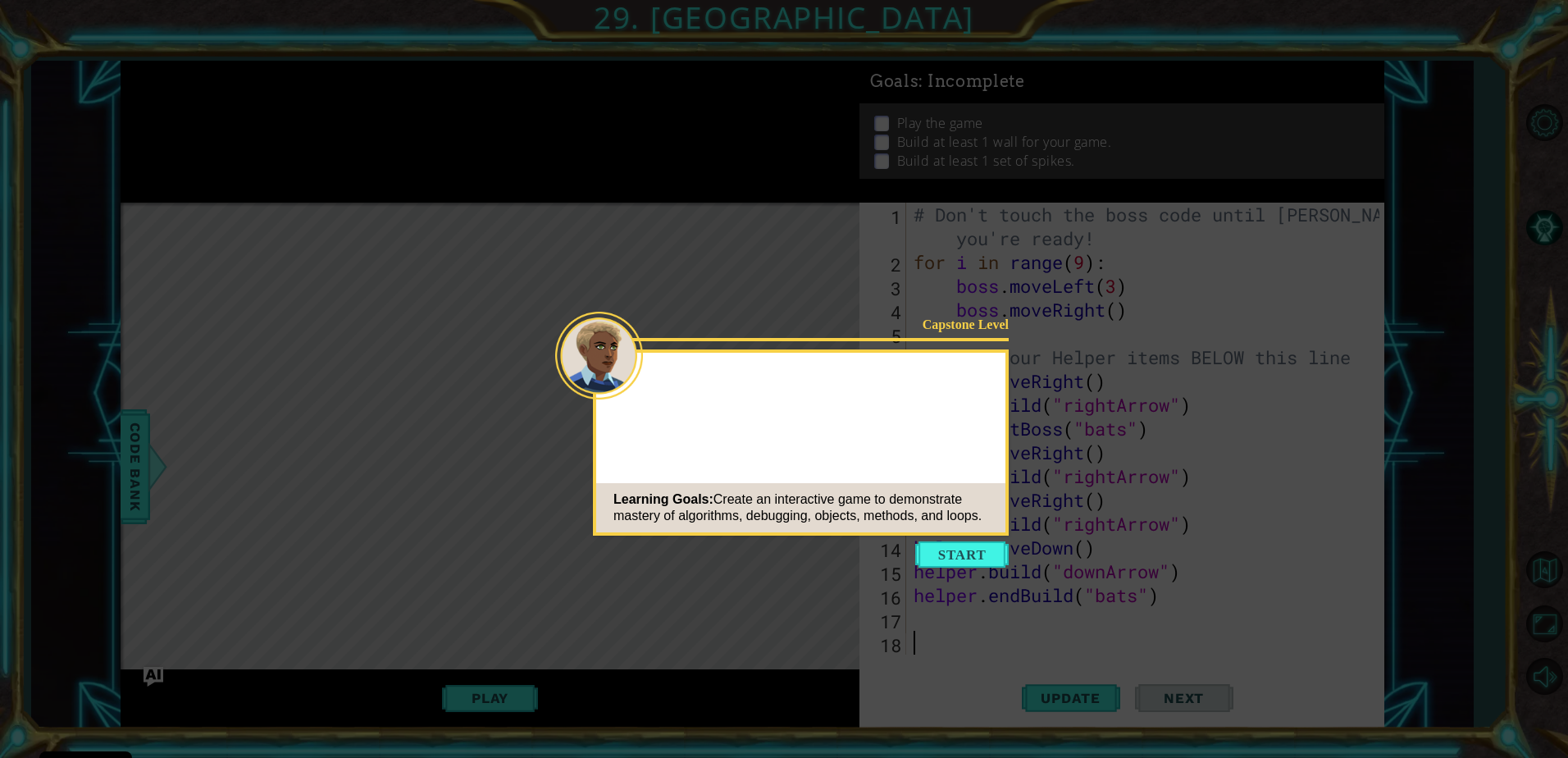
click at [553, 563] on icon at bounding box center [784, 379] width 1568 height 758
click at [982, 548] on button "Start" at bounding box center [962, 555] width 94 height 26
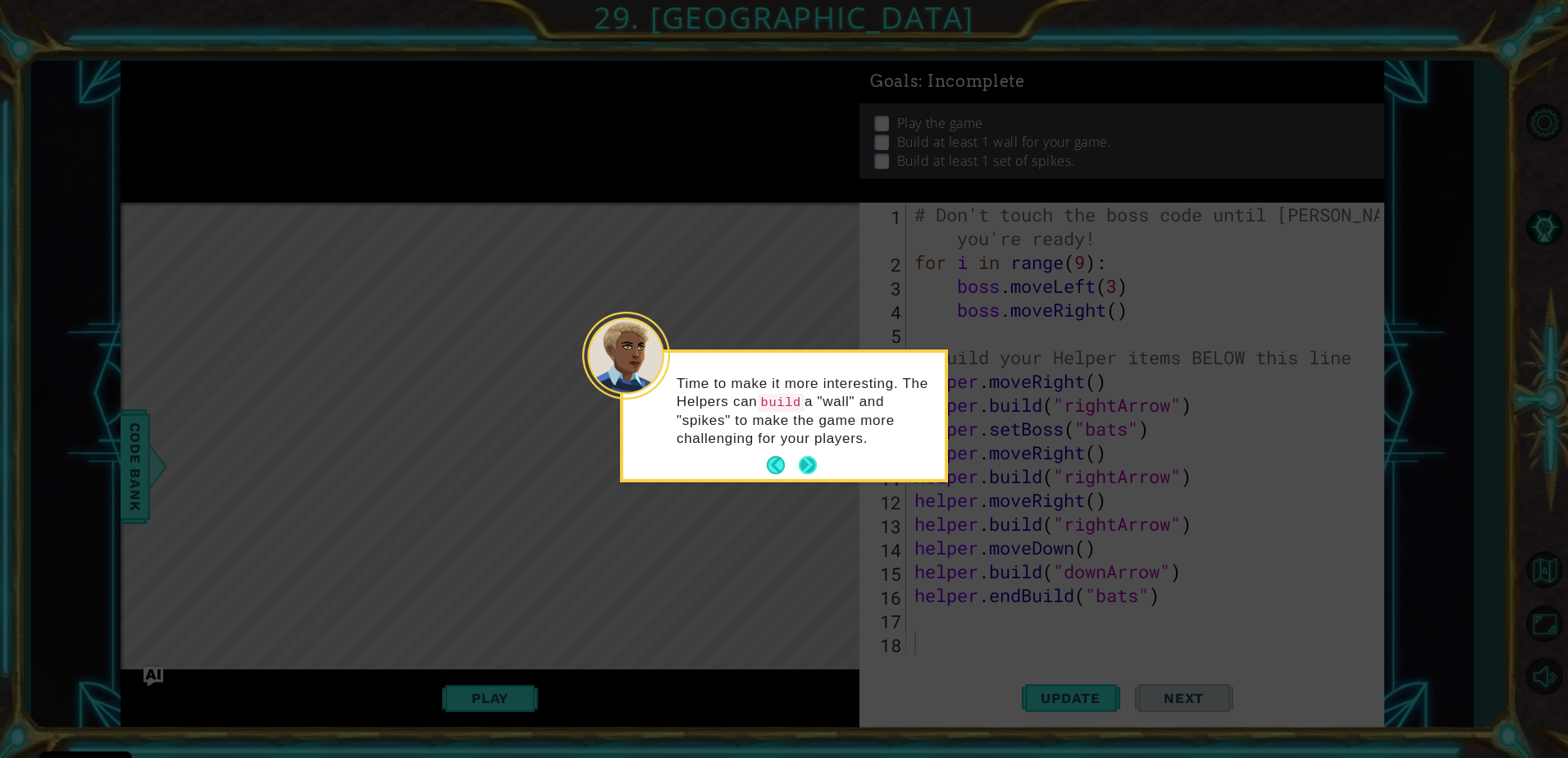
click at [802, 458] on button "Next" at bounding box center [807, 465] width 20 height 20
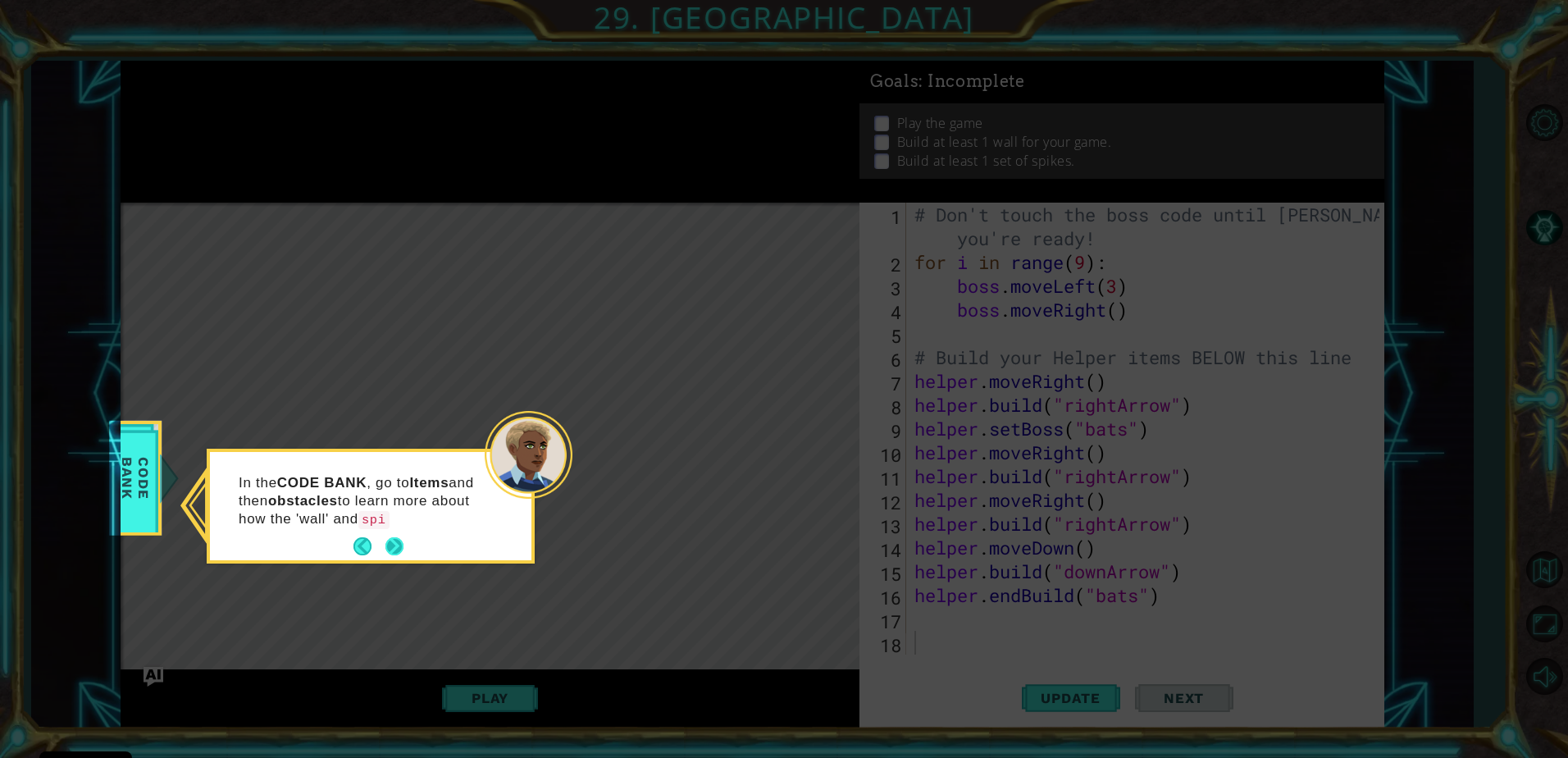
click at [395, 542] on button "Next" at bounding box center [394, 546] width 30 height 30
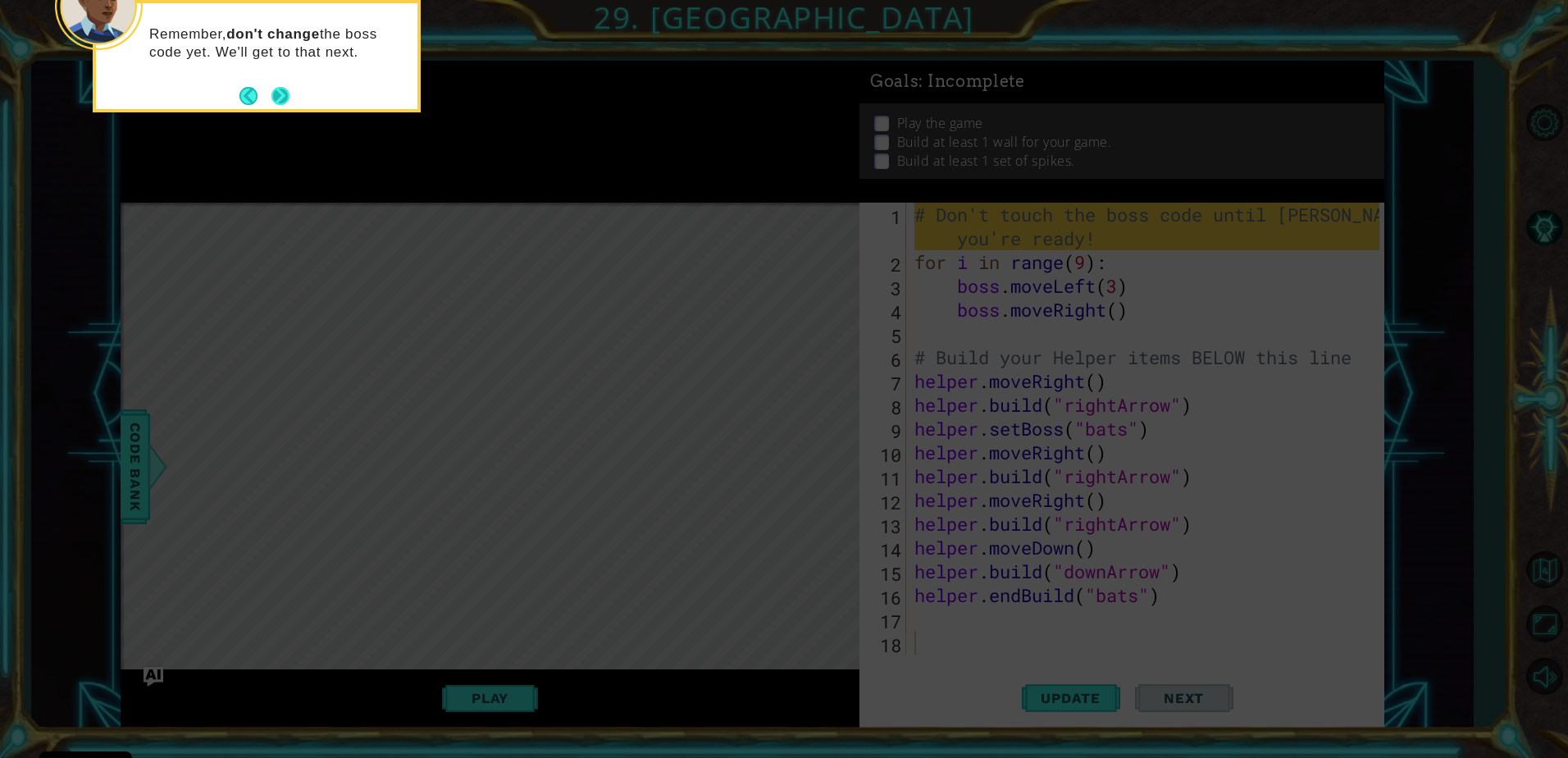
click at [287, 94] on button "Next" at bounding box center [279, 95] width 25 height 25
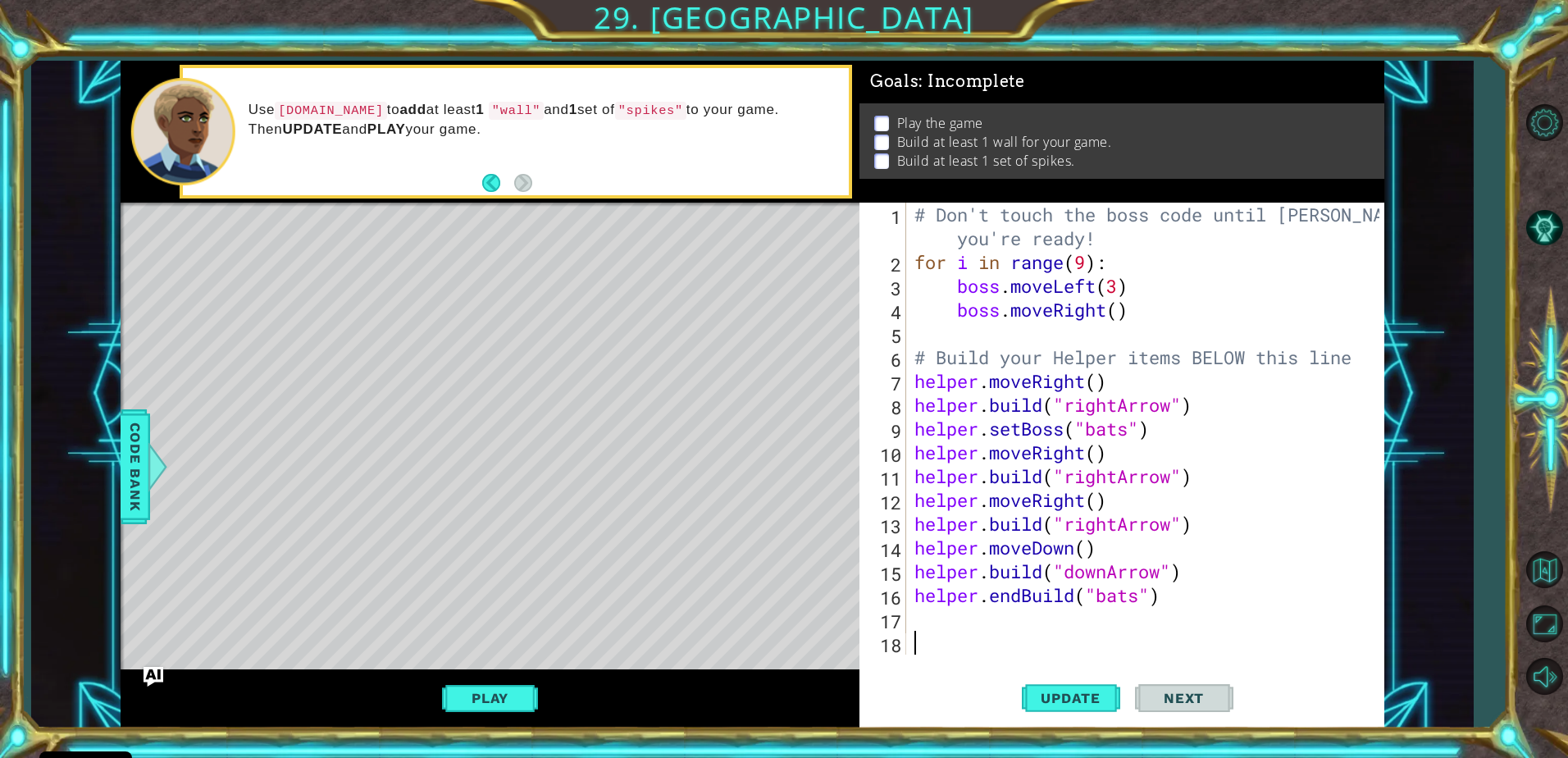
click at [919, 615] on div "# Don't touch the boss code until Vega says you're ready! for i in range ( 9 ) …" at bounding box center [1149, 464] width 477 height 524
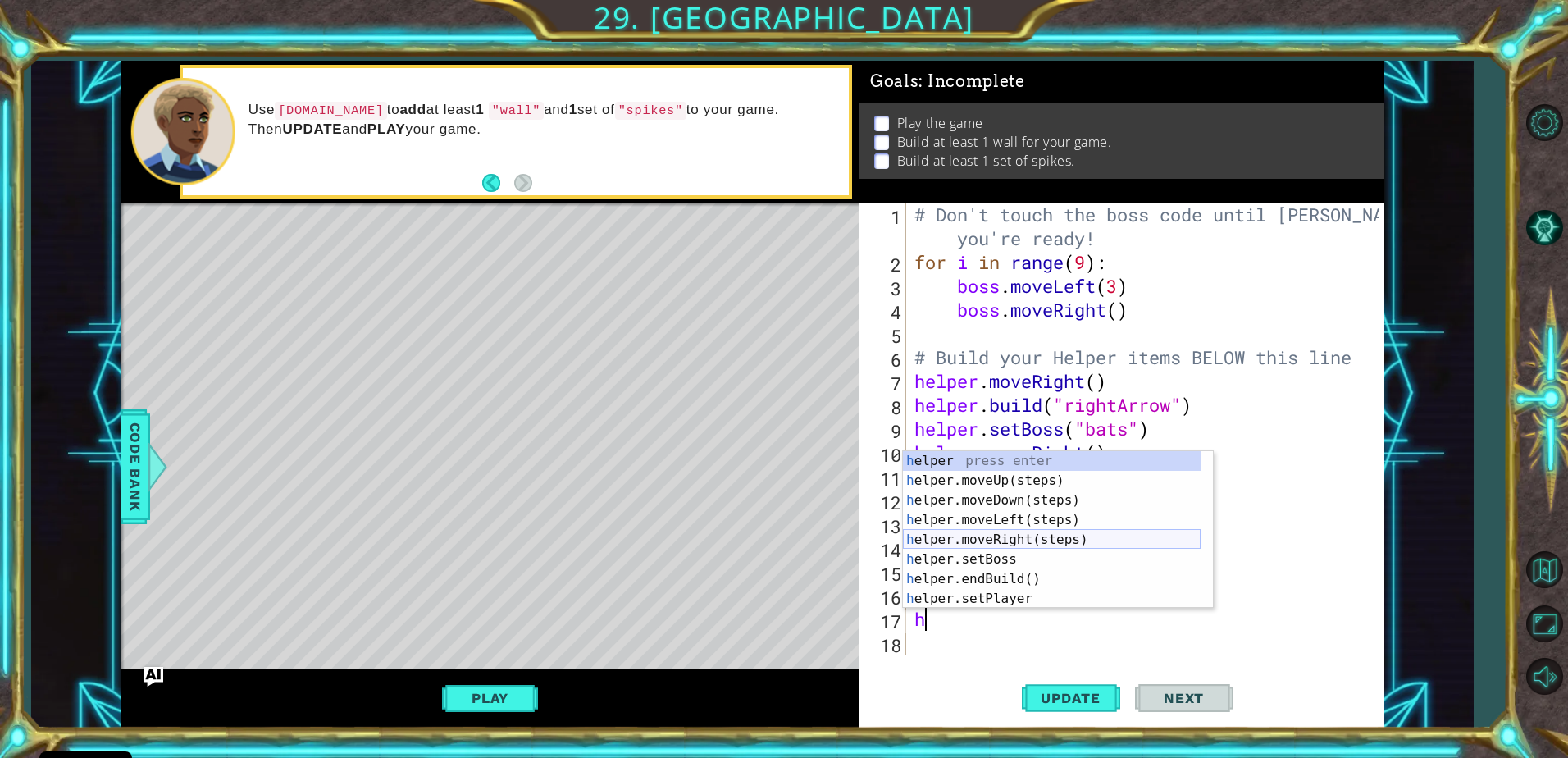
scroll to position [98, 0]
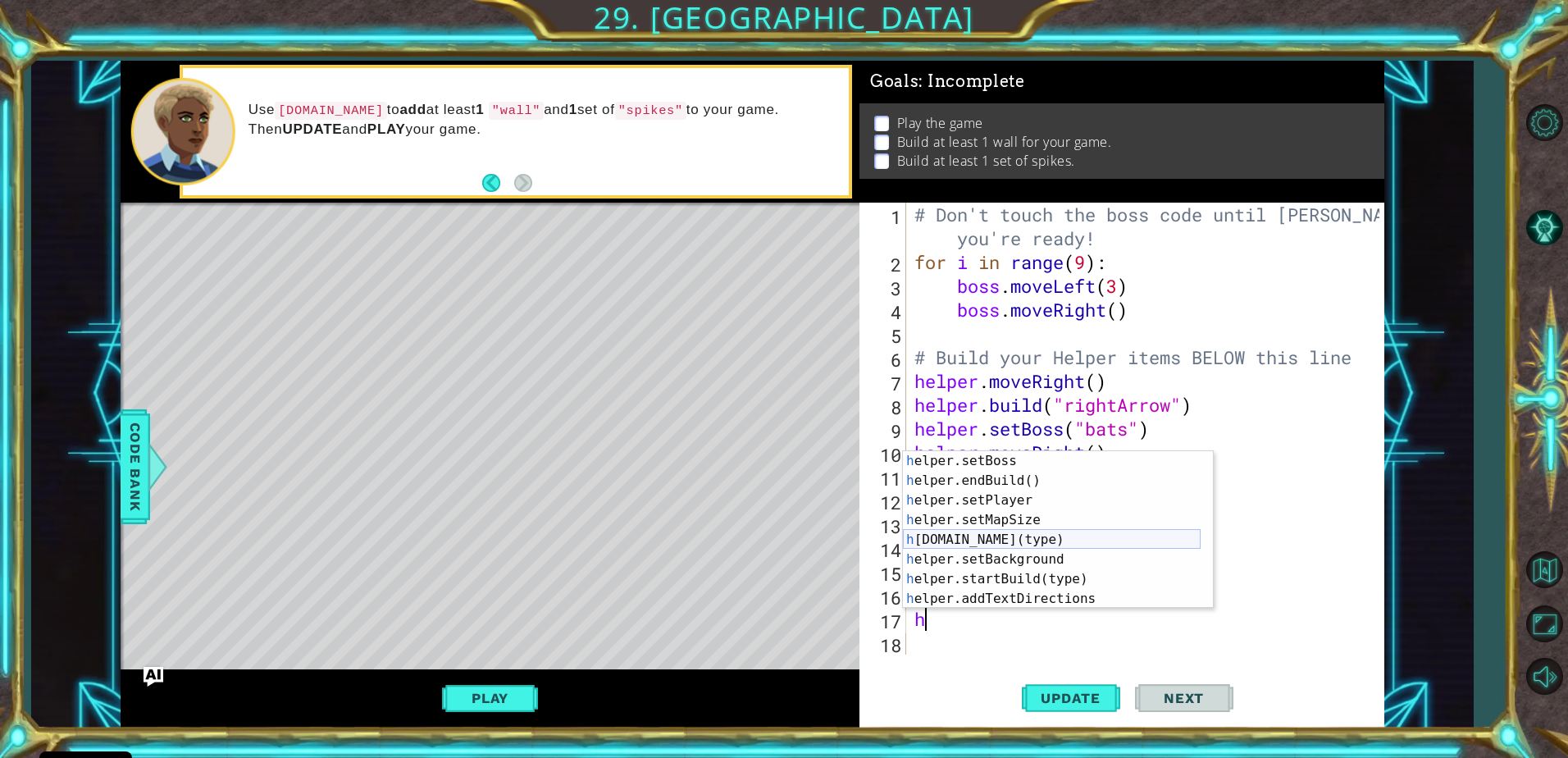
click at [1001, 540] on div "h elper.setBoss press enter h elper.endBuild() press enter h elper.setPlayer pr…" at bounding box center [1052, 550] width 298 height 197
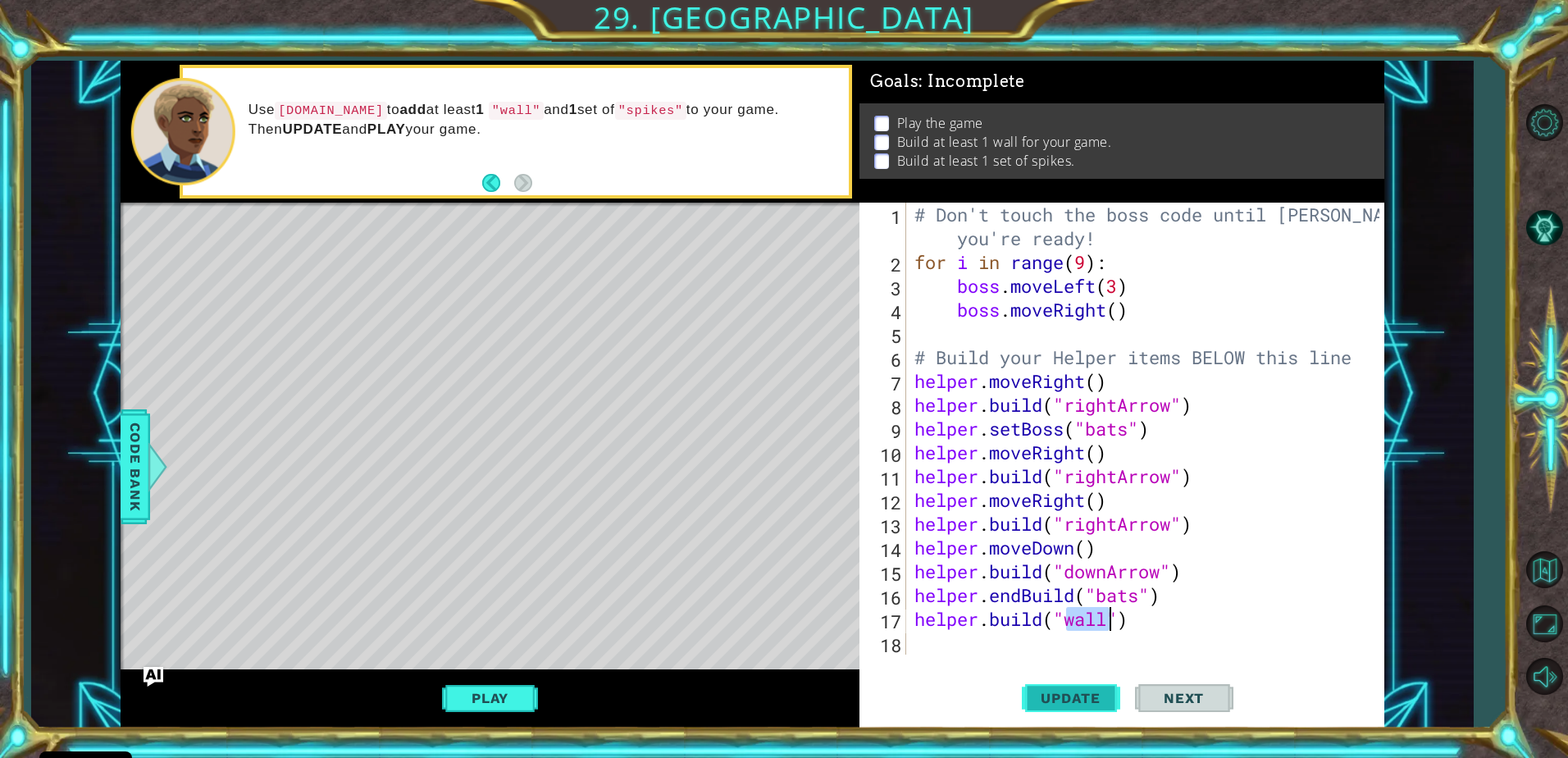
type textarea "helper.build("wall")"
click at [1099, 688] on button "Update" at bounding box center [1071, 698] width 98 height 52
click at [938, 641] on div "# Don't touch the boss code until Vega says you're ready! for i in range ( 9 ) …" at bounding box center [1149, 464] width 477 height 524
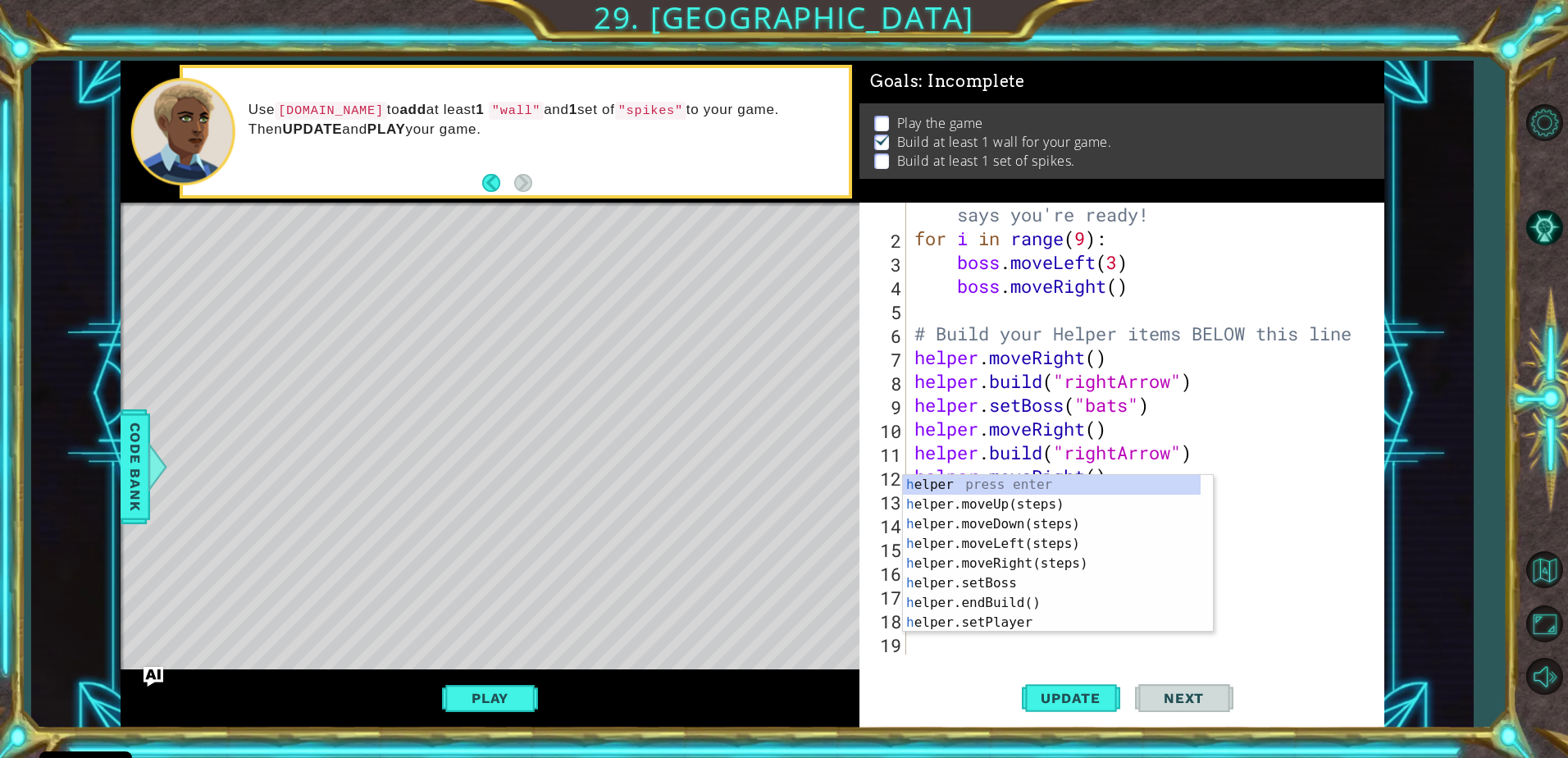
scroll to position [23, 0]
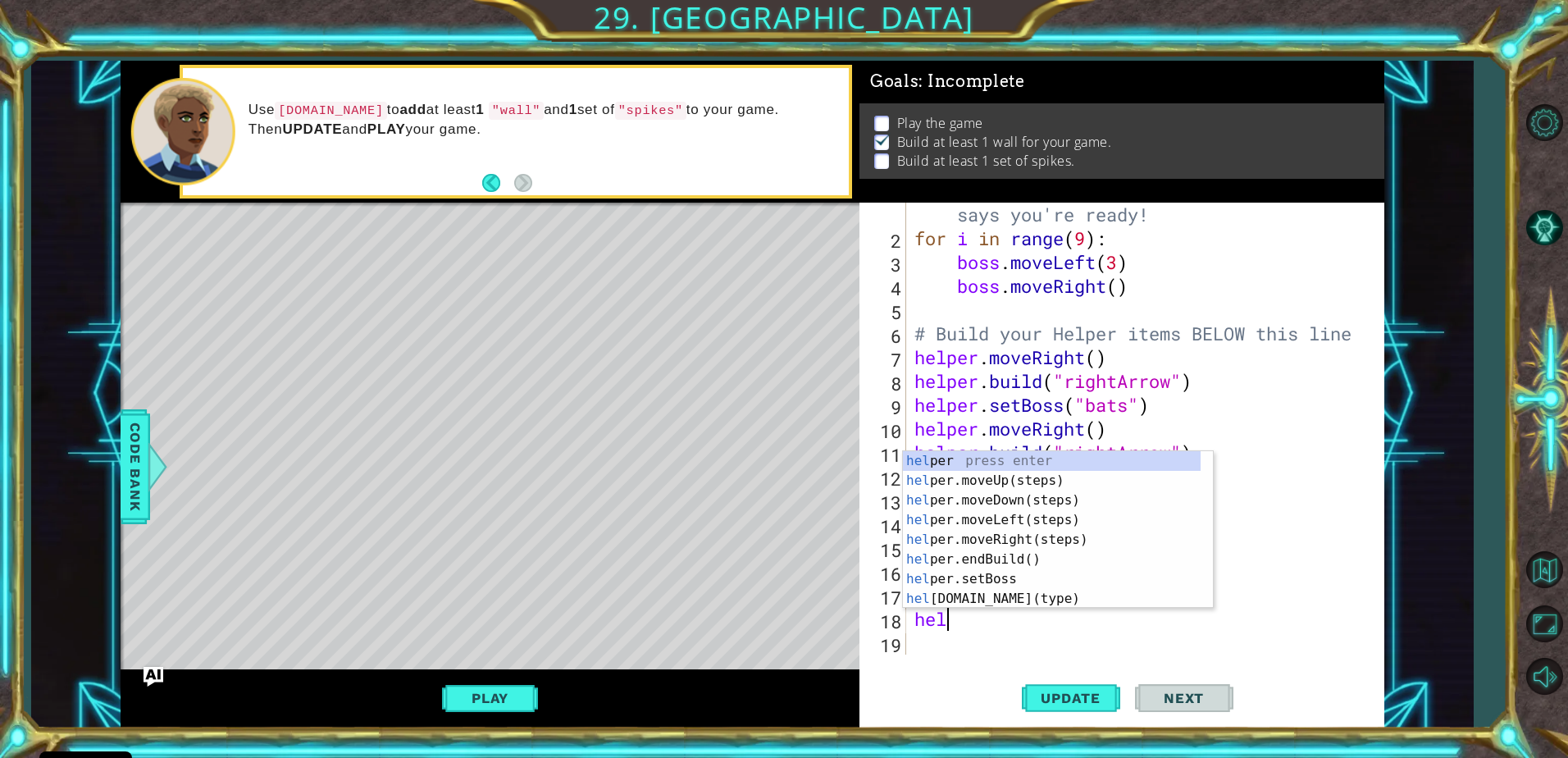
type textarea "help"
click at [1022, 497] on div "help er press enter help er.moveUp(steps) press enter help er.moveDown(steps) p…" at bounding box center [1052, 550] width 298 height 197
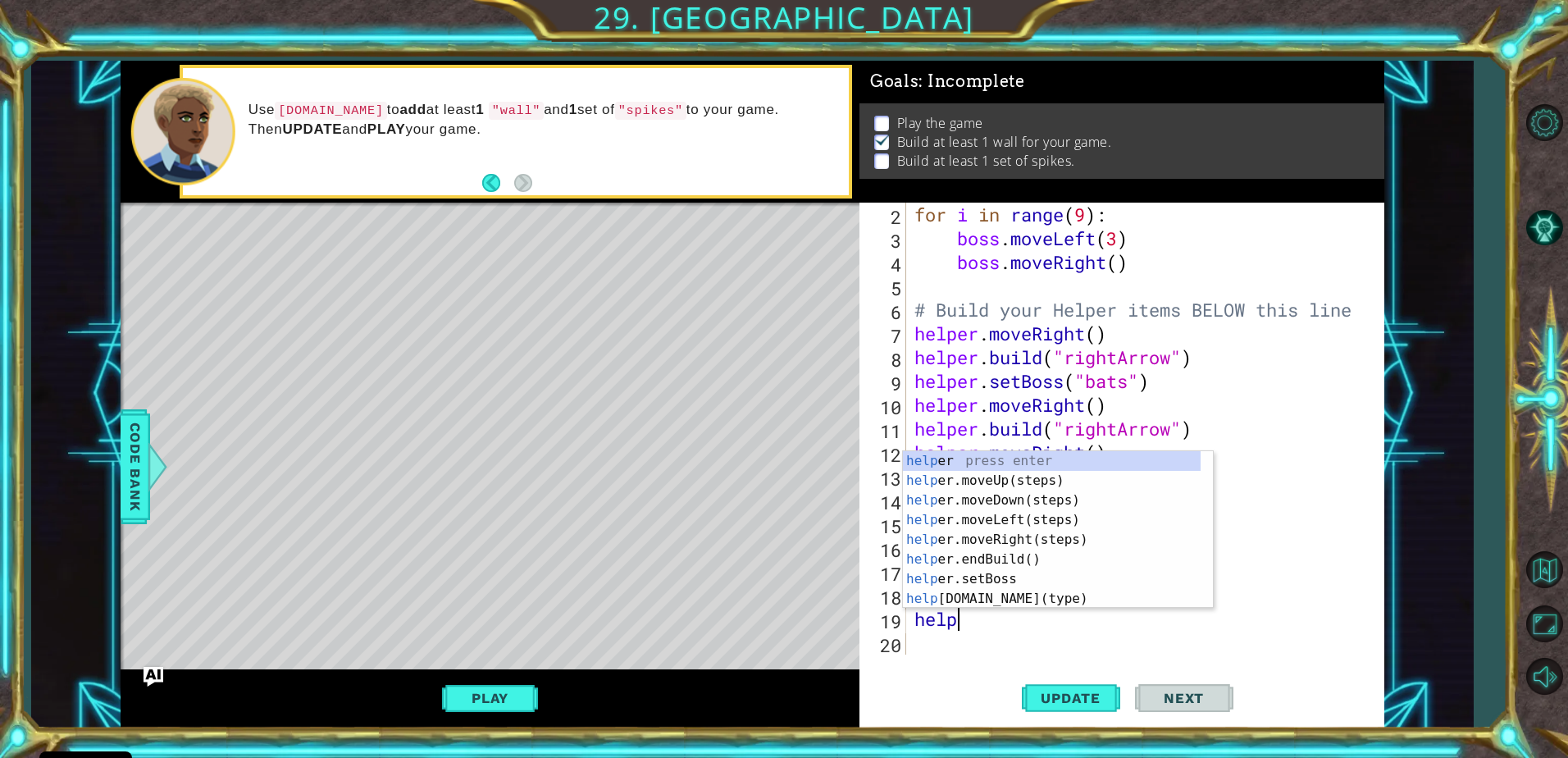
scroll to position [0, 2]
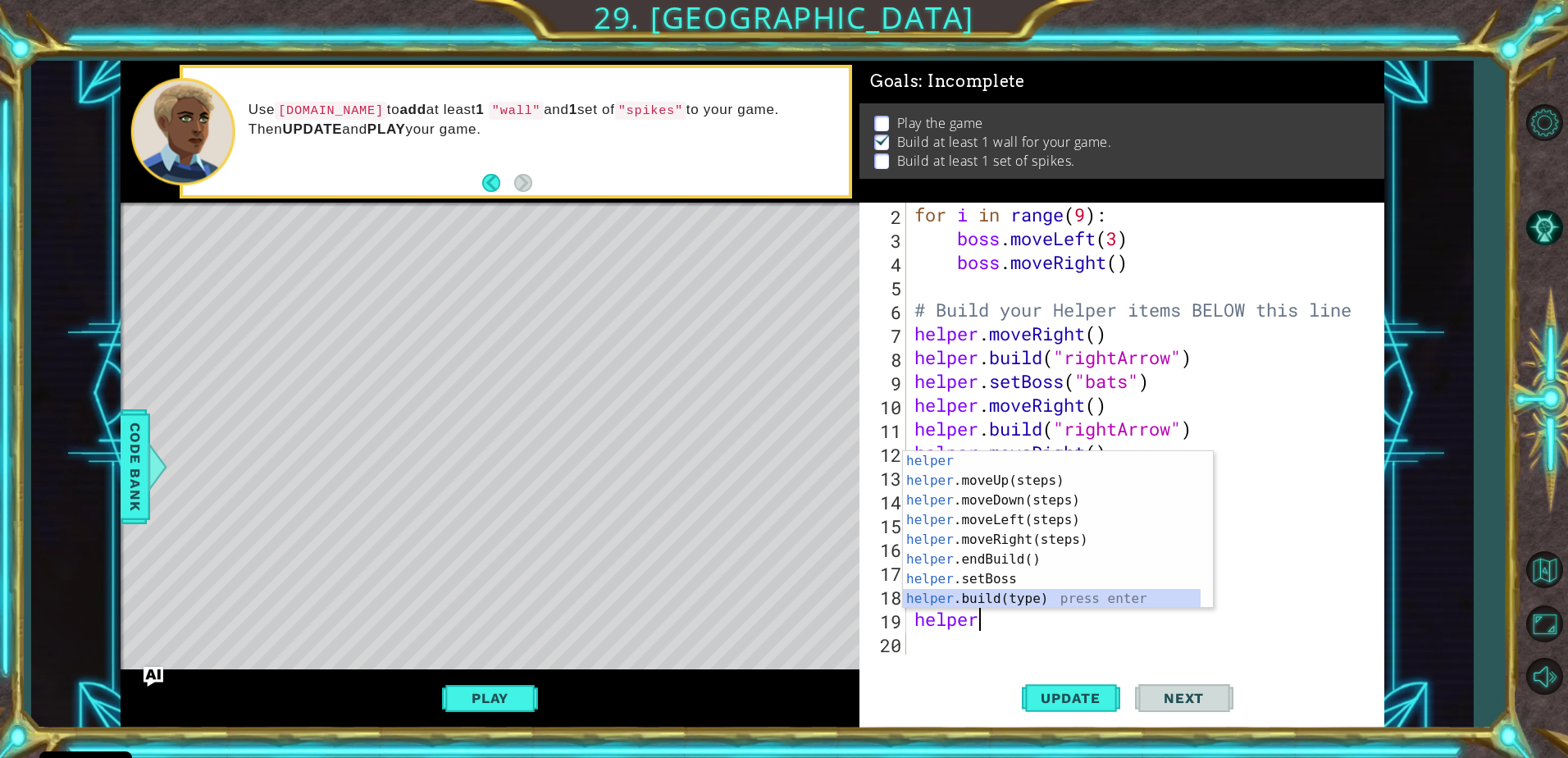
click at [984, 594] on div "helper press enter helper .moveUp(steps) press enter helper .moveDown(steps) pr…" at bounding box center [1052, 550] width 298 height 197
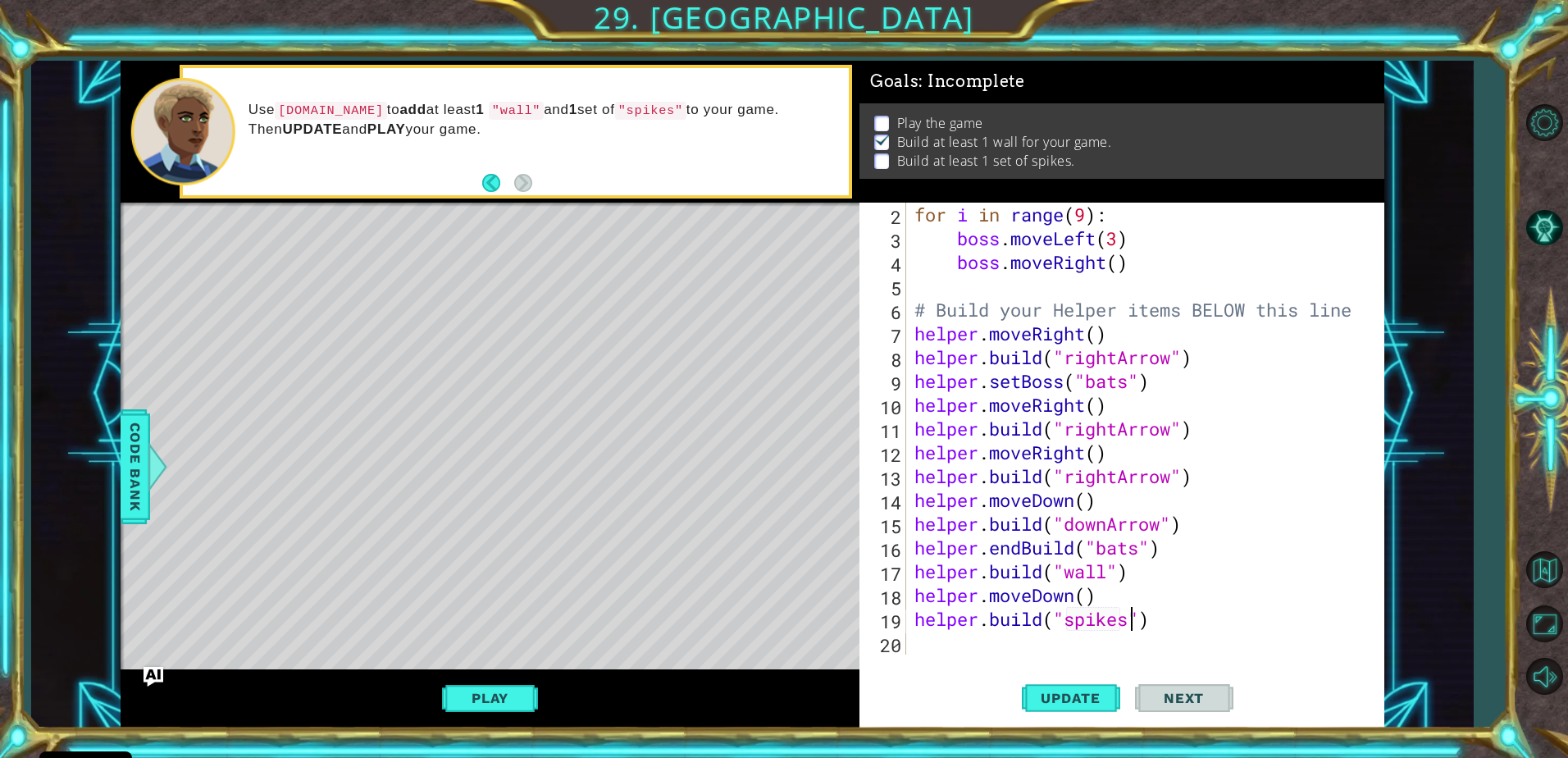
scroll to position [0, 10]
click at [1079, 691] on span "Update" at bounding box center [1071, 698] width 93 height 17
click at [1189, 702] on span "Next" at bounding box center [1184, 698] width 73 height 17
click at [1185, 696] on span "Next" at bounding box center [1184, 698] width 73 height 17
click at [1072, 687] on button "Update" at bounding box center [1071, 698] width 98 height 52
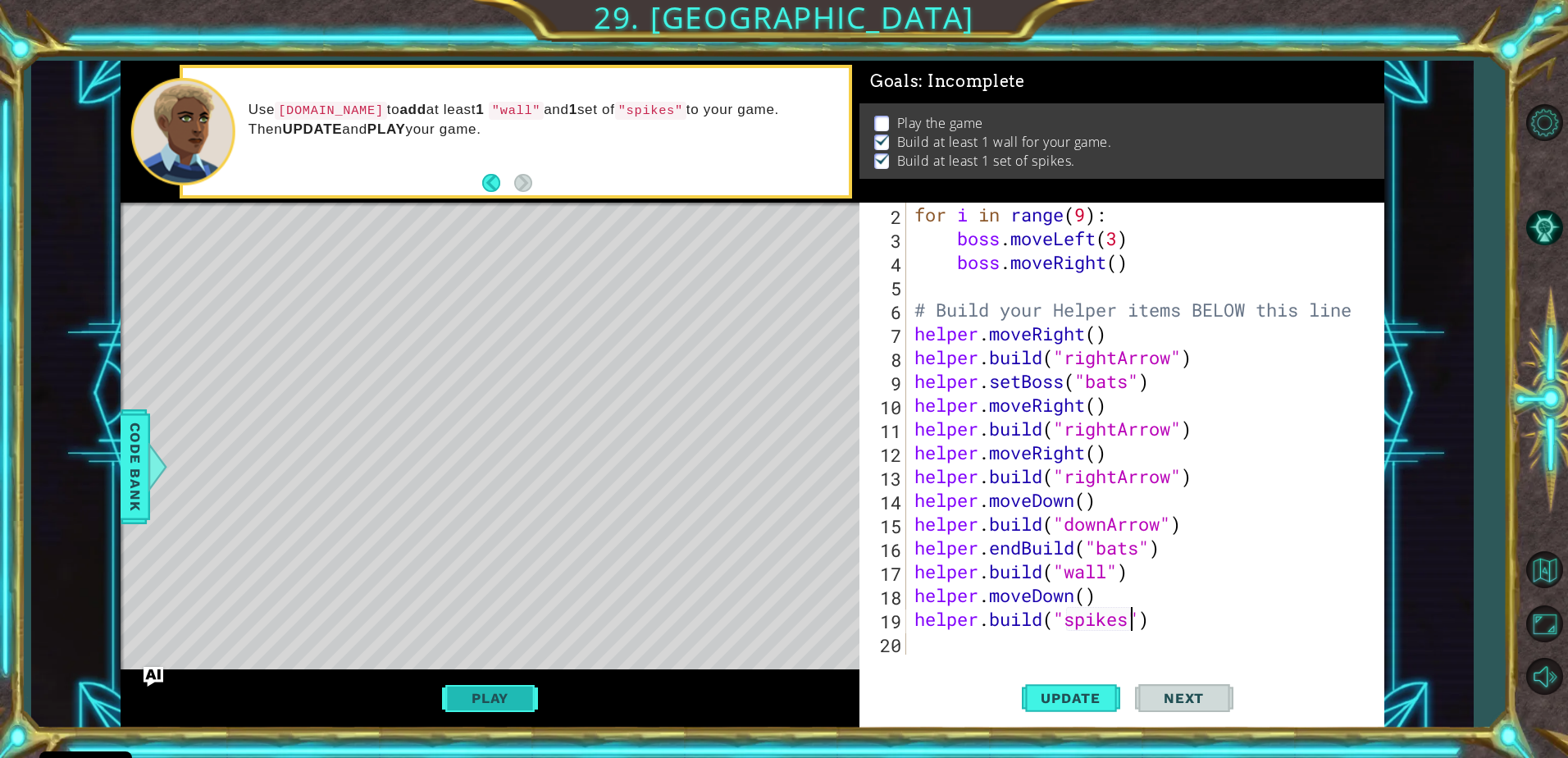
click at [507, 691] on button "Play" at bounding box center [490, 698] width 96 height 31
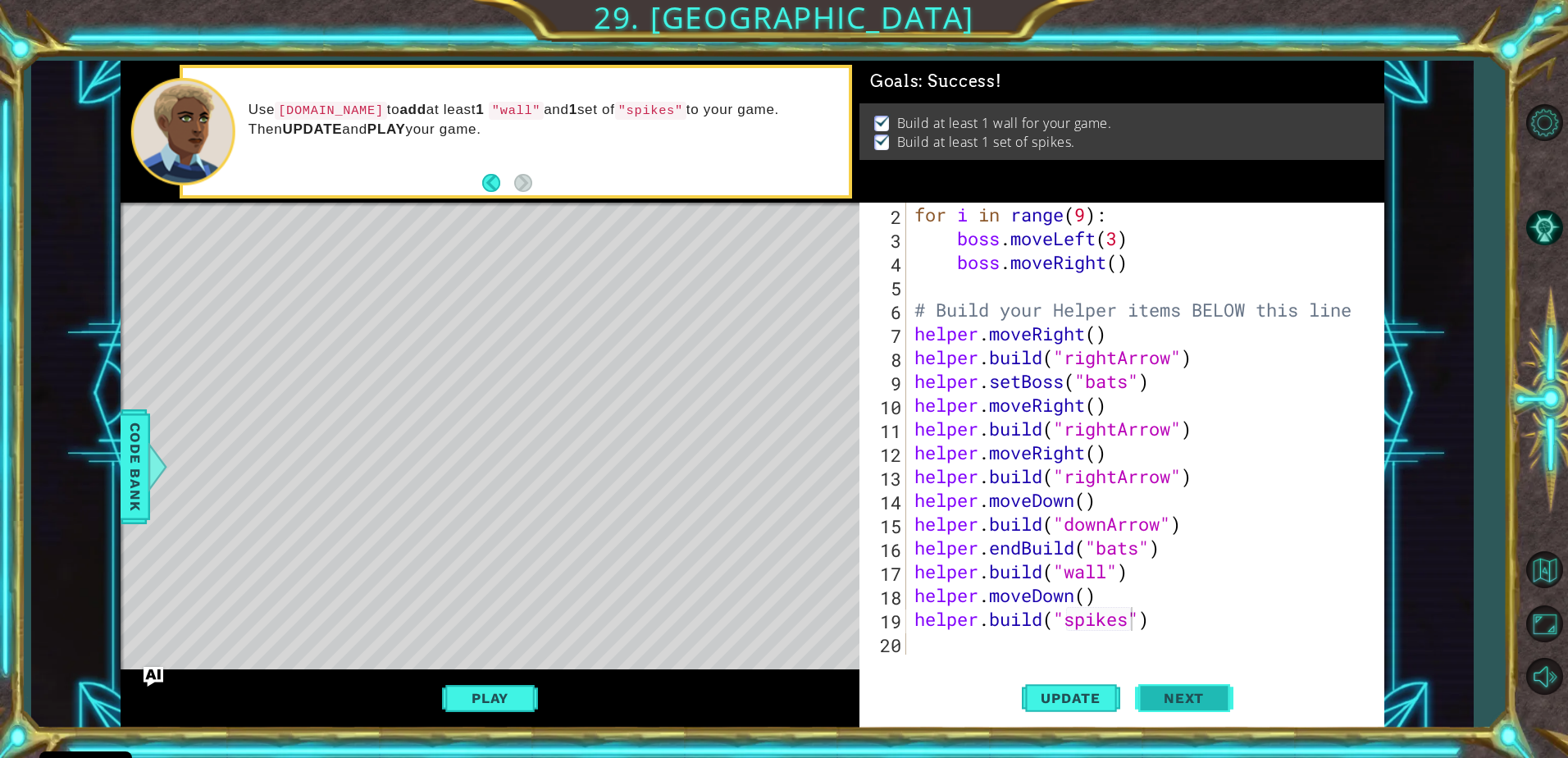
click at [1162, 686] on button "Next" at bounding box center [1184, 695] width 98 height 52
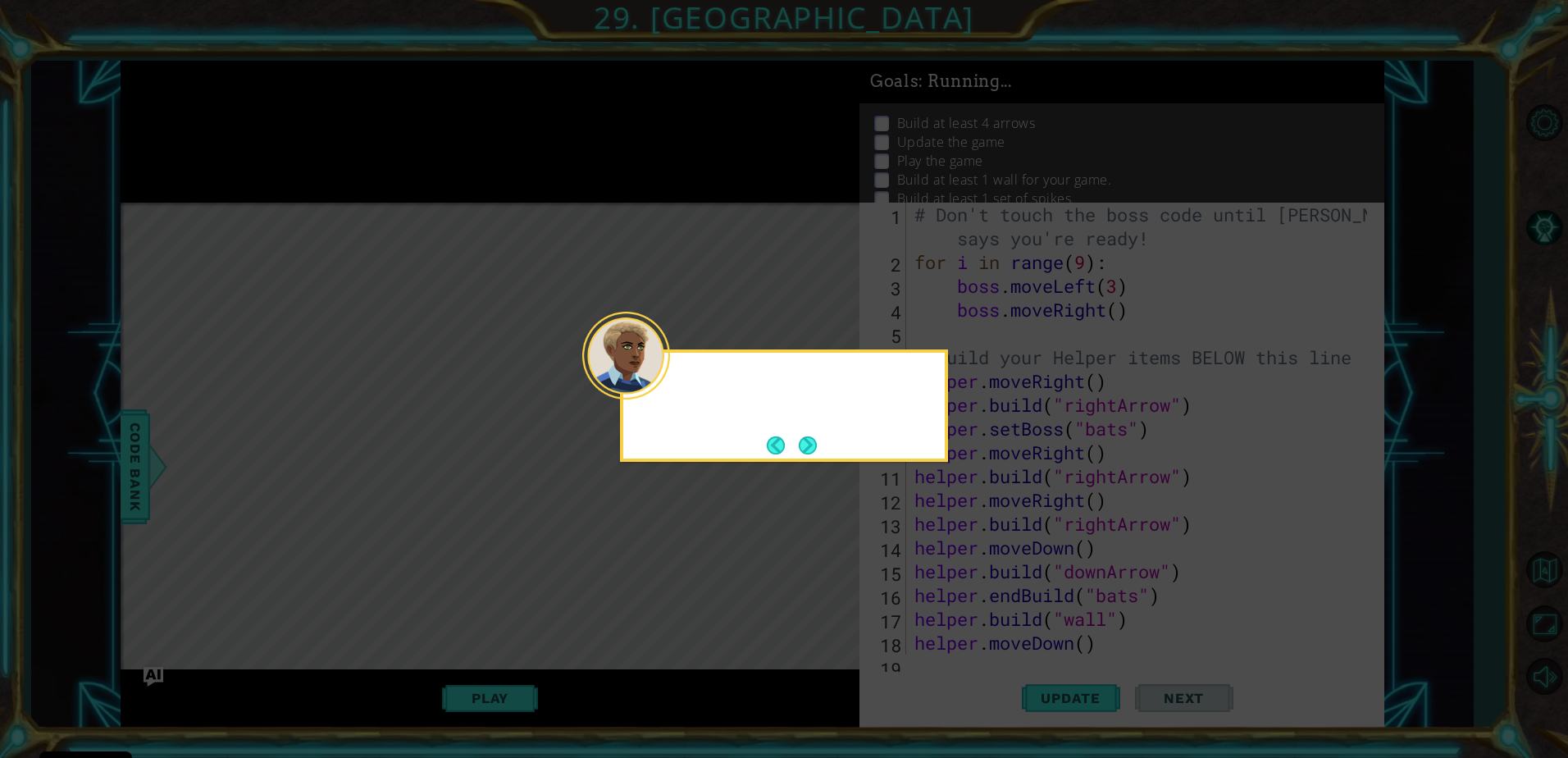
scroll to position [0, 0]
click at [806, 437] on button "Next" at bounding box center [808, 445] width 19 height 19
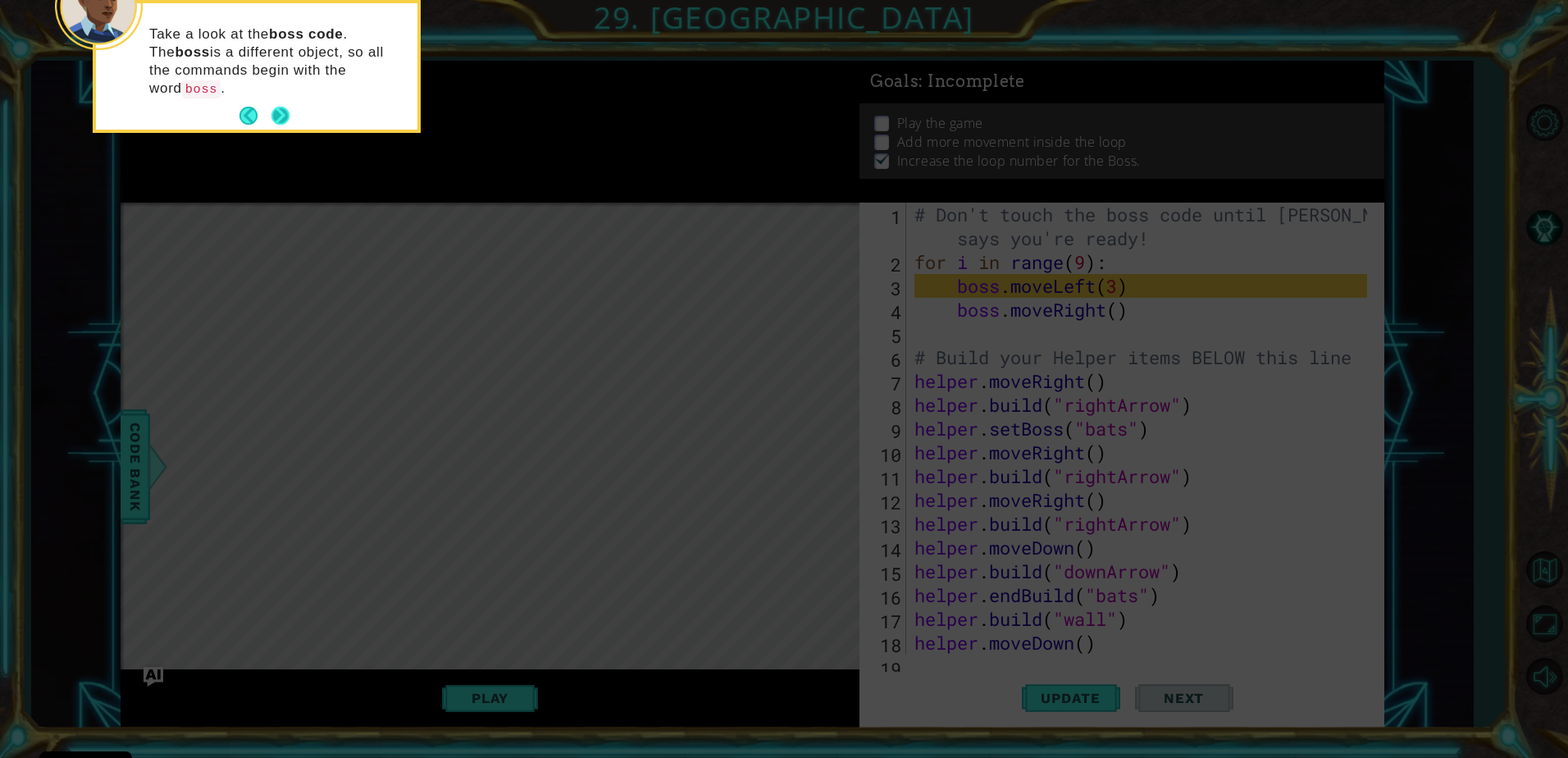
click at [274, 102] on button "Next" at bounding box center [280, 115] width 27 height 27
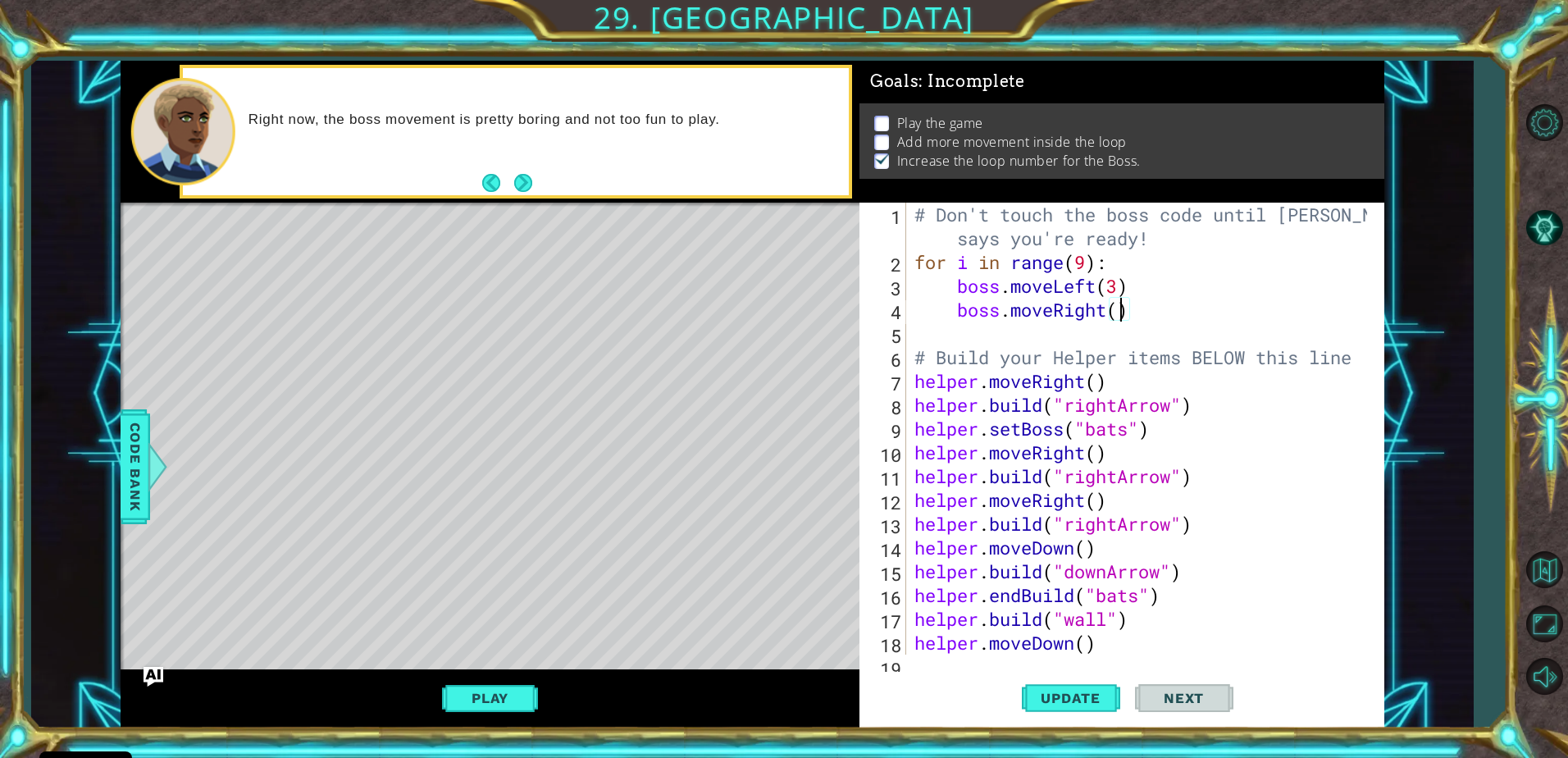
click at [1120, 316] on div "# Don't touch the boss code until Vega says you're ready! for i in range ( 9 ) …" at bounding box center [1144, 464] width 465 height 524
type textarea "boss.moveRight(4)"
click at [957, 337] on div "# Don't touch the boss code until Vega says you're ready! for i in range ( 9 ) …" at bounding box center [1144, 464] width 465 height 524
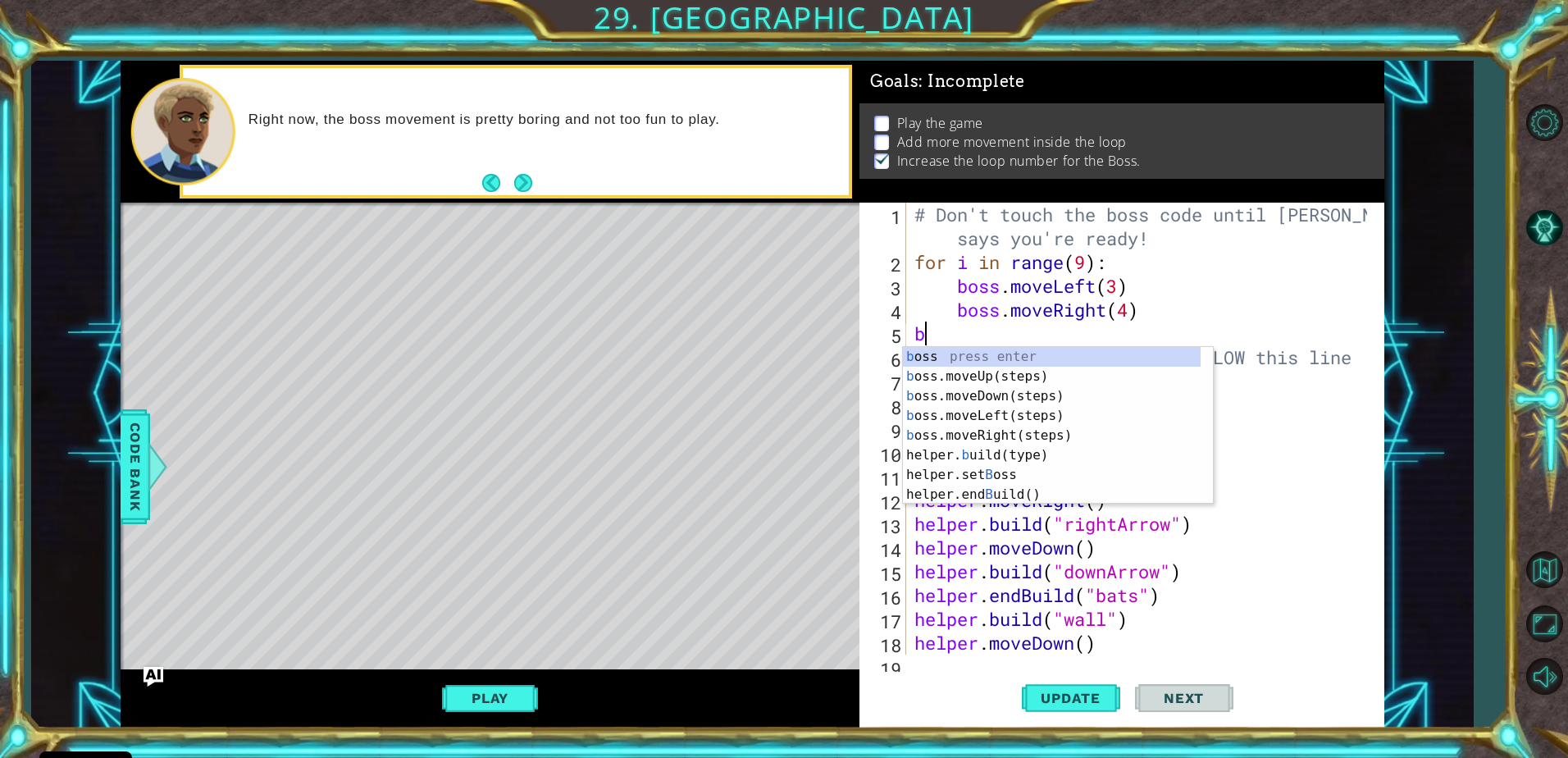
type textarea "bo"
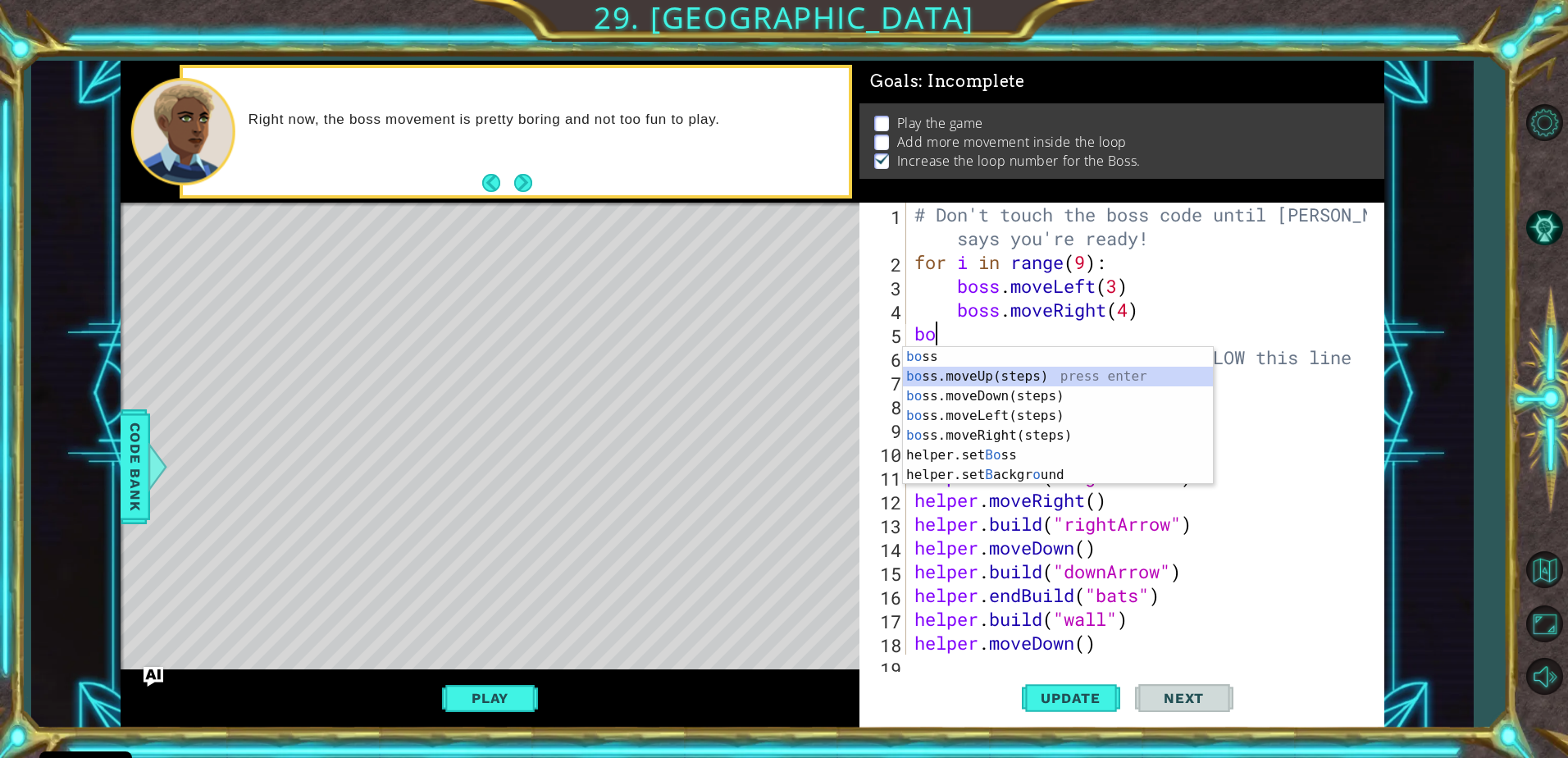
click at [971, 372] on div "bo ss press enter bo ss.moveUp(steps) press enter bo ss.moveDown(steps) press e…" at bounding box center [1058, 435] width 310 height 177
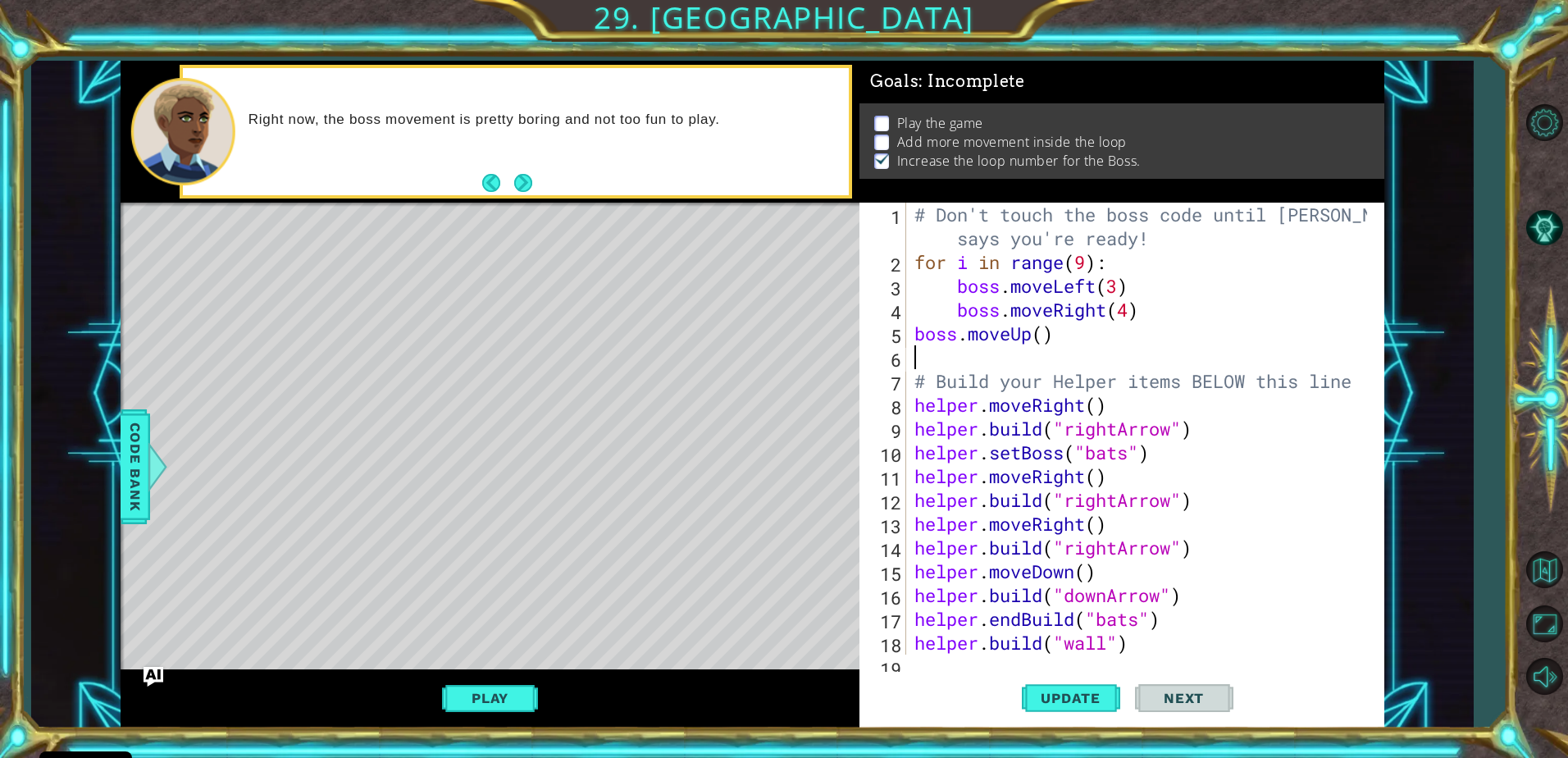
click at [1038, 340] on div "# Don't touch the boss code until Vega says you're ready! for i in range ( 9 ) …" at bounding box center [1144, 464] width 465 height 524
click at [1042, 340] on div "# Don't touch the boss code until Vega says you're ready! for i in range ( 9 ) …" at bounding box center [1144, 464] width 465 height 524
type textarea "boss.moveUp(6)"
click at [933, 360] on div "# Don't touch the boss code until Vega says you're ready! for i in range ( 9 ) …" at bounding box center [1144, 464] width 465 height 524
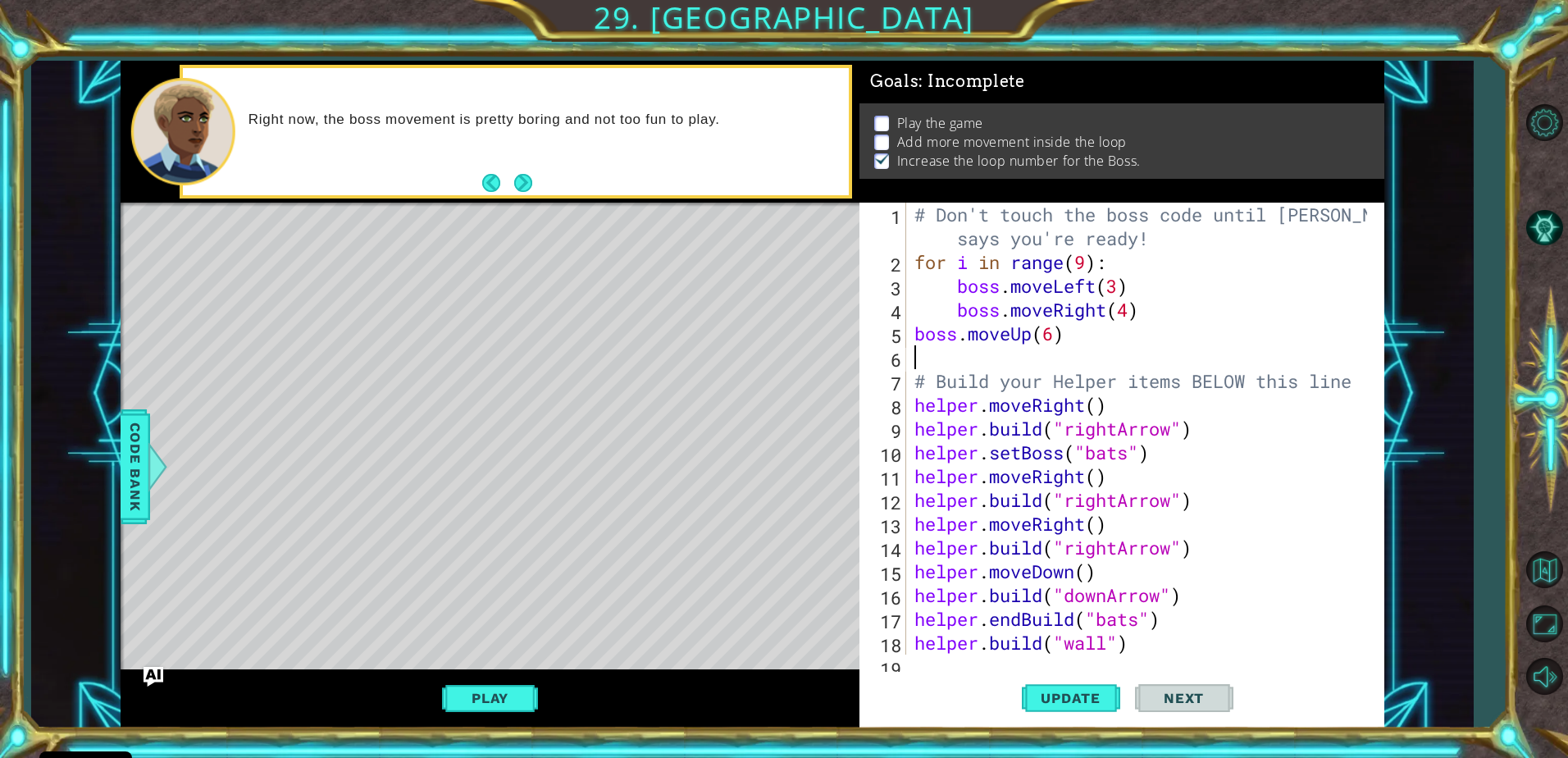
scroll to position [0, 0]
type textarea "b"
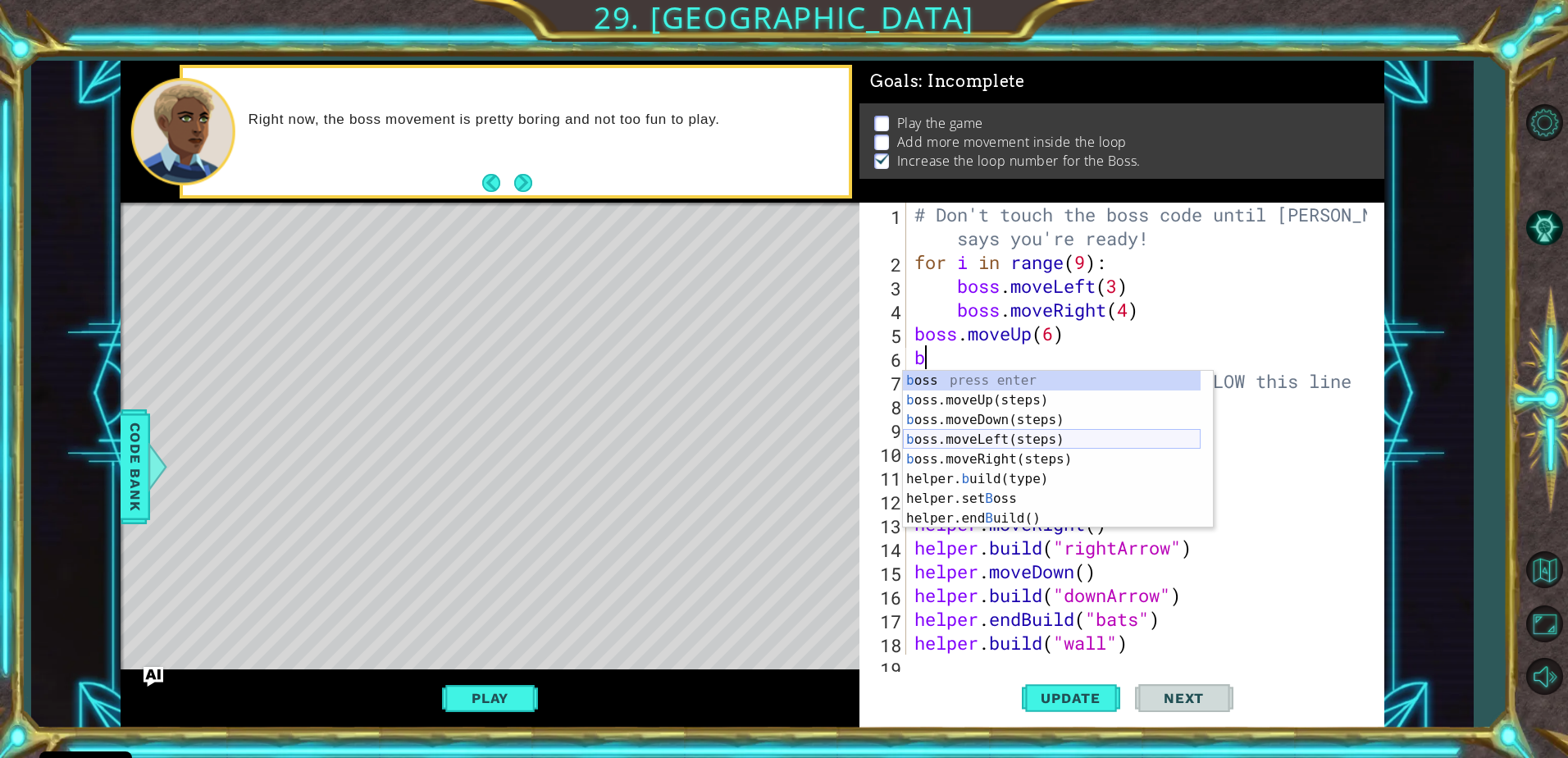
click at [1001, 440] on div "b oss press enter b oss.moveUp(steps) press enter b oss.moveDown(steps) press e…" at bounding box center [1052, 469] width 298 height 197
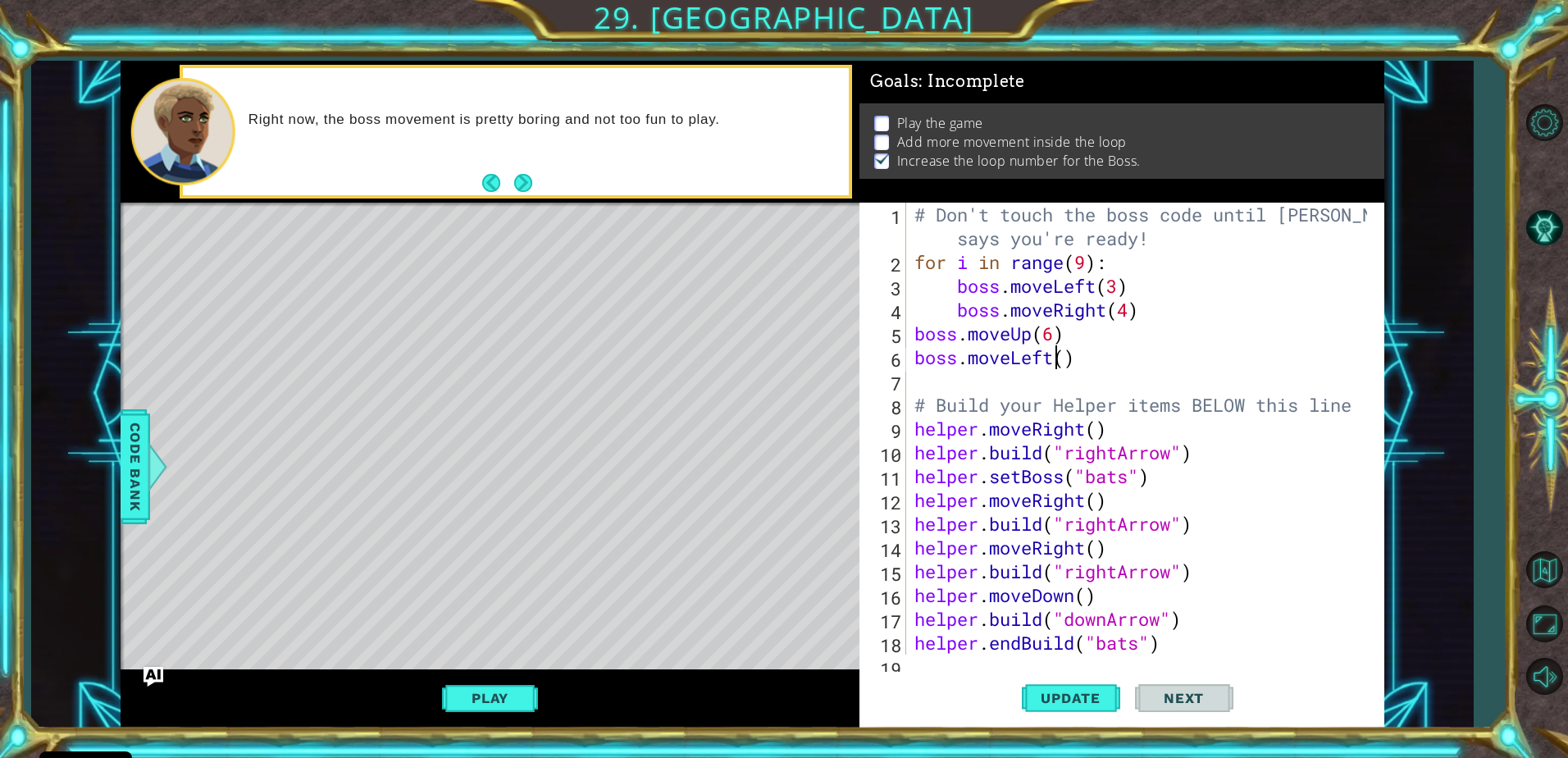
click at [1059, 360] on div "# Don't touch the boss code until Vega says you're ready! for i in range ( 9 ) …" at bounding box center [1144, 464] width 465 height 524
click at [1060, 364] on div "# Don't touch the boss code until Vega says you're ready! for i in range ( 9 ) …" at bounding box center [1144, 464] width 465 height 524
click at [1063, 363] on div "# Don't touch the boss code until Vega says you're ready! for i in range ( 9 ) …" at bounding box center [1144, 464] width 465 height 524
type textarea "boss.moveLeft(2)"
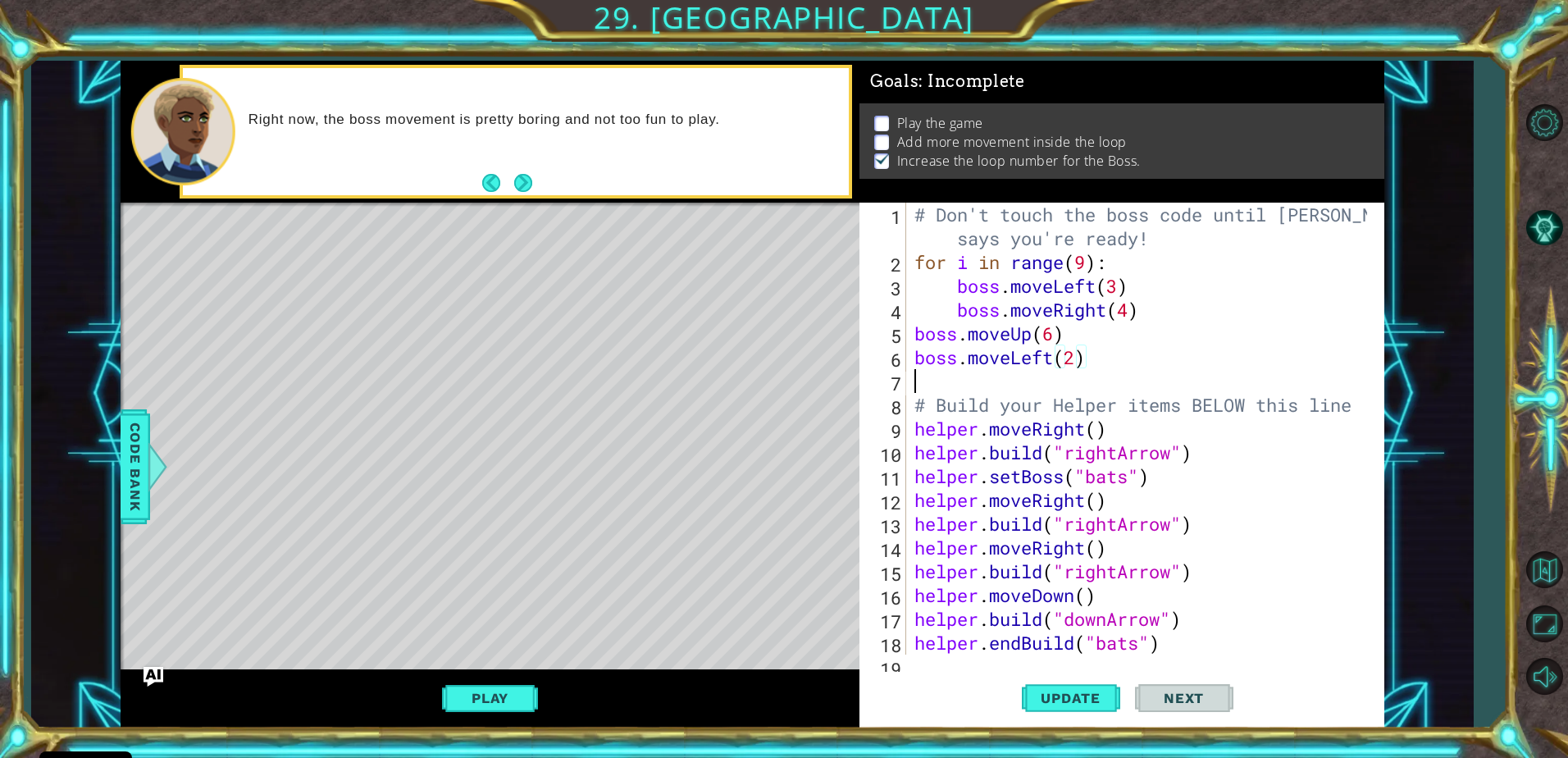
click at [944, 378] on div "# Don't touch the boss code until Vega says you're ready! for i in range ( 9 ) …" at bounding box center [1144, 464] width 465 height 524
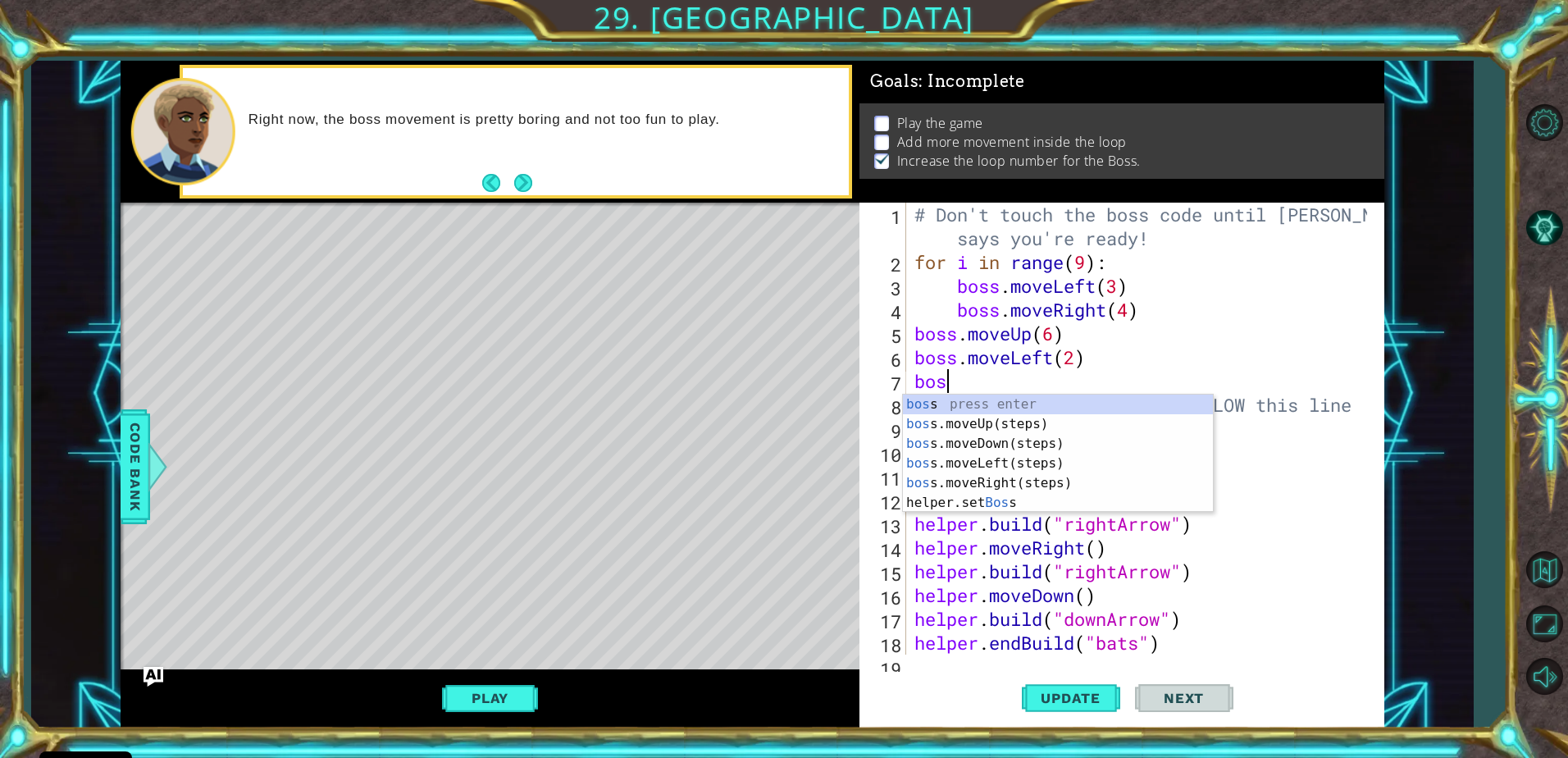
type textarea "boss"
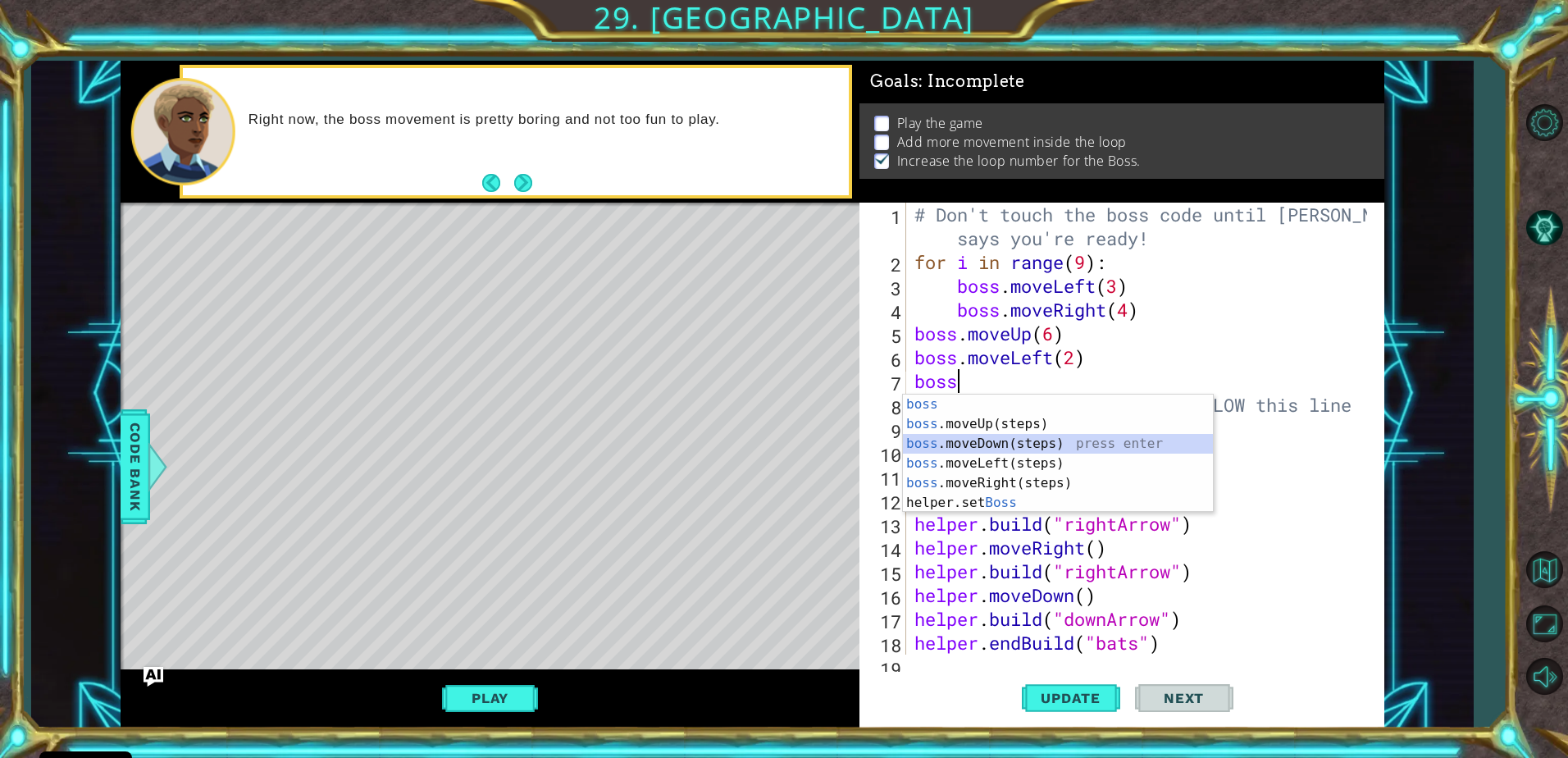
click at [993, 445] on div "boss press enter boss .moveUp(steps) press enter boss .moveDown(steps) press en…" at bounding box center [1058, 473] width 310 height 157
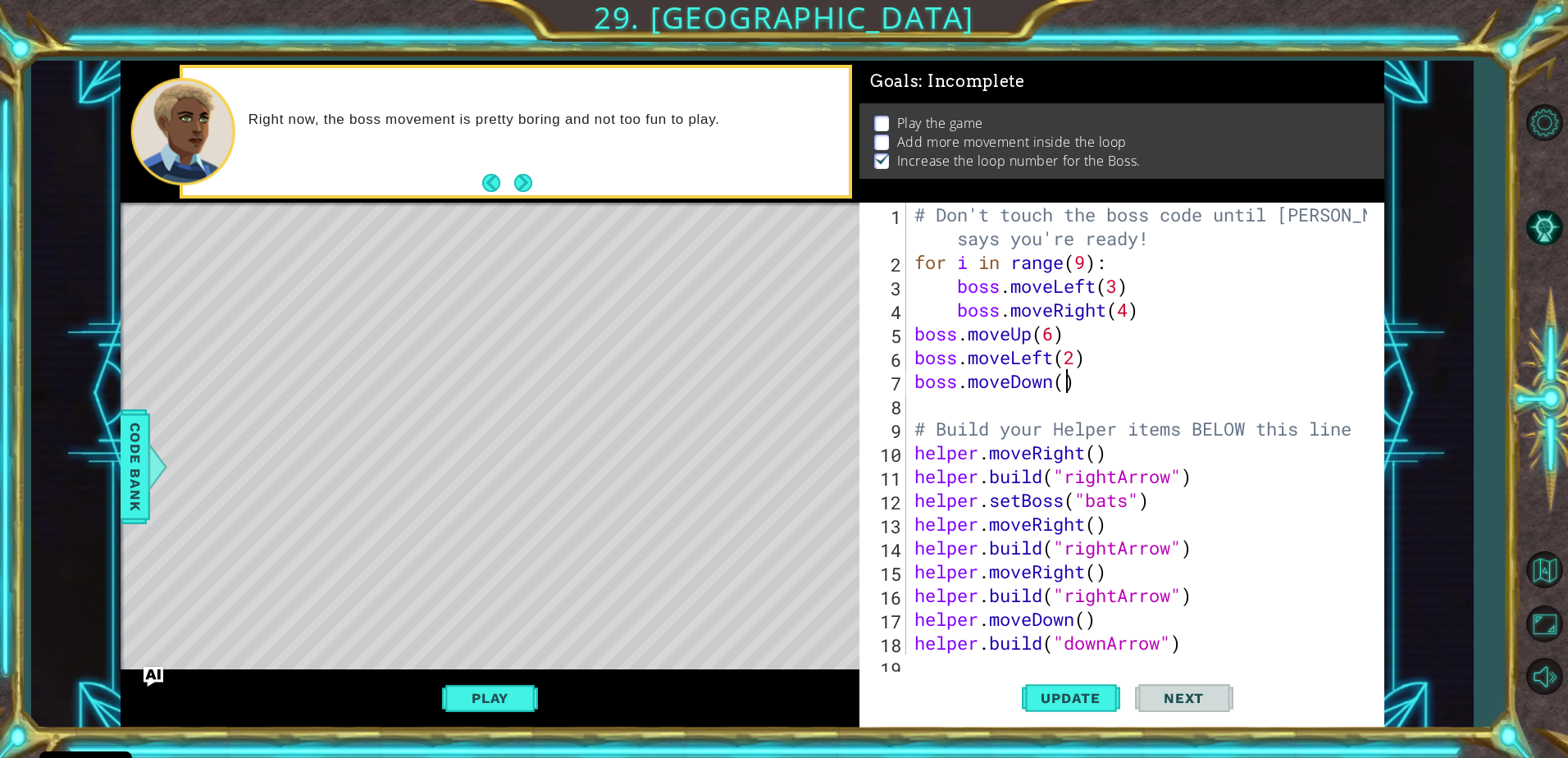
click at [1063, 380] on div "# Don't touch the boss code until Vega says you're ready! for i in range ( 9 ) …" at bounding box center [1144, 464] width 465 height 524
type textarea "boss.moveDown(6)"
click at [1072, 685] on button "Update" at bounding box center [1071, 698] width 98 height 52
click at [485, 690] on button "Play" at bounding box center [490, 698] width 96 height 31
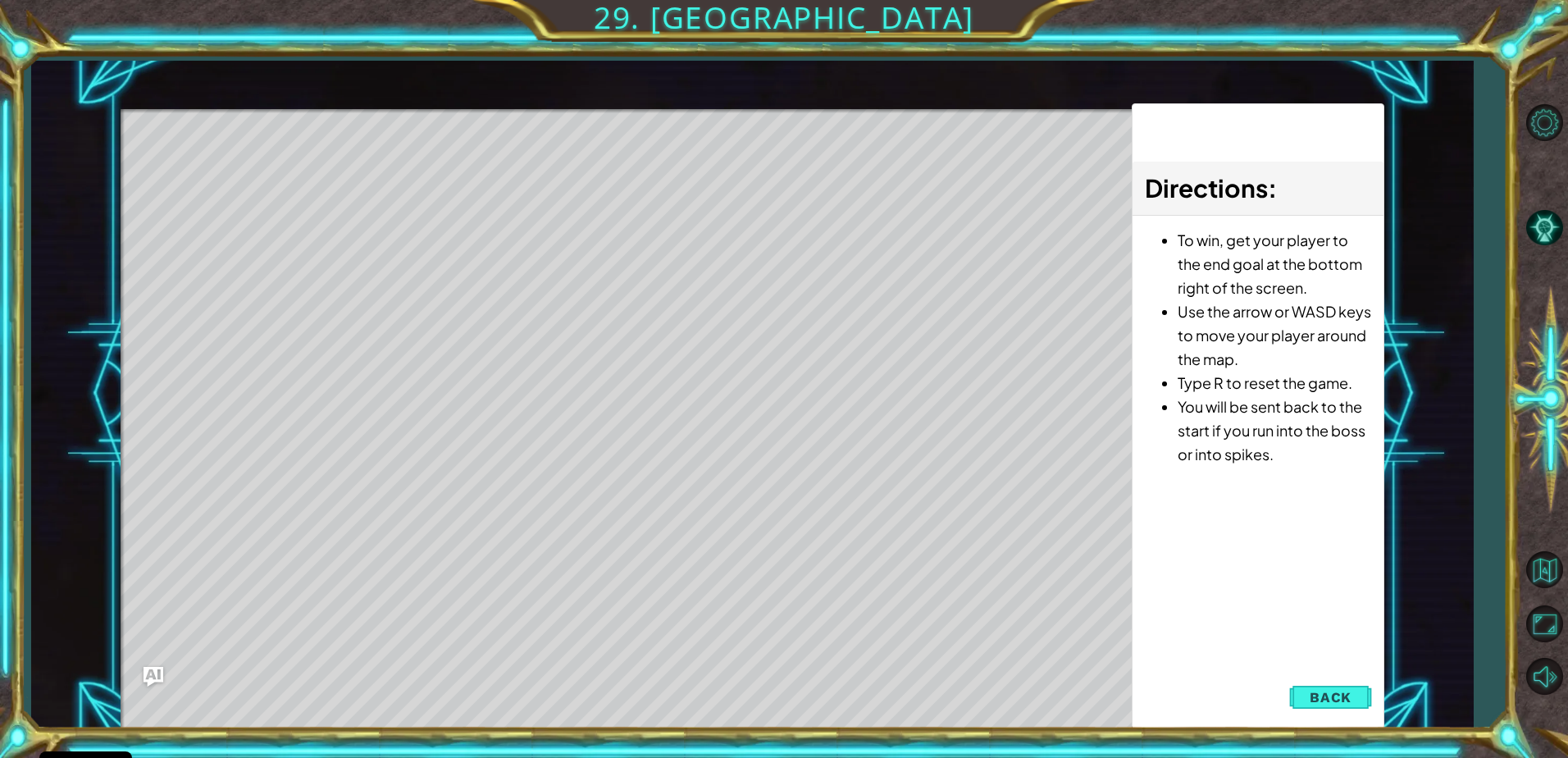
click at [1333, 691] on span "Back" at bounding box center [1330, 698] width 42 height 17
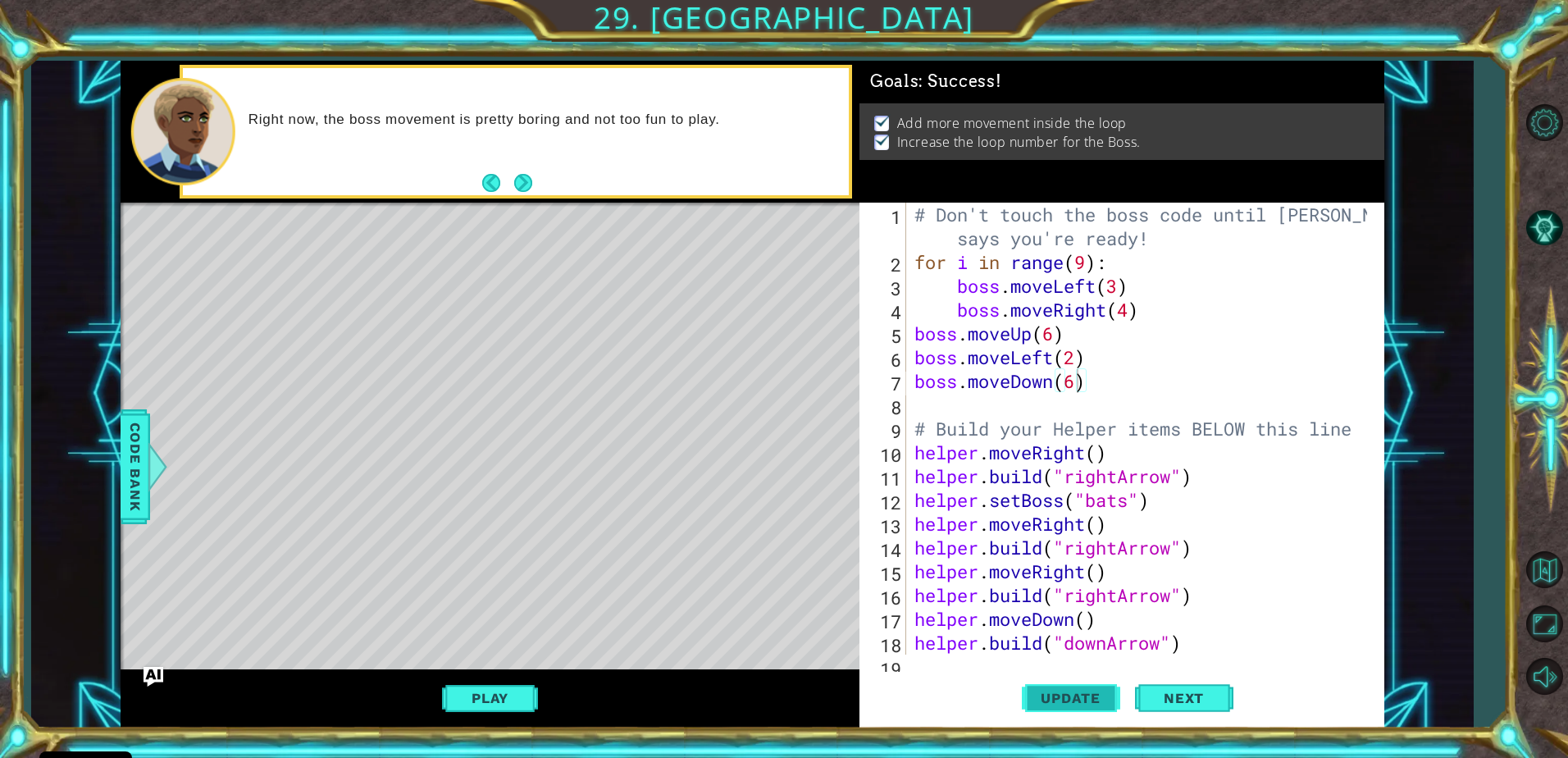
click at [1089, 703] on span "Update" at bounding box center [1071, 698] width 93 height 17
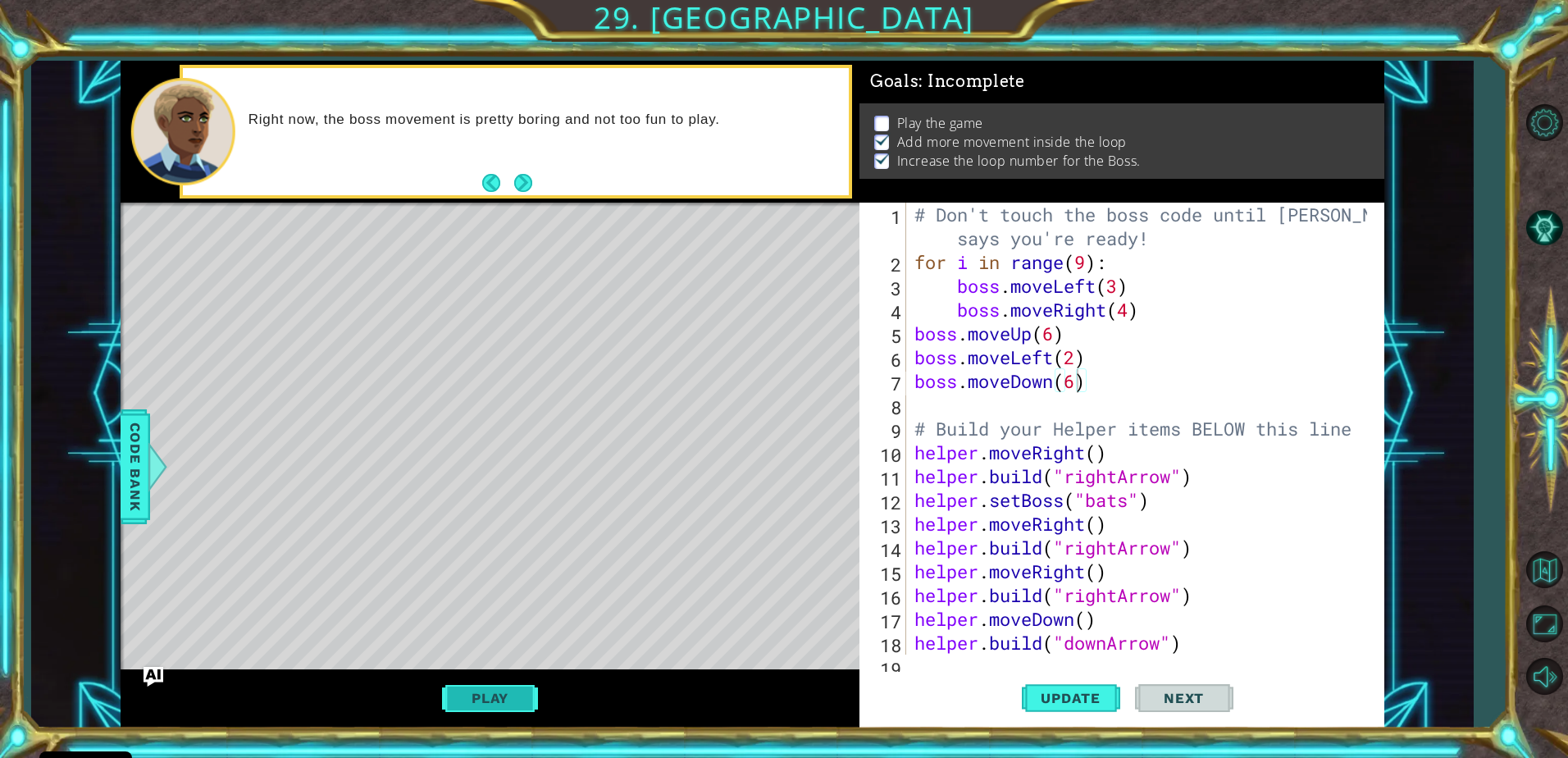
click at [519, 690] on button "Play" at bounding box center [490, 698] width 96 height 31
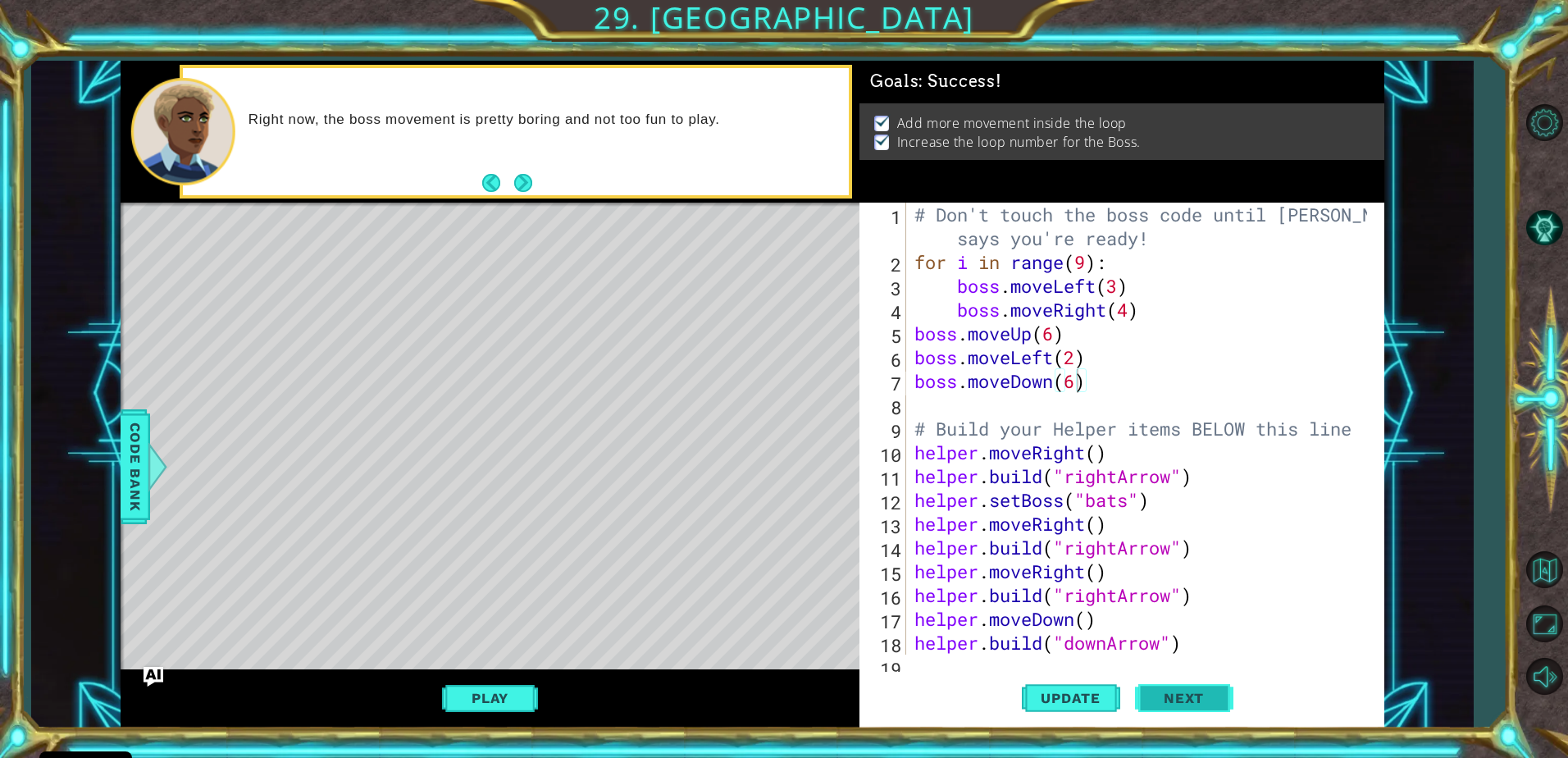
click at [1198, 697] on span "Next" at bounding box center [1184, 698] width 73 height 17
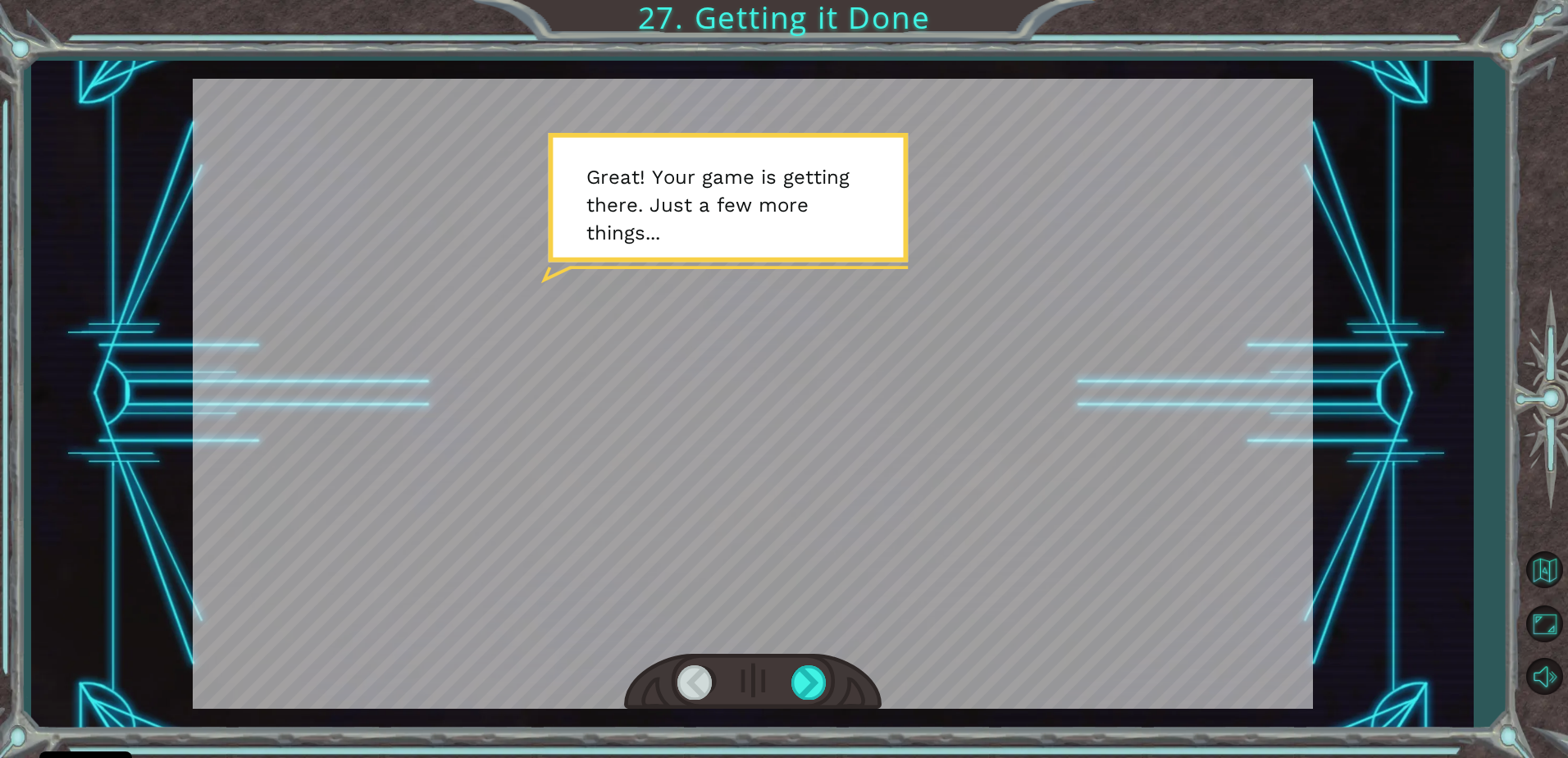
click at [829, 676] on div at bounding box center [752, 682] width 258 height 56
click at [816, 680] on div at bounding box center [809, 682] width 37 height 34
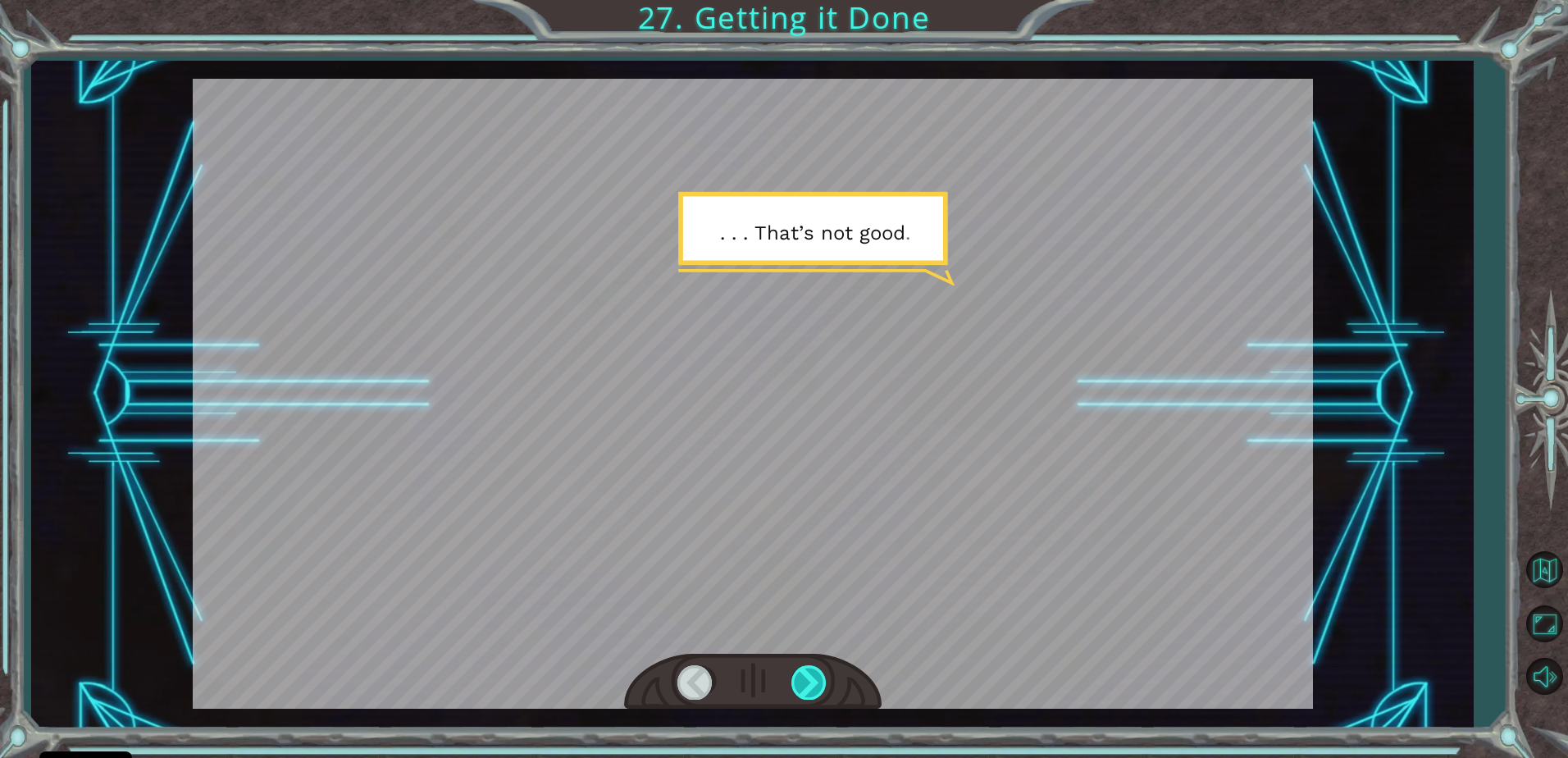
click at [816, 680] on div at bounding box center [809, 682] width 37 height 34
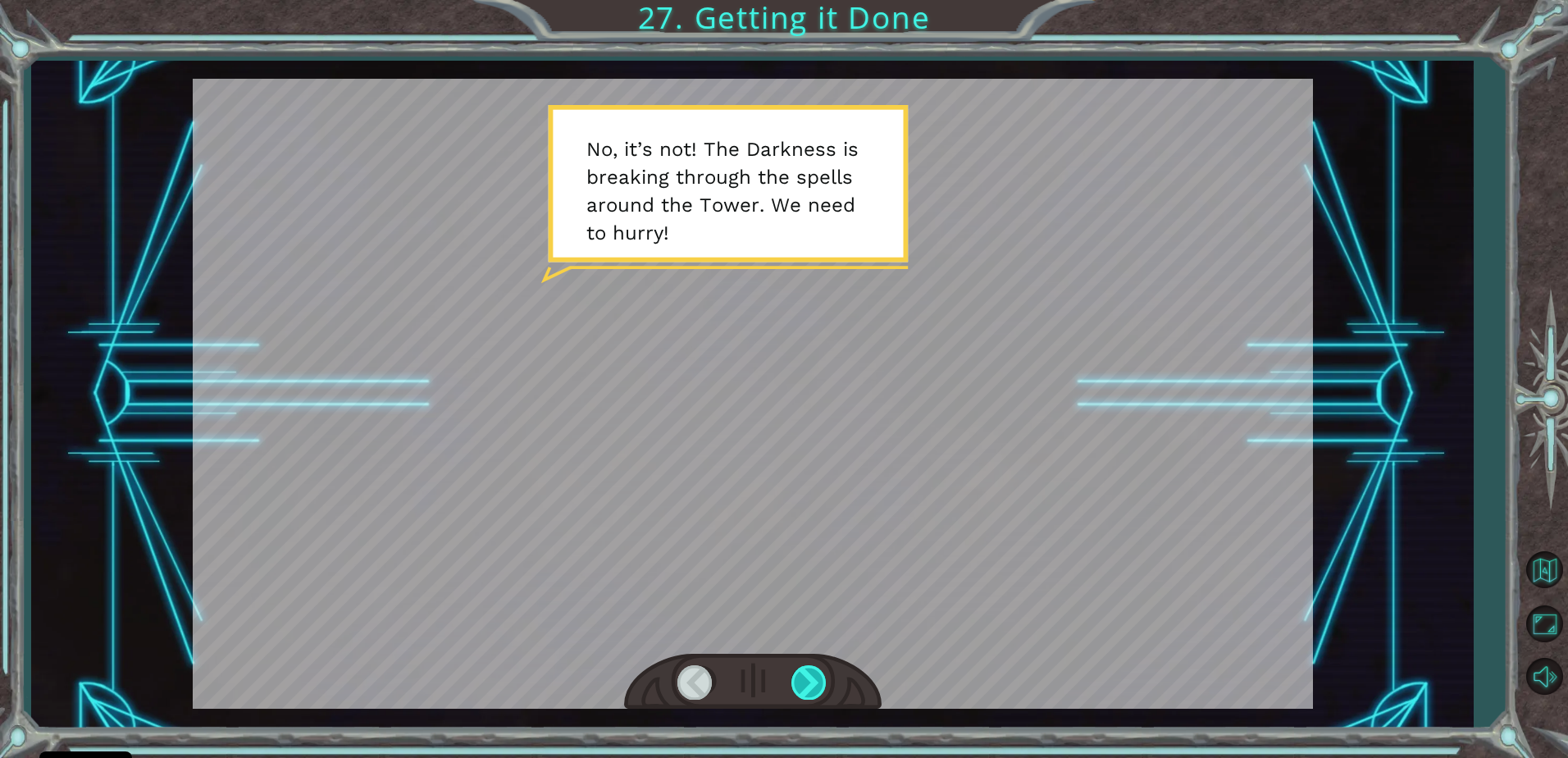
click at [816, 680] on div at bounding box center [809, 682] width 37 height 34
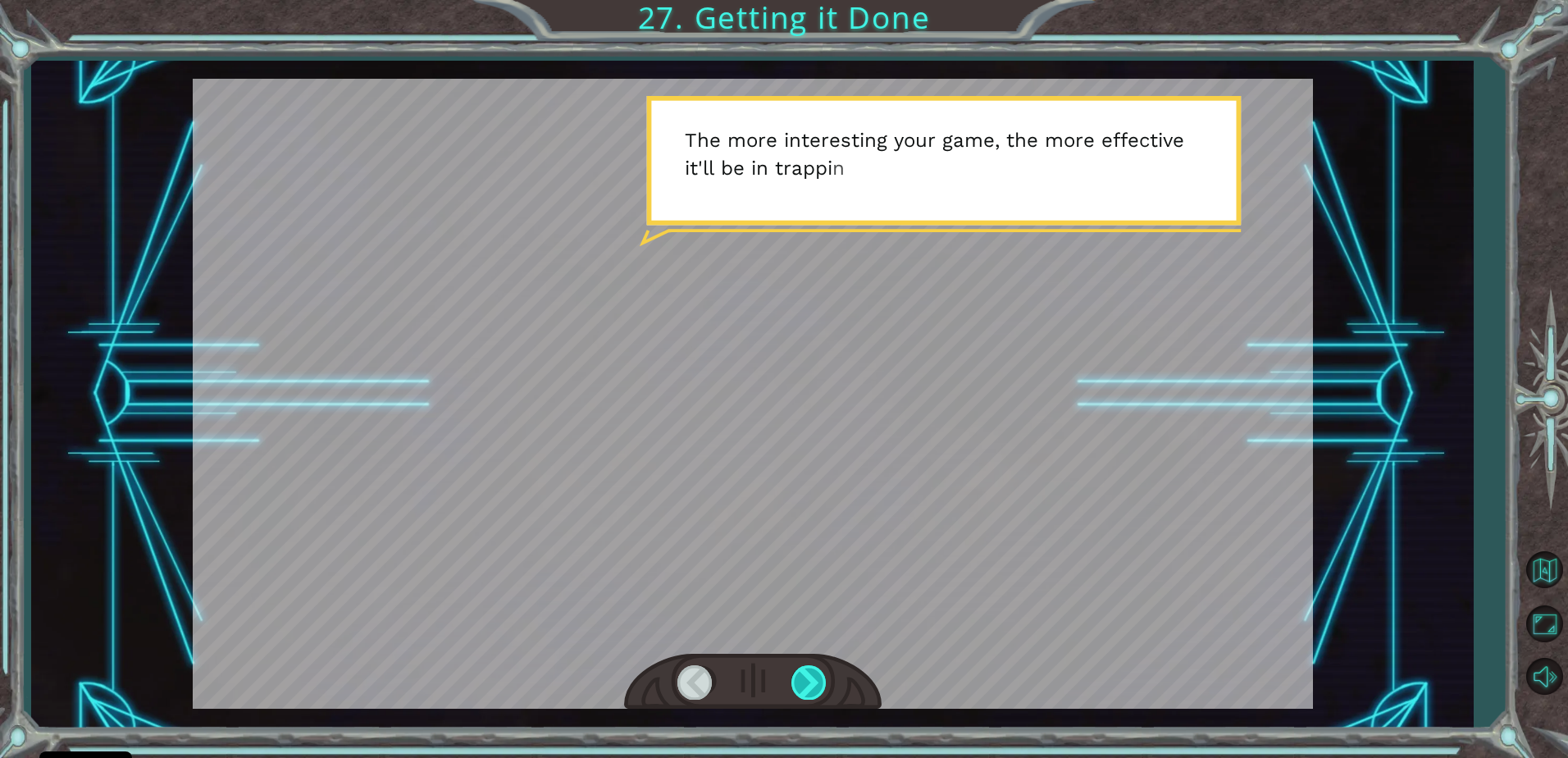
click at [816, 680] on div at bounding box center [809, 682] width 37 height 34
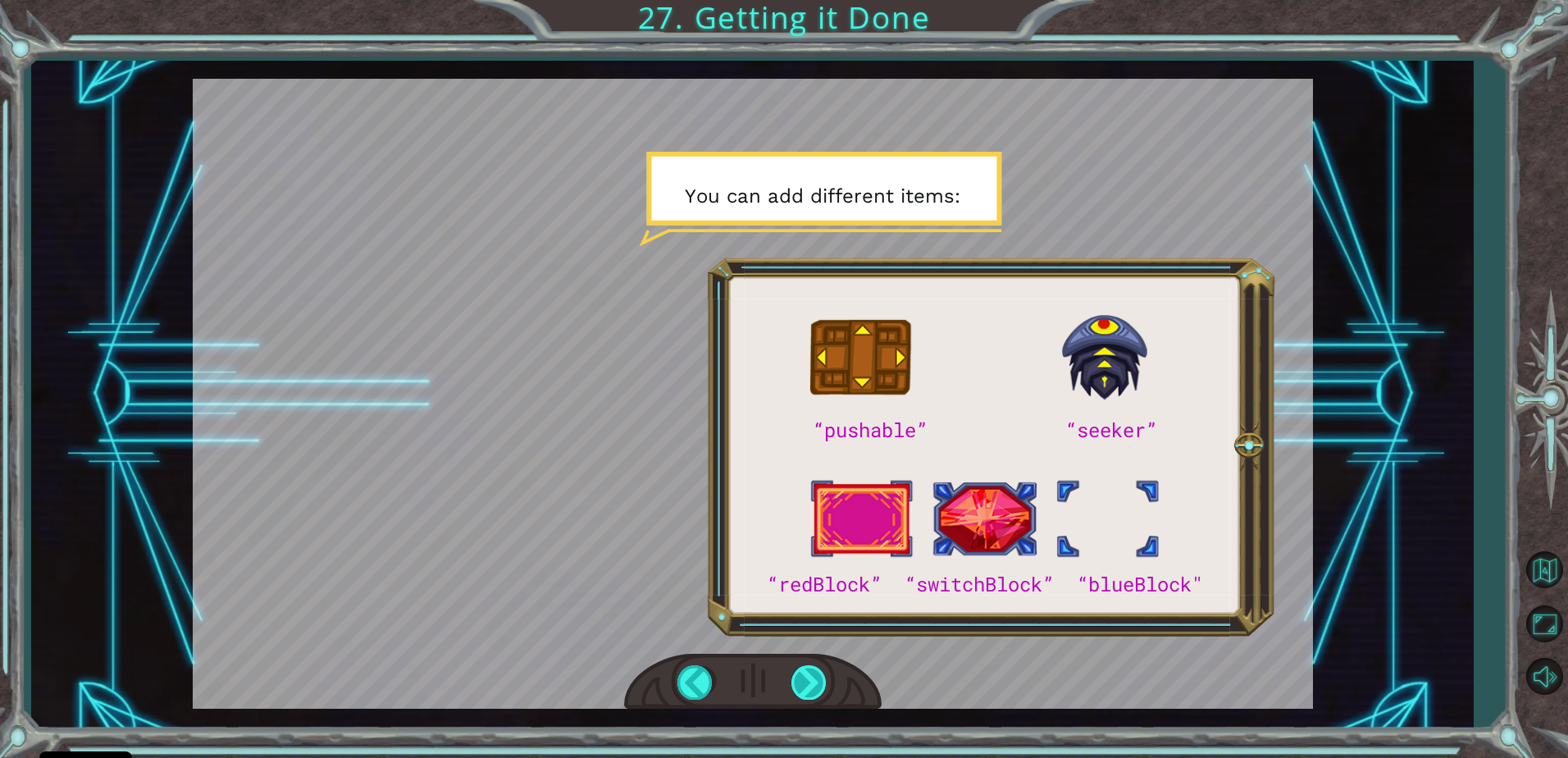
click at [816, 680] on div at bounding box center [809, 682] width 37 height 34
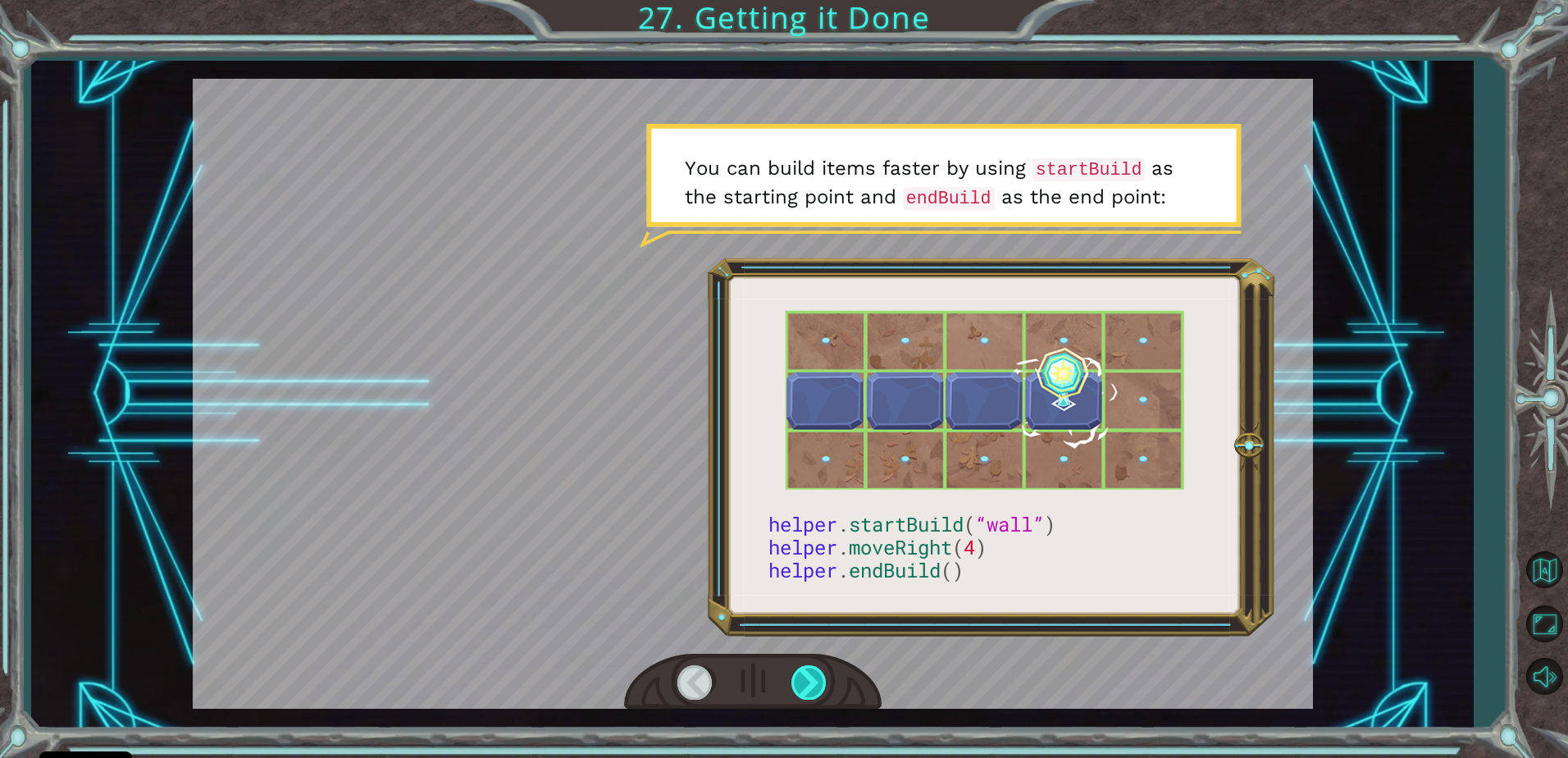
click at [816, 680] on div at bounding box center [809, 682] width 37 height 34
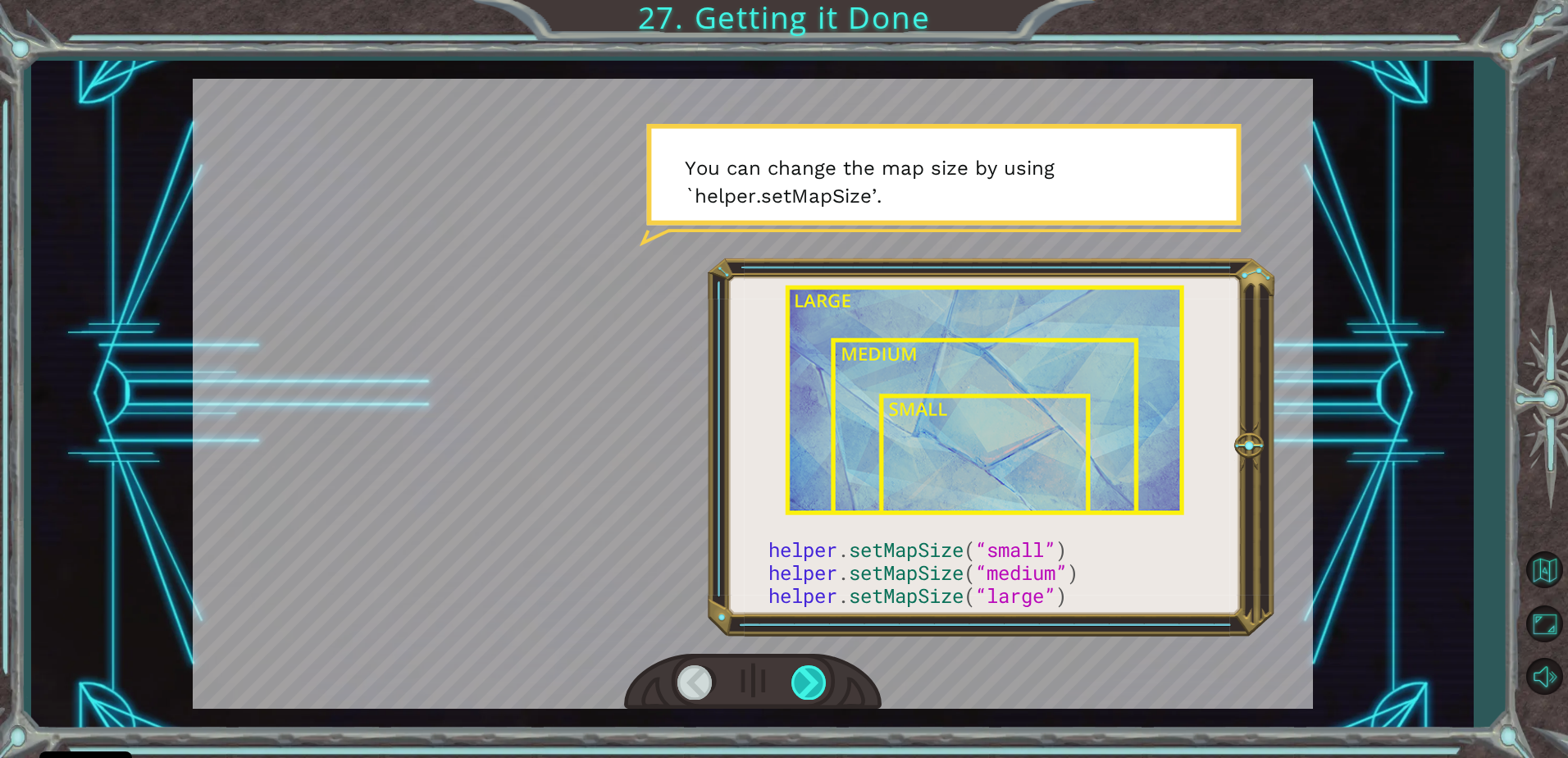
click at [816, 680] on div at bounding box center [809, 682] width 37 height 34
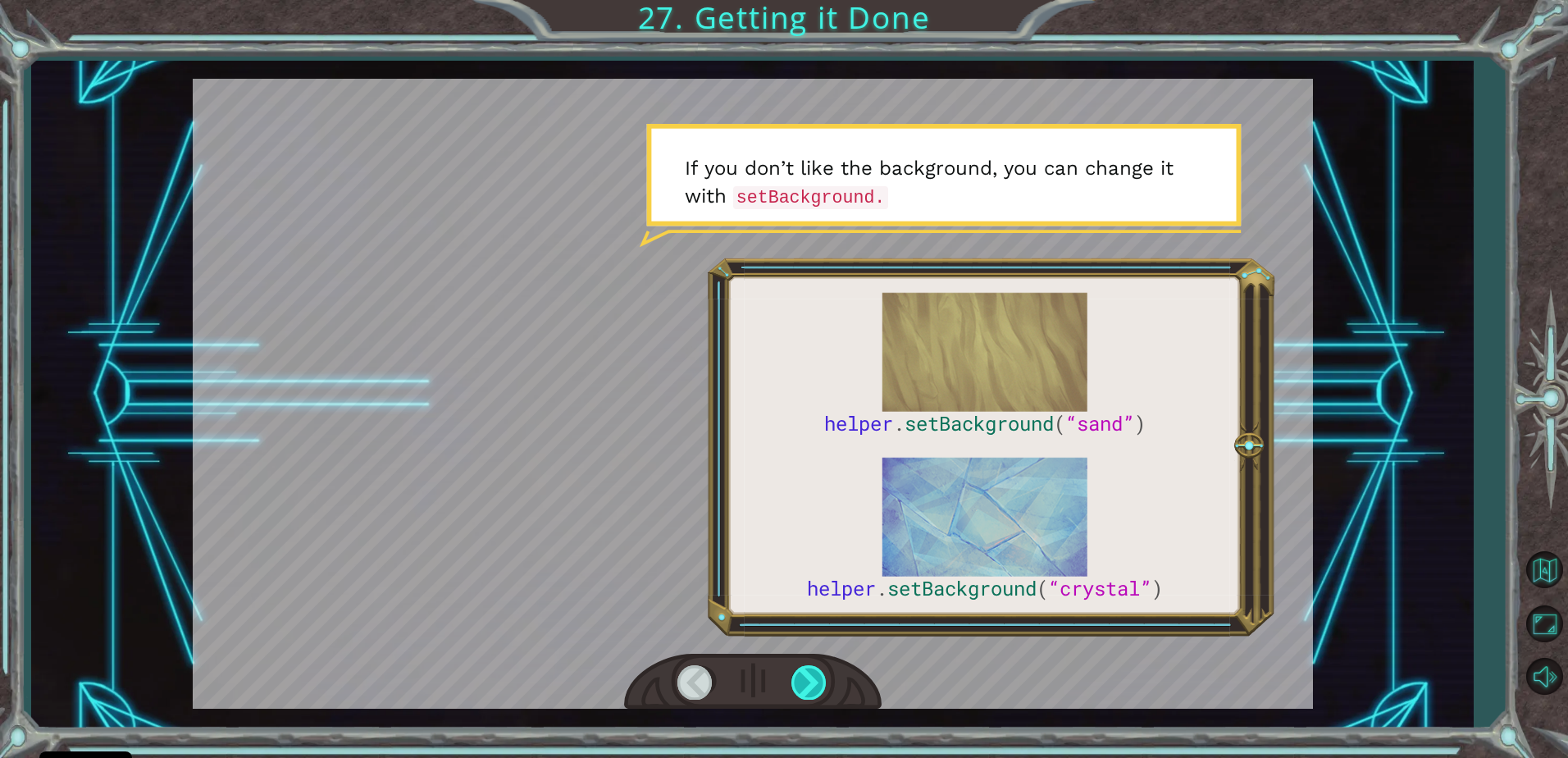
click at [816, 680] on div at bounding box center [809, 682] width 37 height 34
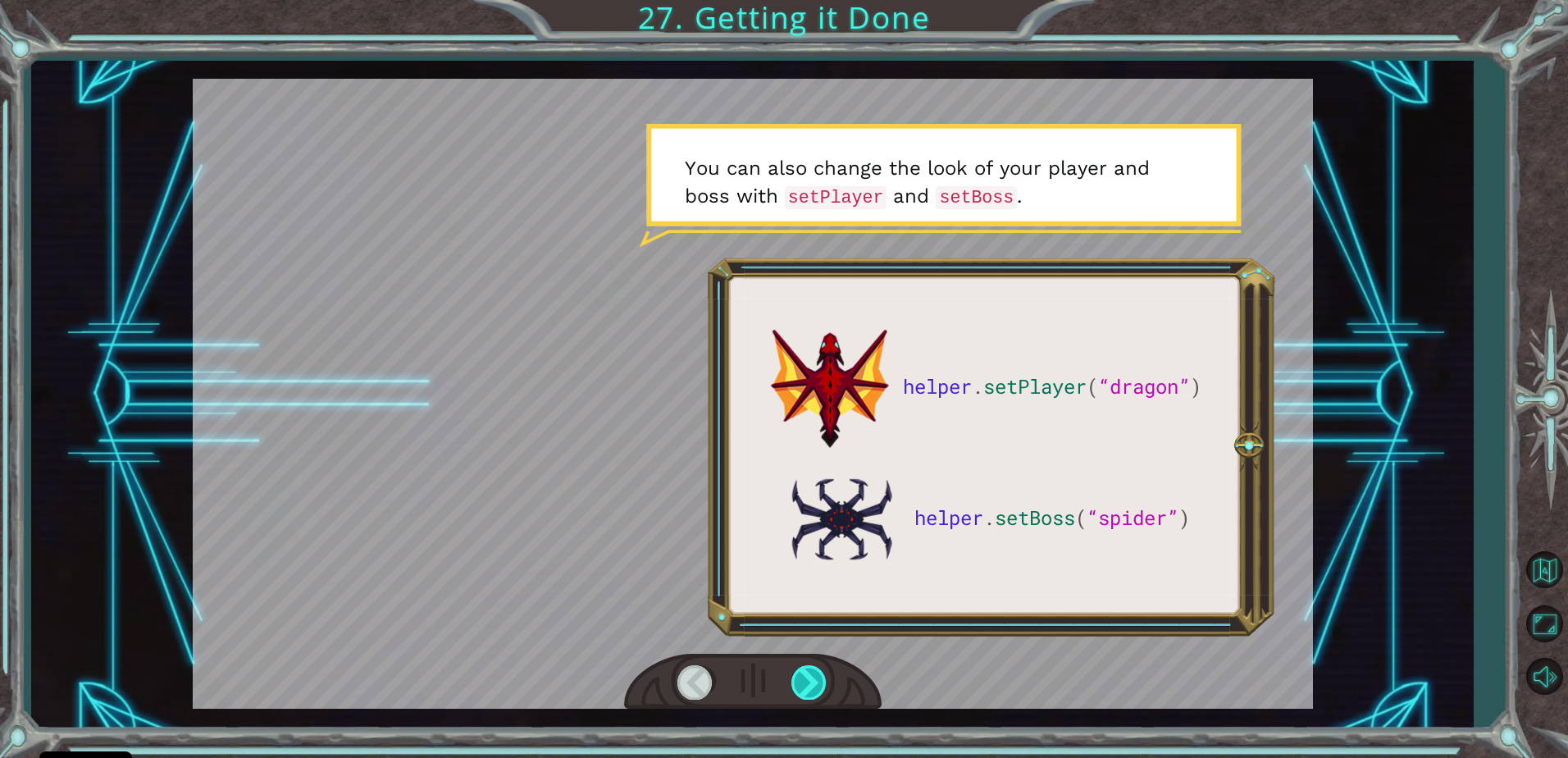
click at [816, 680] on div at bounding box center [809, 682] width 37 height 34
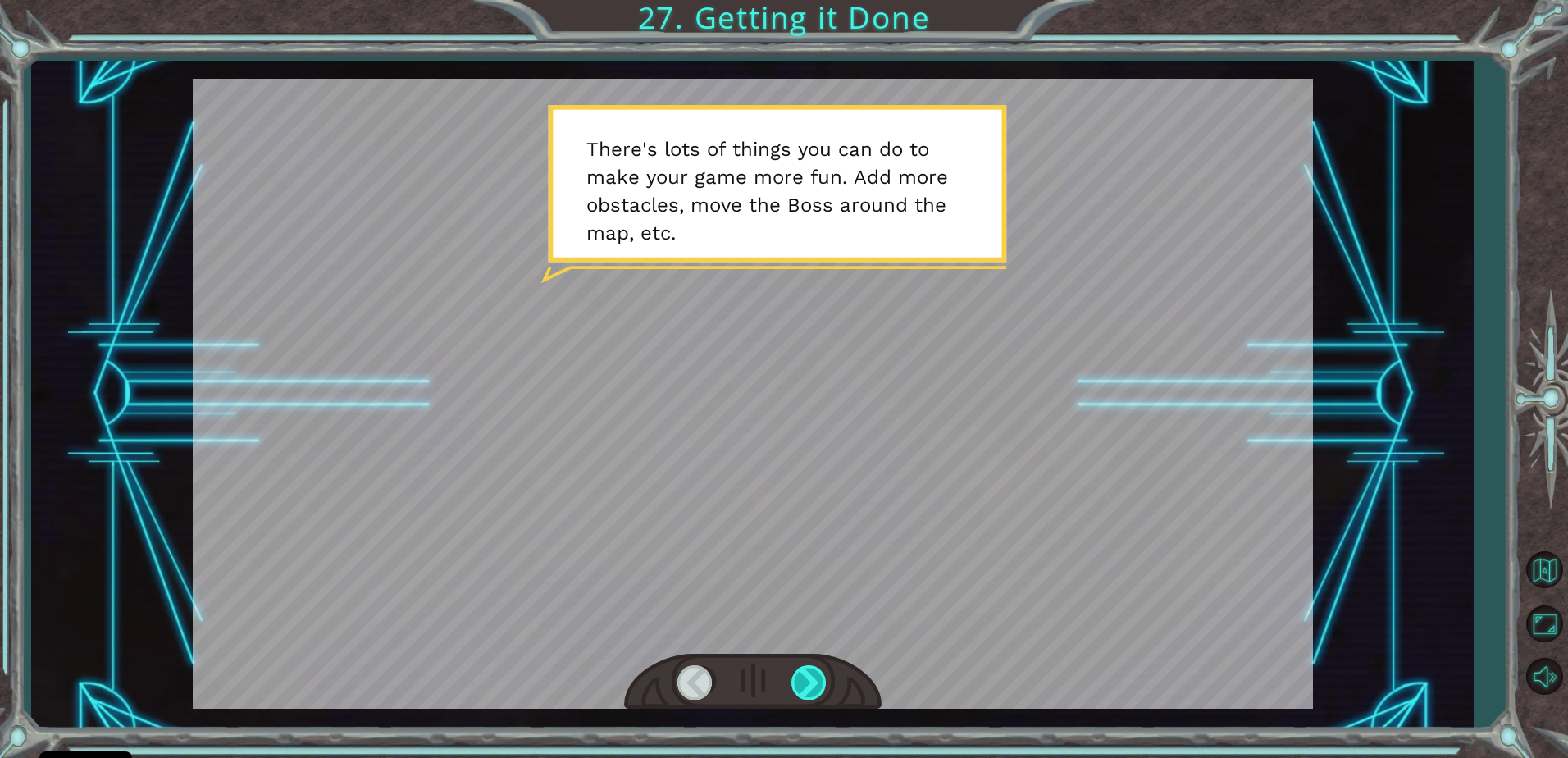
click at [817, 687] on div at bounding box center [809, 682] width 37 height 34
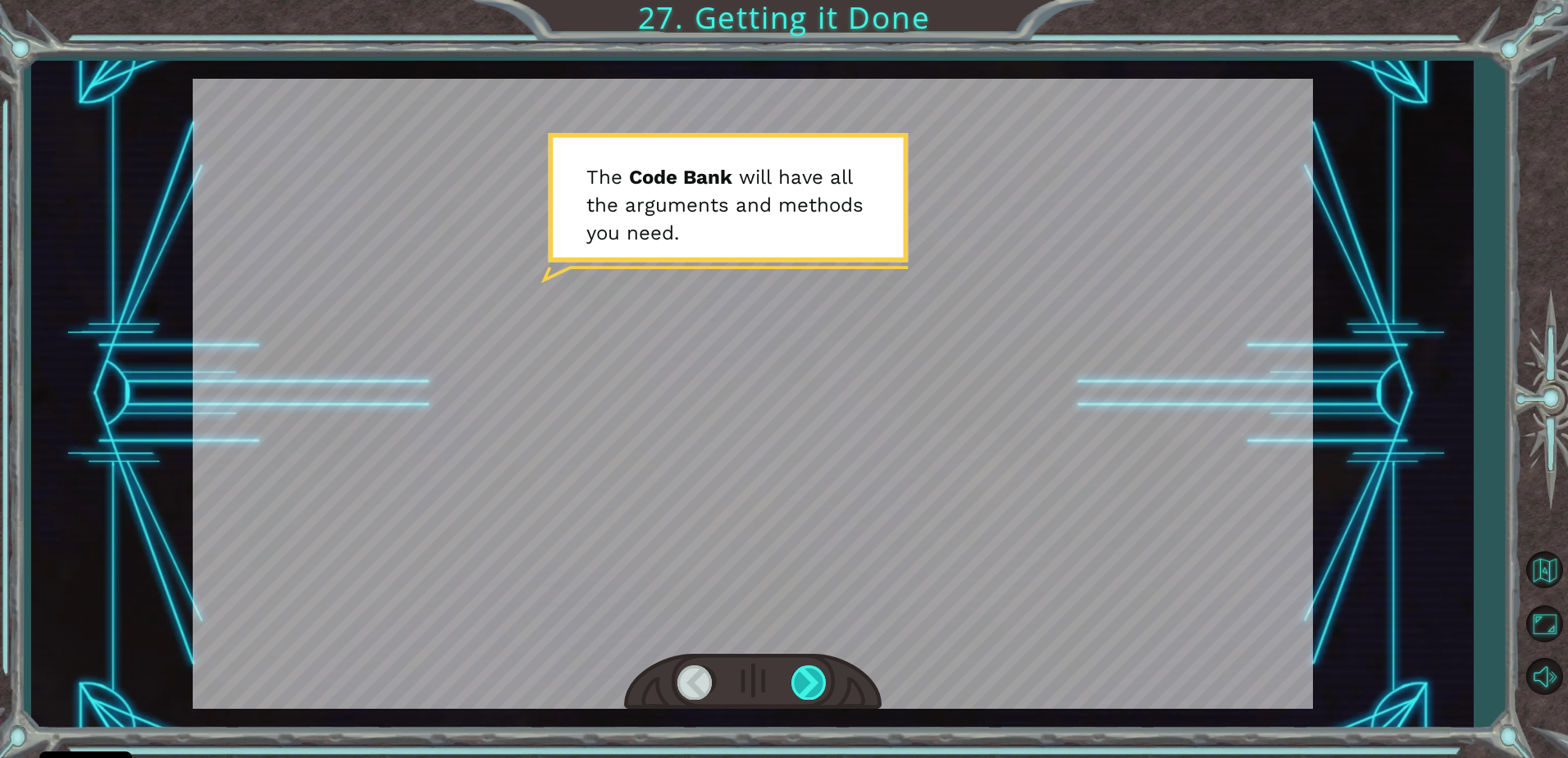
click at [815, 685] on div at bounding box center [809, 682] width 37 height 34
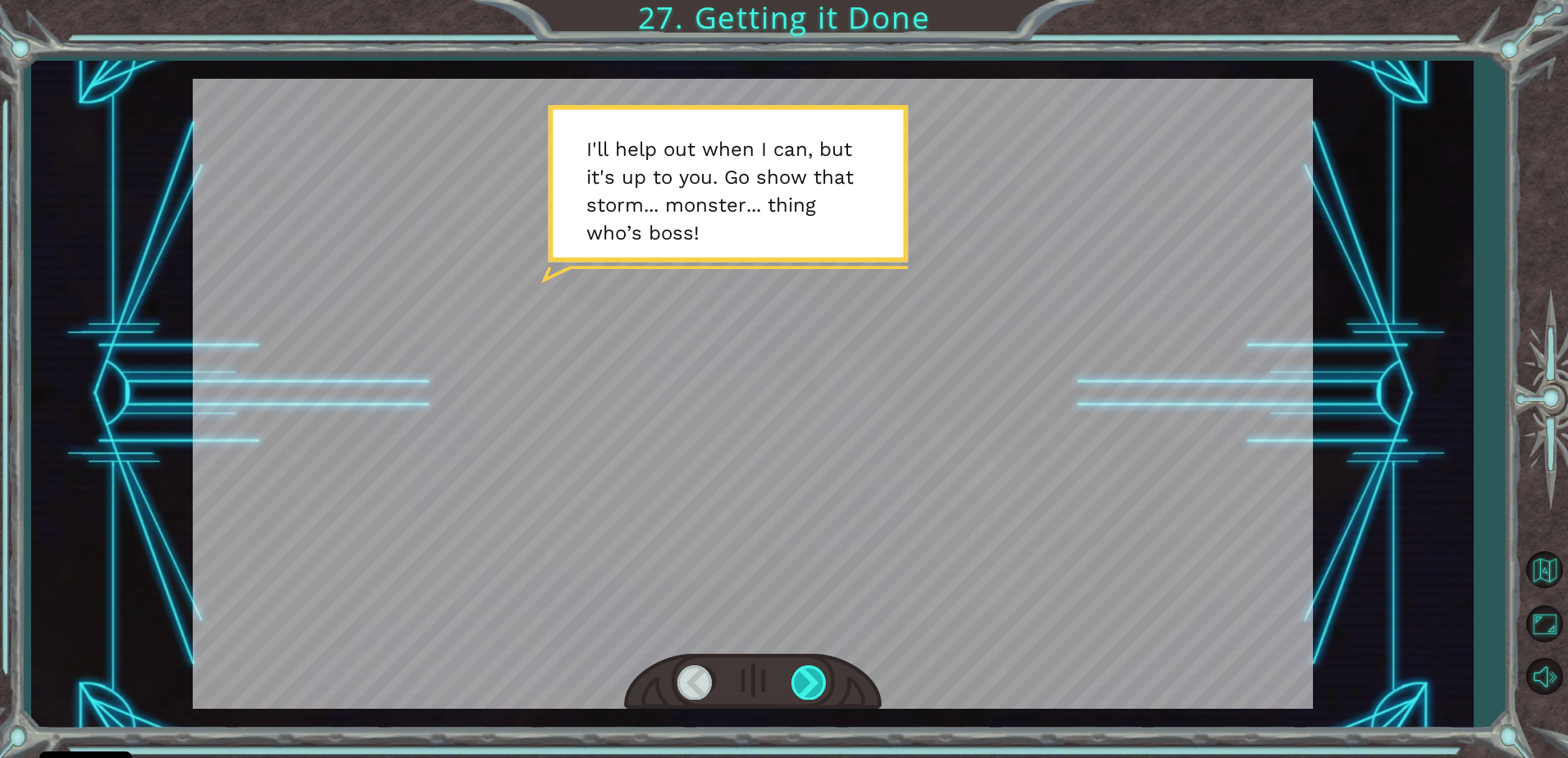
click at [815, 685] on div at bounding box center [809, 682] width 37 height 34
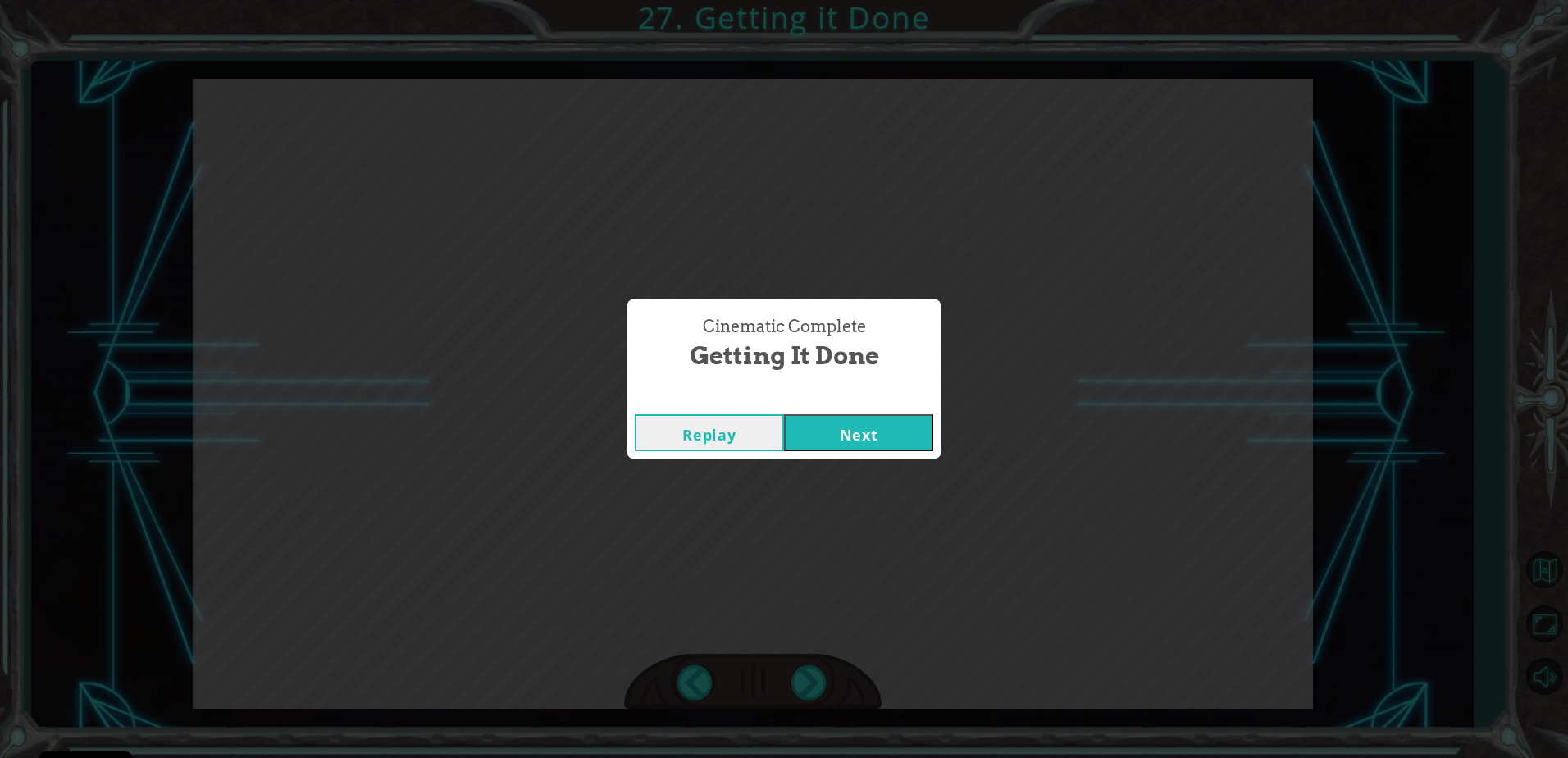
click at [866, 425] on button "Next" at bounding box center [858, 432] width 149 height 37
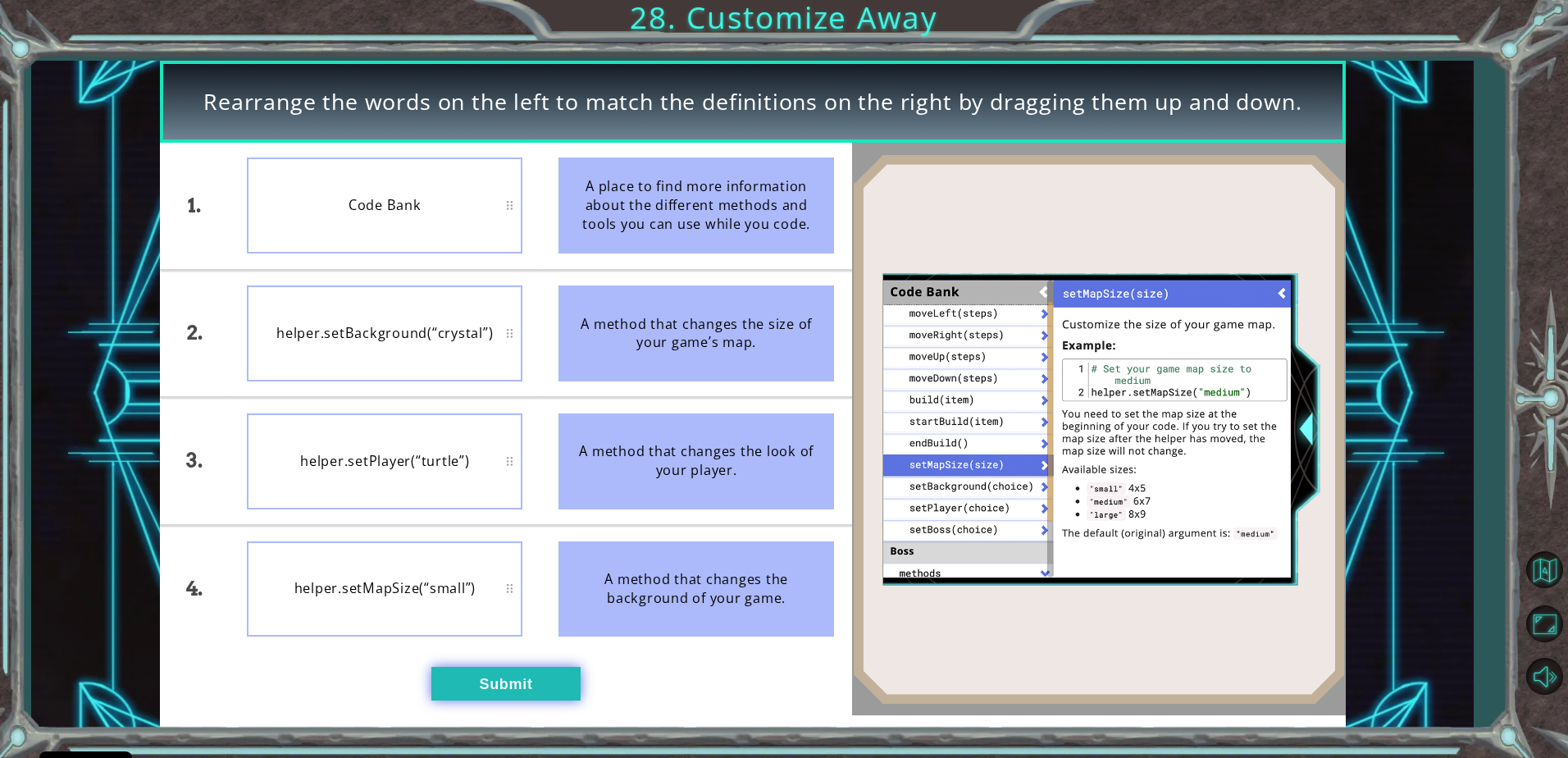
click at [520, 676] on button "Submit" at bounding box center [506, 683] width 149 height 33
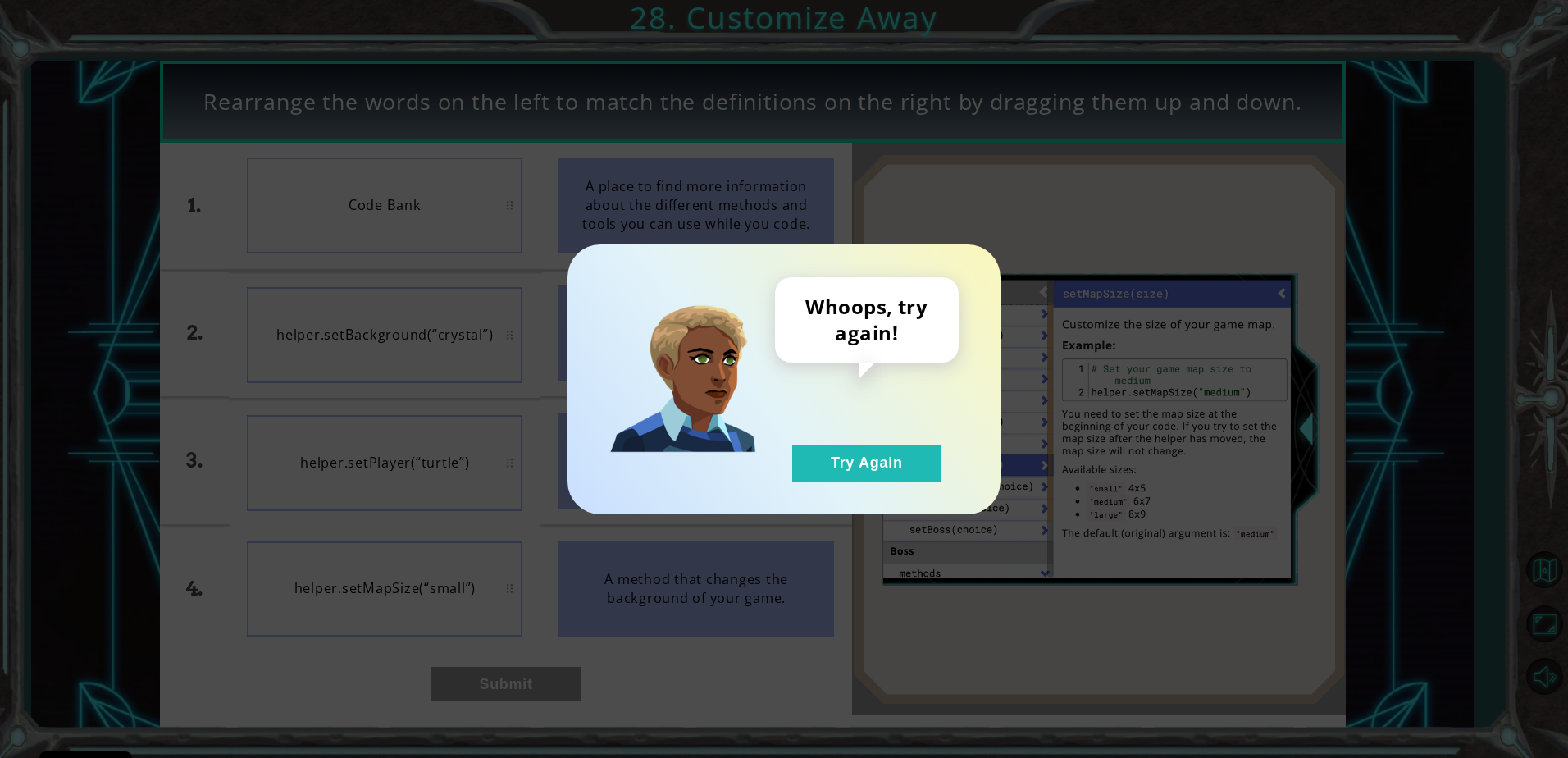
click at [854, 439] on div "Whoops, try again! Try Again" at bounding box center [866, 379] width 184 height 204
click at [854, 450] on button "Try Again" at bounding box center [866, 463] width 149 height 37
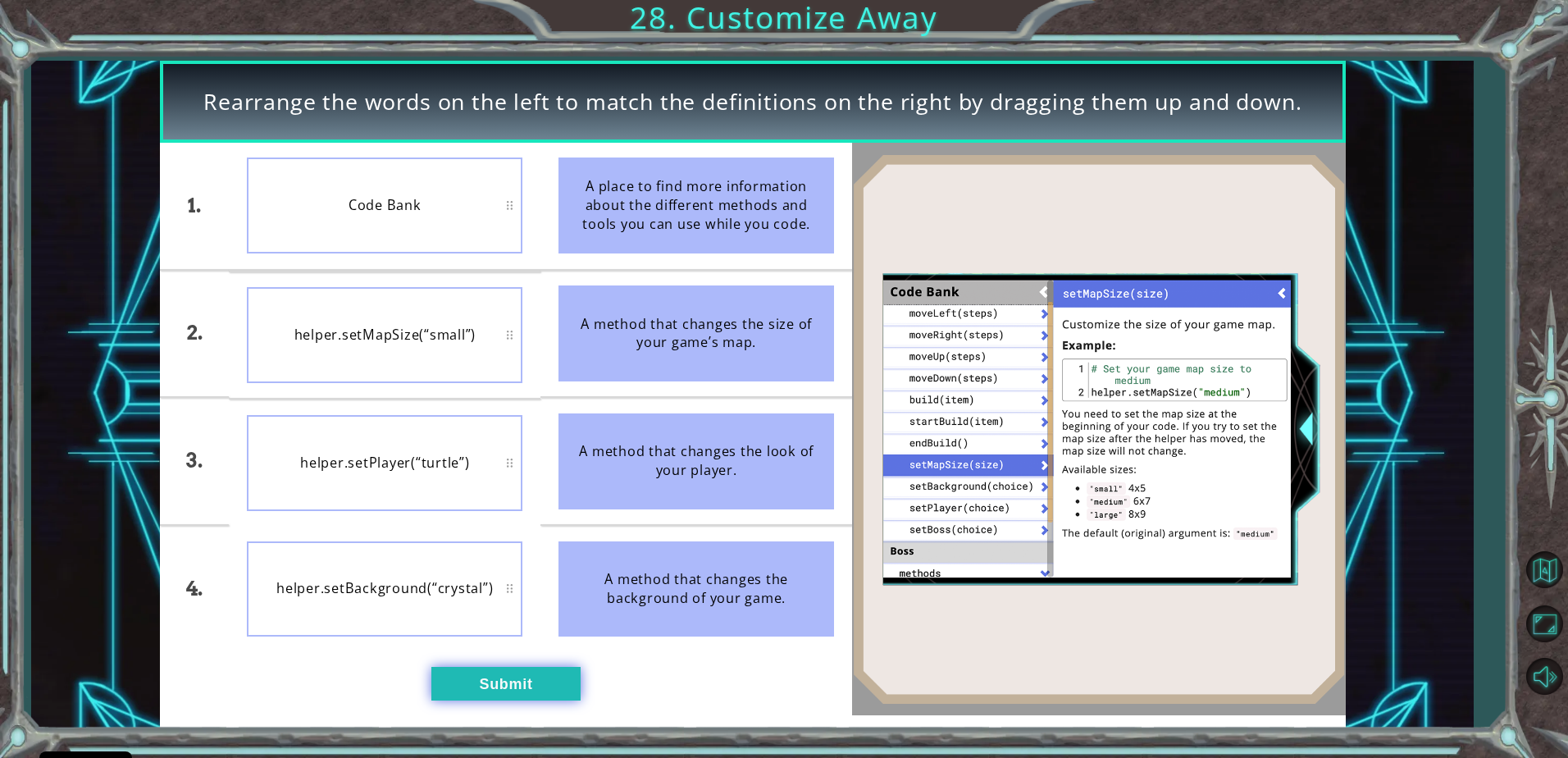
click at [520, 676] on button "Submit" at bounding box center [506, 683] width 149 height 33
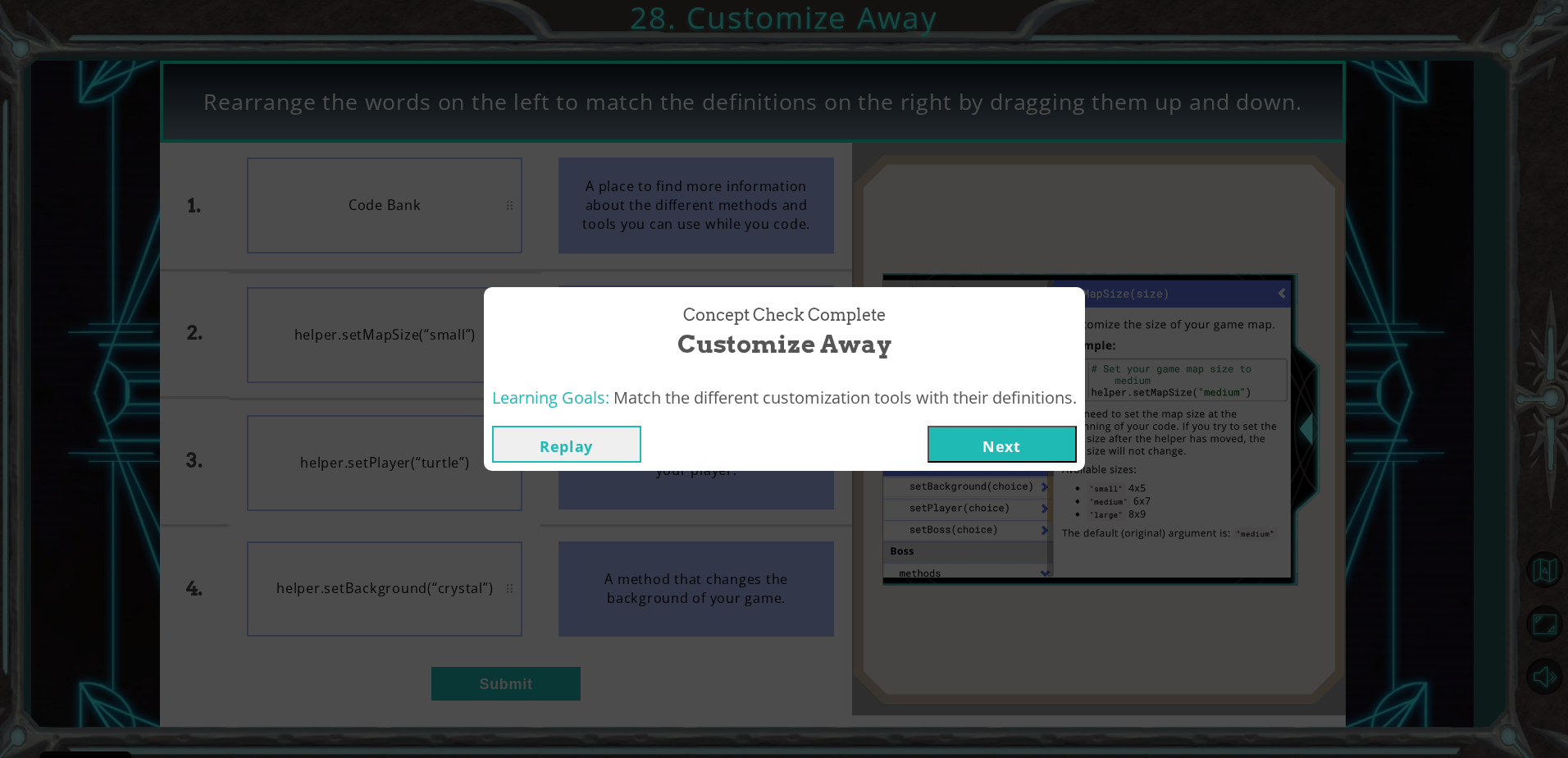
click at [980, 442] on button "Next" at bounding box center [1001, 443] width 149 height 37
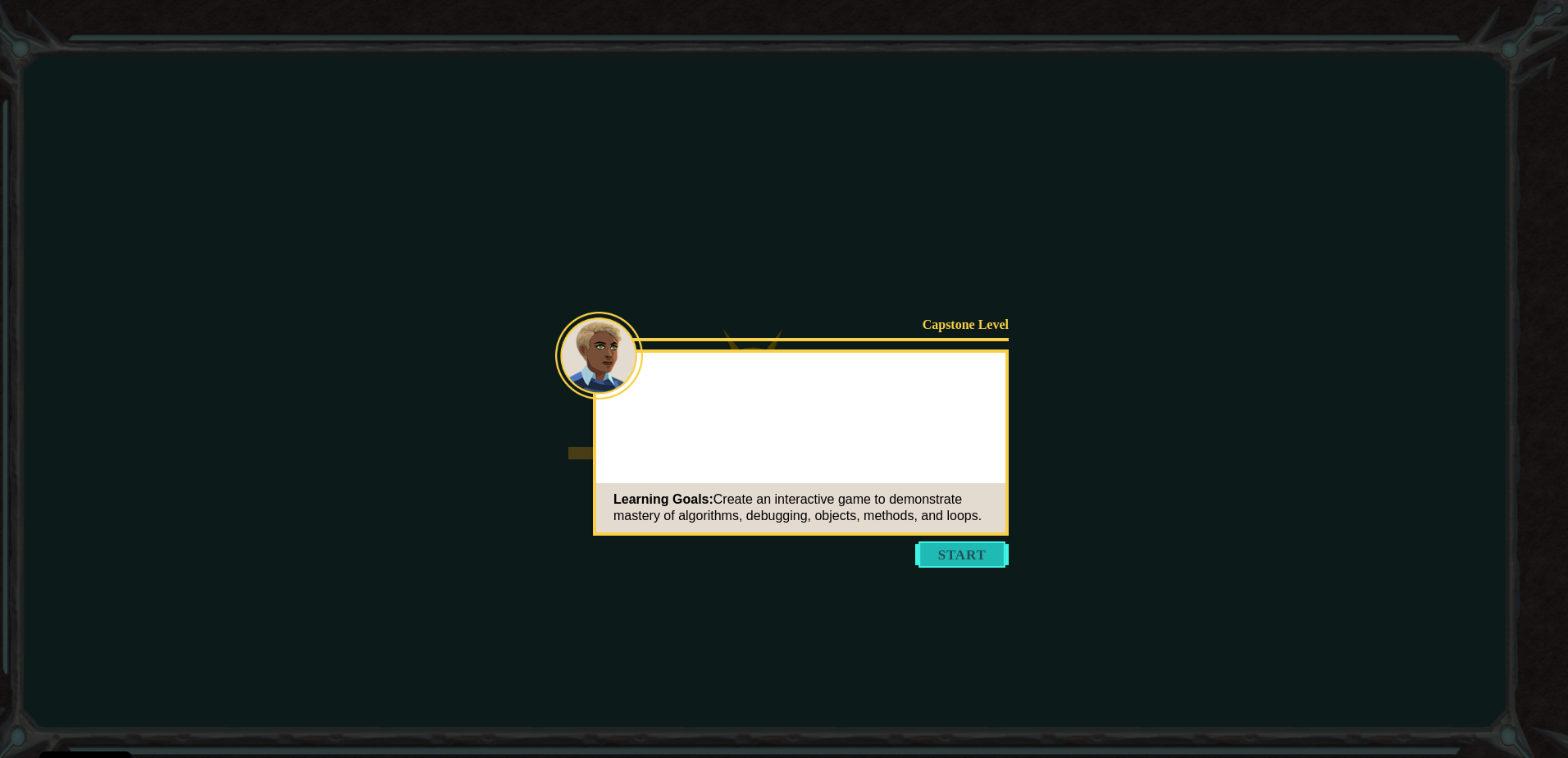
click at [949, 545] on button "Start" at bounding box center [962, 555] width 94 height 26
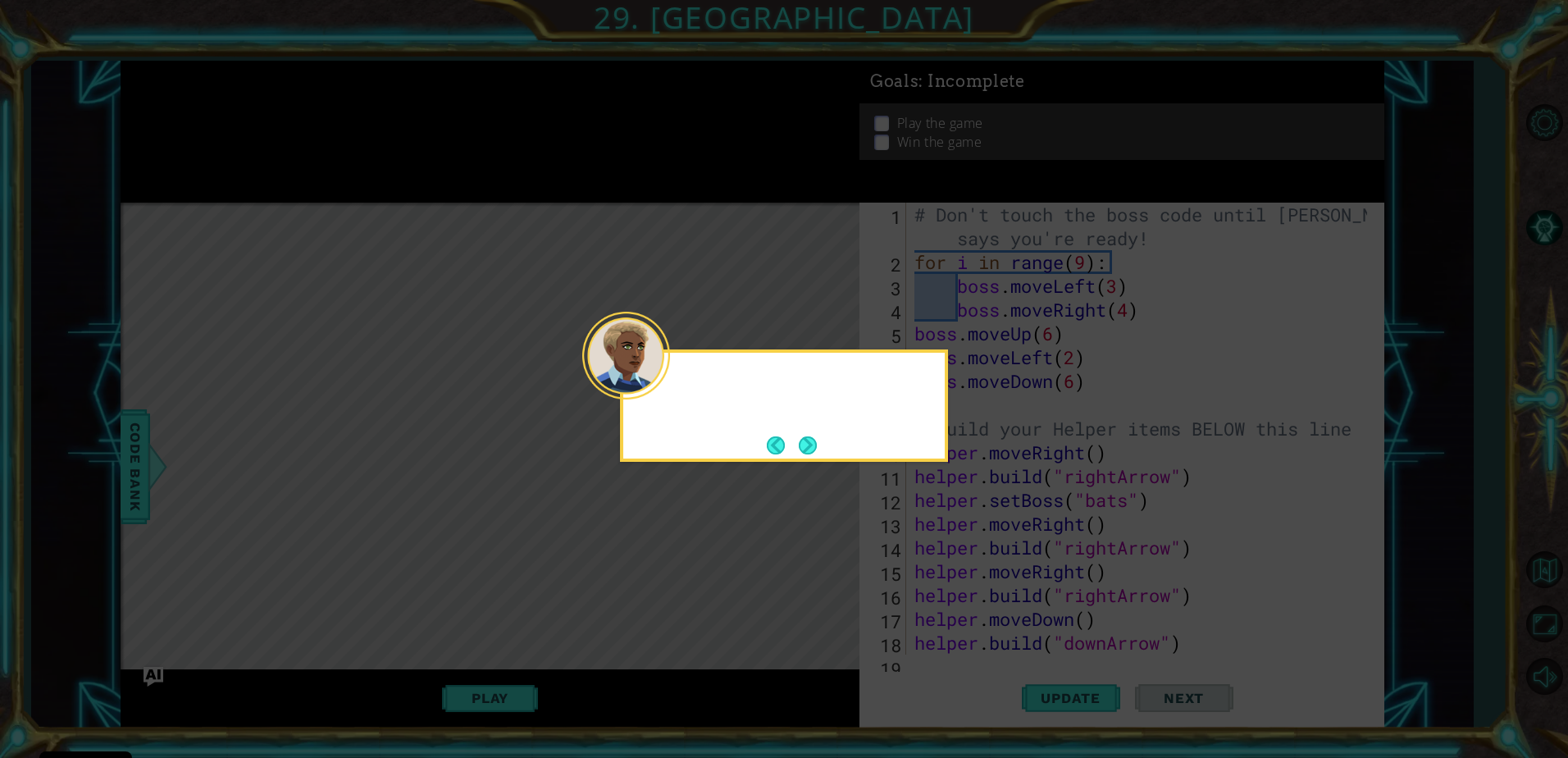
click at [667, 385] on div at bounding box center [627, 356] width 88 height 88
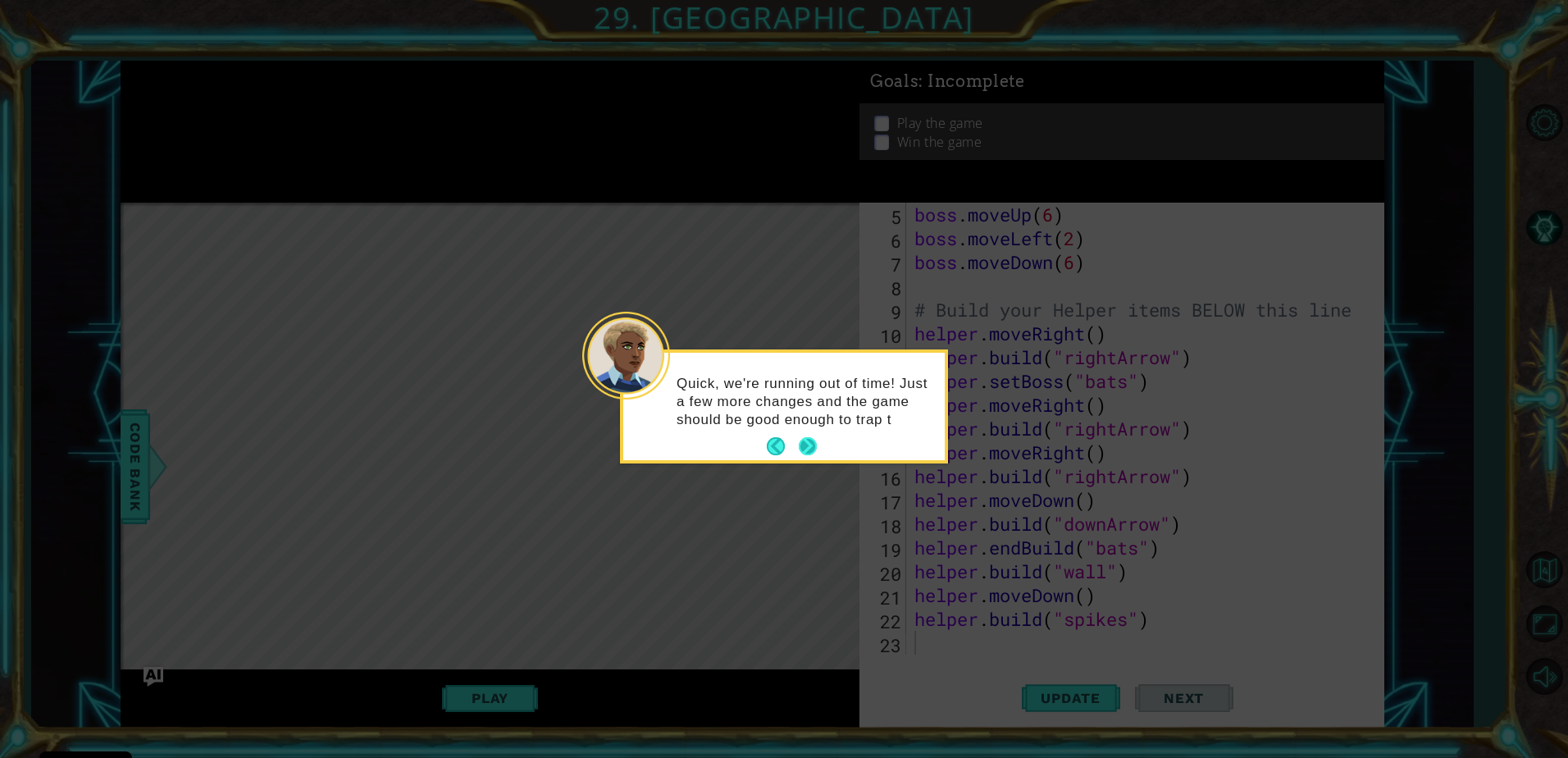
click at [809, 438] on div "Quick, we're running out of time! Just a few more changes and the game should b…" at bounding box center [783, 407] width 321 height 108
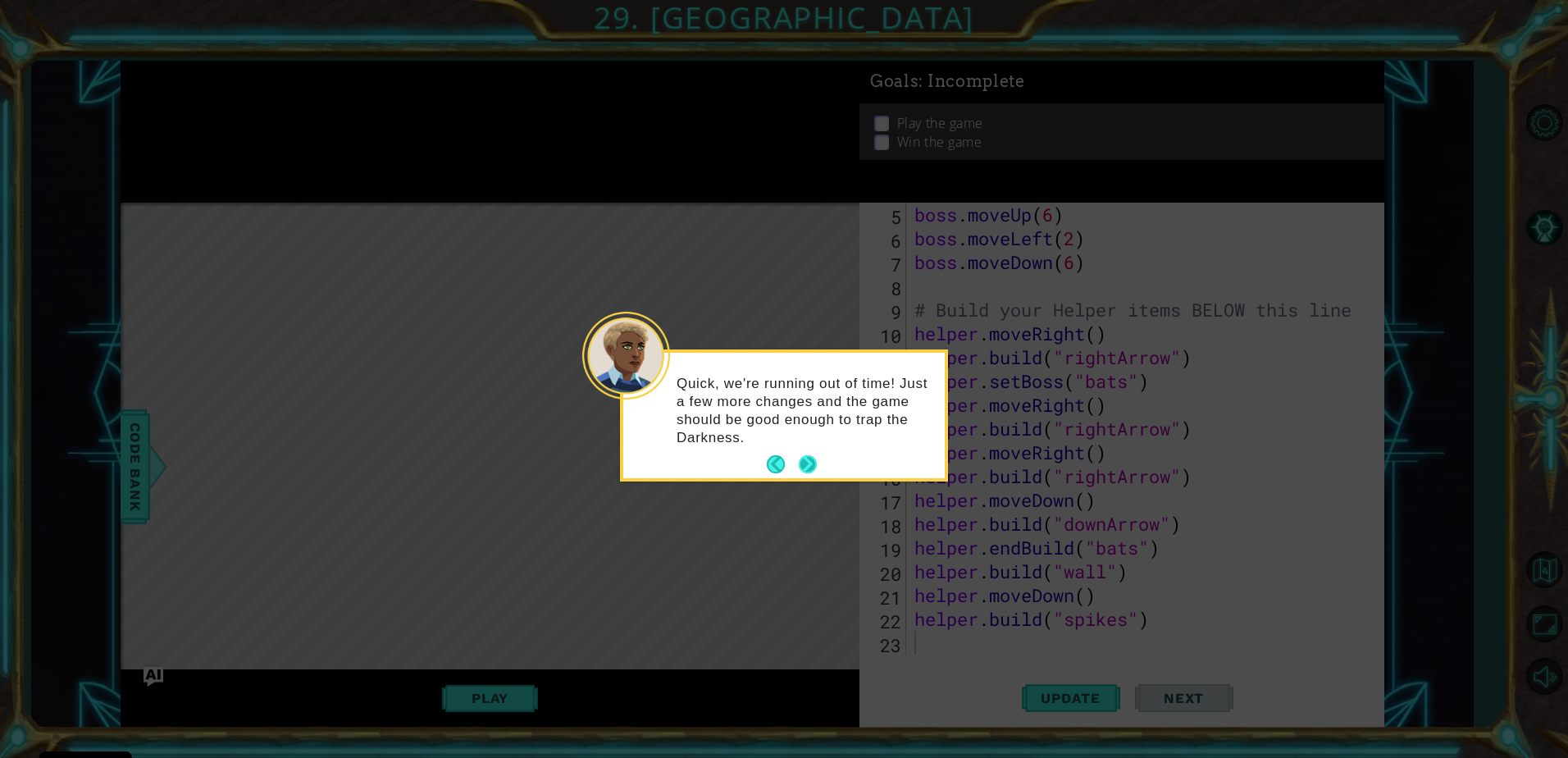
click at [806, 464] on button "Next" at bounding box center [807, 465] width 29 height 29
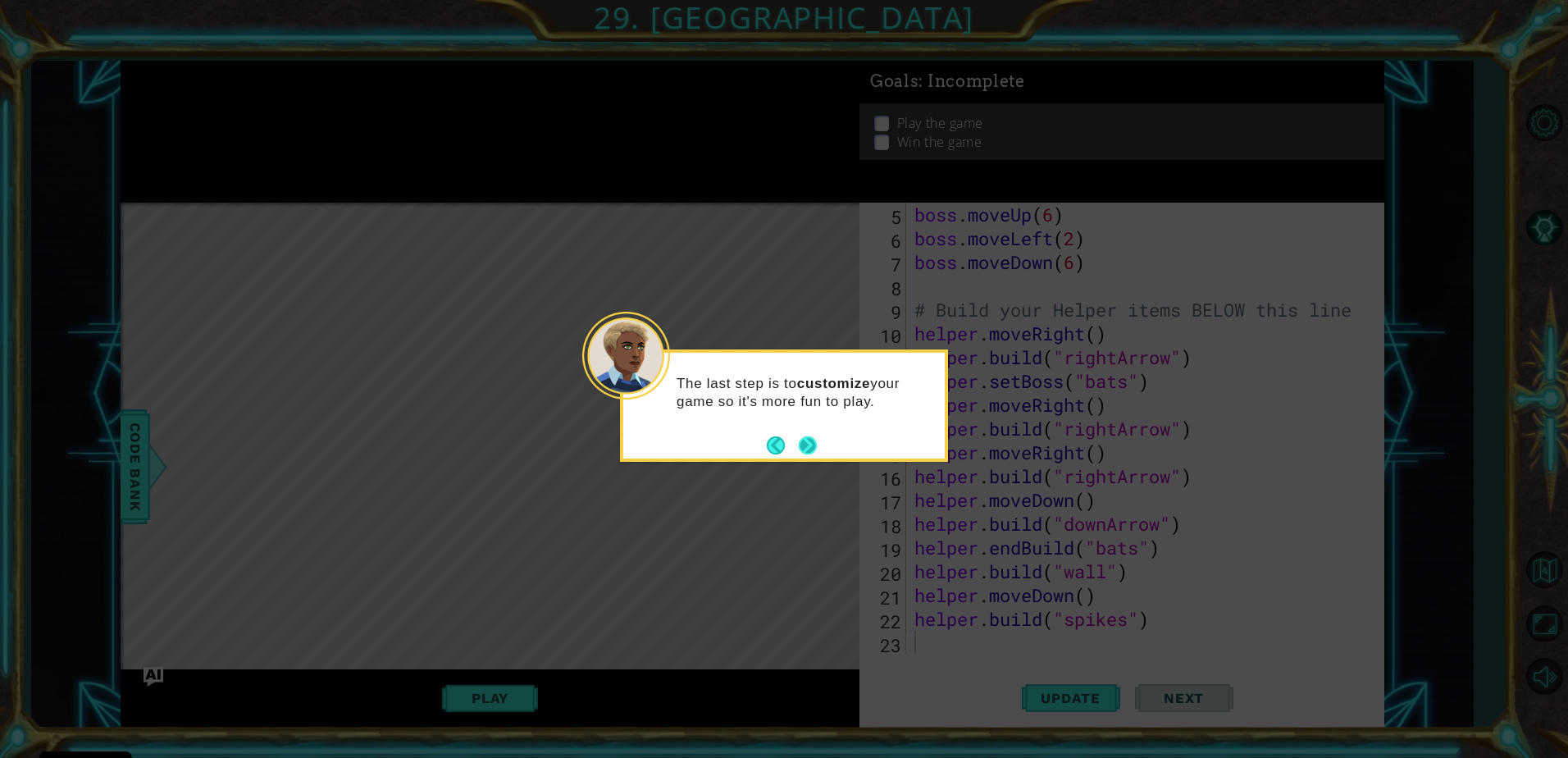
click at [806, 437] on button "Next" at bounding box center [808, 446] width 28 height 28
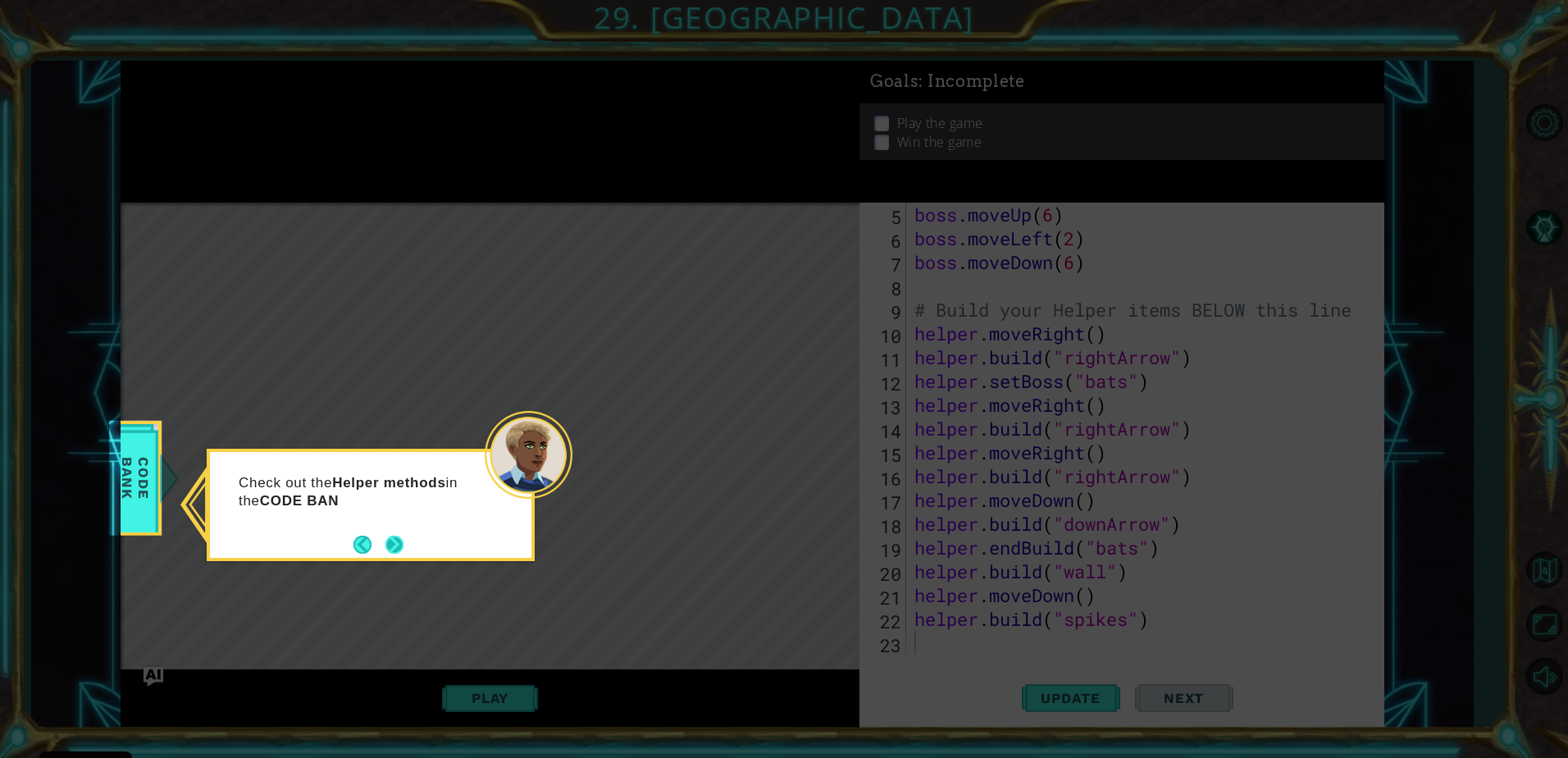
click at [386, 540] on button "Next" at bounding box center [395, 544] width 19 height 19
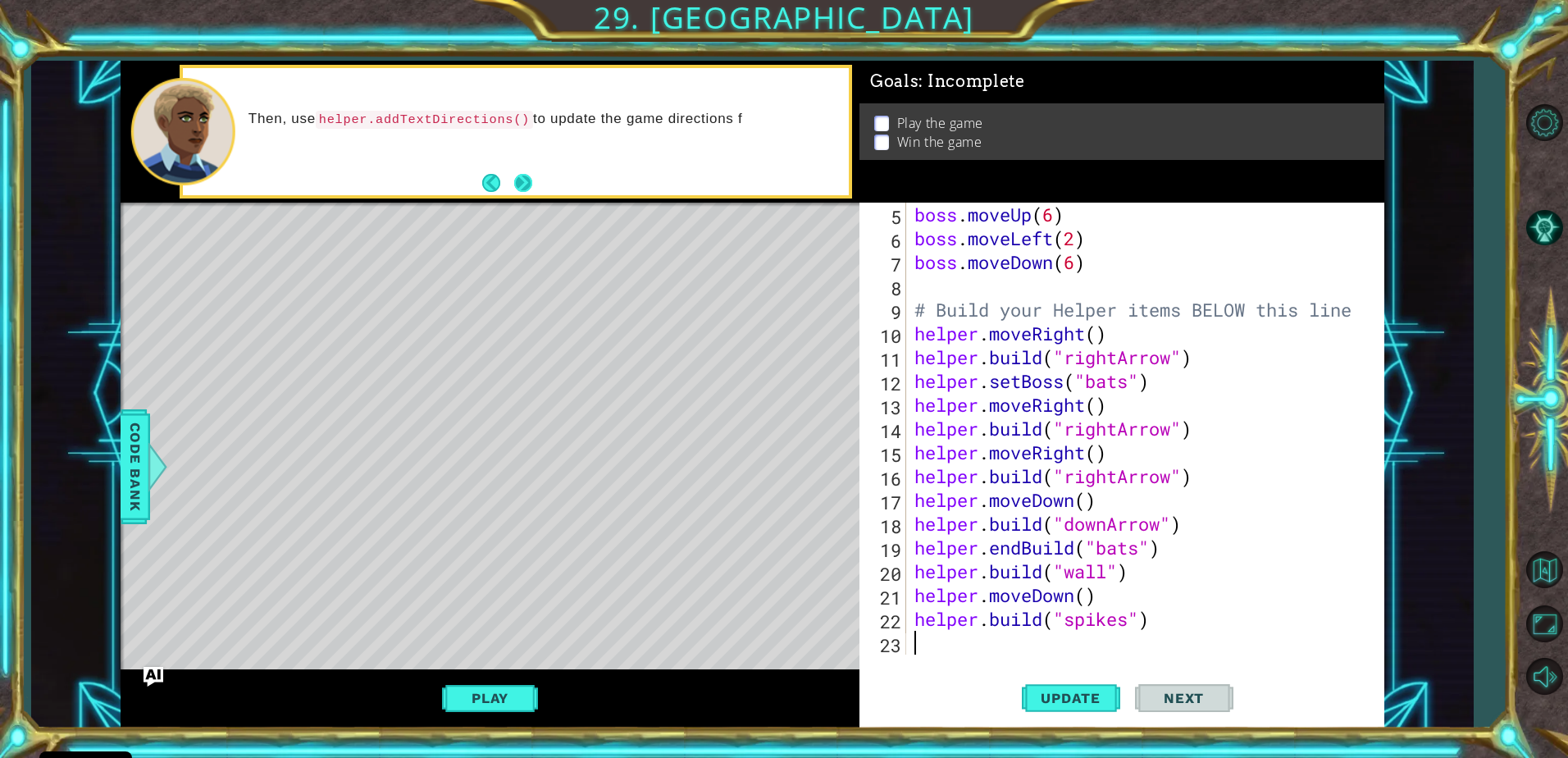
click at [518, 175] on button "Next" at bounding box center [523, 184] width 22 height 22
click at [525, 184] on button "Next" at bounding box center [523, 184] width 30 height 30
click at [507, 189] on button "Back" at bounding box center [498, 183] width 32 height 18
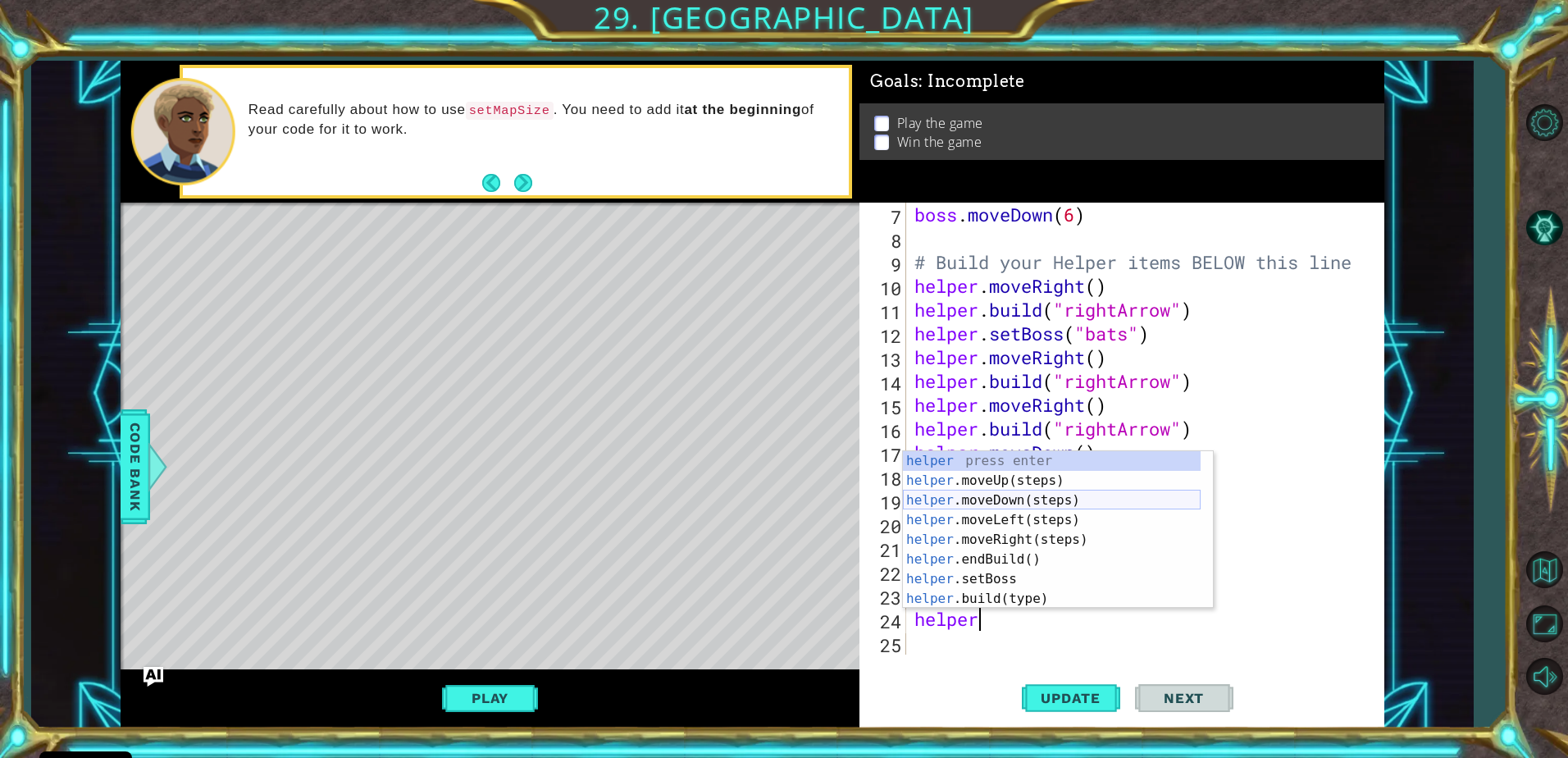
scroll to position [50, 0]
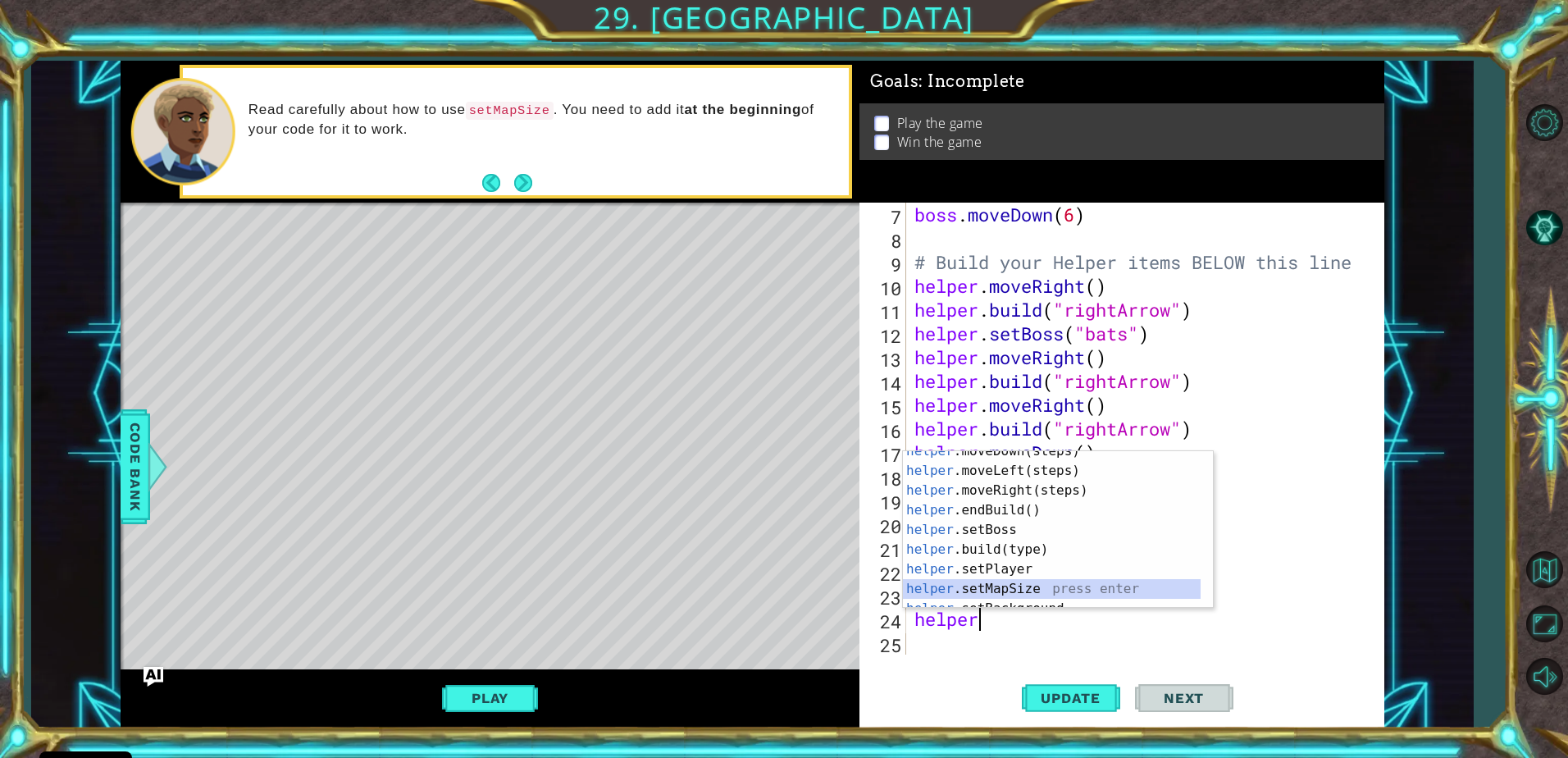
click at [1088, 595] on div "helper .moveDown(steps) press enter helper .moveLeft(steps) press enter helper …" at bounding box center [1052, 540] width 298 height 197
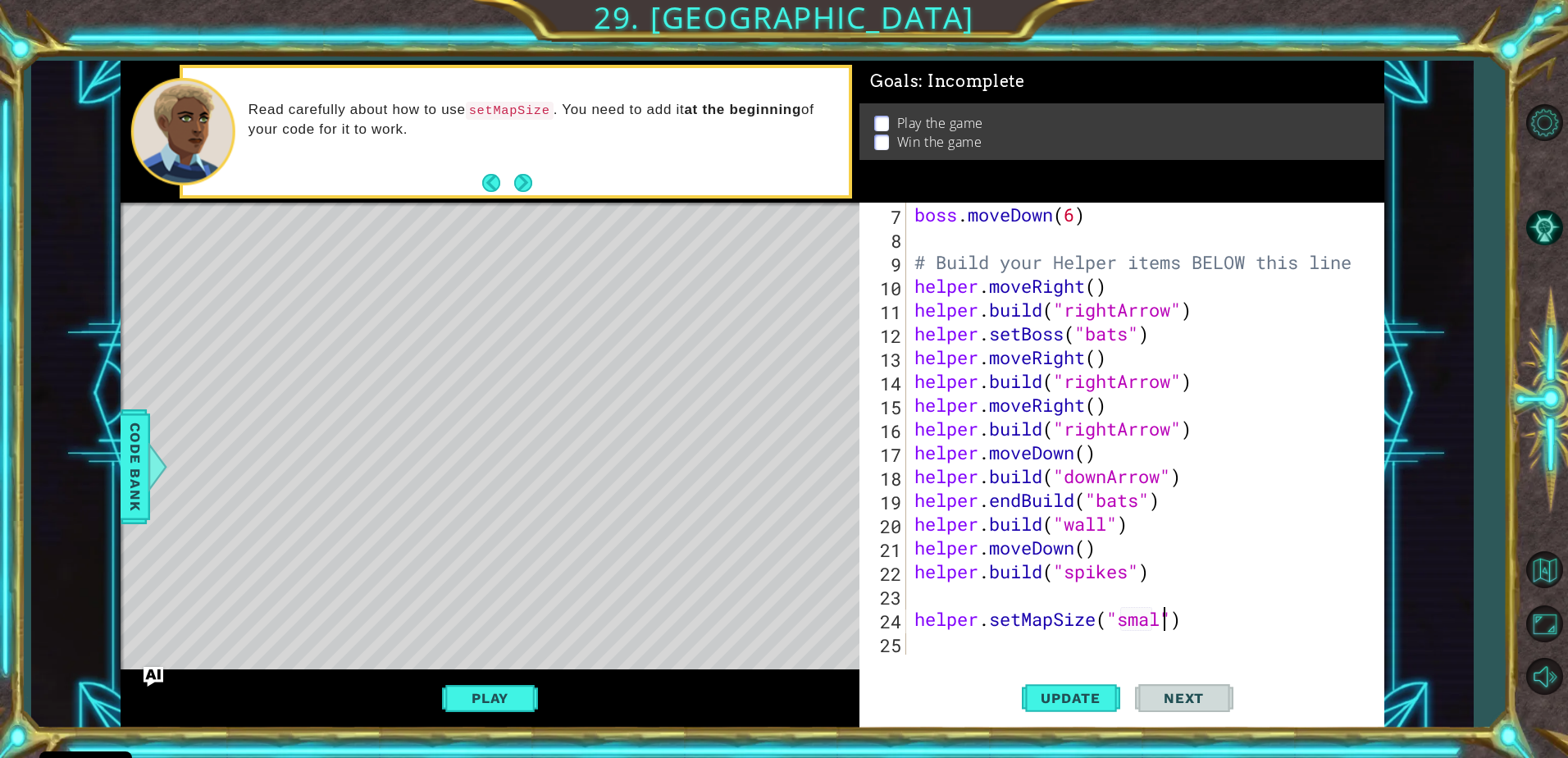
scroll to position [0, 11]
click at [1074, 696] on span "Update" at bounding box center [1071, 698] width 93 height 17
click at [911, 615] on div "boss . moveDown ( 6 ) # Build your Helper items BELOW this line helper . moveRi…" at bounding box center [1144, 452] width 465 height 499
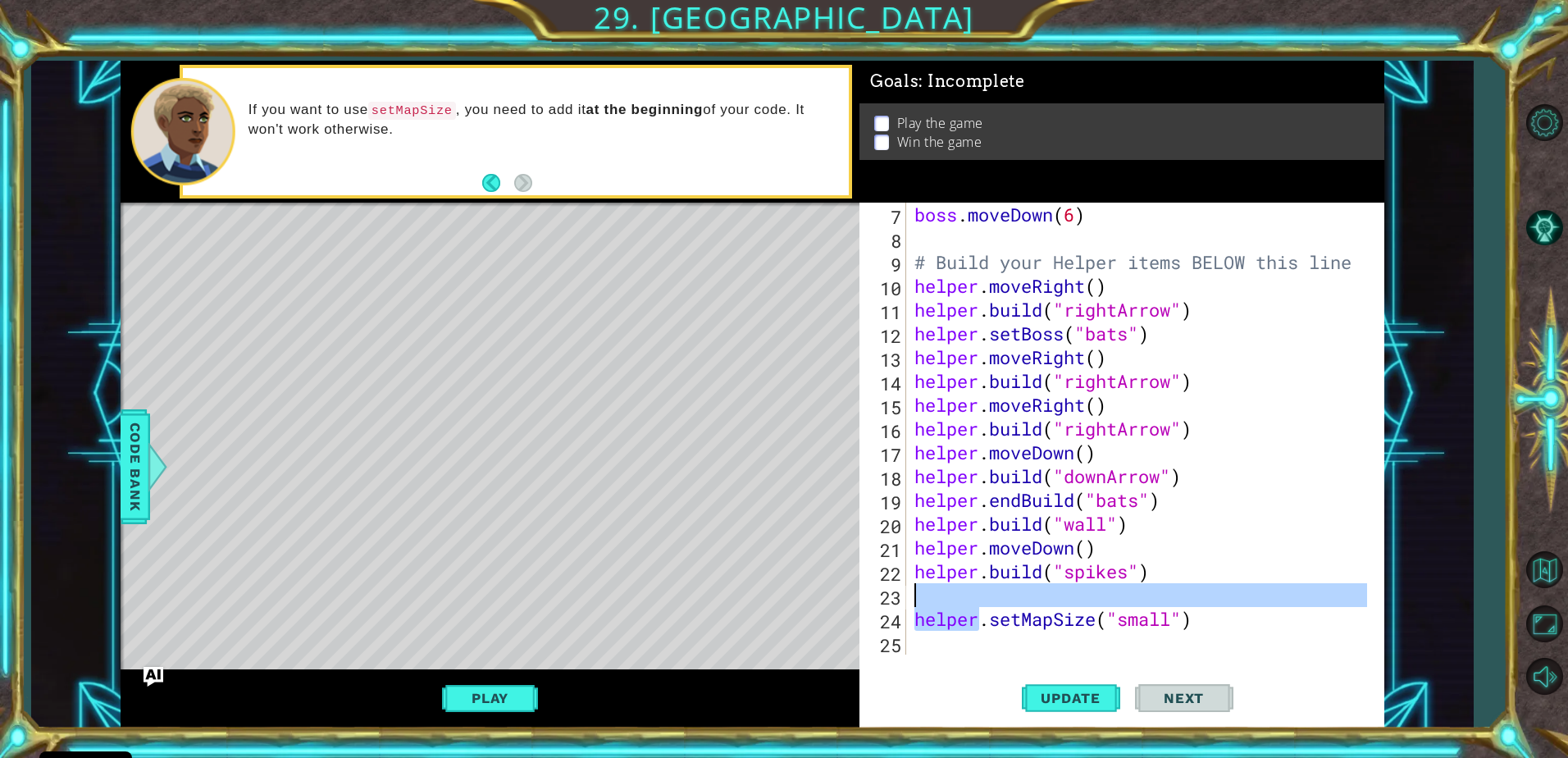
drag, startPoint x: 911, startPoint y: 615, endPoint x: 1238, endPoint y: 604, distance: 327.2
click at [1237, 605] on div "boss . moveDown ( 6 ) # Build your Helper items BELOW this line helper . moveRi…" at bounding box center [1144, 452] width 465 height 499
click at [1268, 535] on div "boss . moveDown ( 6 ) # Build your Helper items BELOW this line helper . moveRi…" at bounding box center [1144, 452] width 465 height 499
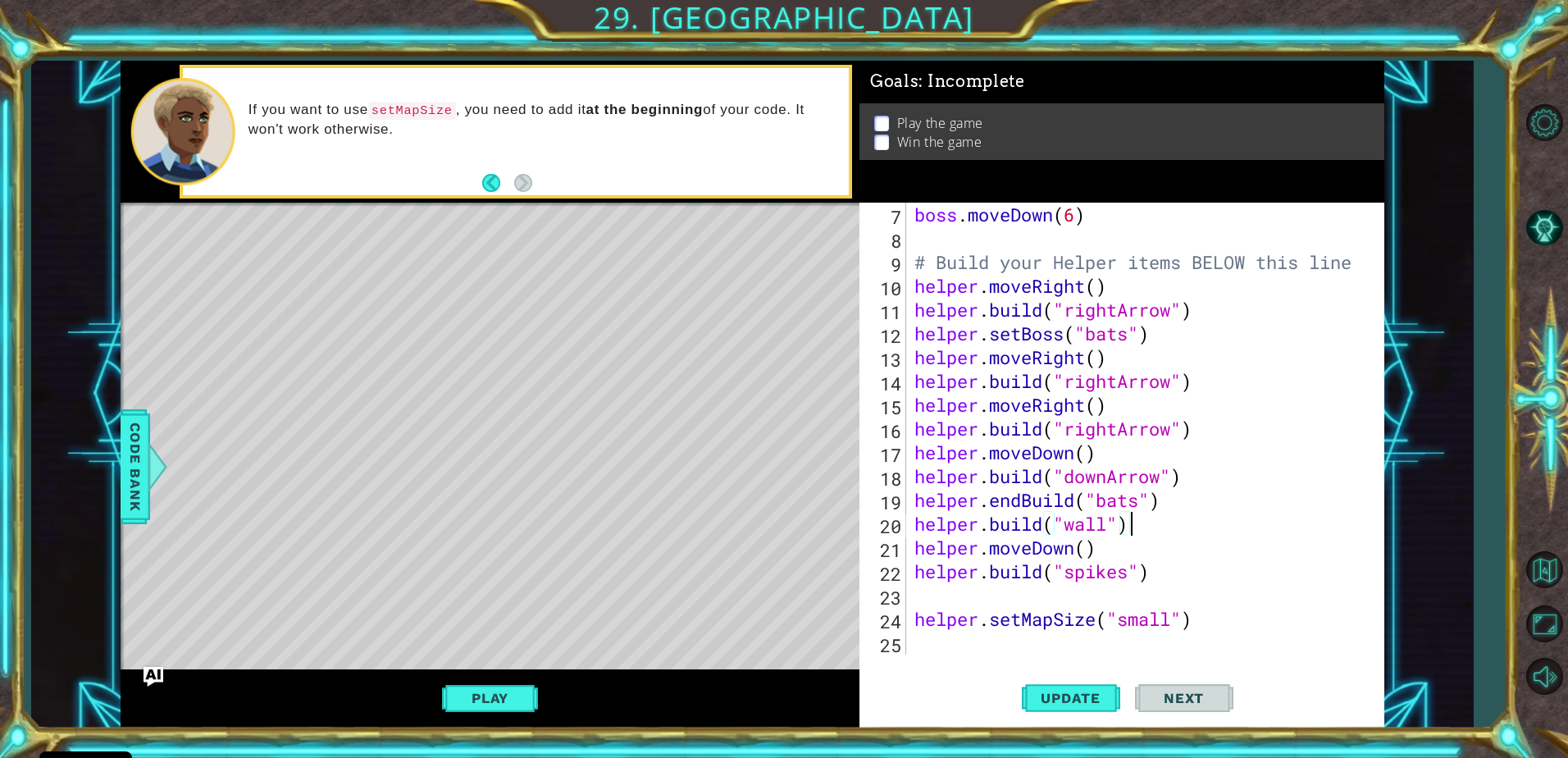
scroll to position [0, 9]
click at [1190, 622] on div "boss . moveDown ( 6 ) # Build your Helper items BELOW this line helper . moveRi…" at bounding box center [1144, 452] width 465 height 499
click at [1194, 623] on div "boss . moveDown ( 6 ) # Build your Helper items BELOW this line helper . moveRi…" at bounding box center [1144, 452] width 465 height 499
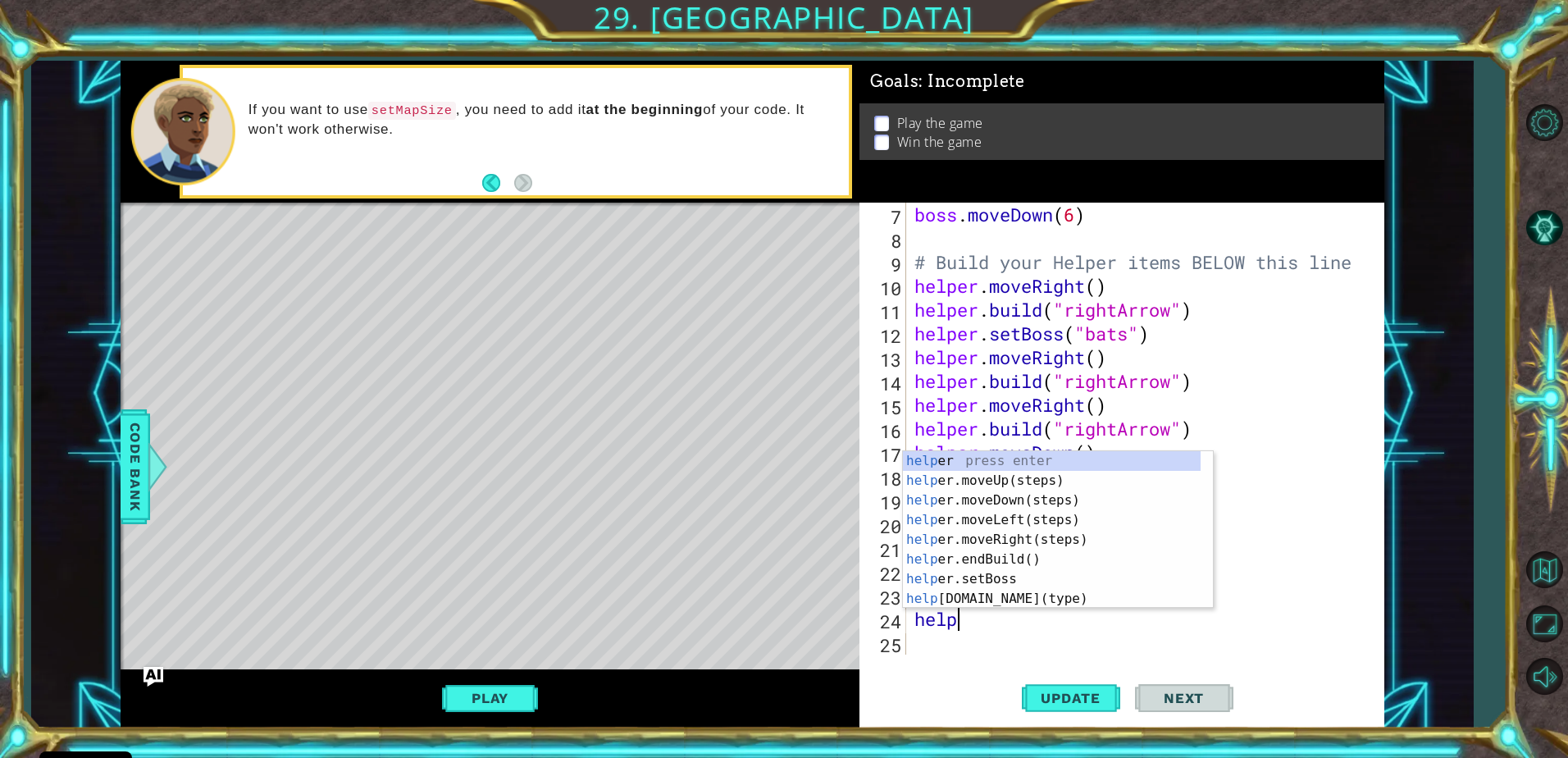
type textarea "h"
type textarea "helper.build("spikes")"
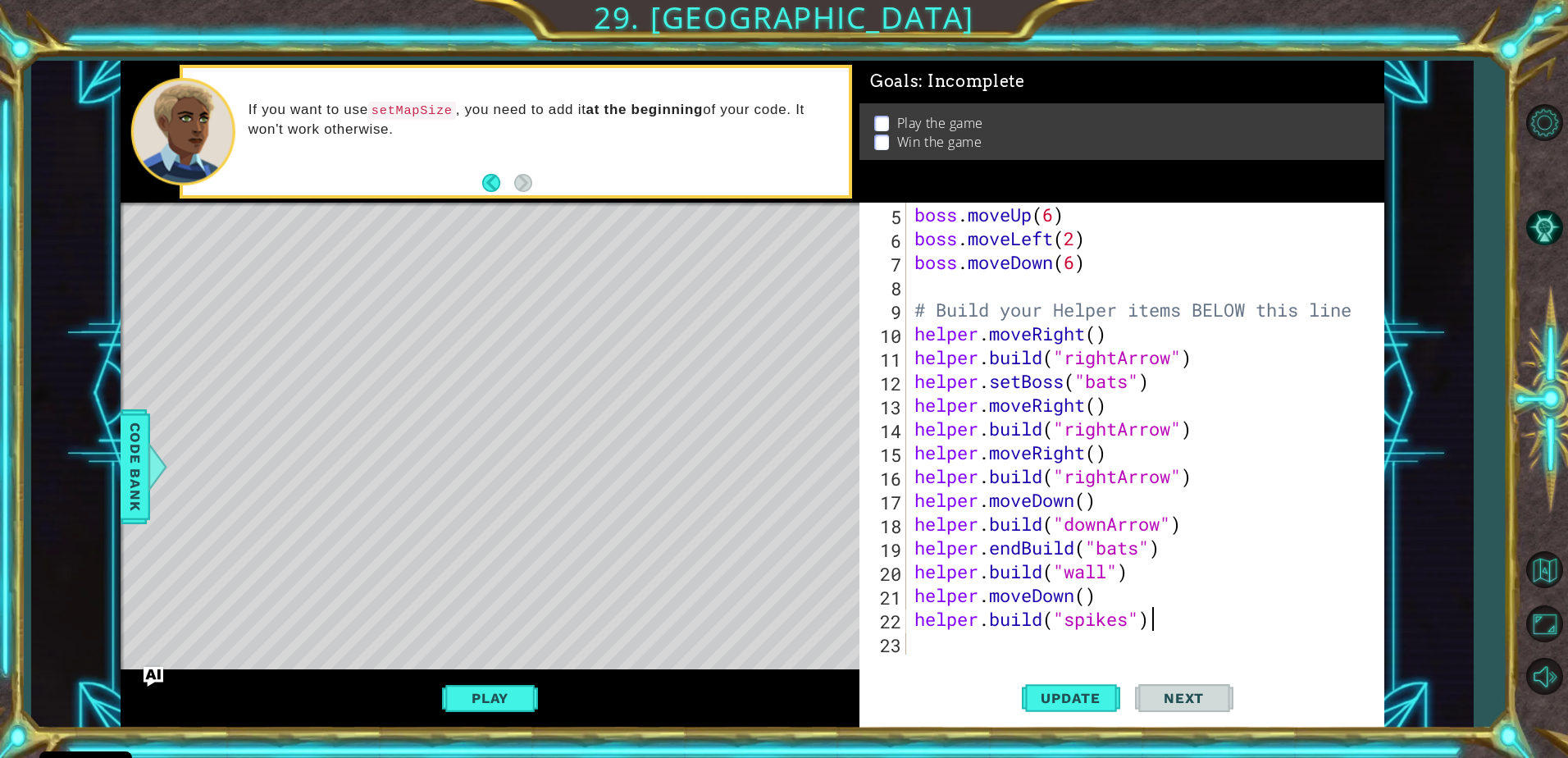
scroll to position [119, 0]
click at [465, 695] on button "Play" at bounding box center [490, 698] width 96 height 31
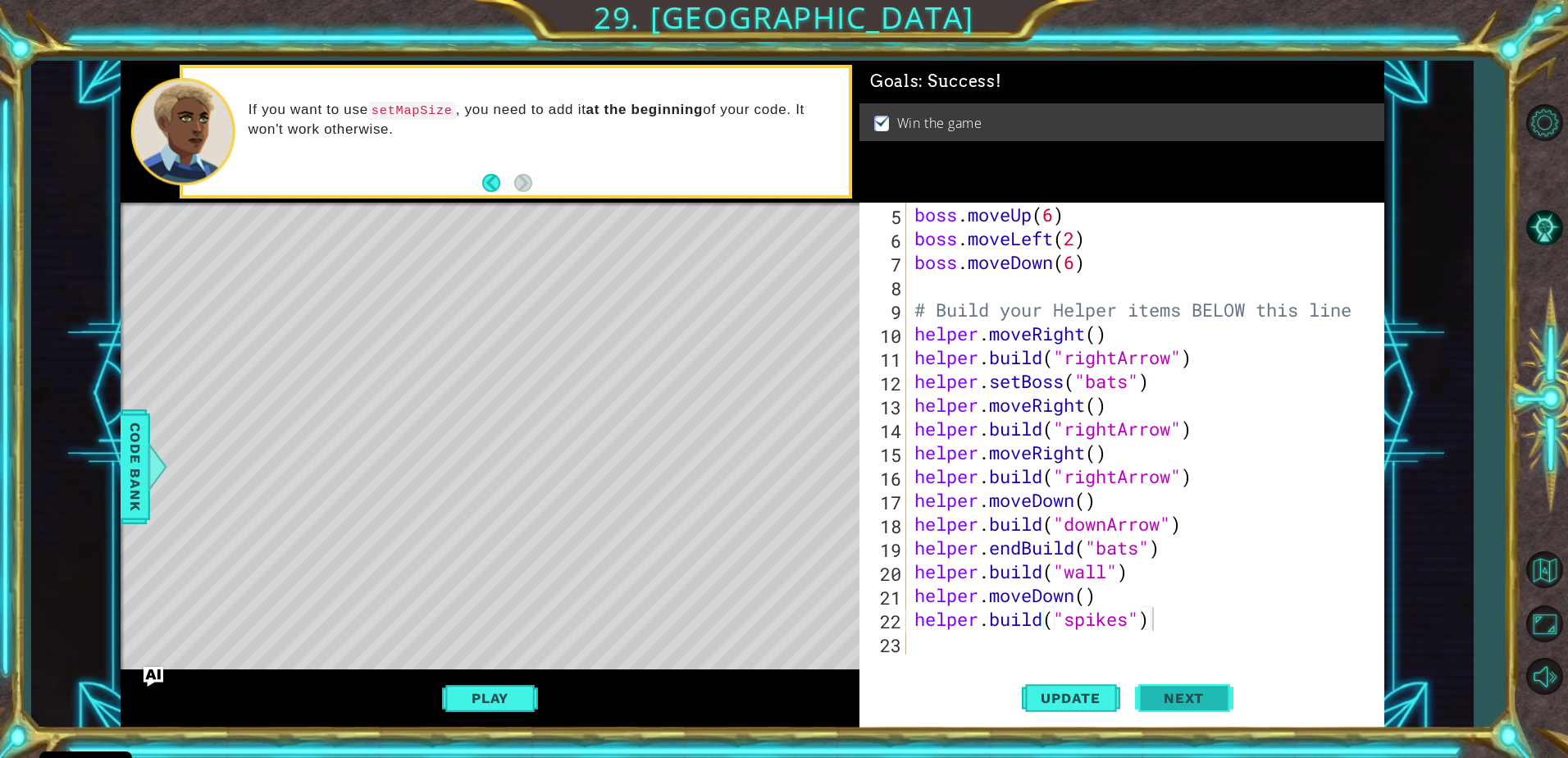
click at [1168, 692] on span "Next" at bounding box center [1184, 698] width 73 height 17
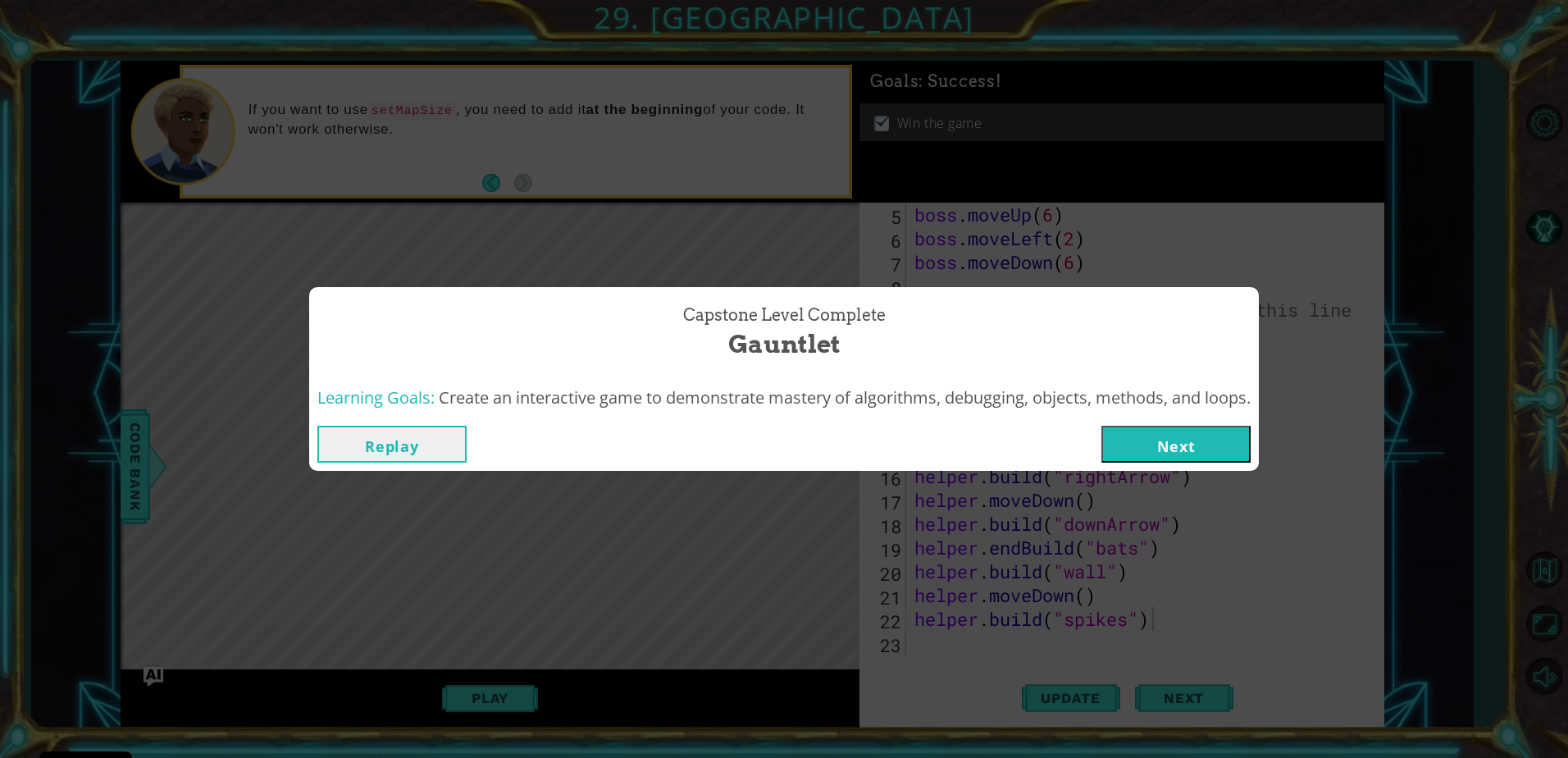
click at [1173, 441] on button "Next" at bounding box center [1176, 443] width 149 height 37
